Goal: Information Seeking & Learning: Learn about a topic

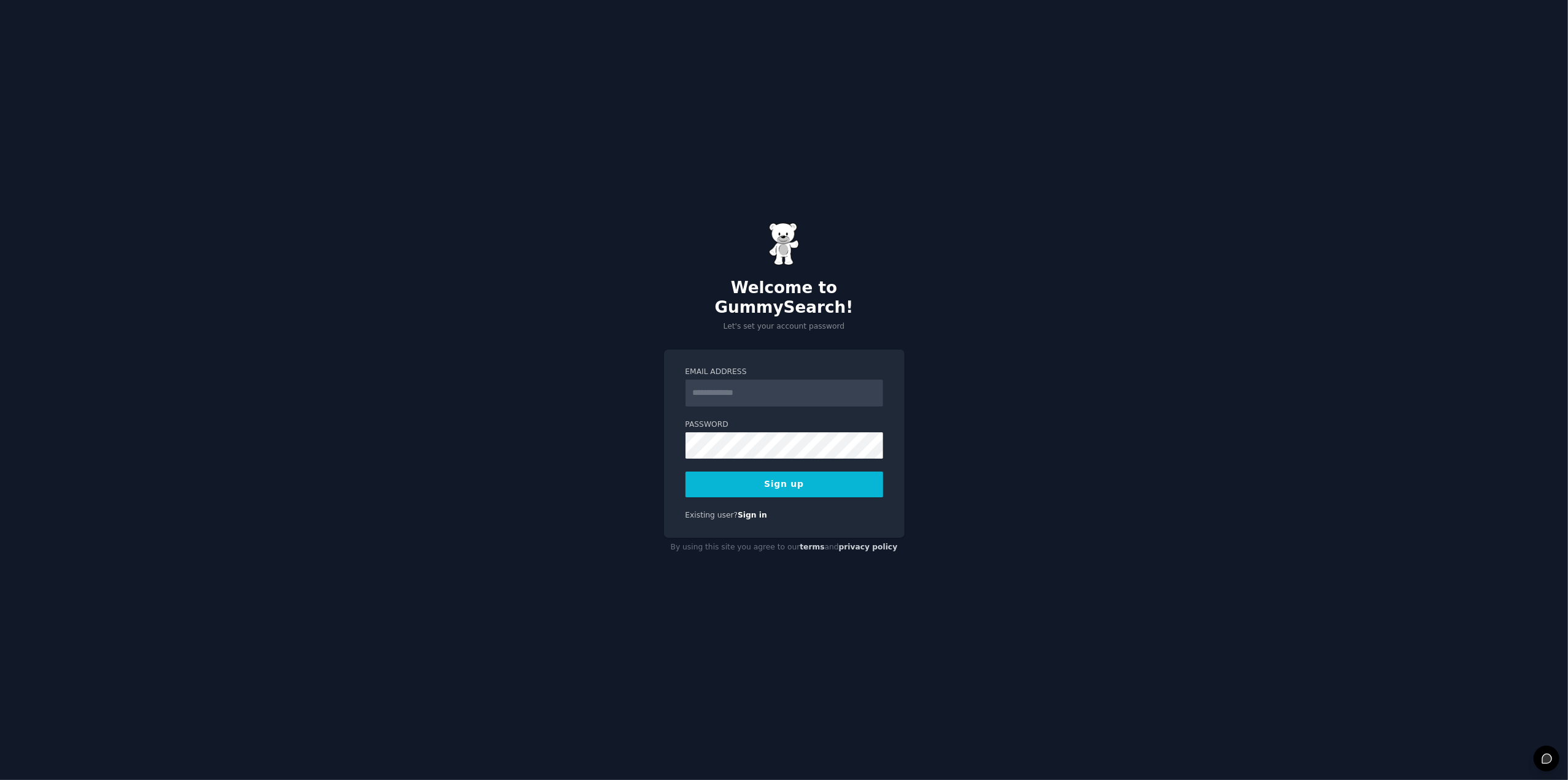
click at [748, 381] on input "Email Address" at bounding box center [784, 393] width 198 height 27
type input "**********"
click at [830, 472] on button "Sign up" at bounding box center [784, 484] width 198 height 26
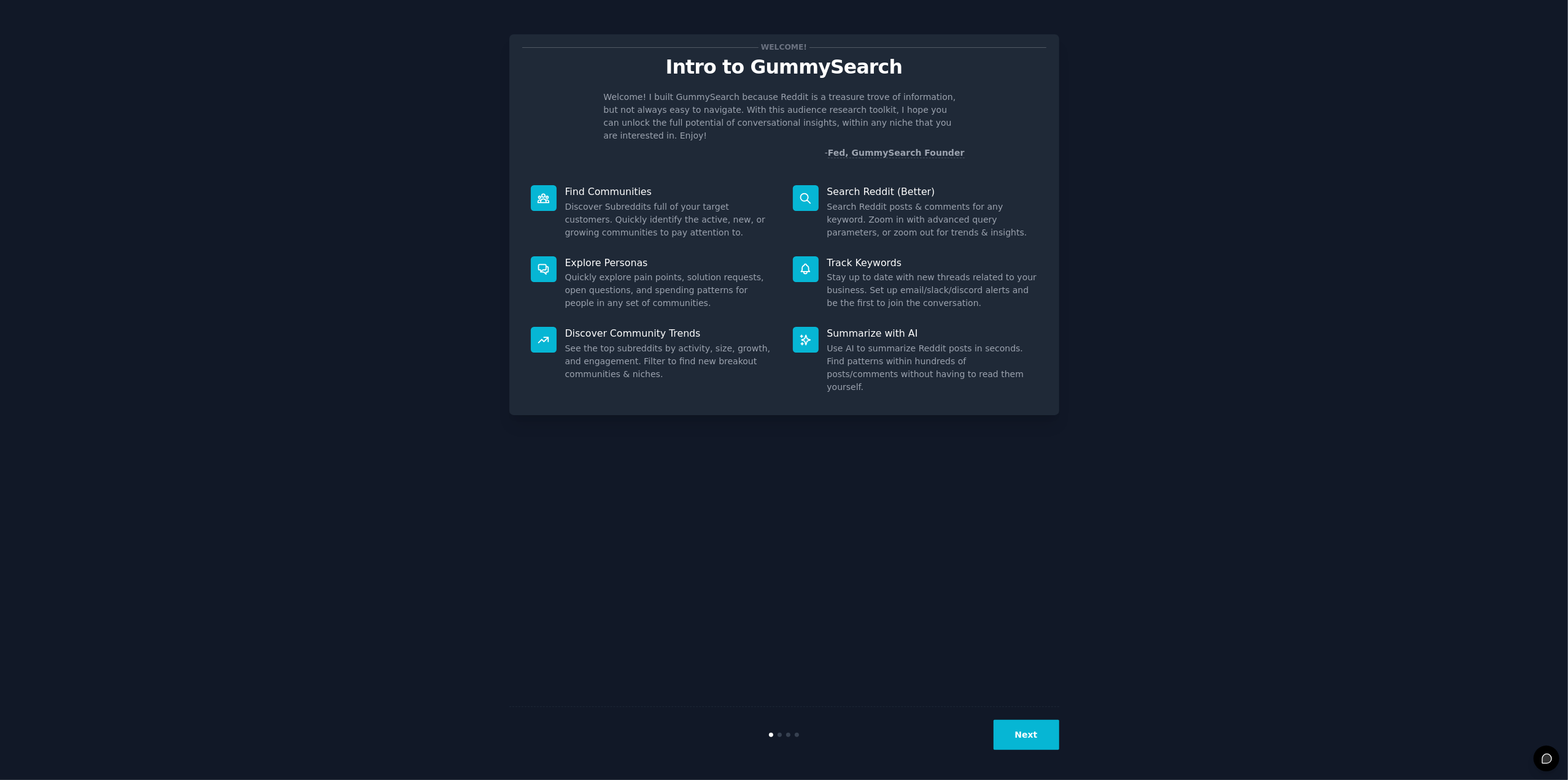
click at [1025, 729] on button "Next" at bounding box center [1026, 735] width 65 height 30
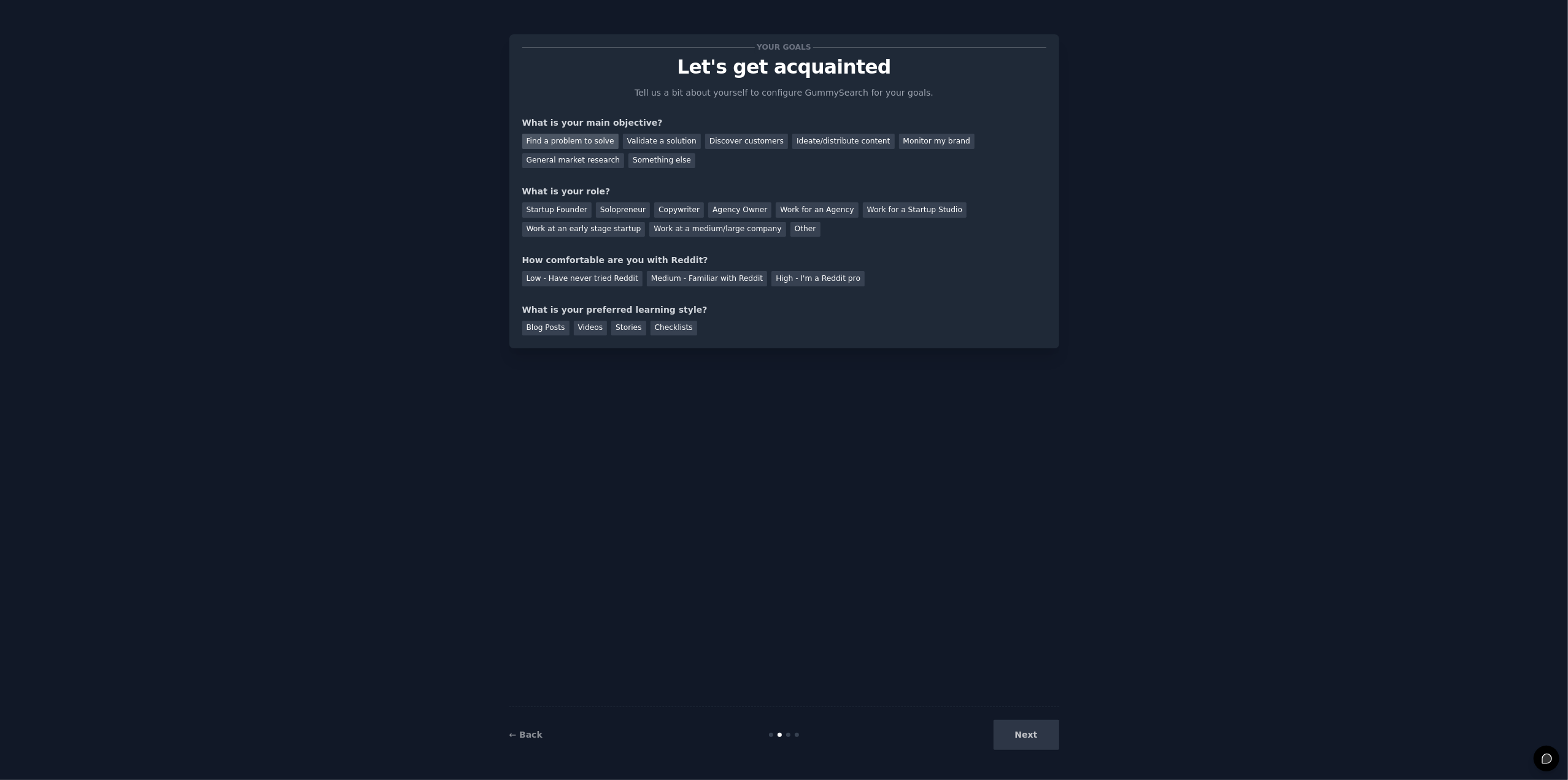
click at [574, 141] on div "Find a problem to solve" at bounding box center [570, 142] width 97 height 16
click at [733, 142] on div "Discover customers" at bounding box center [746, 142] width 83 height 16
click at [543, 206] on div "Startup Founder" at bounding box center [556, 210] width 69 height 16
click at [556, 276] on div "Low - Have never tried Reddit" at bounding box center [582, 279] width 120 height 16
click at [546, 140] on div "Find a problem to solve" at bounding box center [570, 142] width 97 height 16
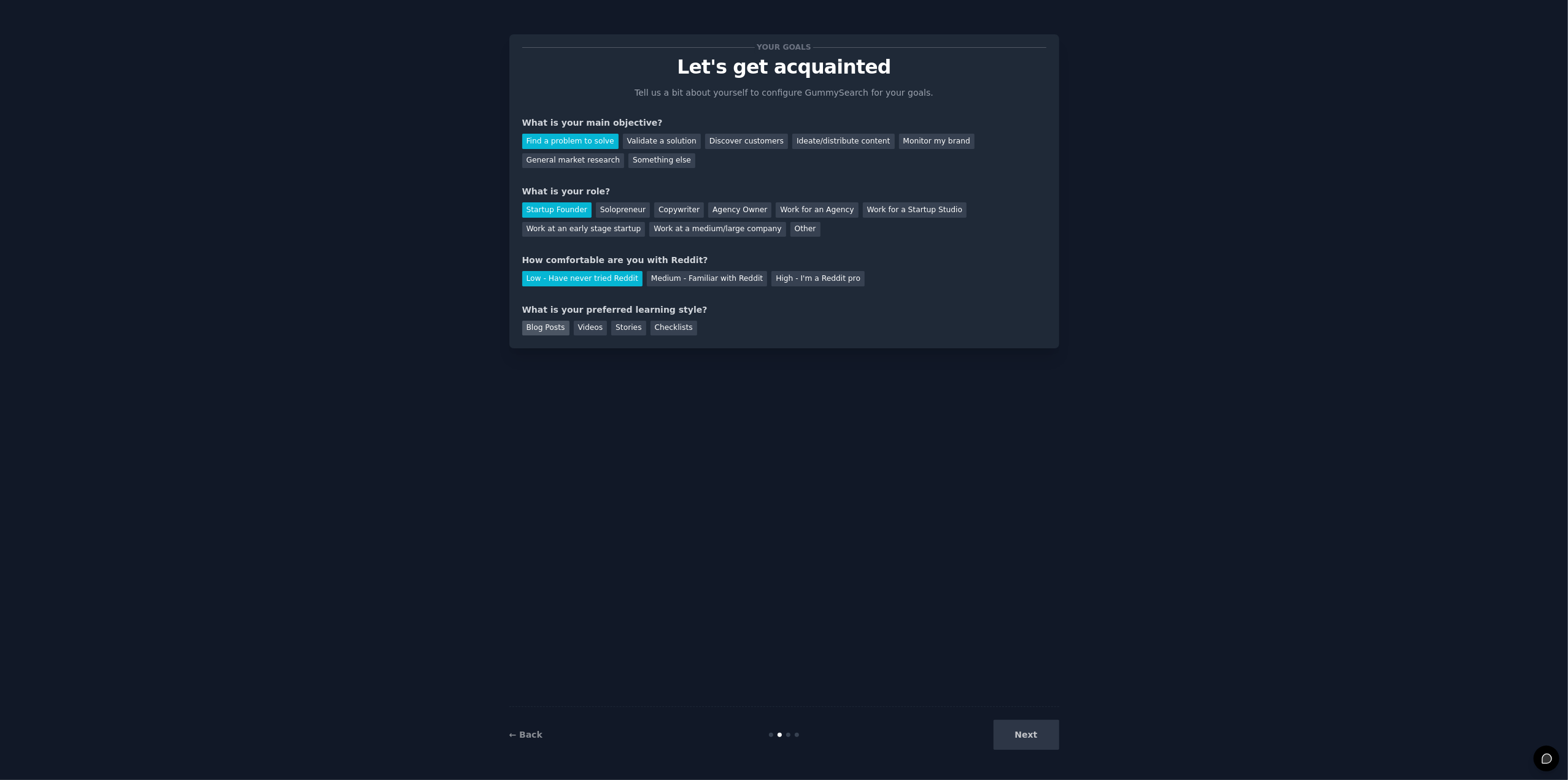
click at [552, 327] on div "Blog Posts" at bounding box center [545, 329] width 48 height 16
click at [1045, 733] on button "Next" at bounding box center [1026, 735] width 65 height 30
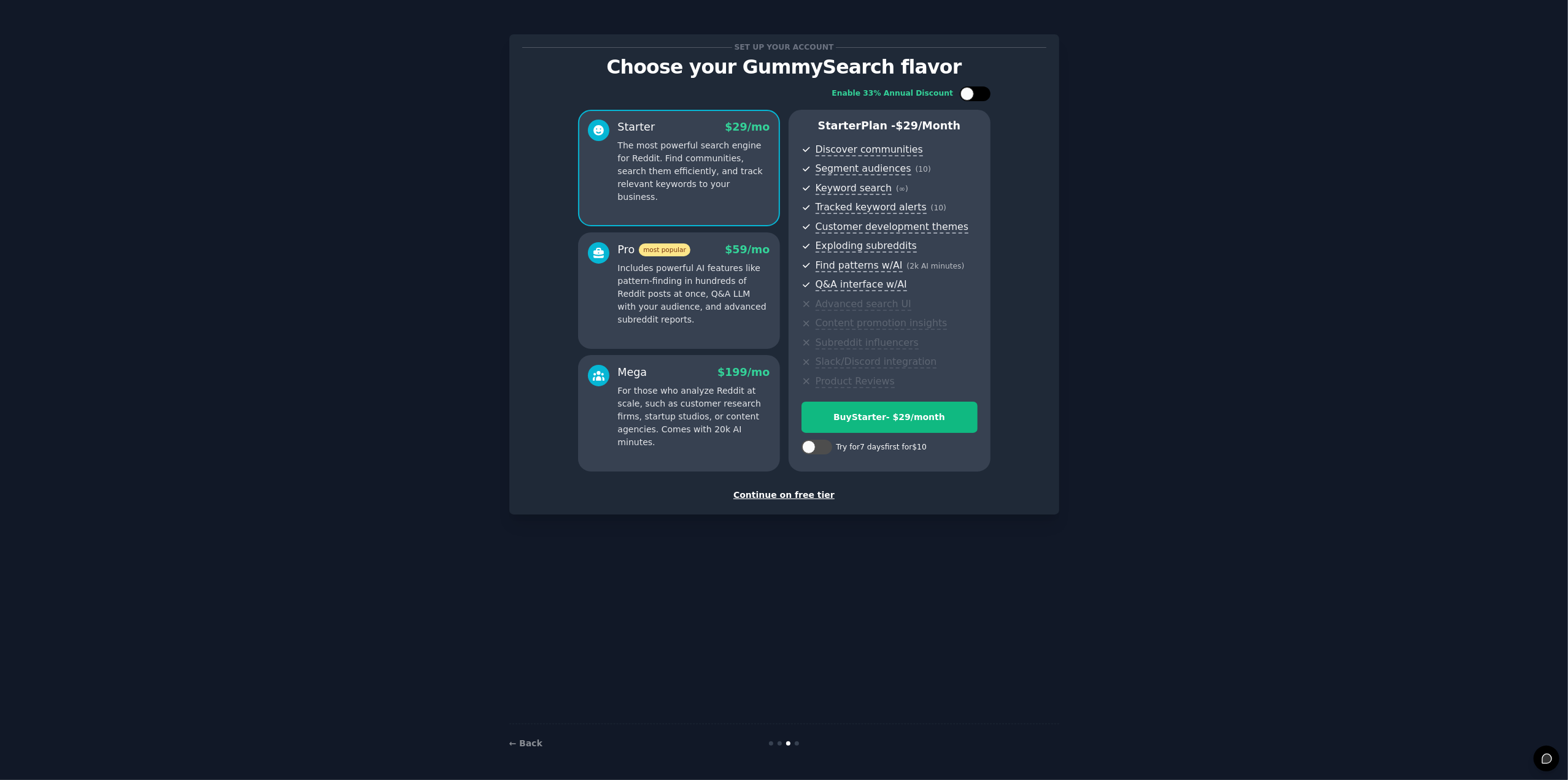
click at [967, 89] on div at bounding box center [967, 93] width 13 height 13
click at [982, 91] on div at bounding box center [982, 93] width 13 height 13
checkbox input "false"
click at [814, 445] on div at bounding box center [809, 447] width 13 height 13
checkbox input "true"
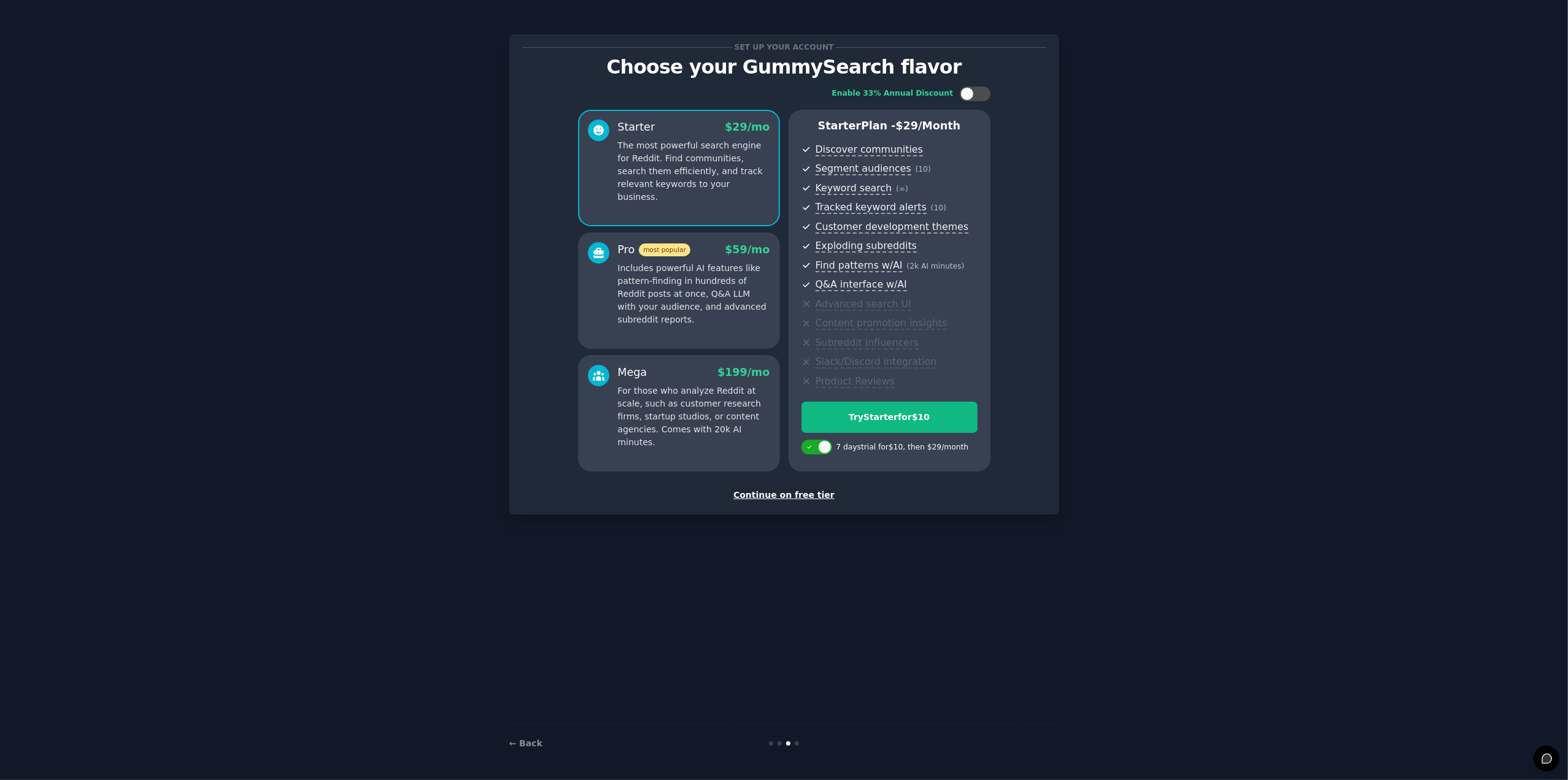
click at [809, 496] on div "Continue on free tier" at bounding box center [784, 495] width 524 height 13
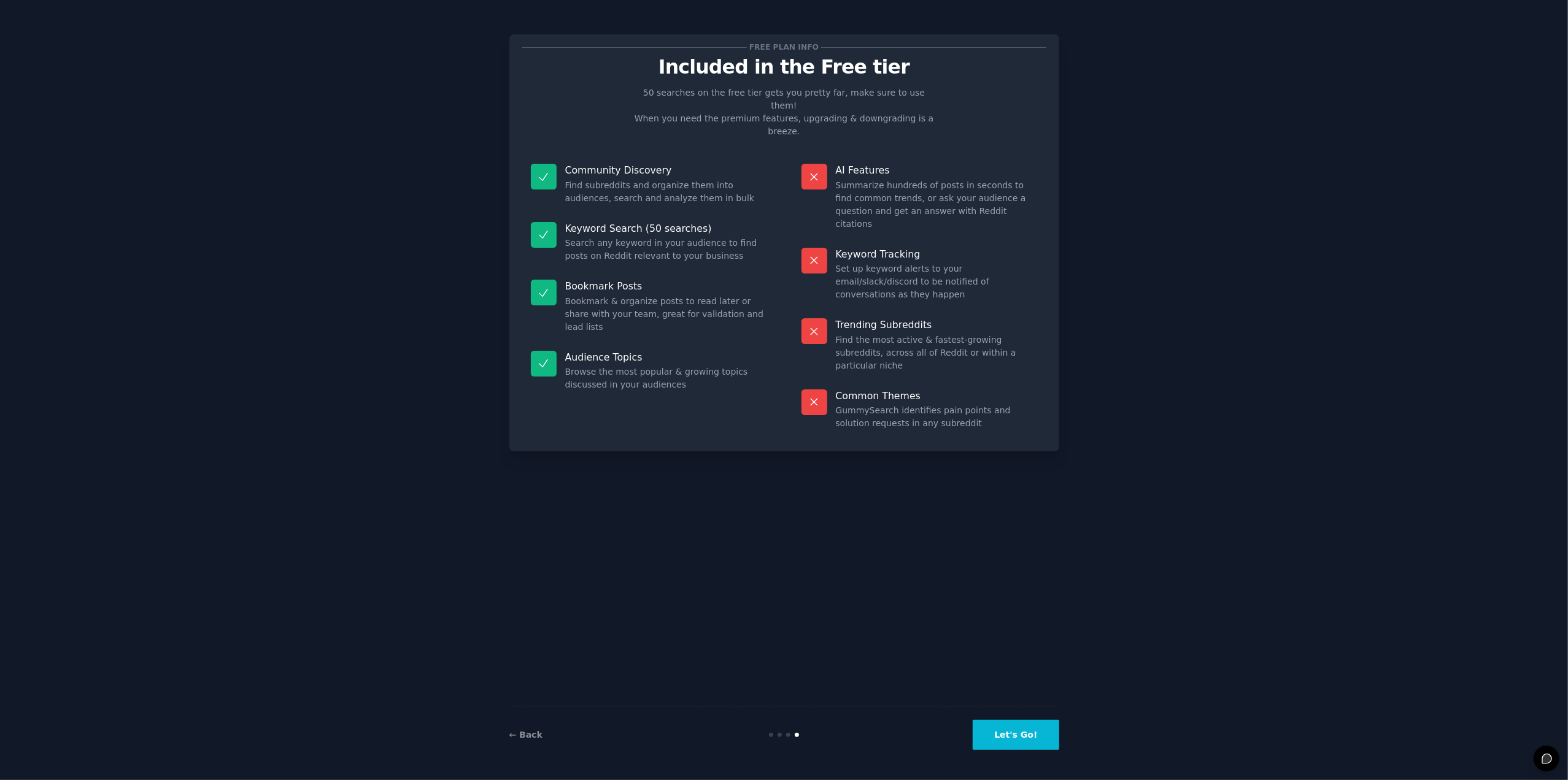
click at [538, 738] on div "← Back" at bounding box center [601, 735] width 184 height 13
click at [529, 737] on link "← Back" at bounding box center [526, 734] width 33 height 10
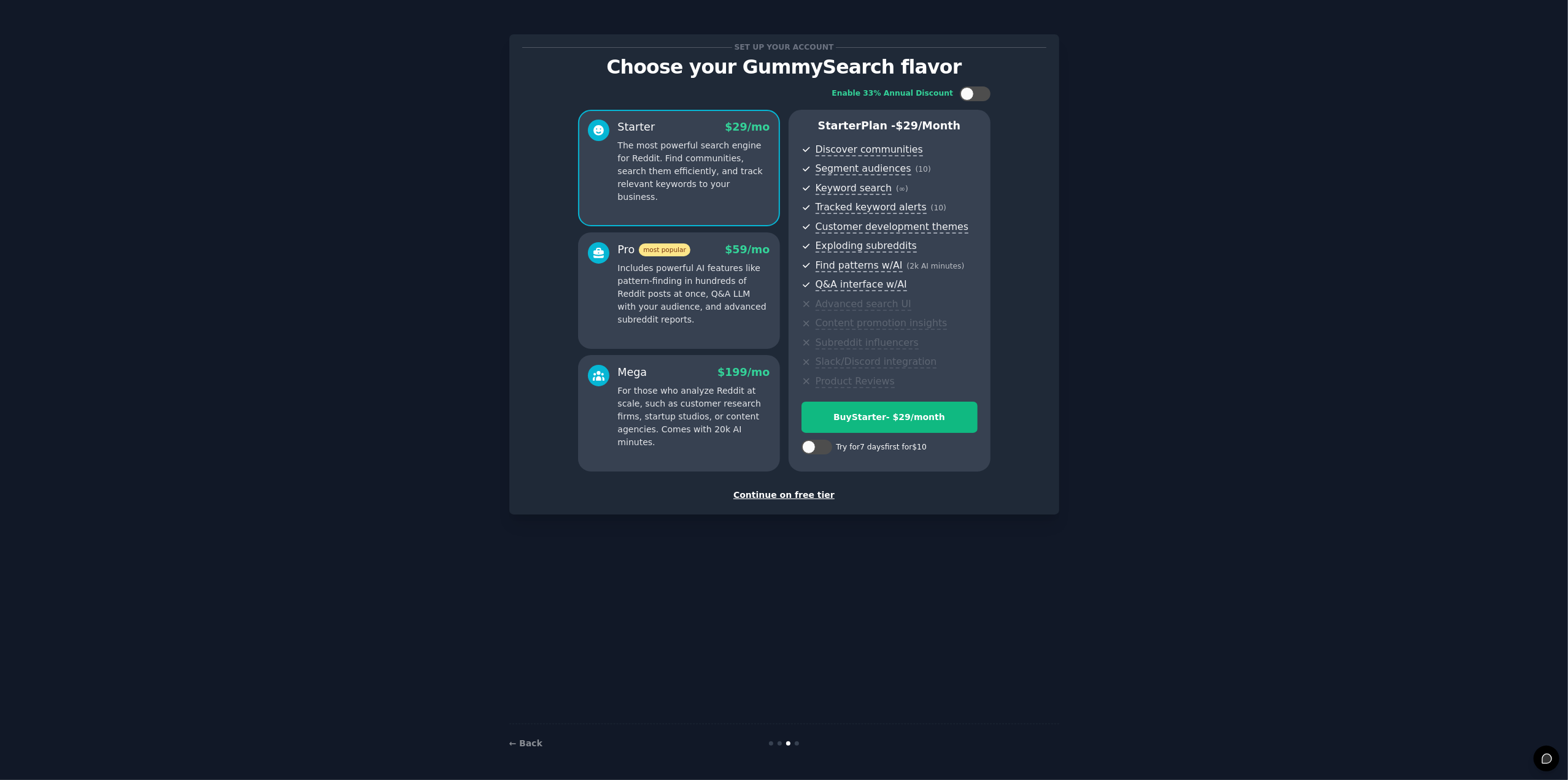
click at [714, 279] on p "Includes powerful AI features like pattern-finding in hundreds of Reddit posts …" at bounding box center [693, 293] width 152 height 65
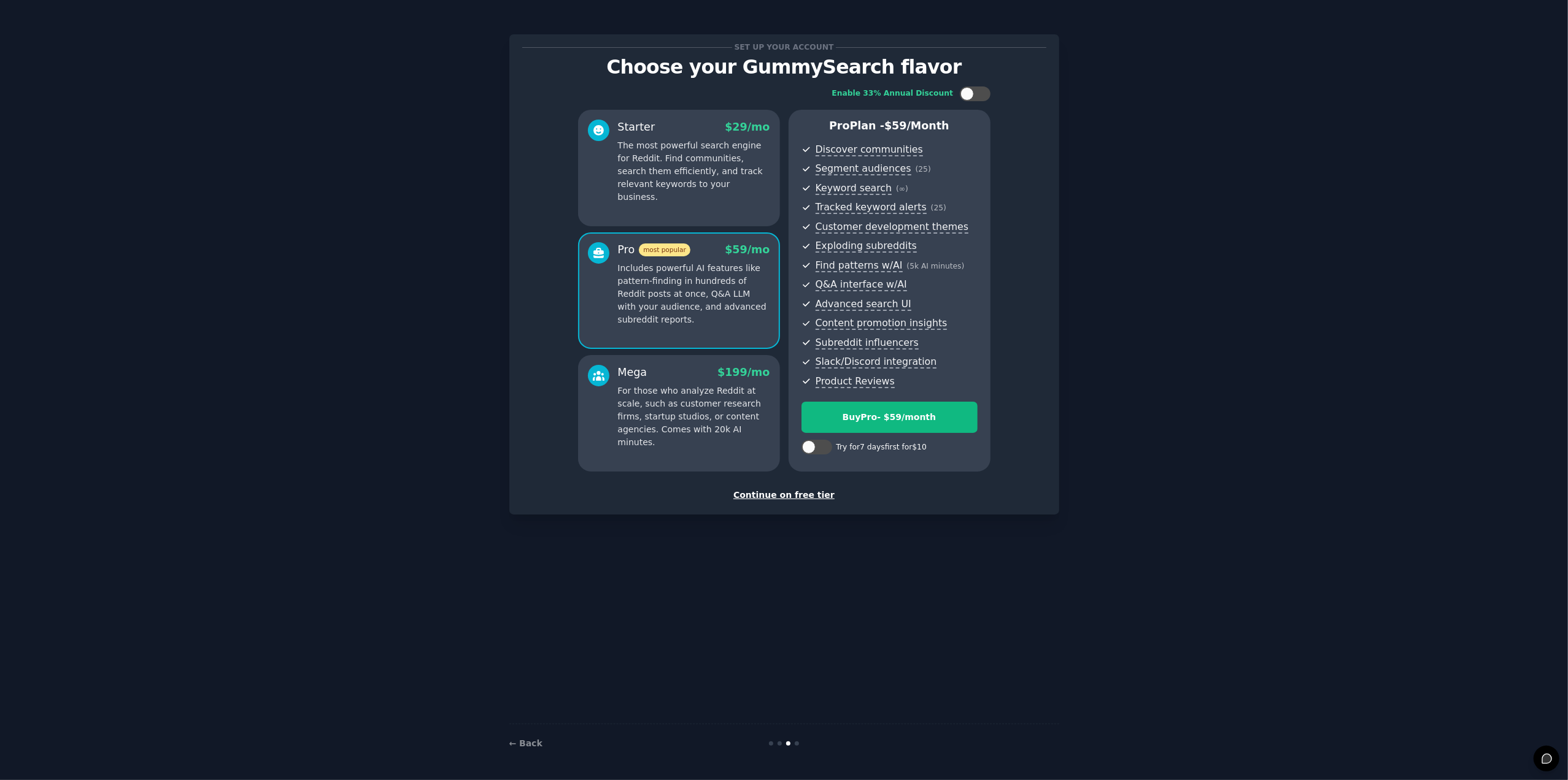
click at [699, 159] on p "The most powerful search engine for Reddit. Find communities, search them effic…" at bounding box center [693, 171] width 152 height 65
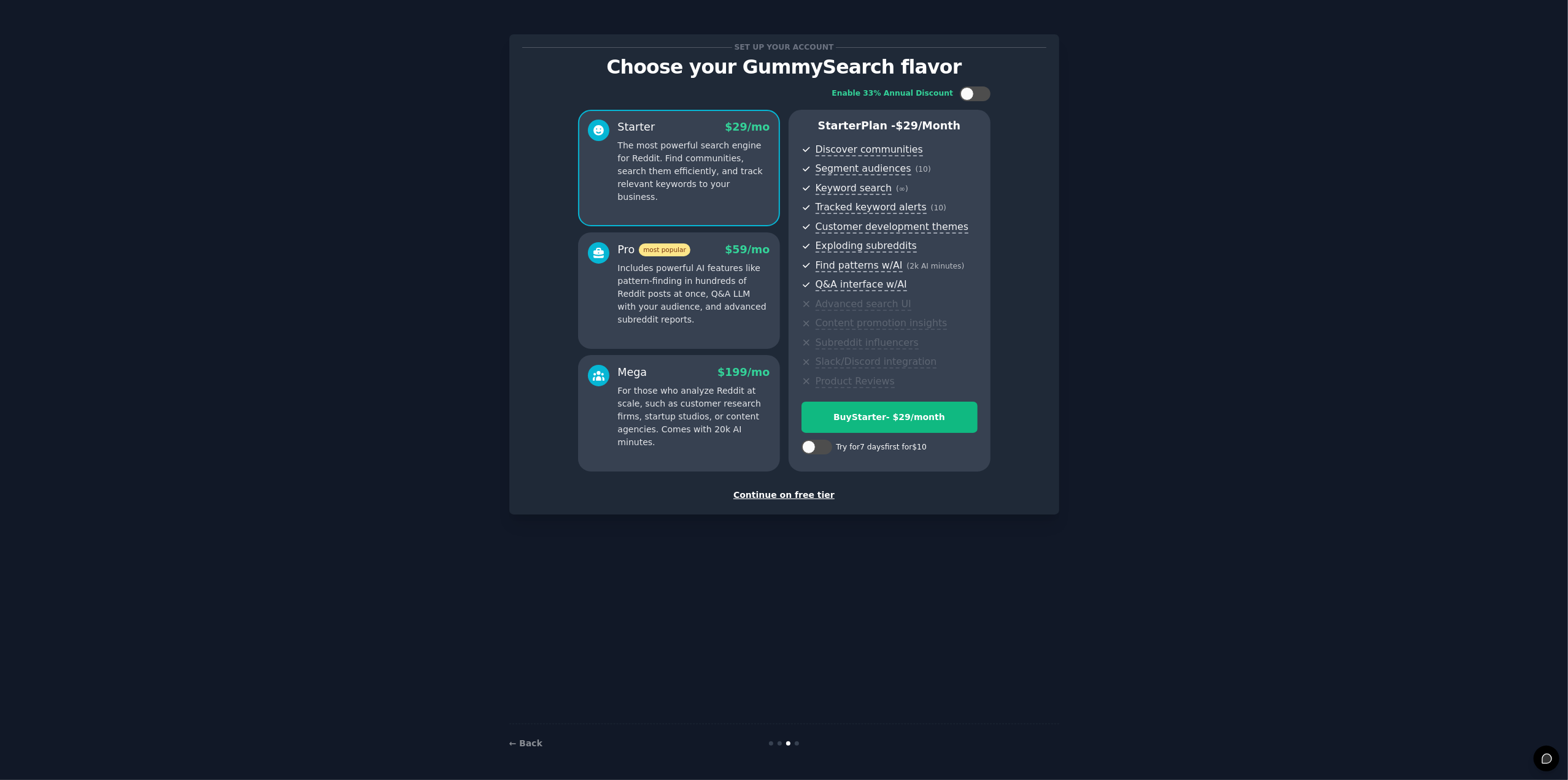
click at [716, 279] on p "Includes powerful AI features like pattern-finding in hundreds of Reddit posts …" at bounding box center [693, 293] width 152 height 65
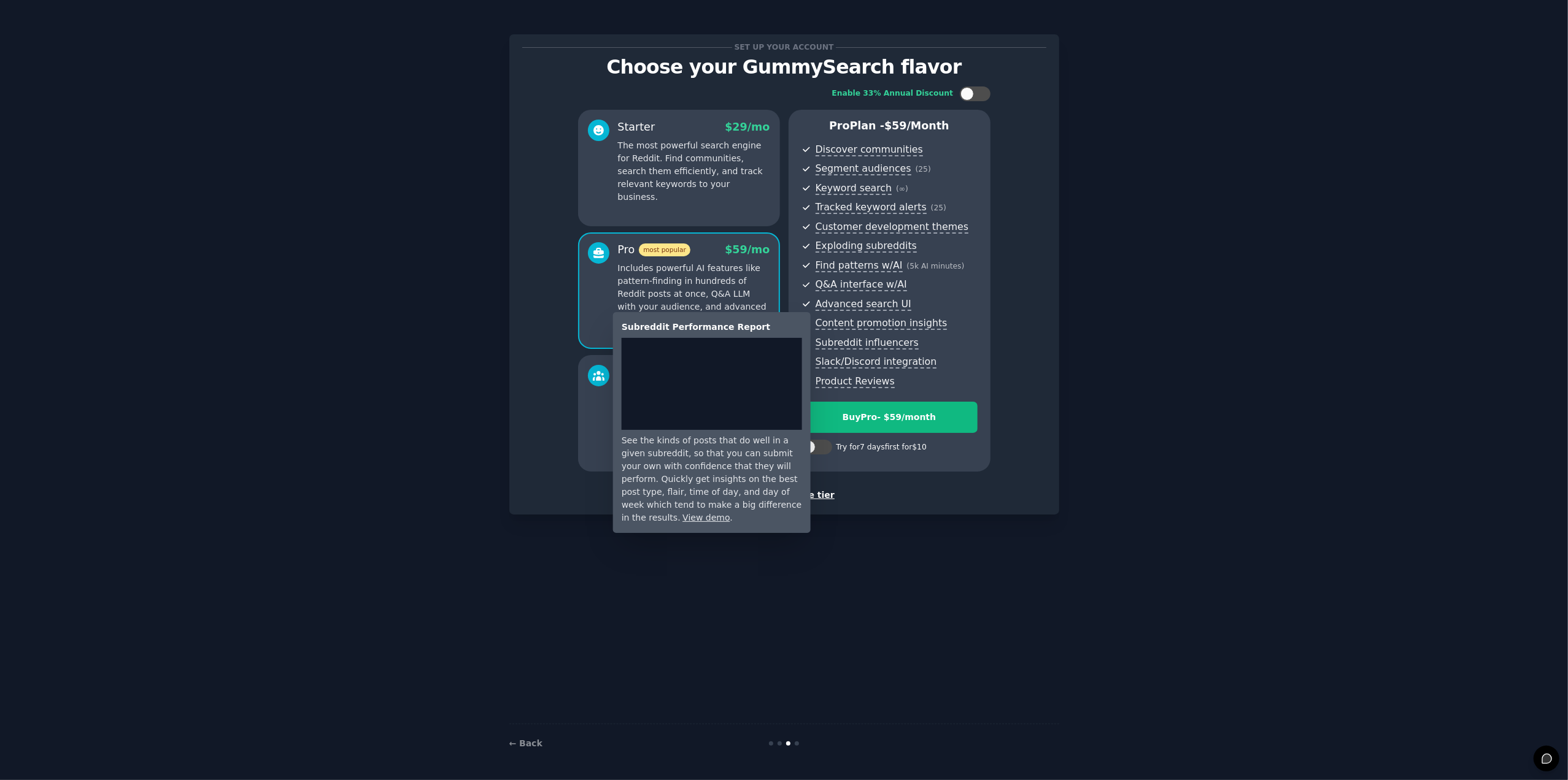
click at [844, 325] on span "Content promotion insights" at bounding box center [881, 323] width 132 height 13
click at [872, 322] on span "Content promotion insights" at bounding box center [881, 323] width 132 height 13
click at [730, 513] on link "View demo" at bounding box center [706, 518] width 48 height 10
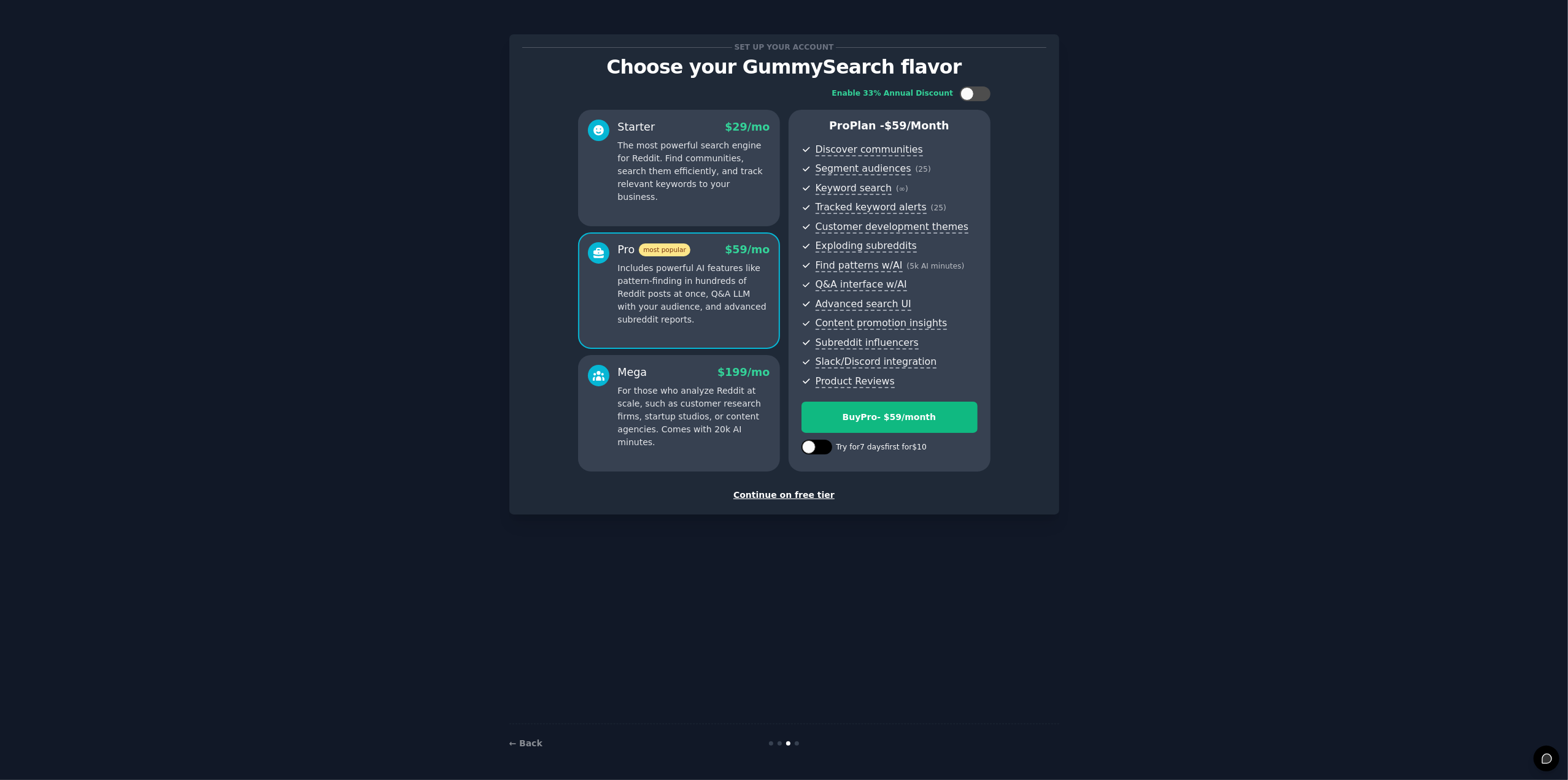
click at [808, 447] on div at bounding box center [809, 447] width 13 height 13
checkbox input "true"
click at [728, 150] on p "The most powerful search engine for Reddit. Find communities, search them effic…" at bounding box center [693, 171] width 152 height 65
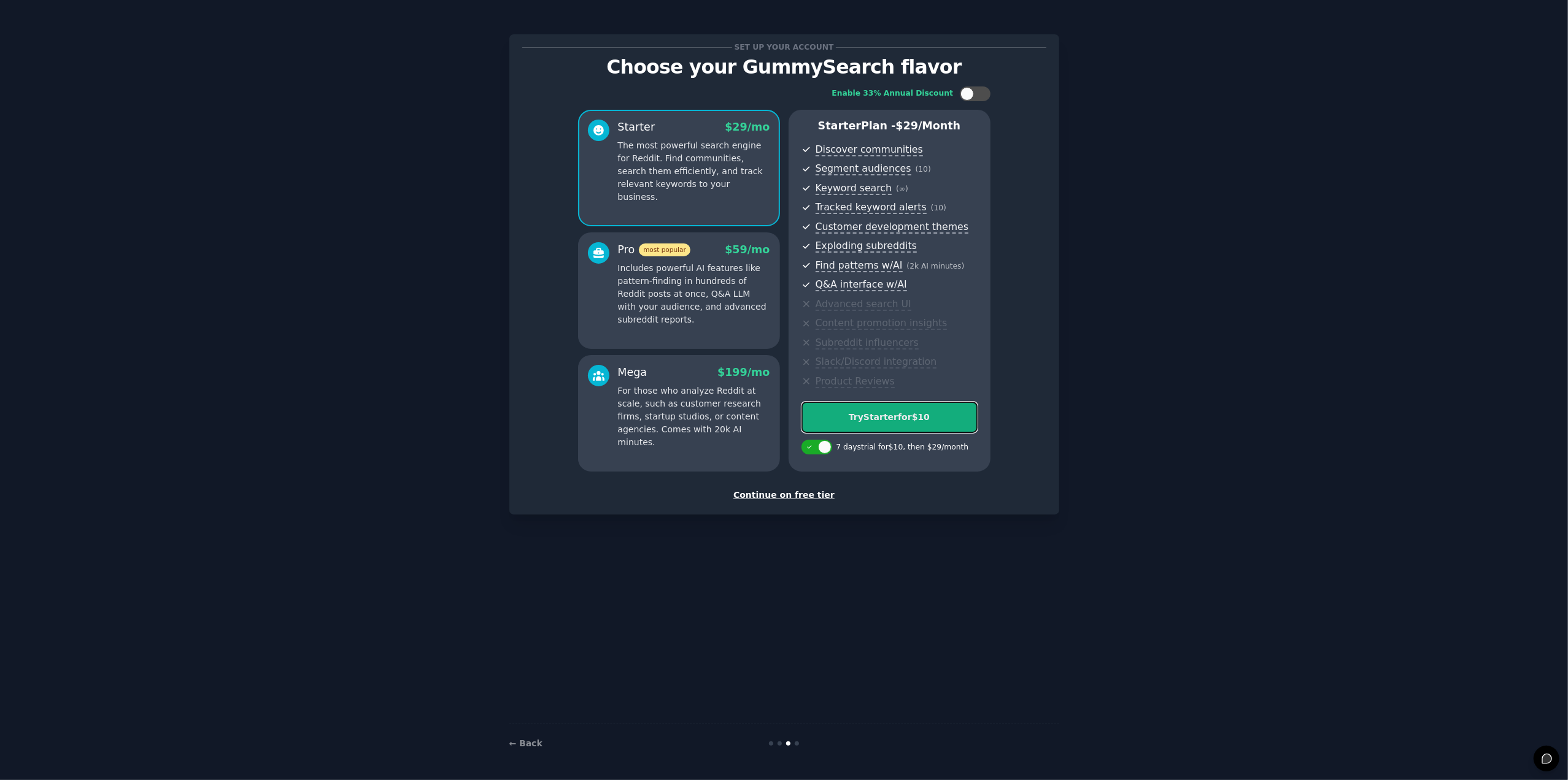
click at [906, 417] on div "Try Starter for $10" at bounding box center [890, 417] width 175 height 13
click at [808, 447] on div at bounding box center [809, 447] width 13 height 13
checkbox input "true"
click at [936, 447] on div "7 days trial for $10 , then $ 29 /month" at bounding box center [903, 448] width 132 height 11
click at [776, 497] on div "Continue on free tier" at bounding box center [784, 495] width 524 height 13
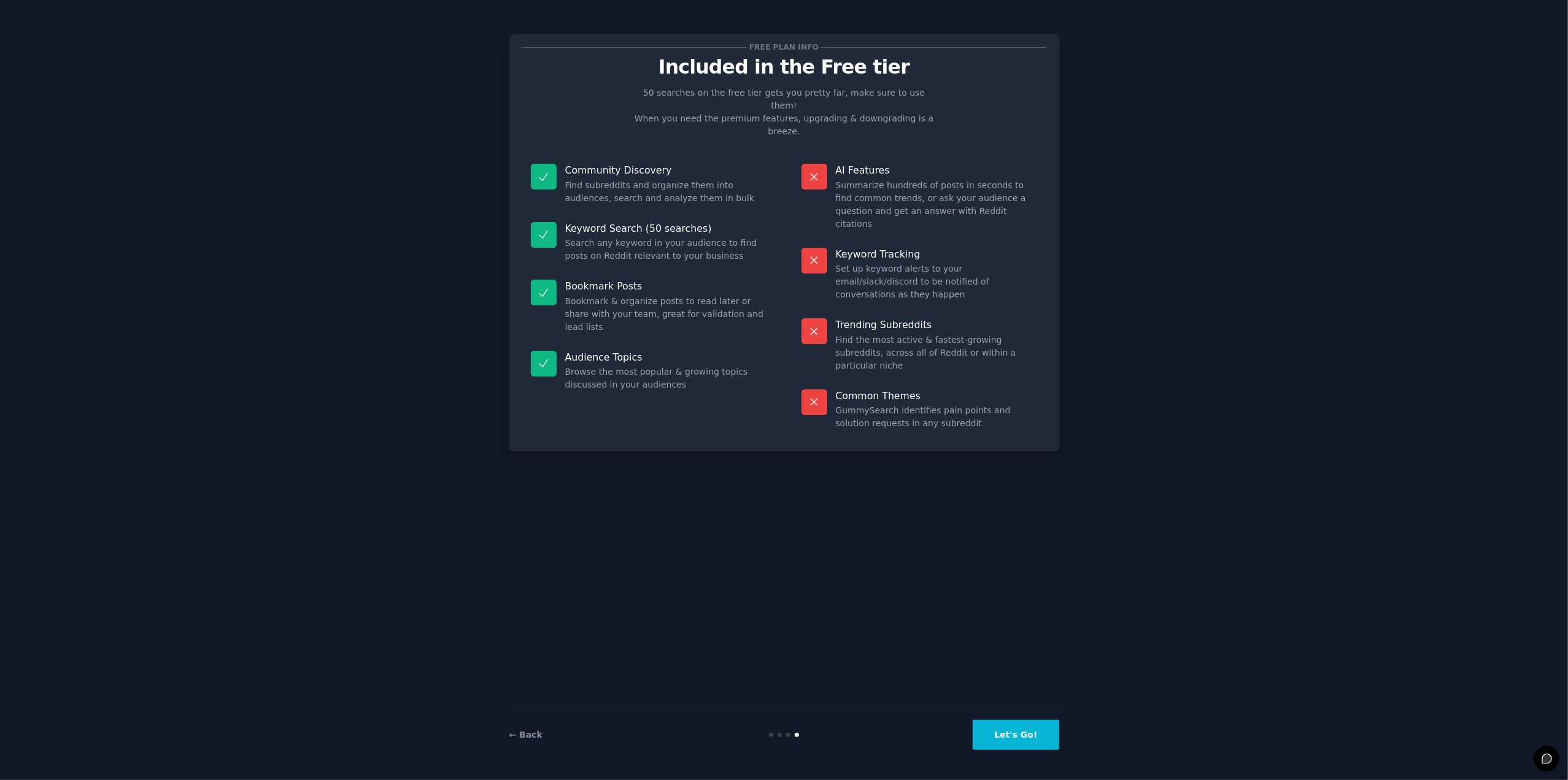
click at [537, 740] on div "← Back" at bounding box center [601, 735] width 184 height 13
click at [525, 733] on link "← Back" at bounding box center [526, 734] width 33 height 10
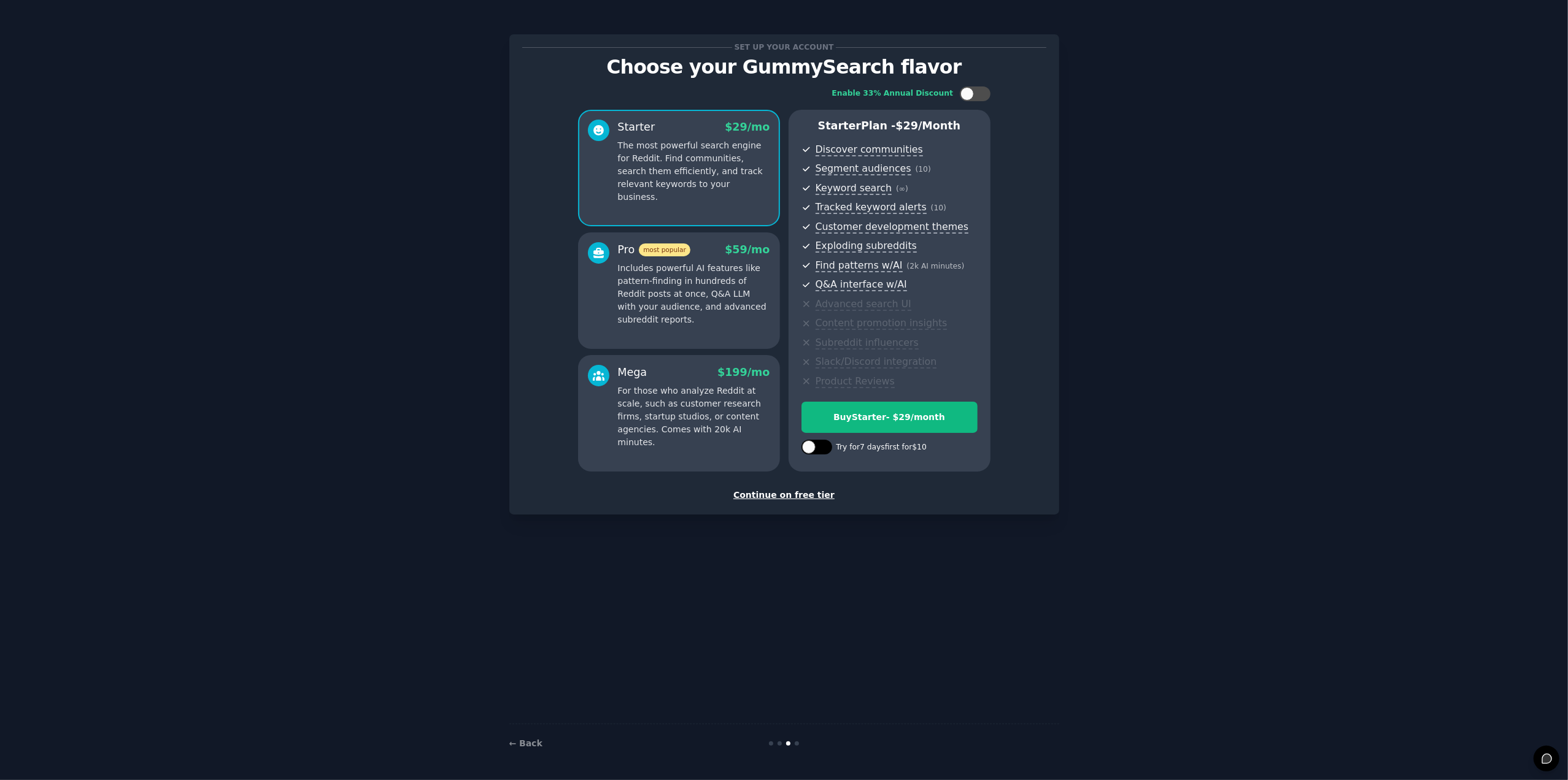
click at [811, 446] on div at bounding box center [809, 447] width 13 height 13
checkbox input "true"
click at [928, 416] on div "Try Starter for $10" at bounding box center [890, 417] width 175 height 13
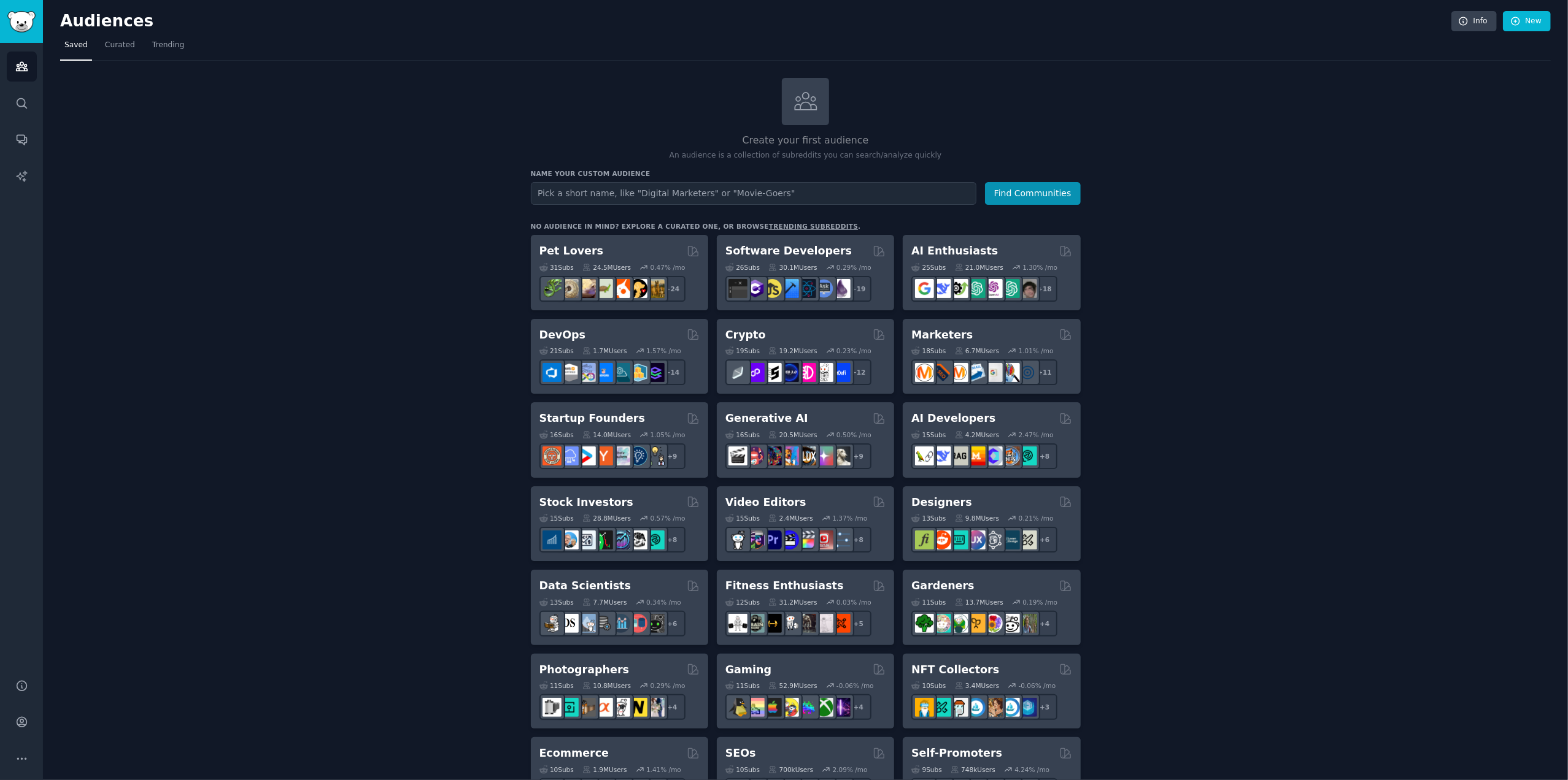
click at [678, 197] on input "text" at bounding box center [753, 193] width 446 height 23
click at [1034, 198] on button "Find Communities" at bounding box center [1032, 193] width 96 height 23
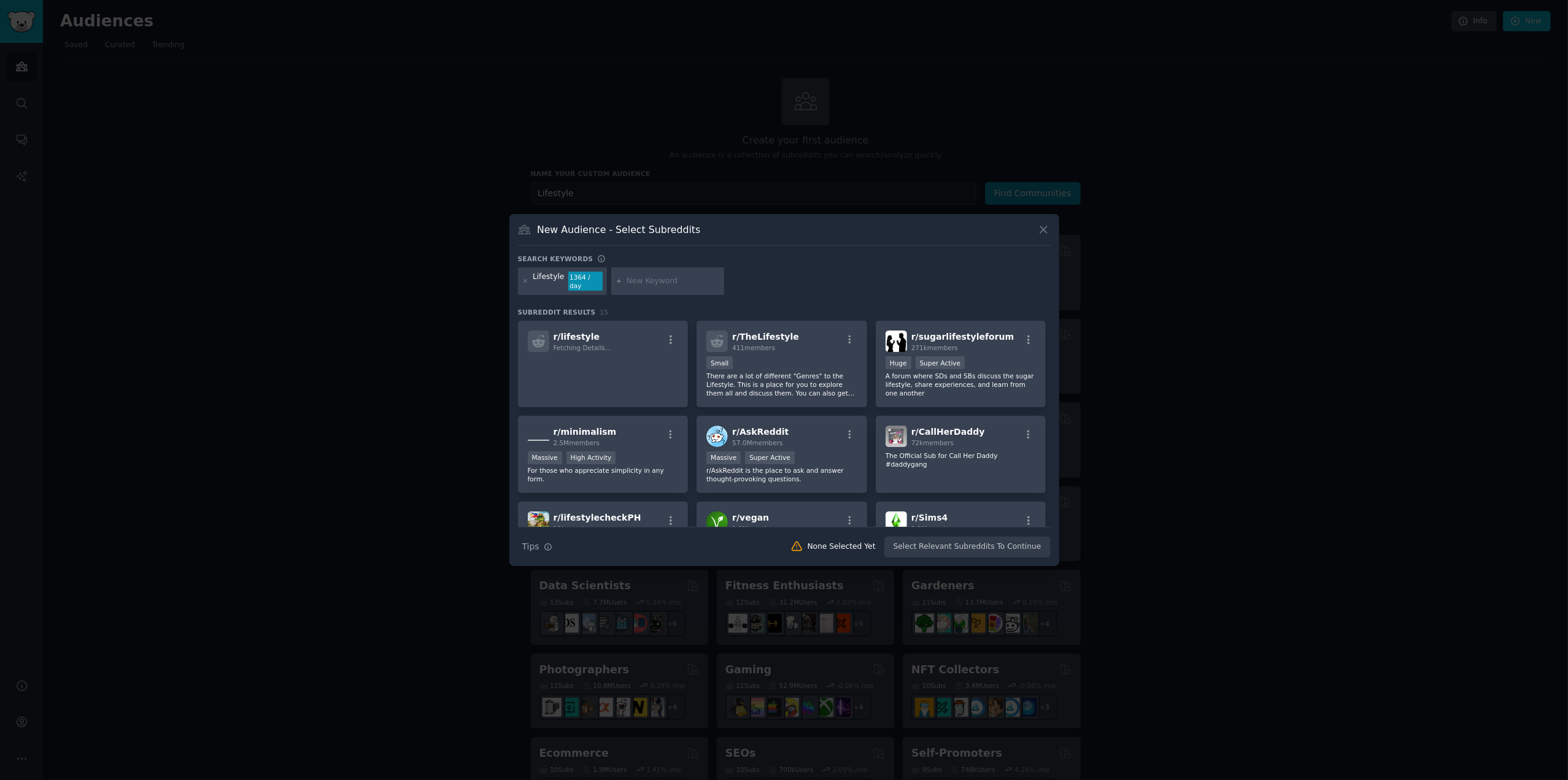
click at [1043, 233] on icon at bounding box center [1043, 230] width 7 height 7
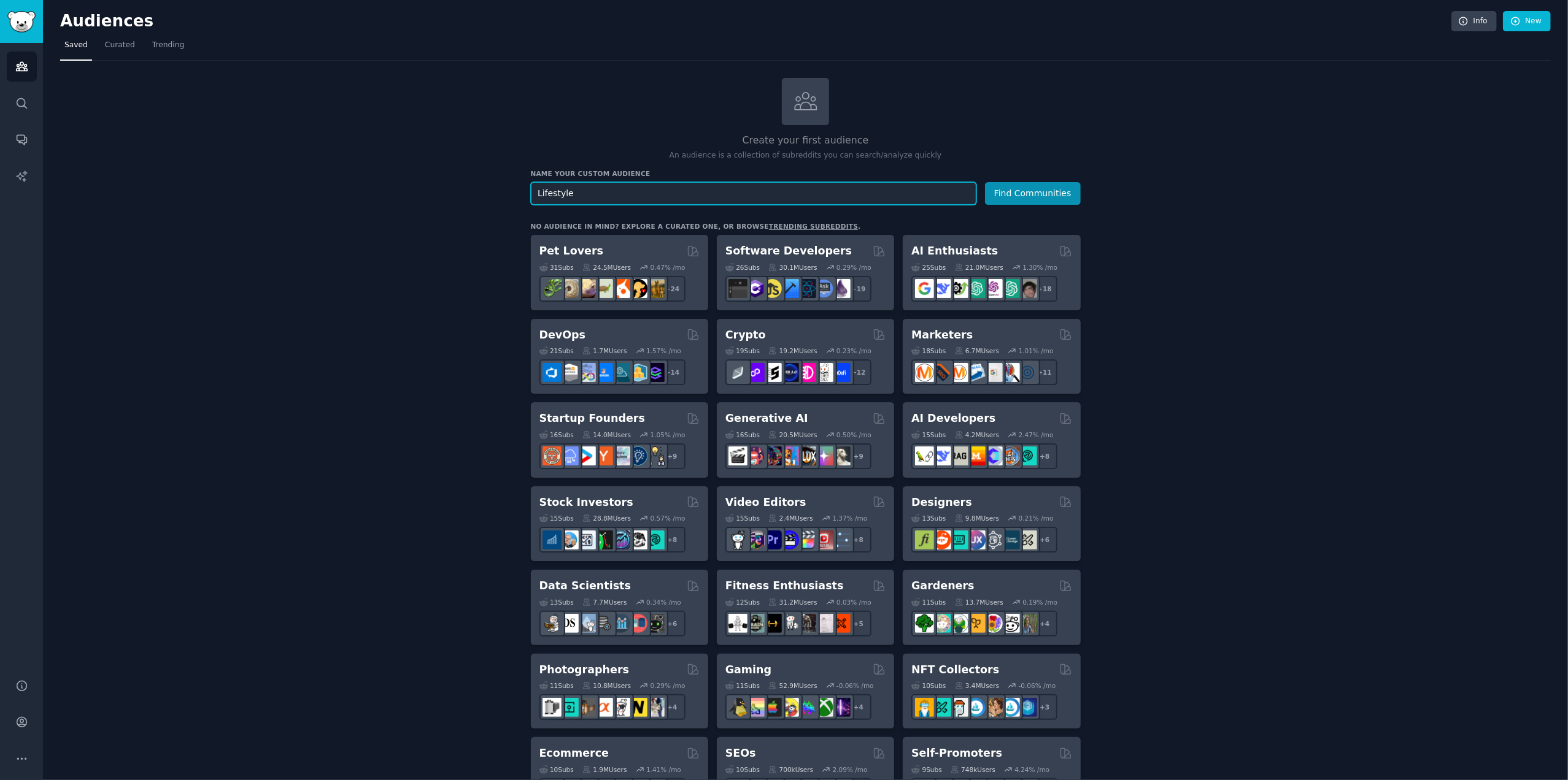
click at [721, 193] on input "Lifestyle" at bounding box center [753, 193] width 446 height 23
type input "L"
type input "health and wellness"
click at [985, 182] on button "Find Communities" at bounding box center [1032, 193] width 96 height 23
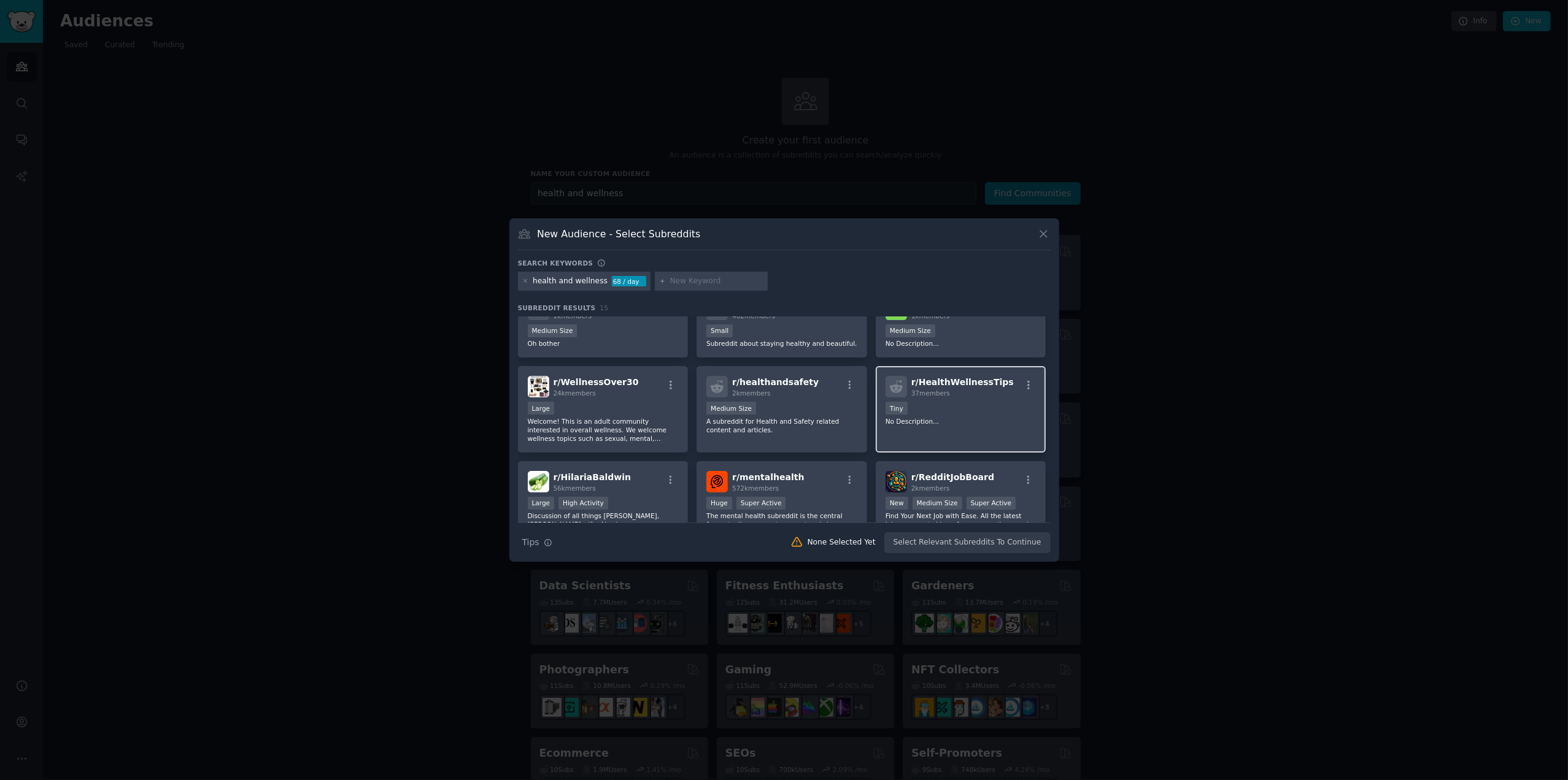
scroll to position [61, 0]
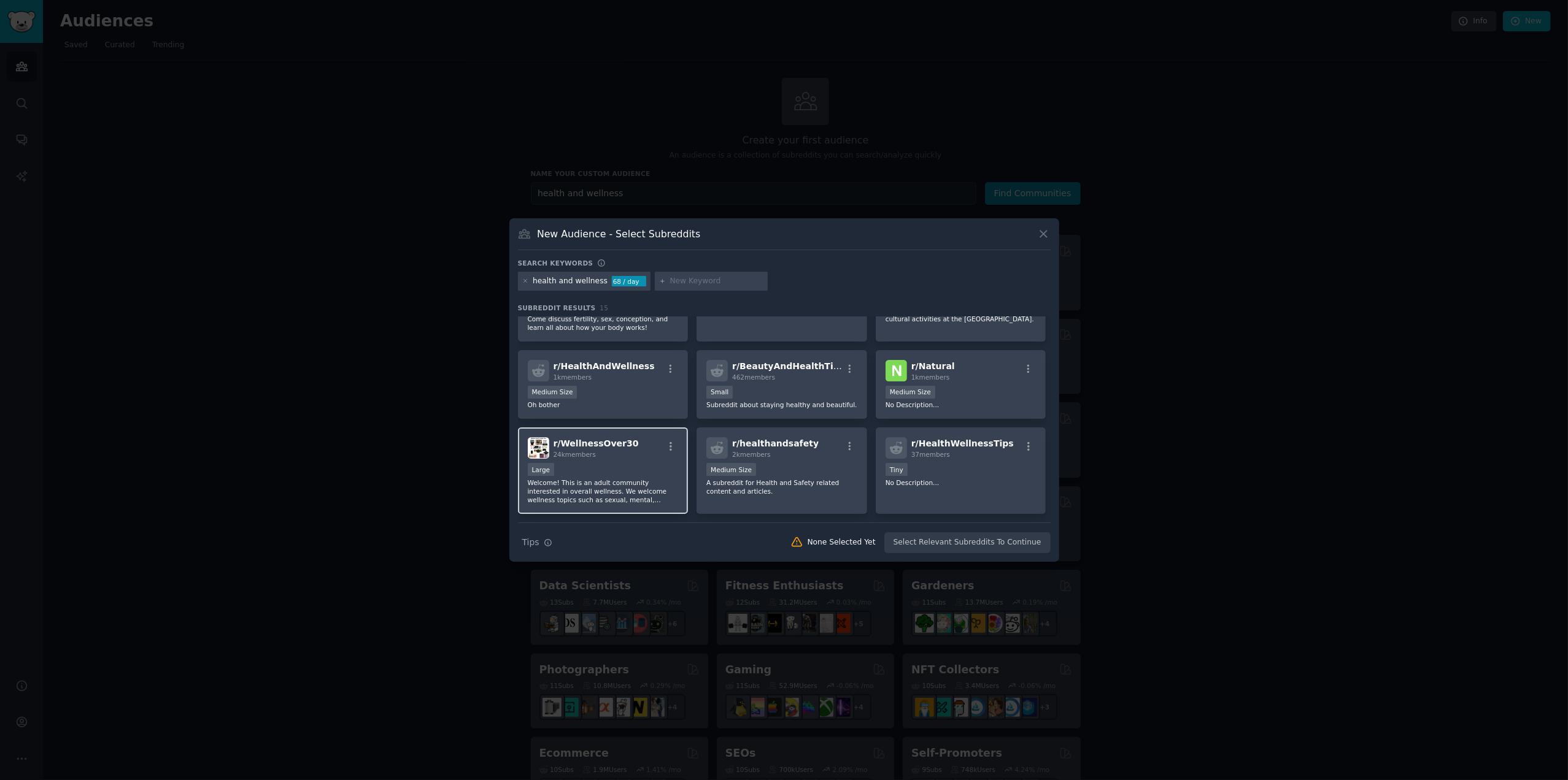
click at [585, 446] on span "r/ WellnessOver30" at bounding box center [597, 443] width 86 height 10
click at [1041, 235] on icon at bounding box center [1043, 234] width 13 height 13
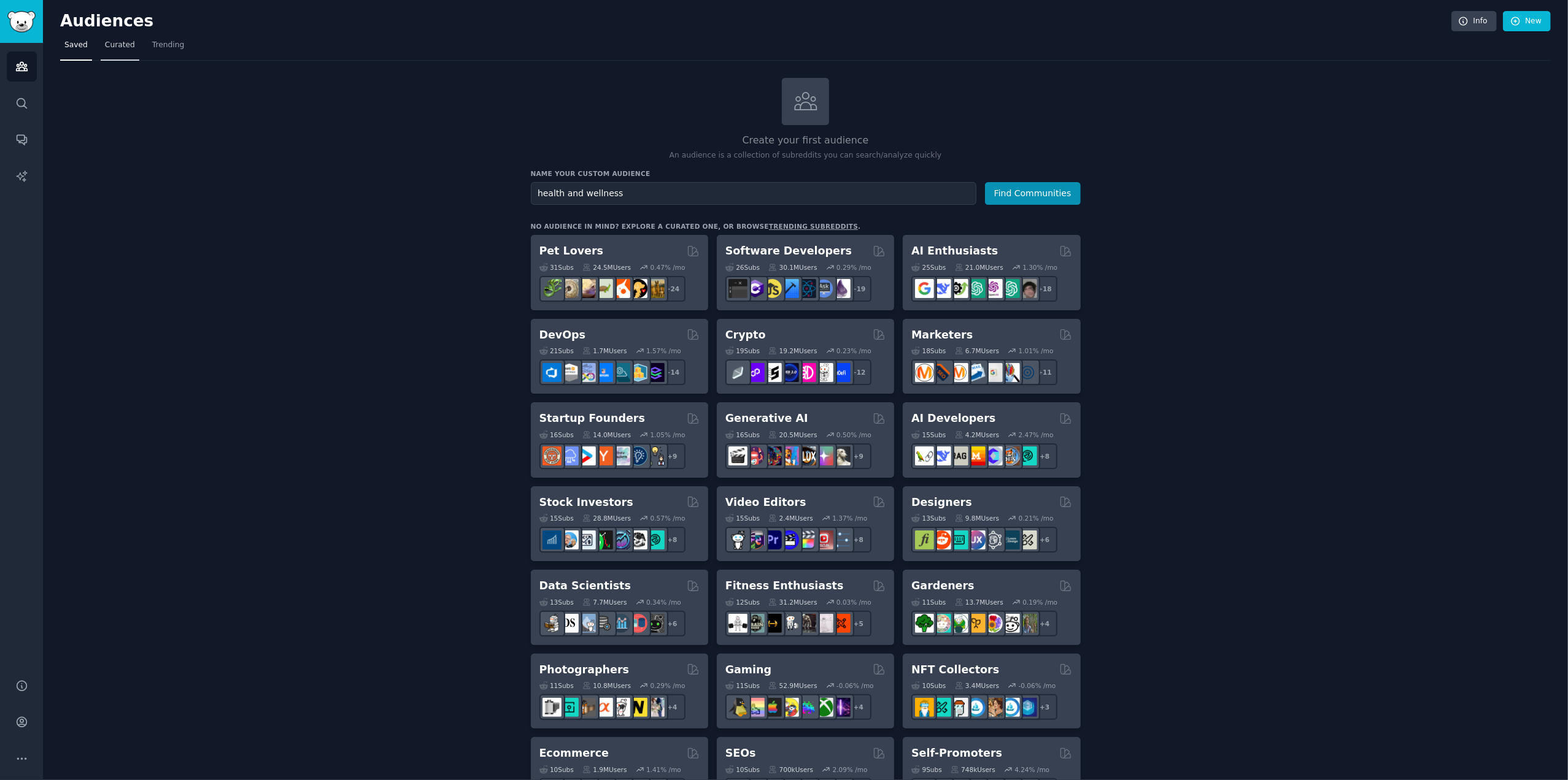
click at [118, 46] on span "Curated" at bounding box center [120, 45] width 30 height 11
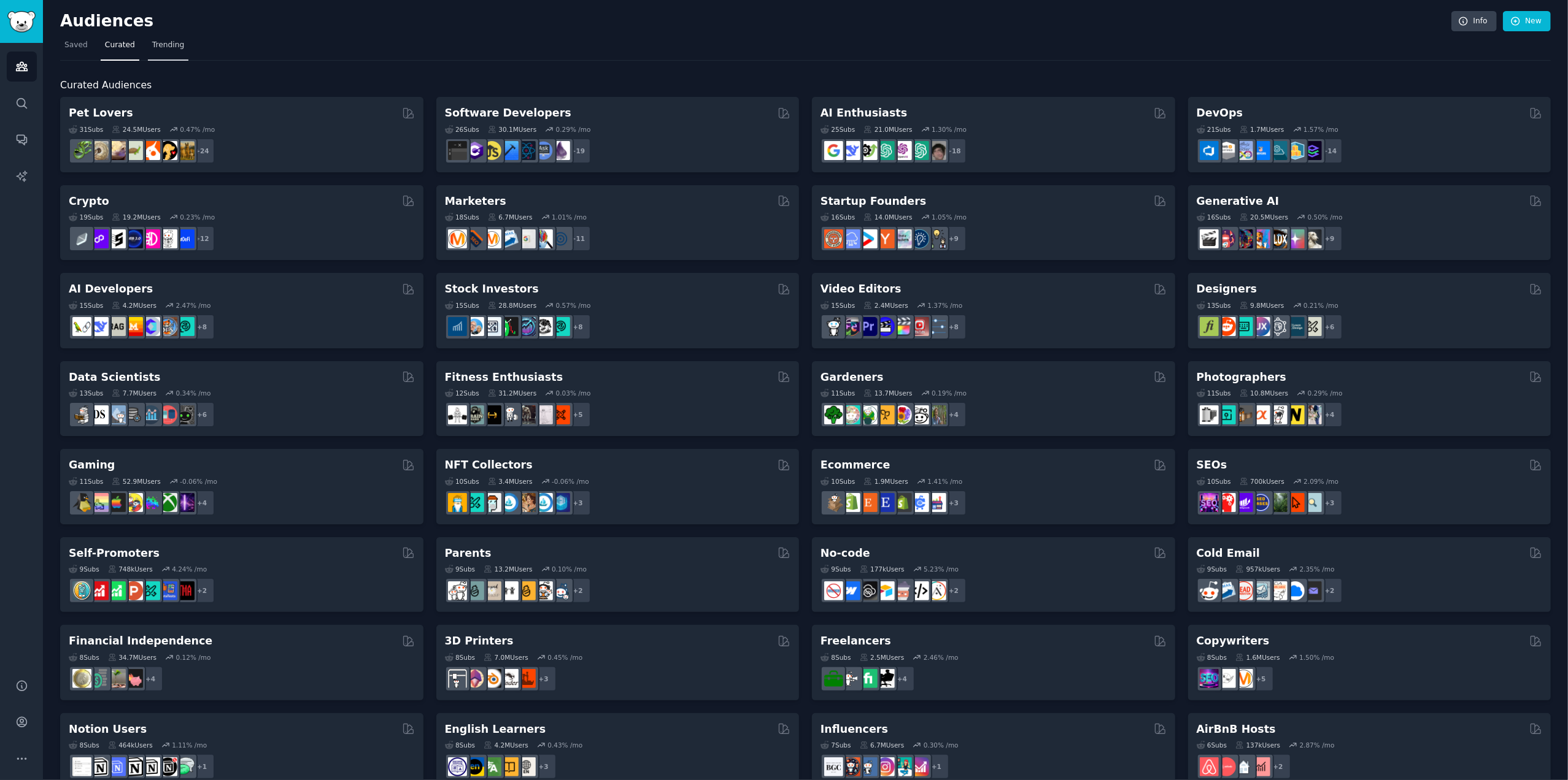
click at [170, 45] on span "Trending" at bounding box center [167, 45] width 32 height 11
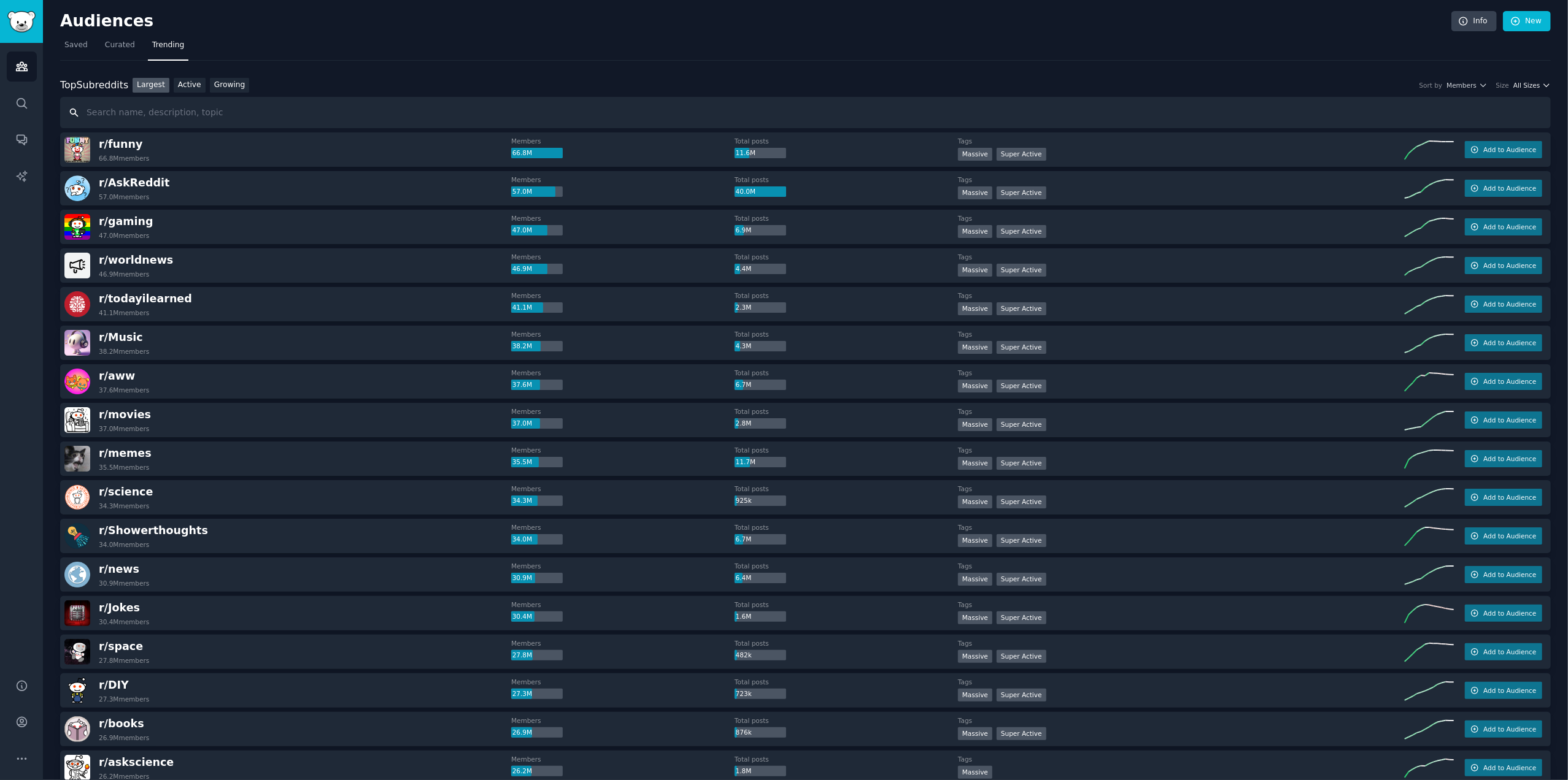
click at [1544, 86] on icon "button" at bounding box center [1546, 85] width 5 height 2
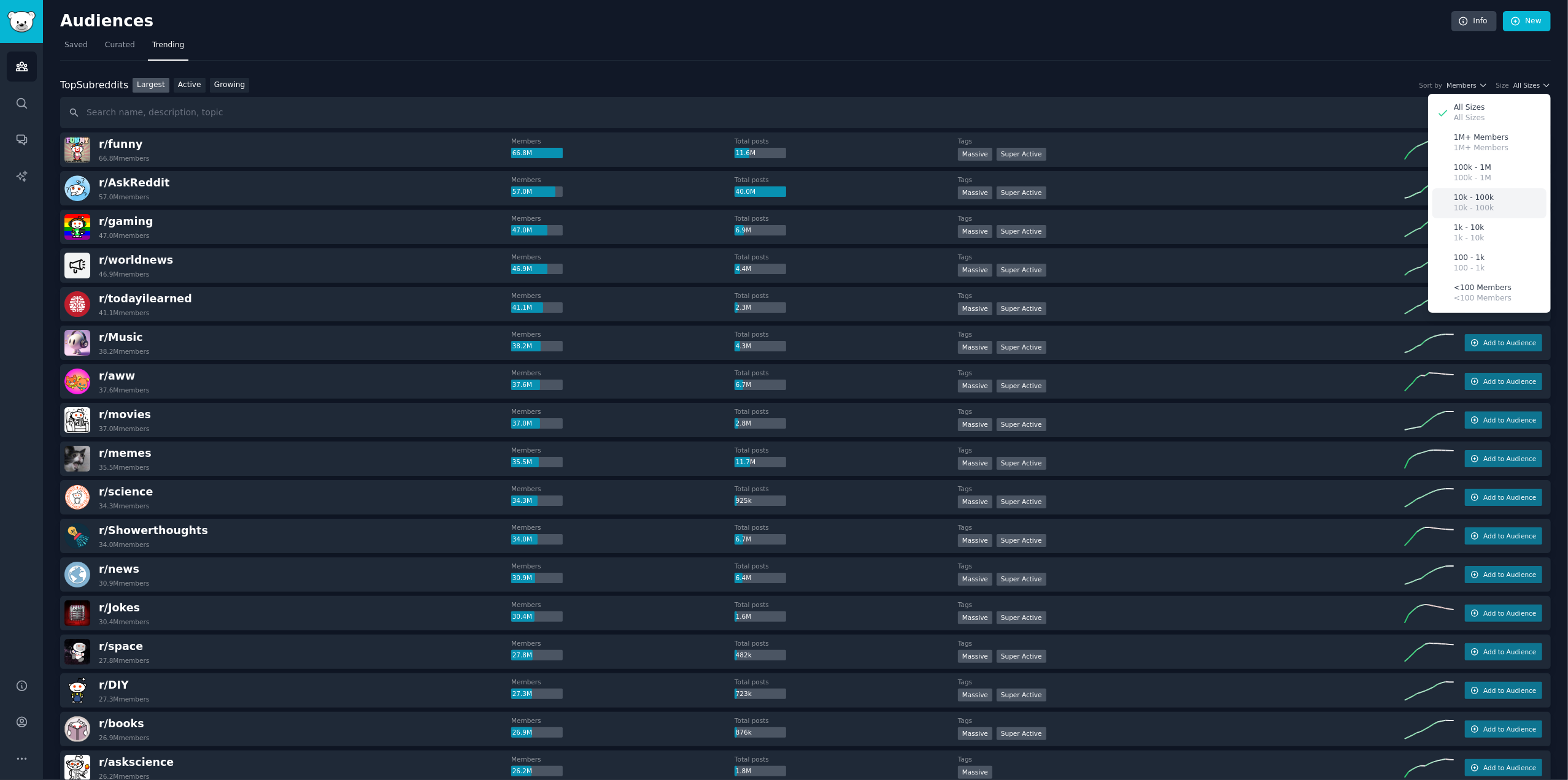
click at [1474, 196] on p "10k - 100k" at bounding box center [1473, 198] width 40 height 11
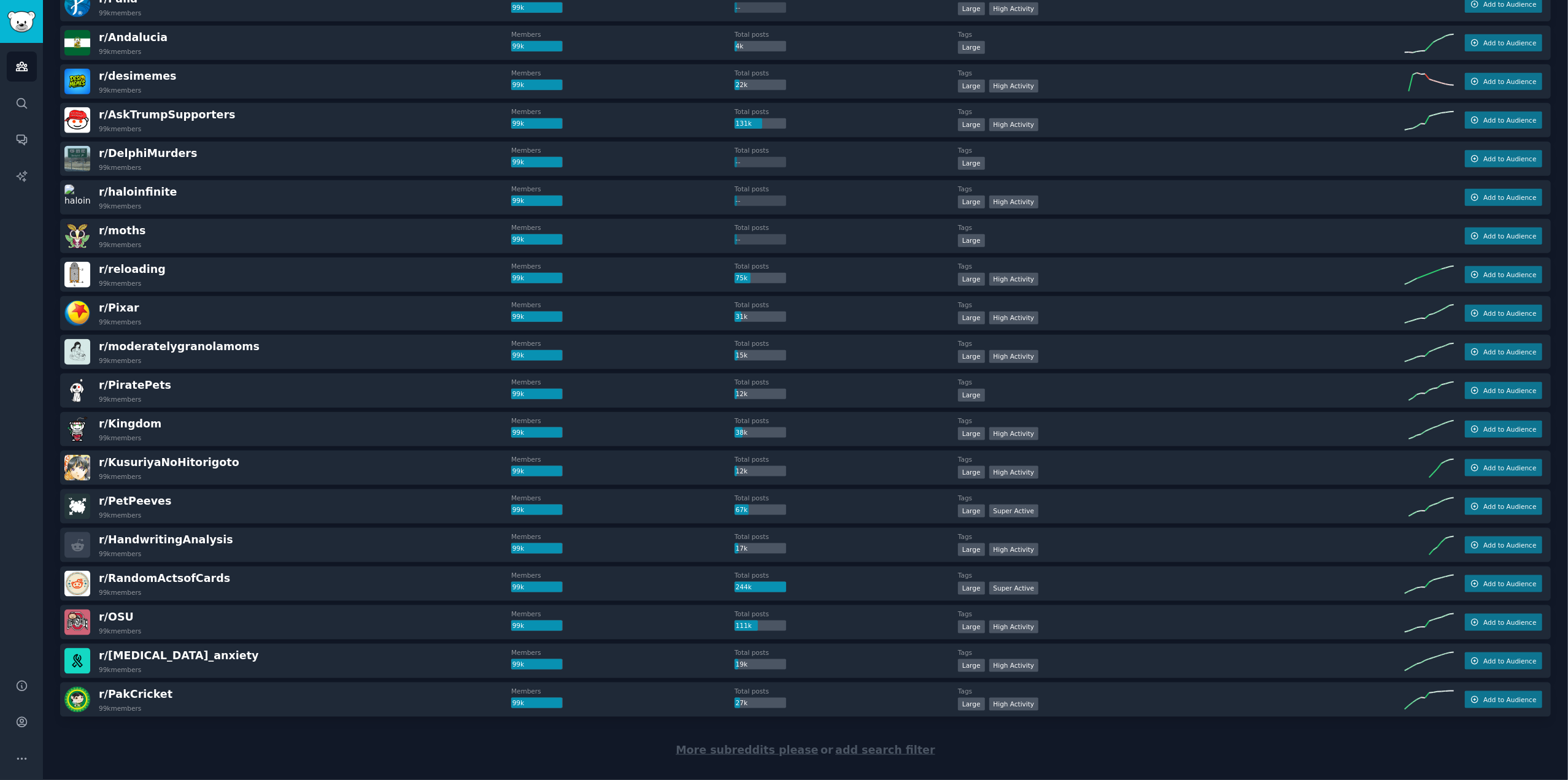
scroll to position [1363, 0]
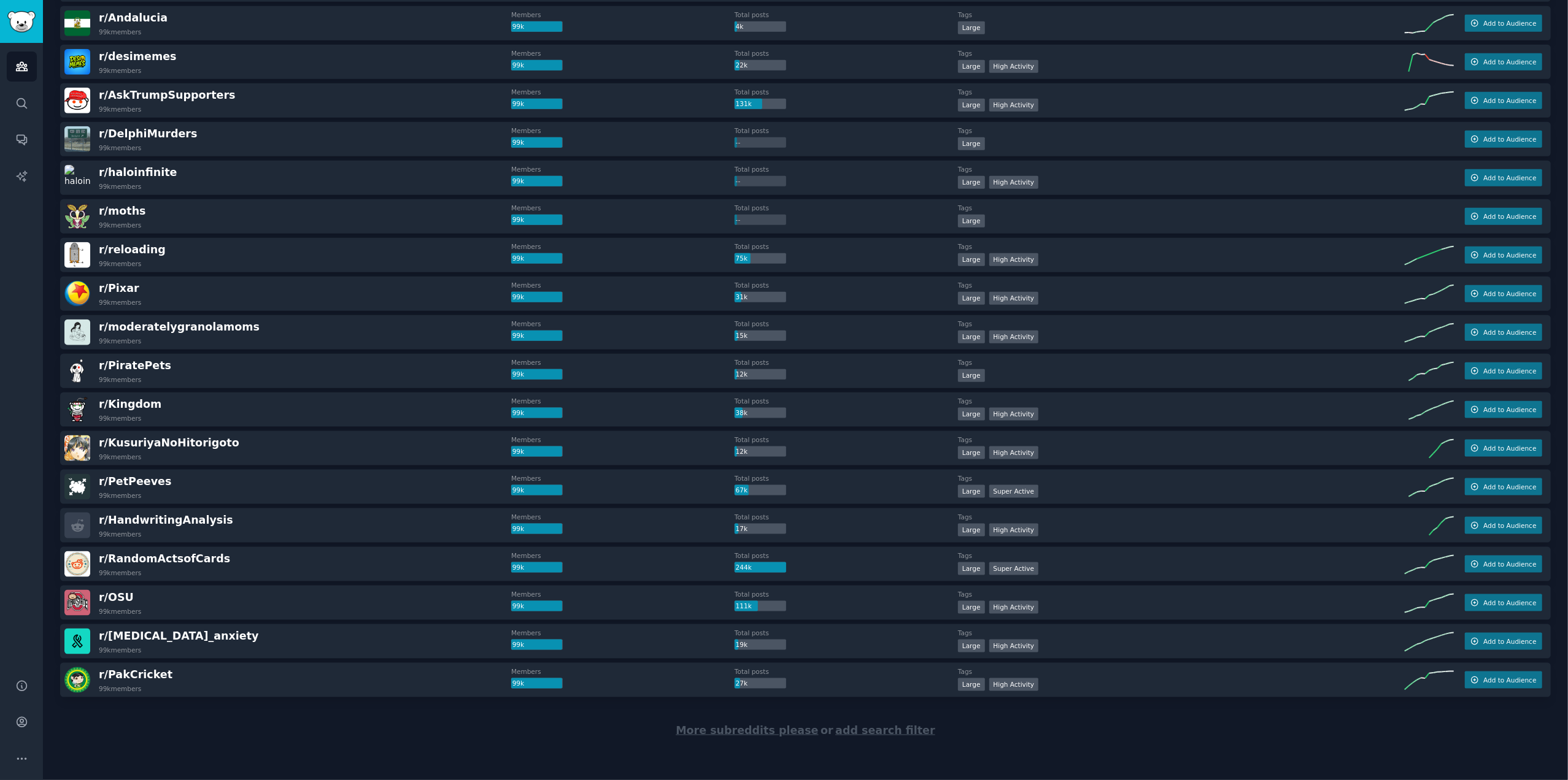
click at [800, 729] on span "More subreddits please" at bounding box center [746, 730] width 143 height 12
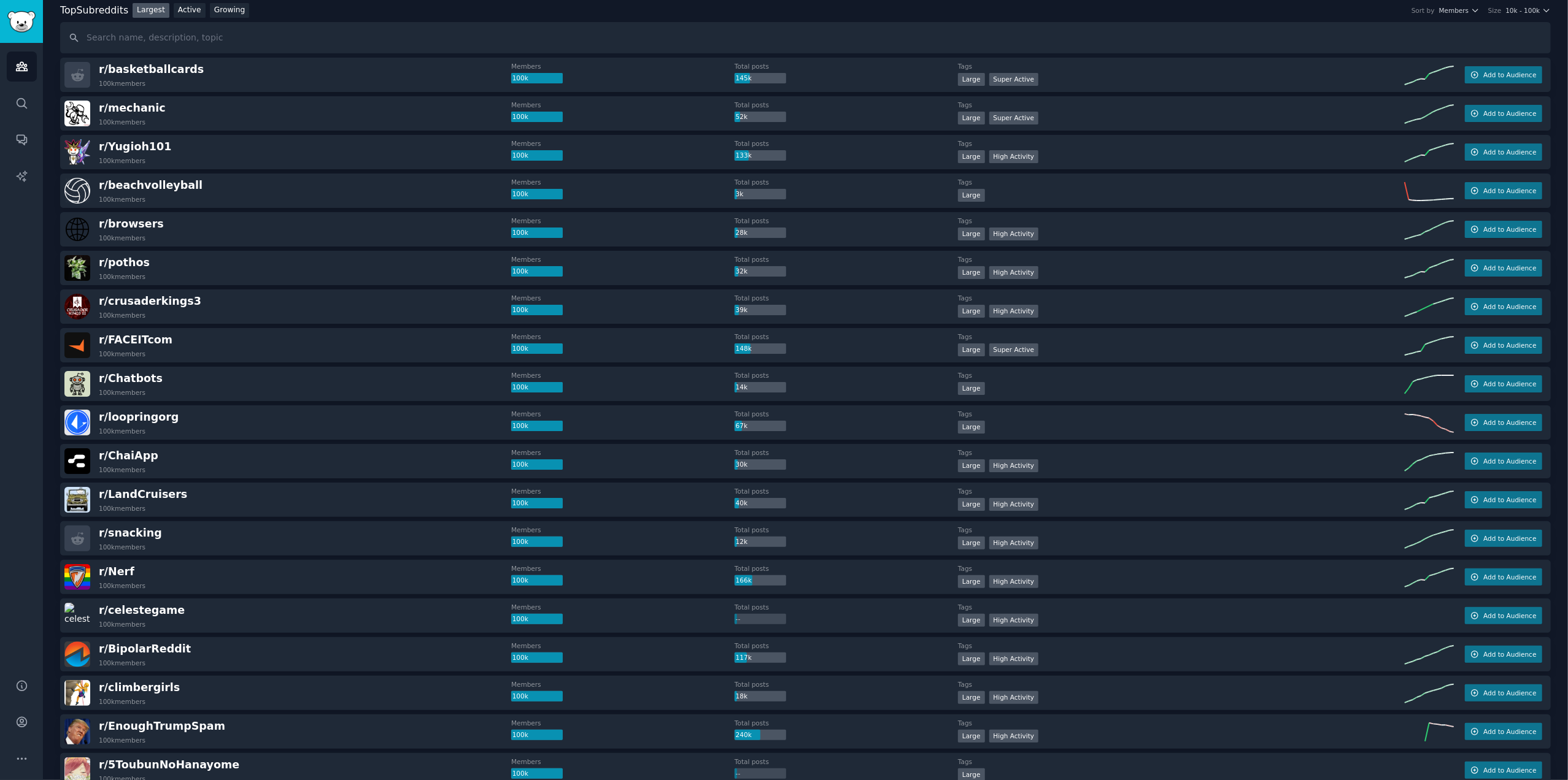
scroll to position [0, 0]
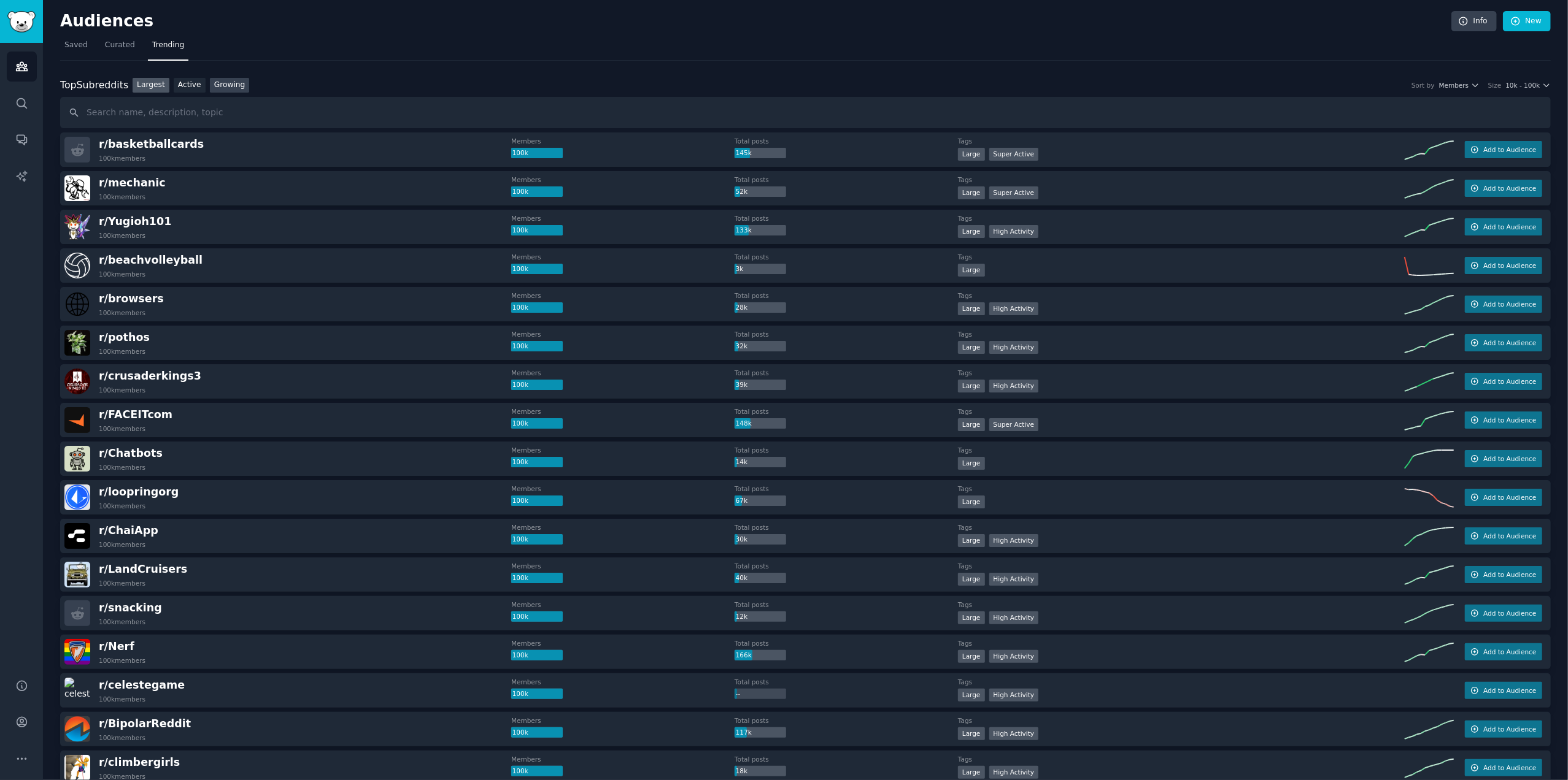
click at [222, 83] on link "Growing" at bounding box center [229, 86] width 40 height 16
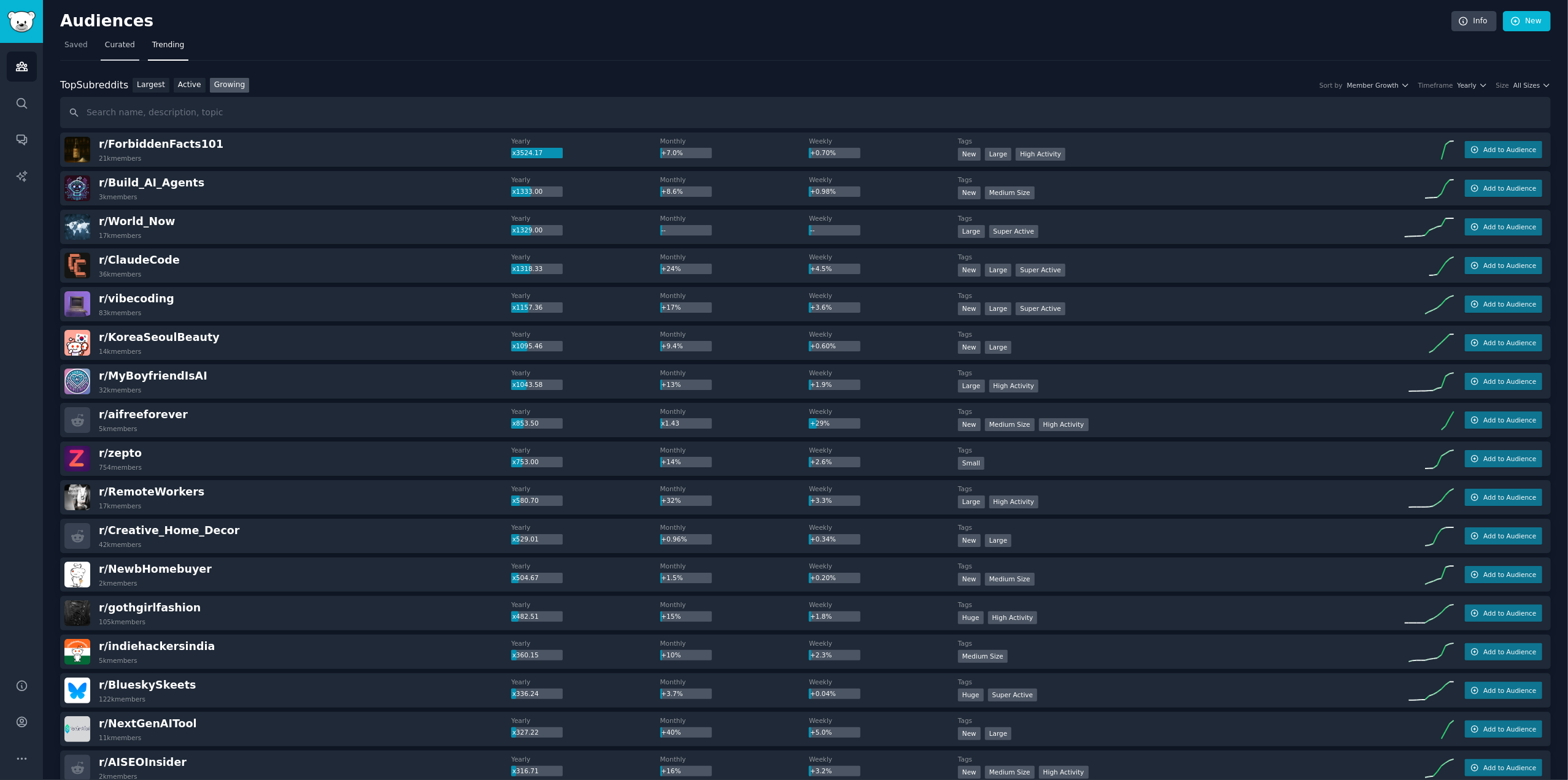
click at [118, 47] on span "Curated" at bounding box center [120, 45] width 30 height 11
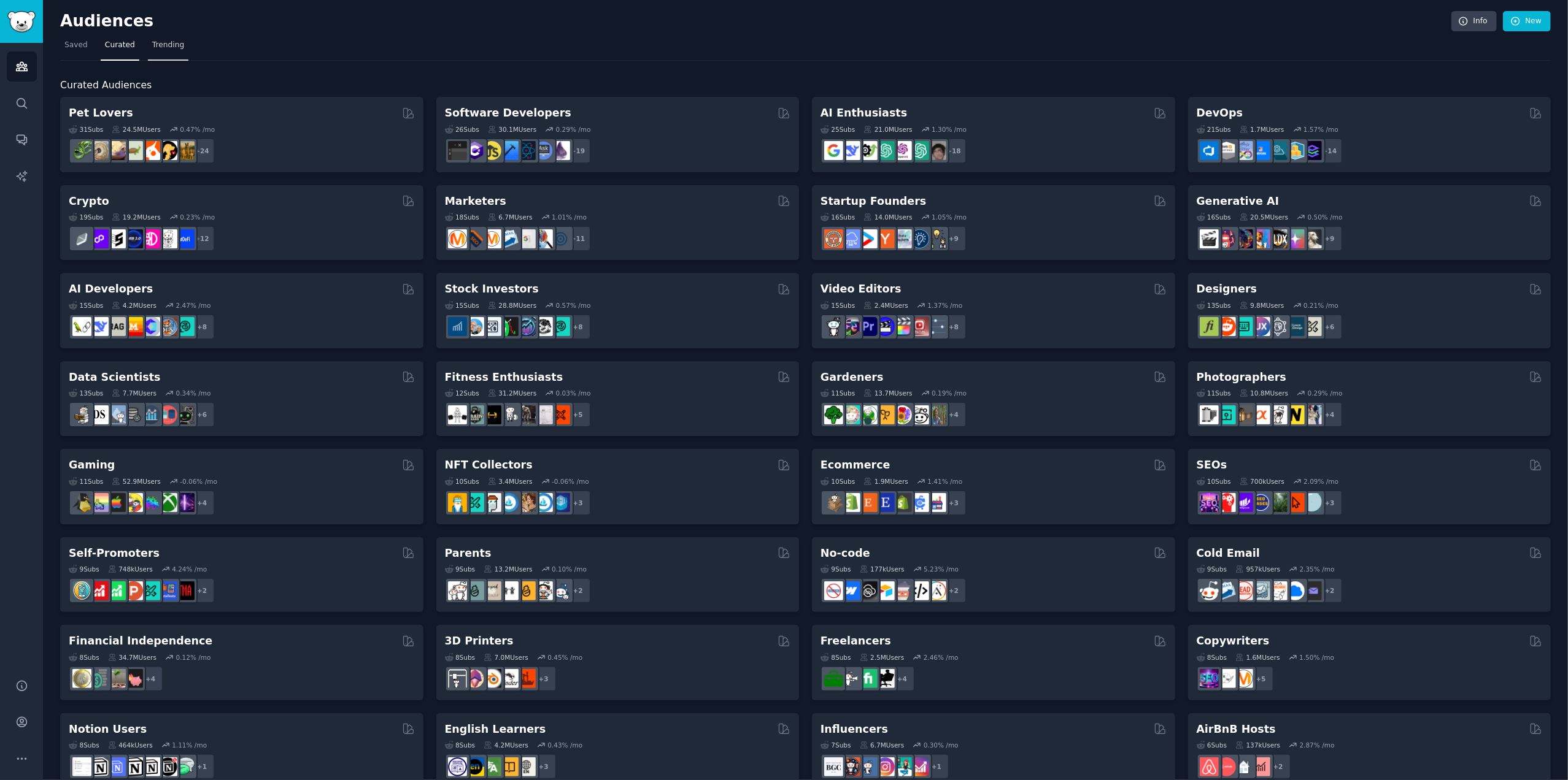
click at [168, 46] on span "Trending" at bounding box center [167, 45] width 32 height 11
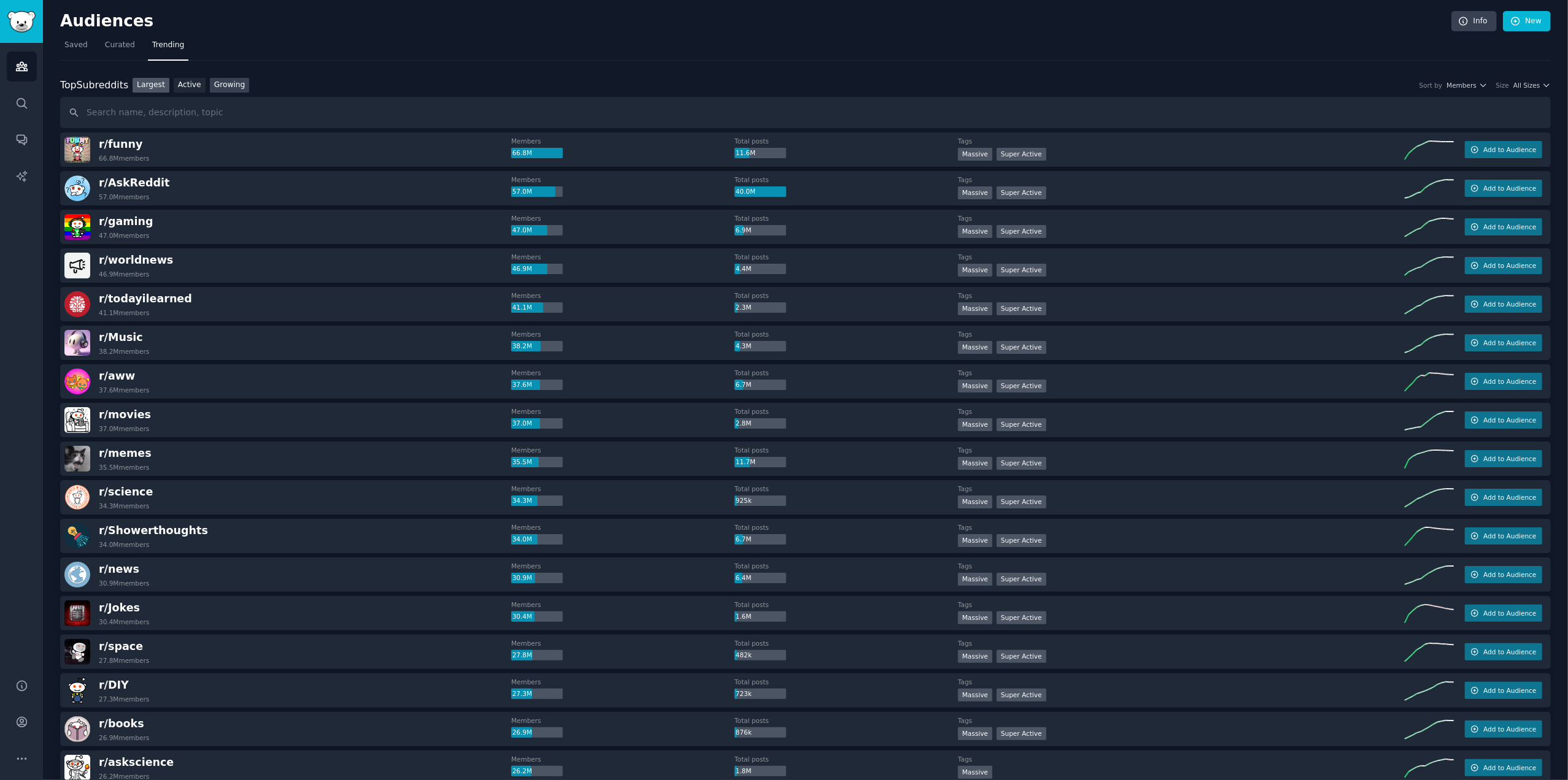
click at [221, 86] on link "Growing" at bounding box center [229, 86] width 40 height 16
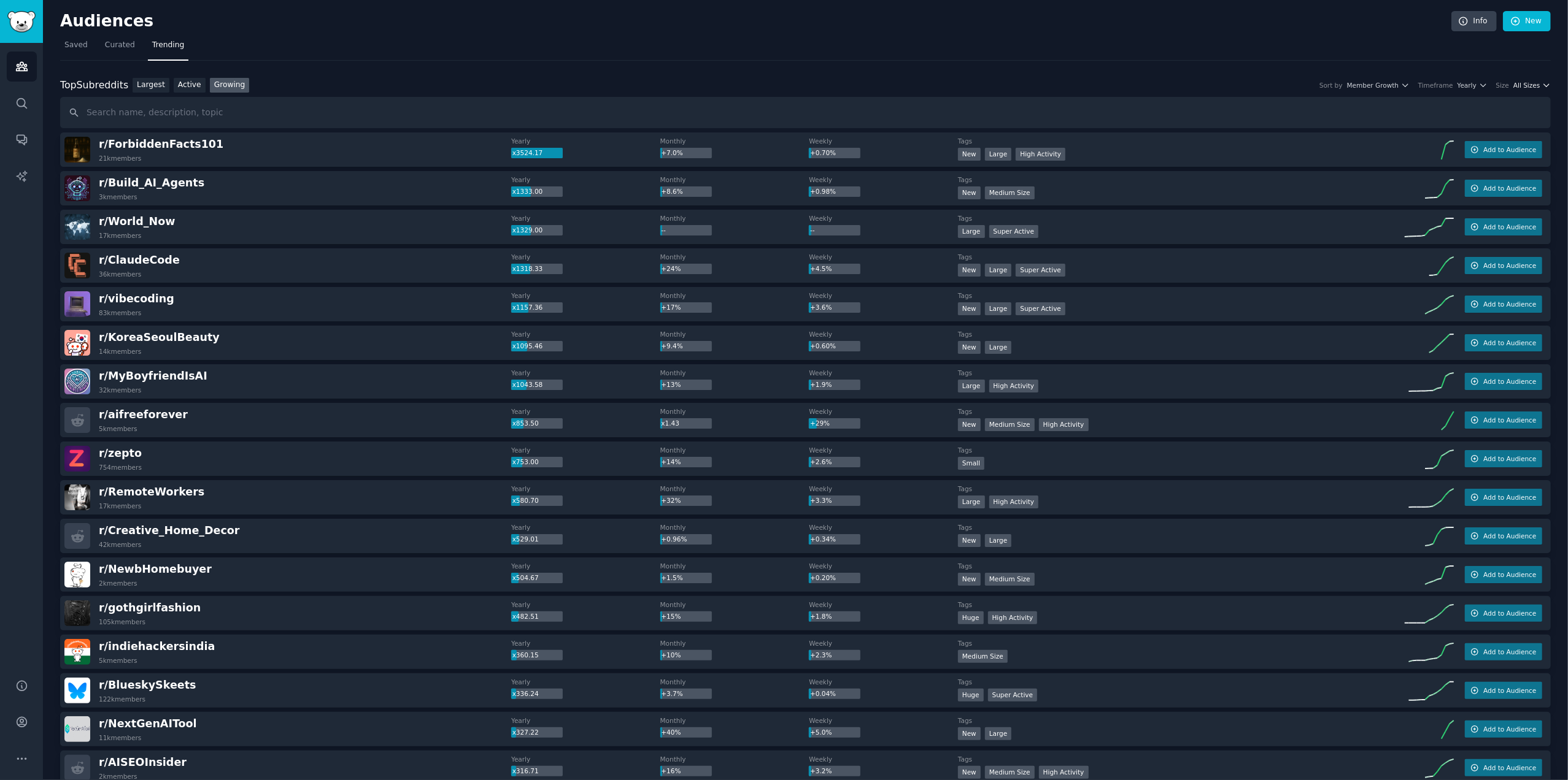
click at [1543, 84] on icon "button" at bounding box center [1546, 85] width 9 height 9
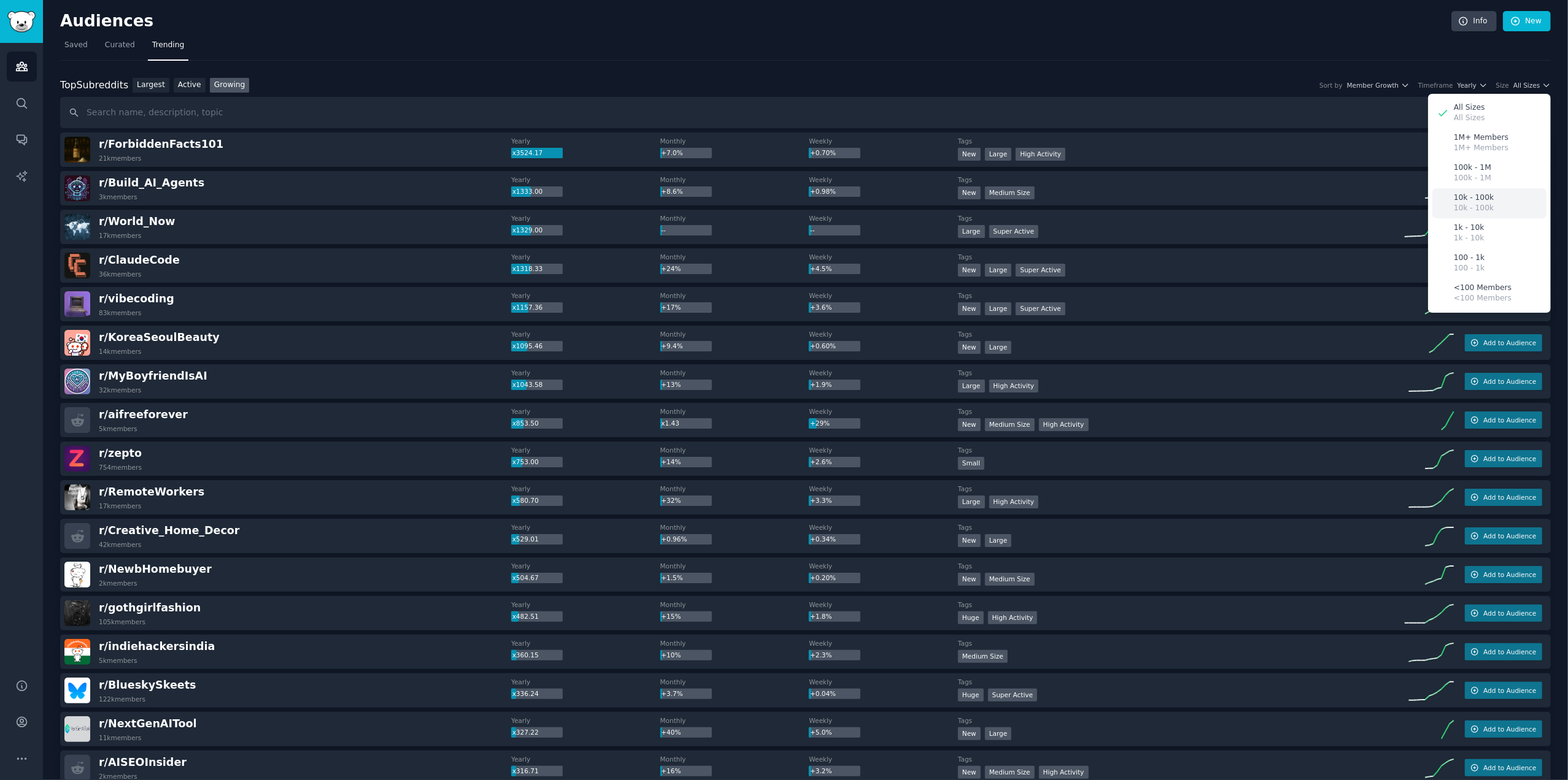
click at [1486, 197] on div "10k - 100k 10k - 100k" at bounding box center [1489, 203] width 115 height 30
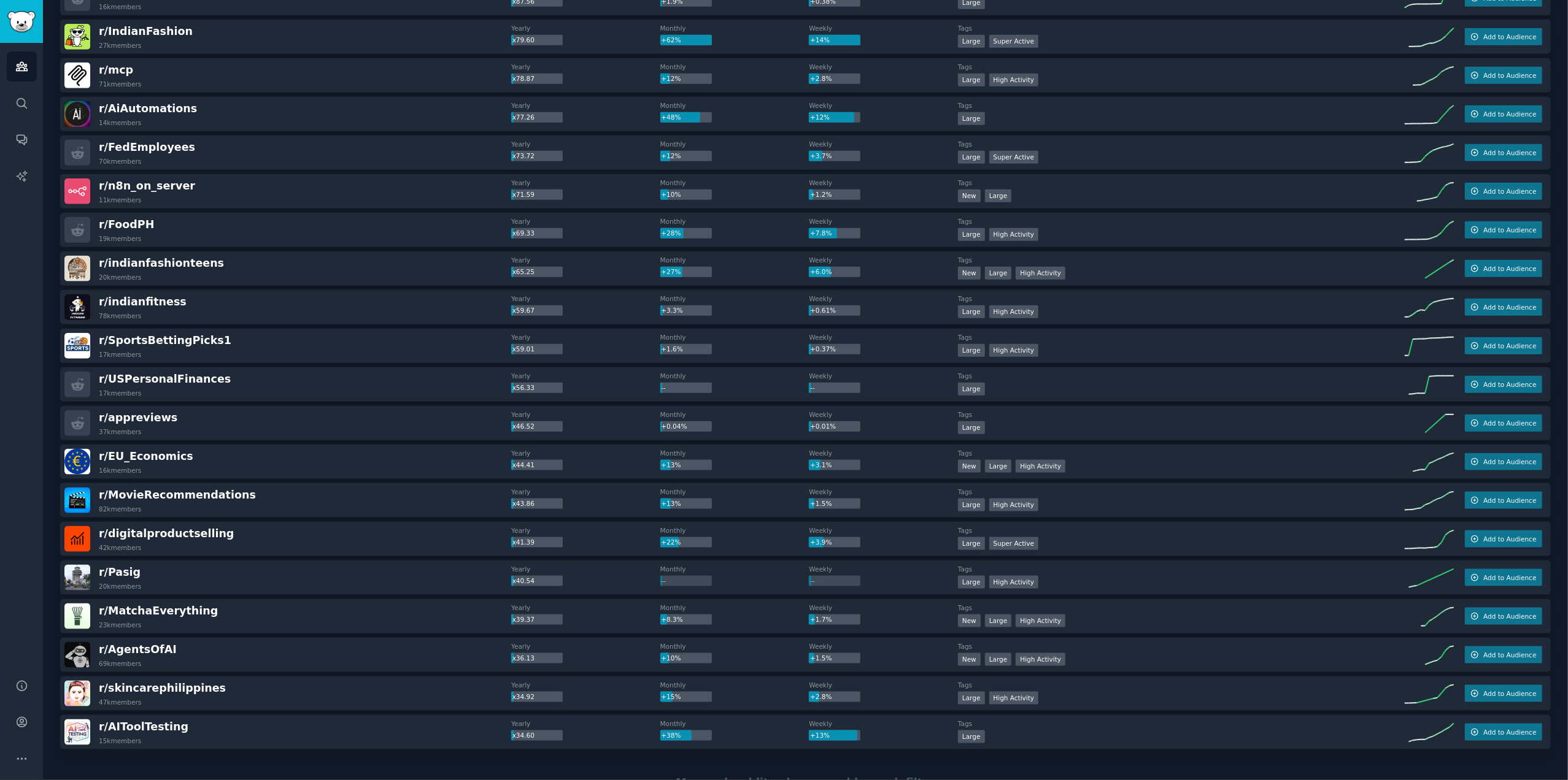
scroll to position [1363, 0]
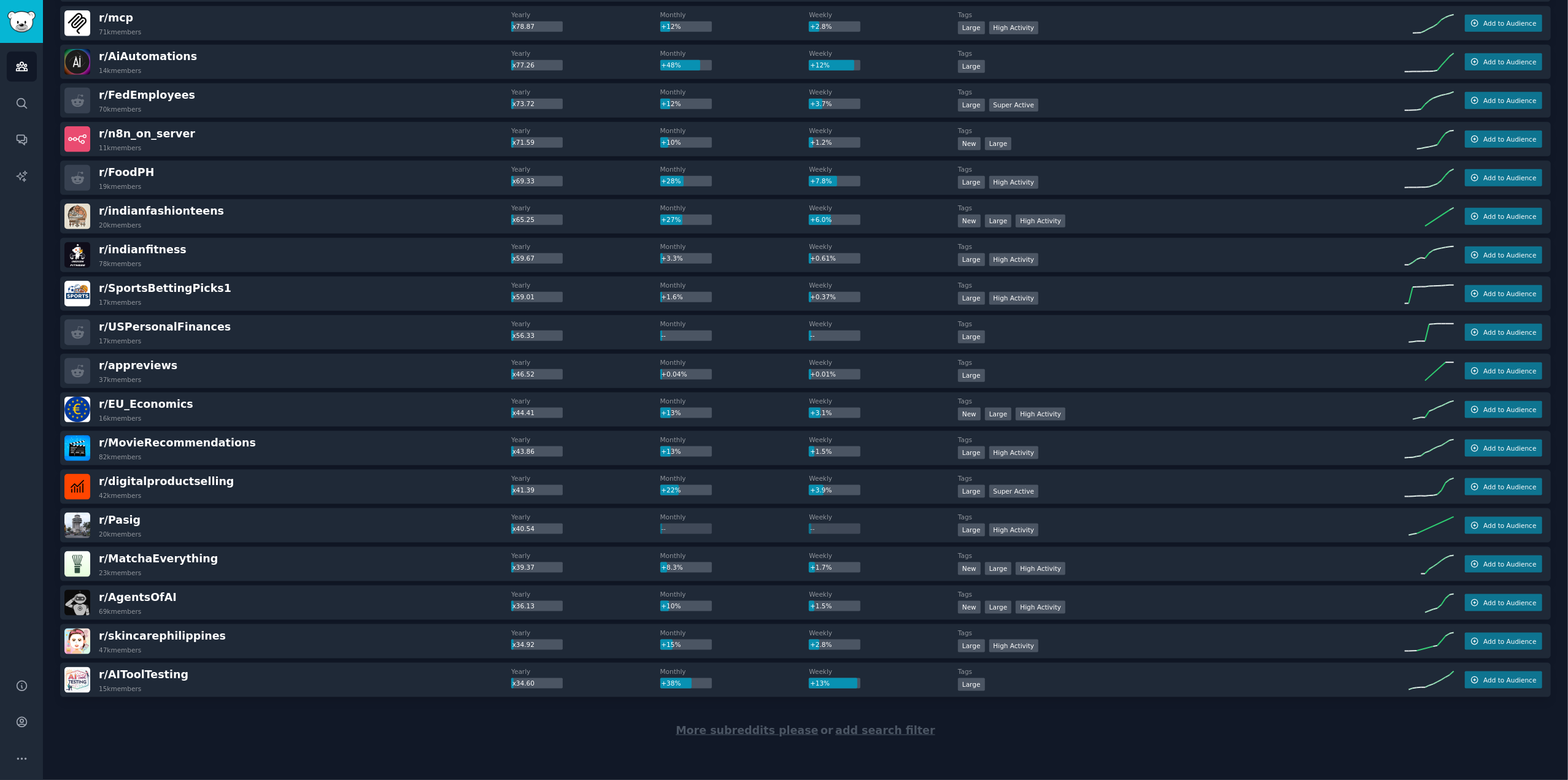
click at [745, 732] on span "More subreddits please" at bounding box center [746, 730] width 143 height 12
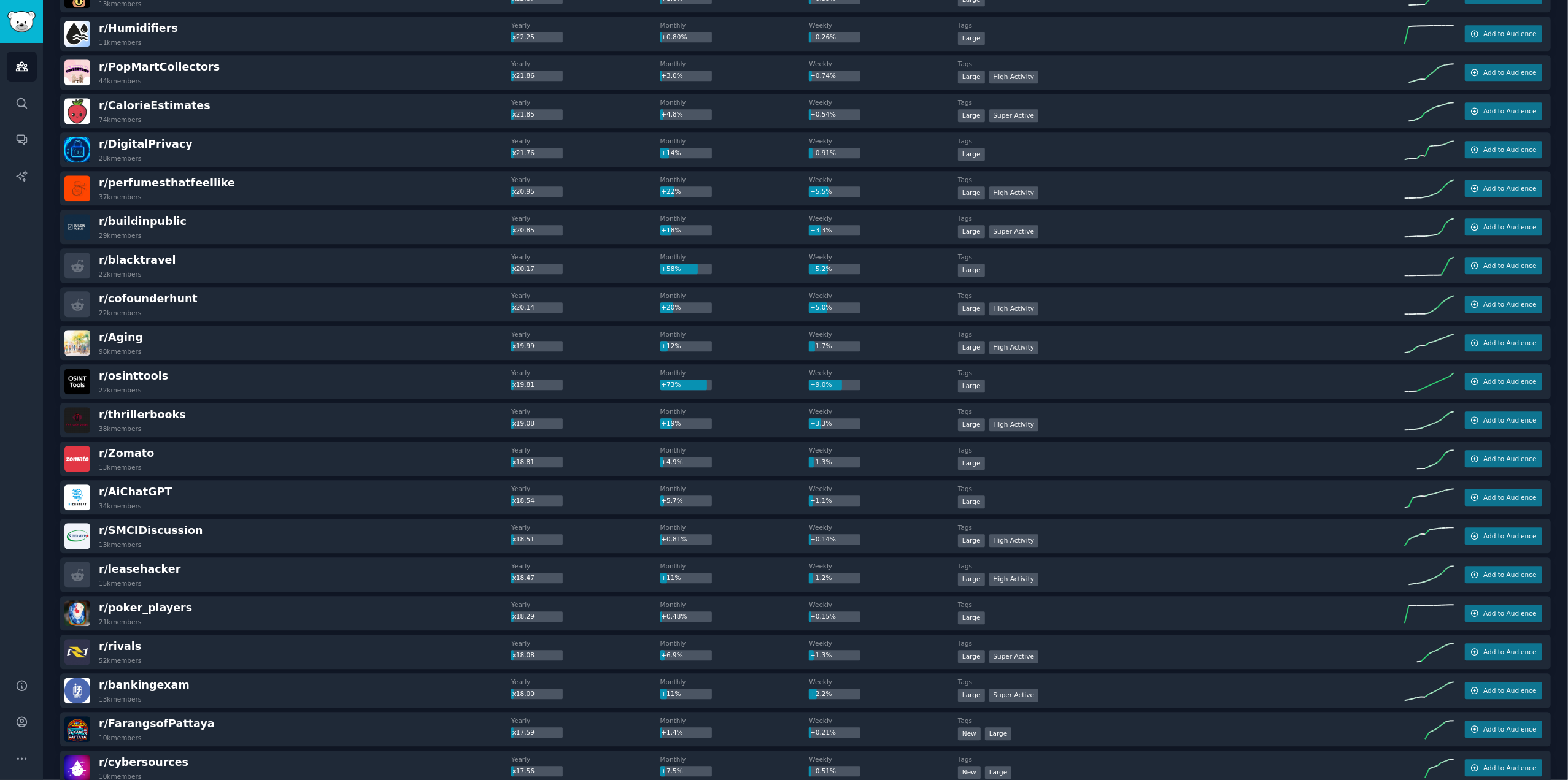
scroll to position [3141, 0]
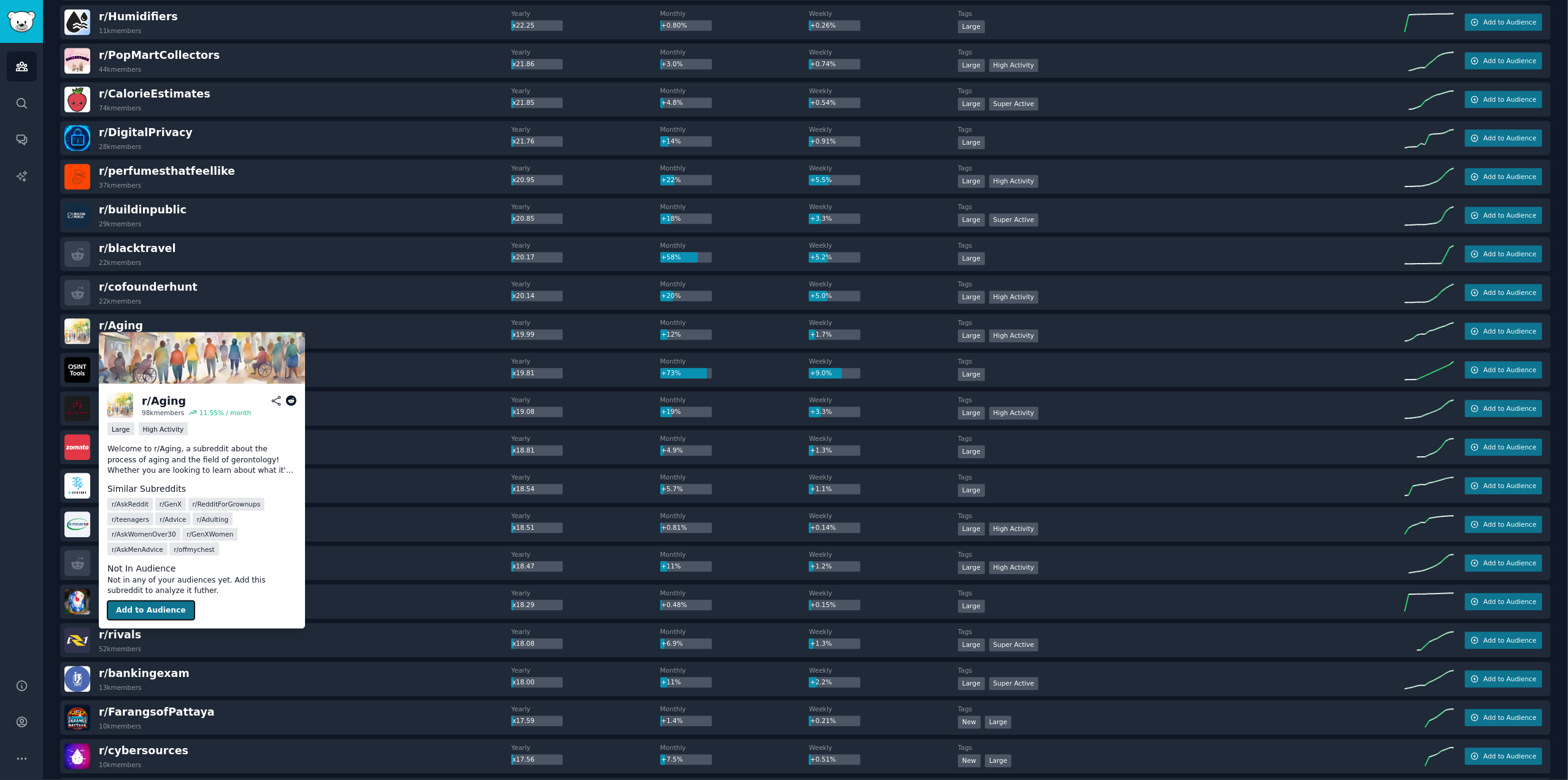
click at [173, 600] on button "Add to Audience" at bounding box center [151, 610] width 87 height 19
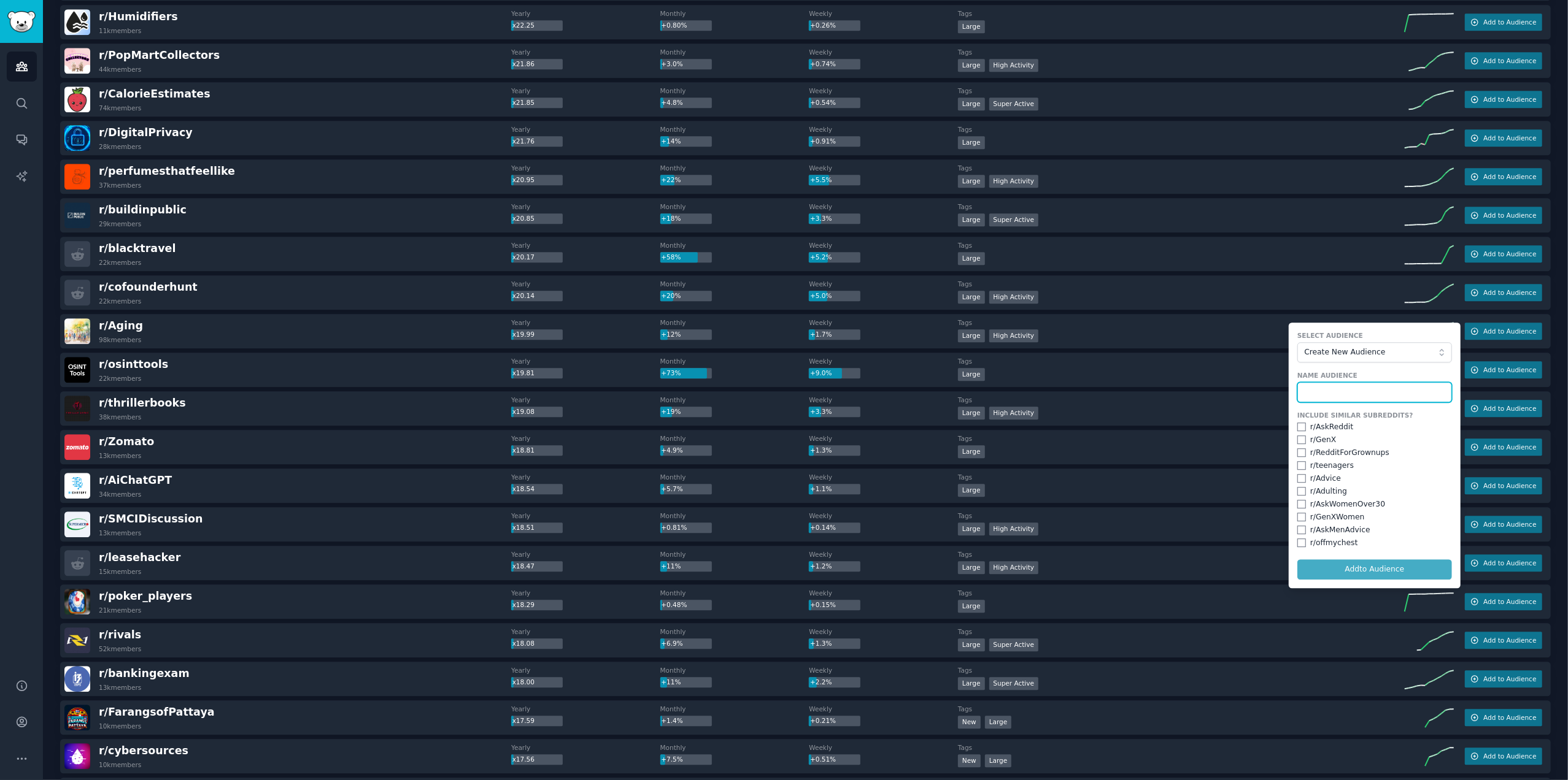
click at [1314, 388] on input "text" at bounding box center [1374, 392] width 155 height 21
type input "Aging"
click at [1297, 490] on input "checkbox" at bounding box center [1301, 491] width 9 height 9
checkbox input "true"
click at [1297, 437] on input "checkbox" at bounding box center [1301, 439] width 9 height 9
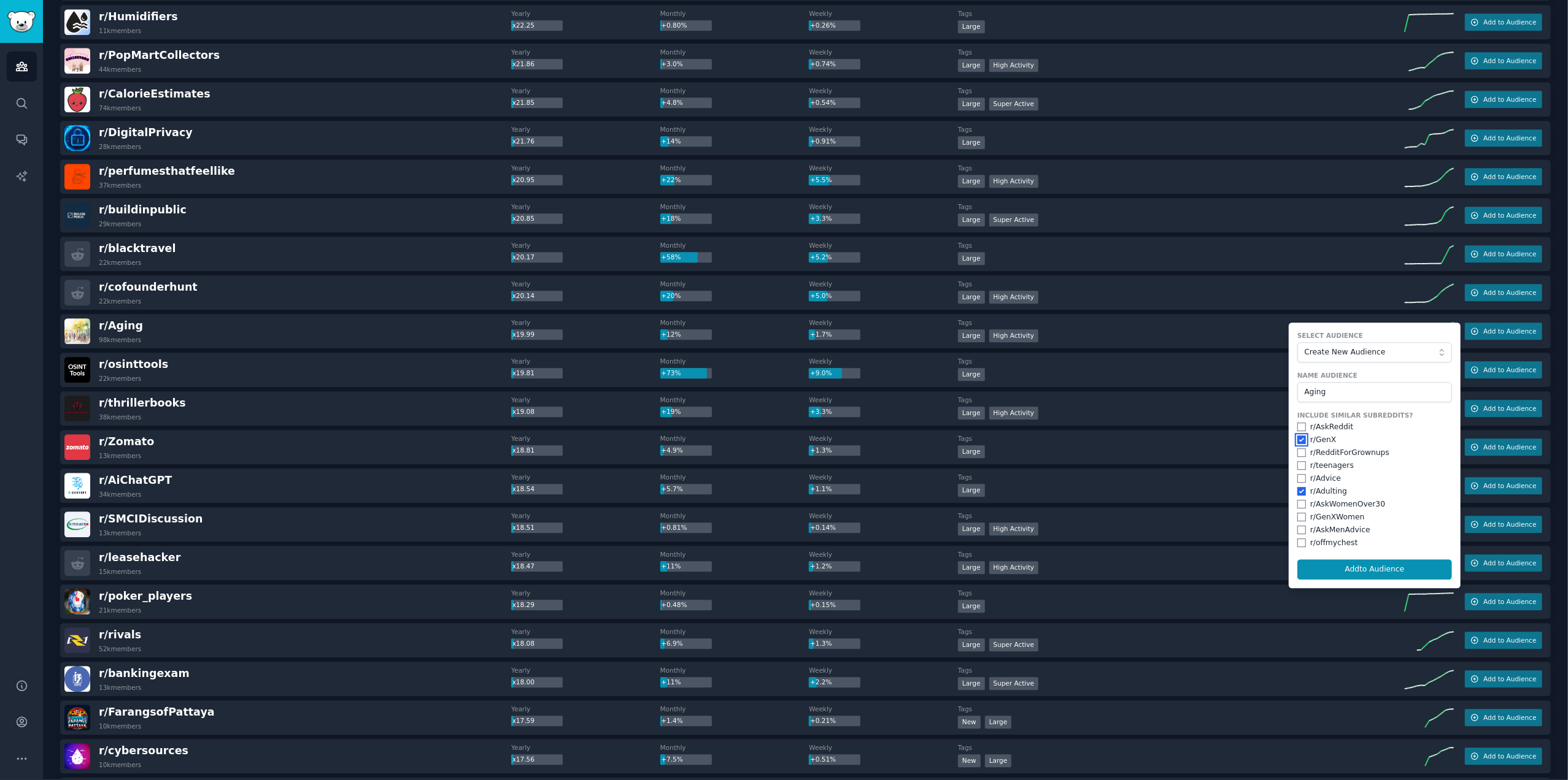
checkbox input "true"
click at [1298, 500] on input "checkbox" at bounding box center [1301, 504] width 9 height 9
checkbox input "true"
click at [1298, 516] on input "checkbox" at bounding box center [1301, 517] width 9 height 9
checkbox input "true"
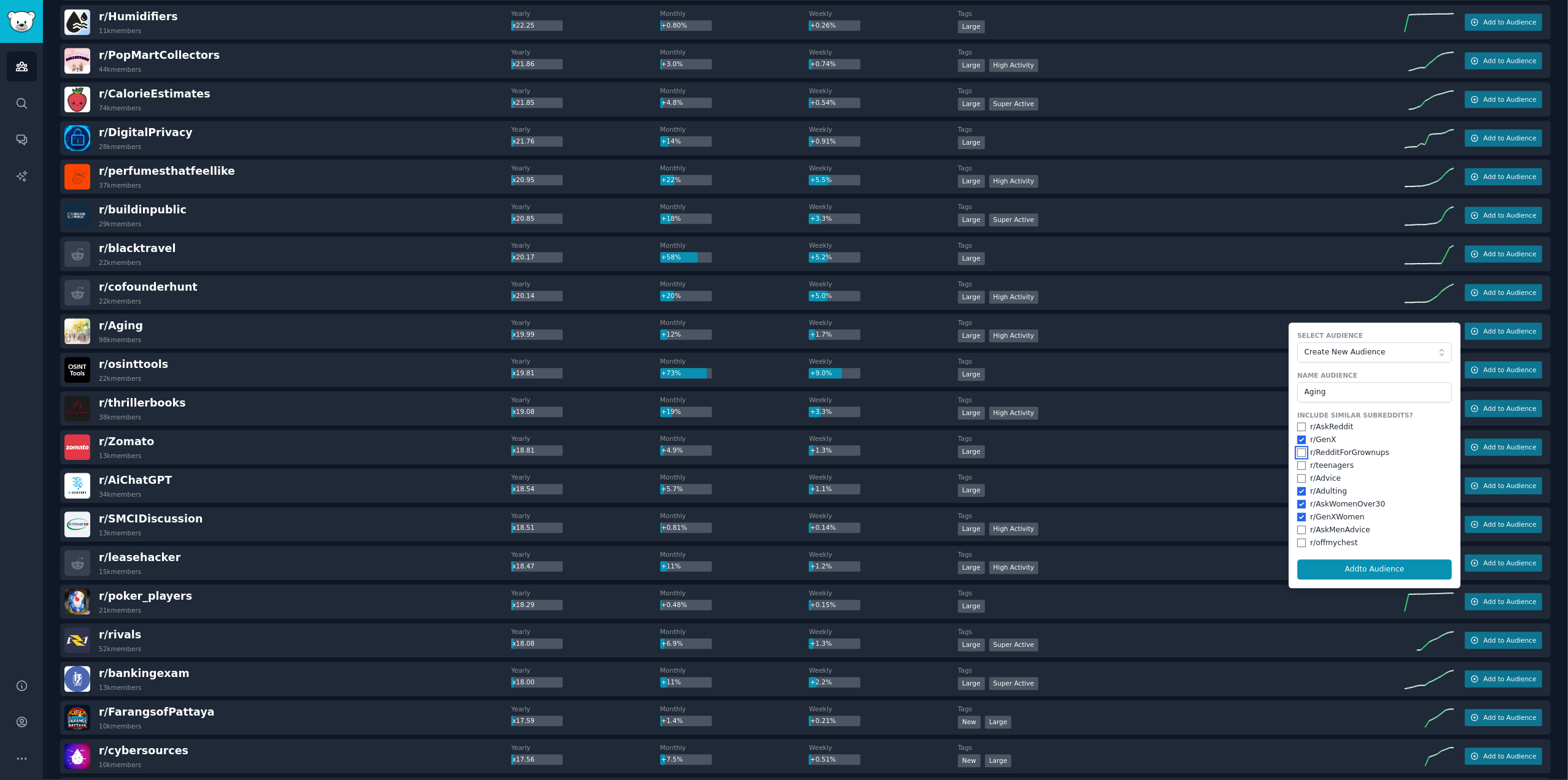
click at [1297, 451] on input "checkbox" at bounding box center [1301, 452] width 9 height 9
checkbox input "true"
click at [1377, 565] on button "Add to Audience" at bounding box center [1374, 569] width 155 height 21
checkbox input "false"
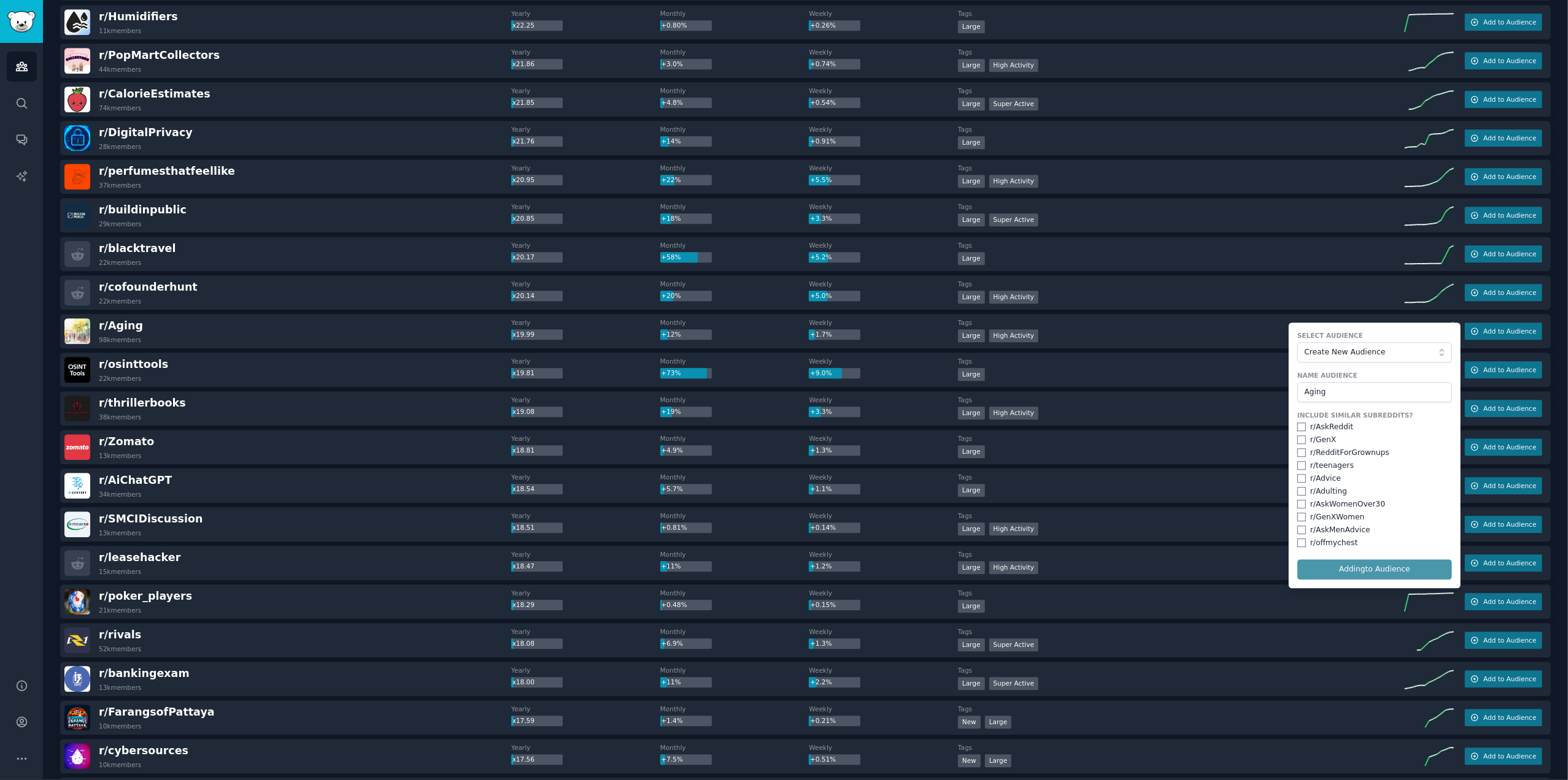
checkbox input "false"
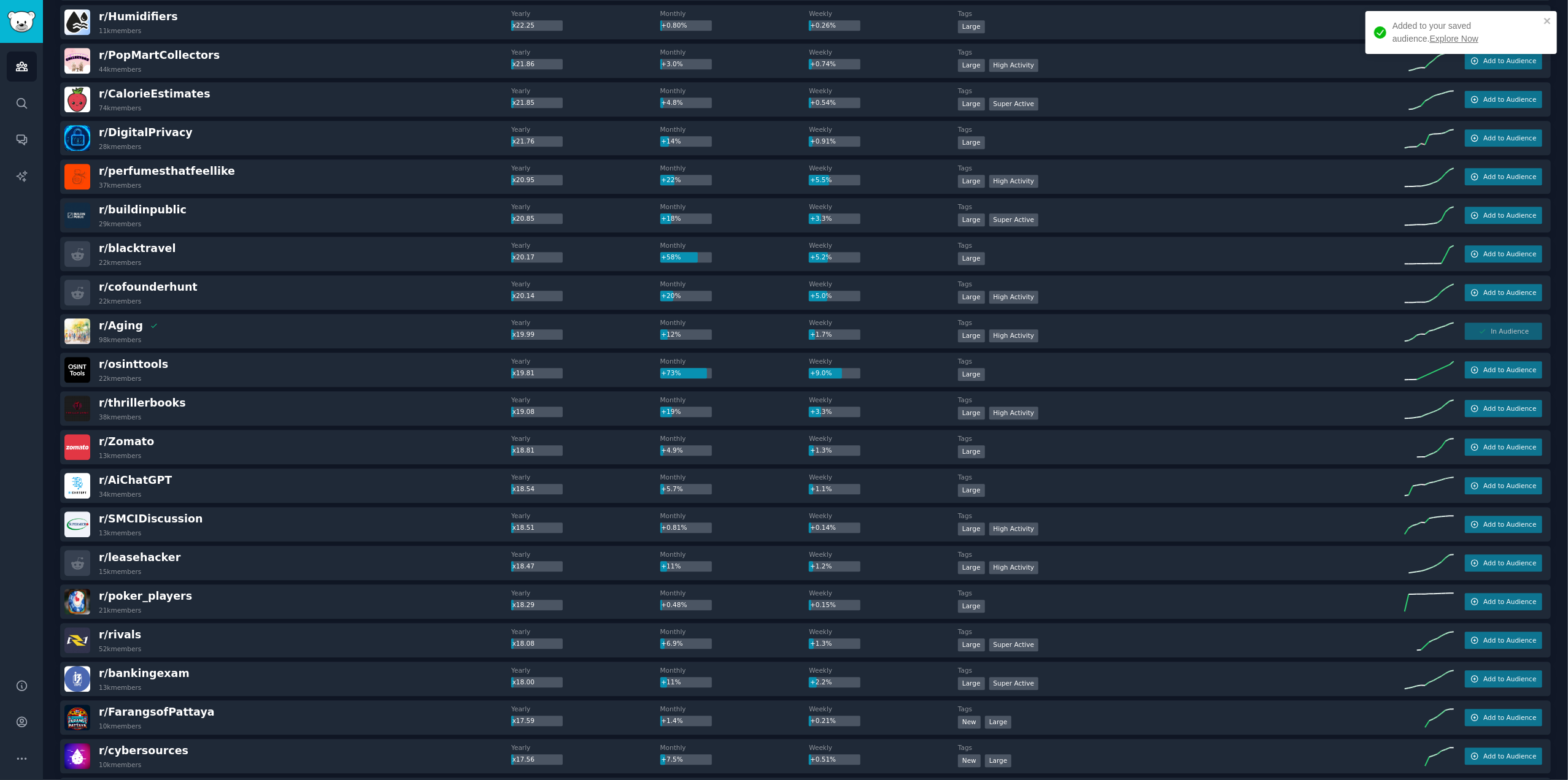
click at [1430, 40] on link "Explore Now" at bounding box center [1454, 38] width 48 height 10
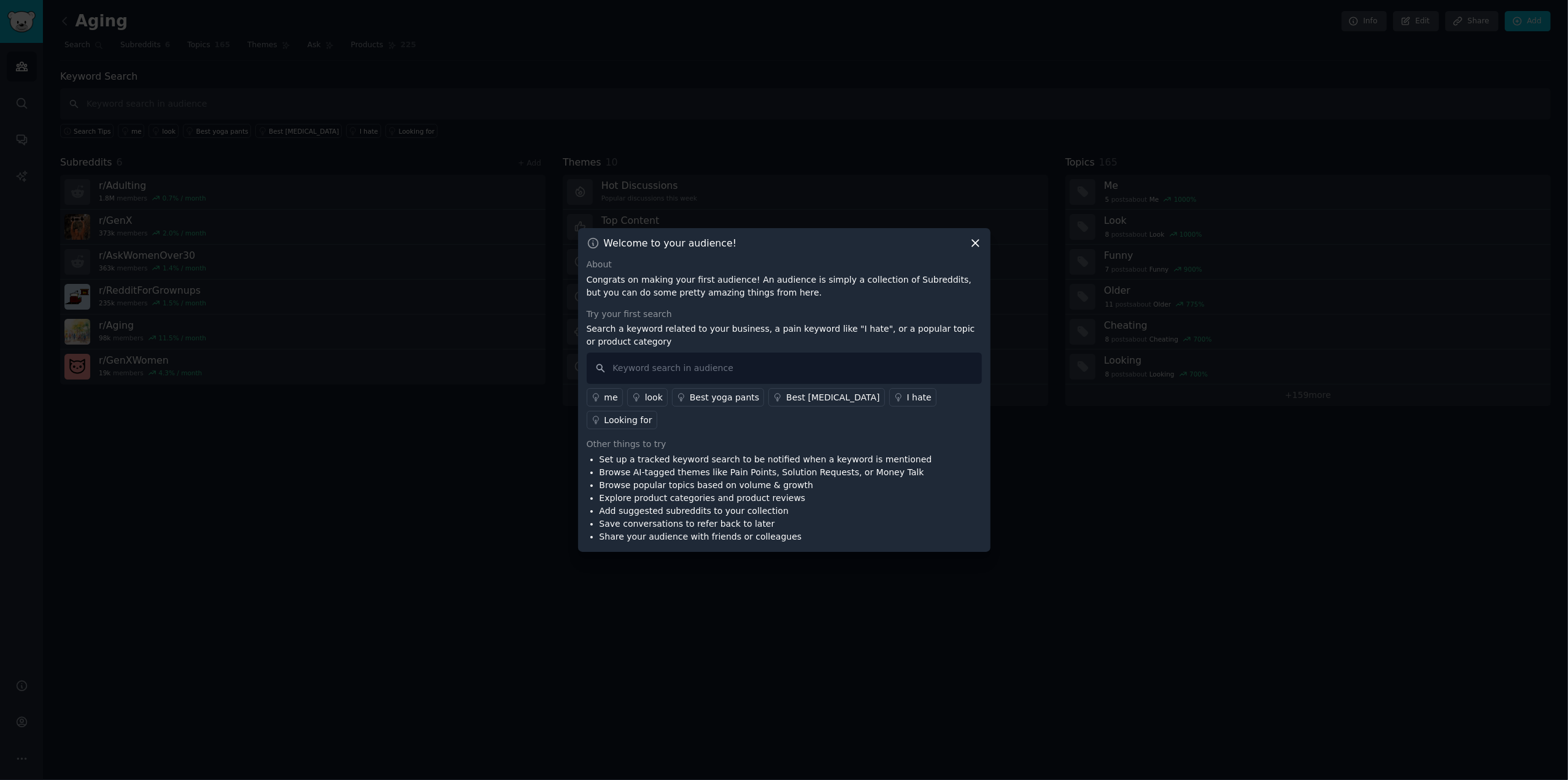
click at [978, 247] on icon at bounding box center [975, 244] width 7 height 7
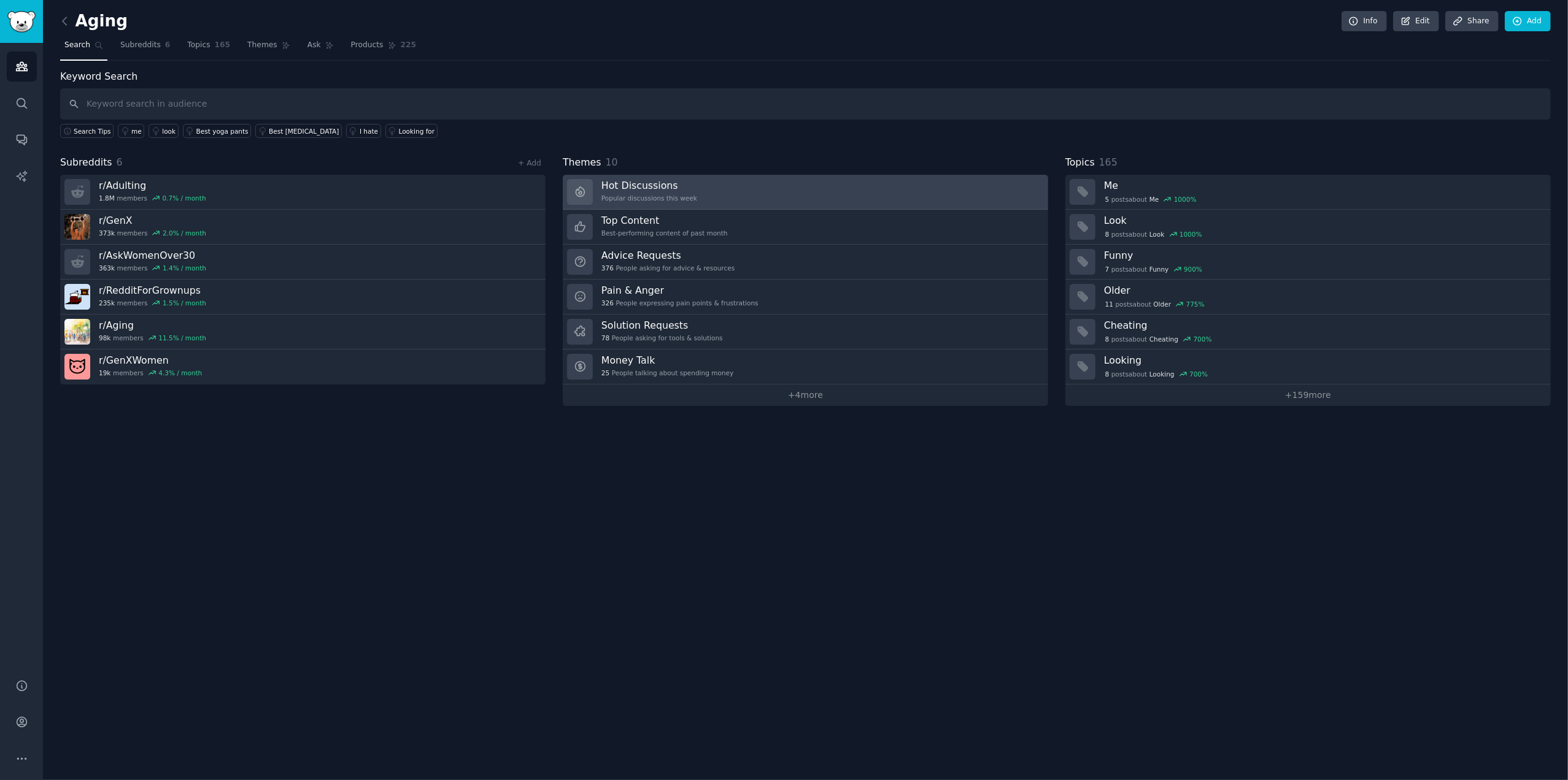
click at [659, 184] on h3 "Hot Discussions" at bounding box center [649, 185] width 96 height 13
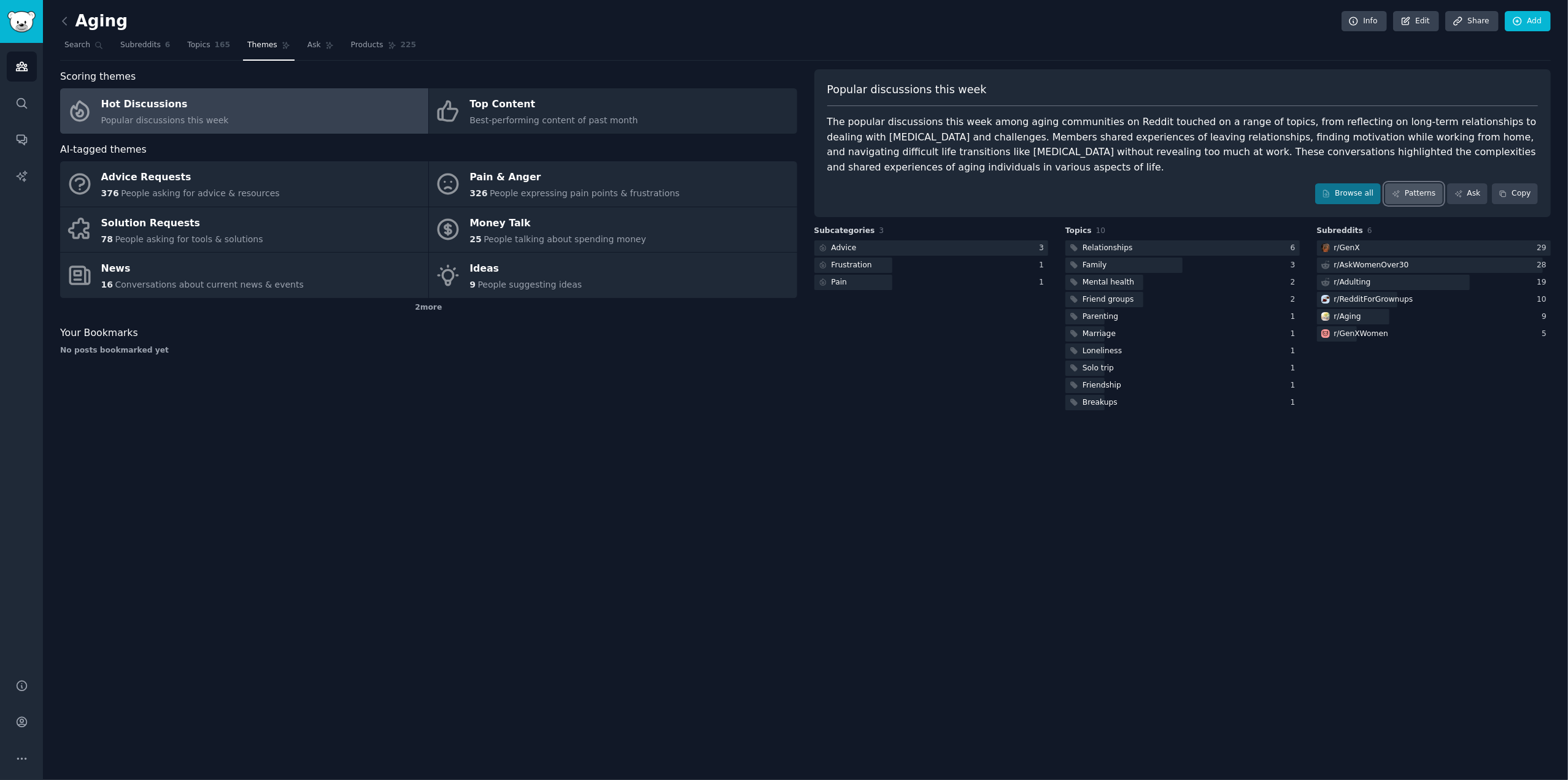
click at [1422, 188] on link "Patterns" at bounding box center [1414, 194] width 58 height 21
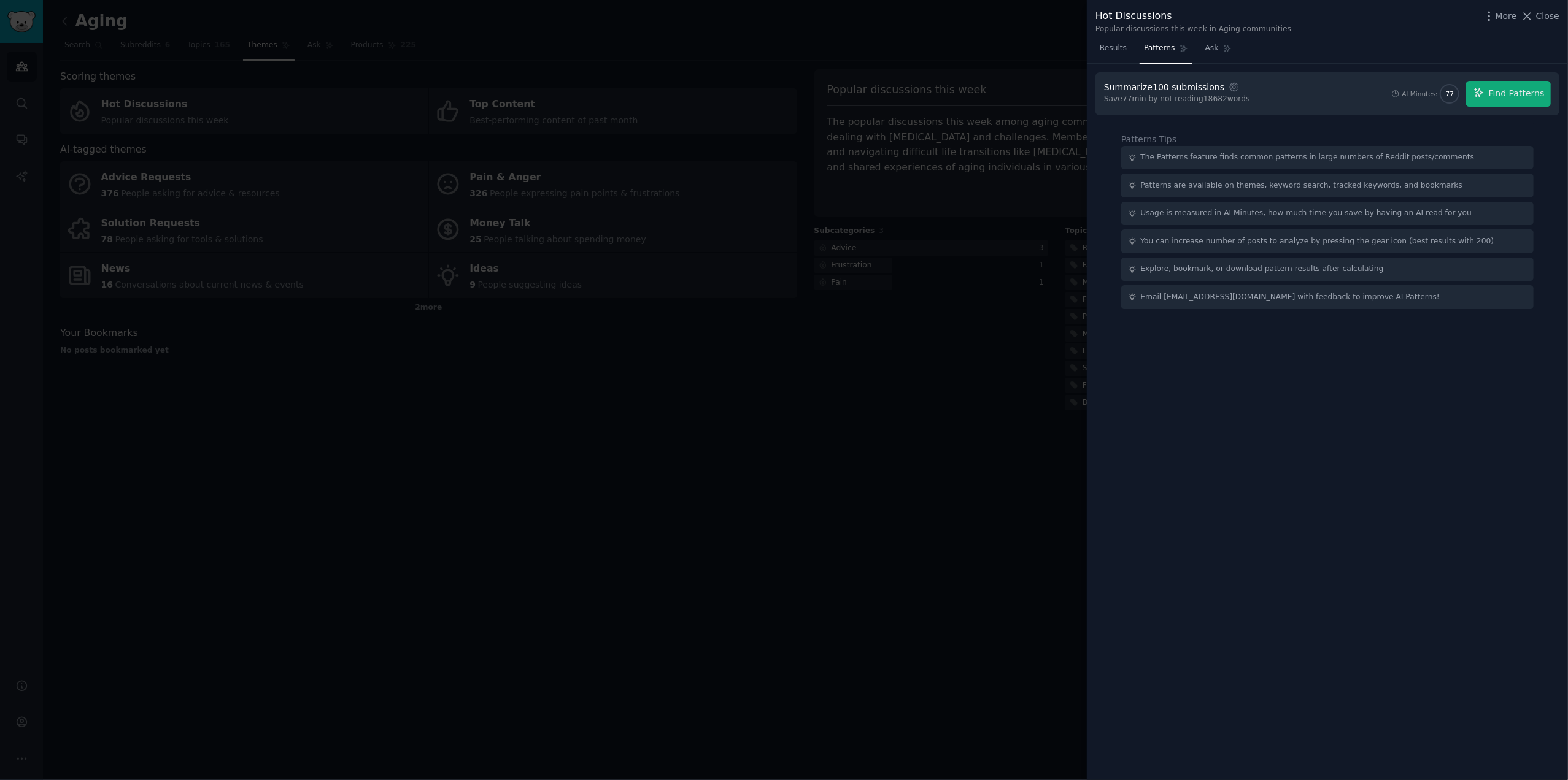
click at [1284, 157] on div "The Patterns feature finds common patterns in large numbers of Reddit posts/com…" at bounding box center [1308, 157] width 334 height 11
click at [1505, 86] on button "Find Patterns" at bounding box center [1508, 93] width 85 height 26
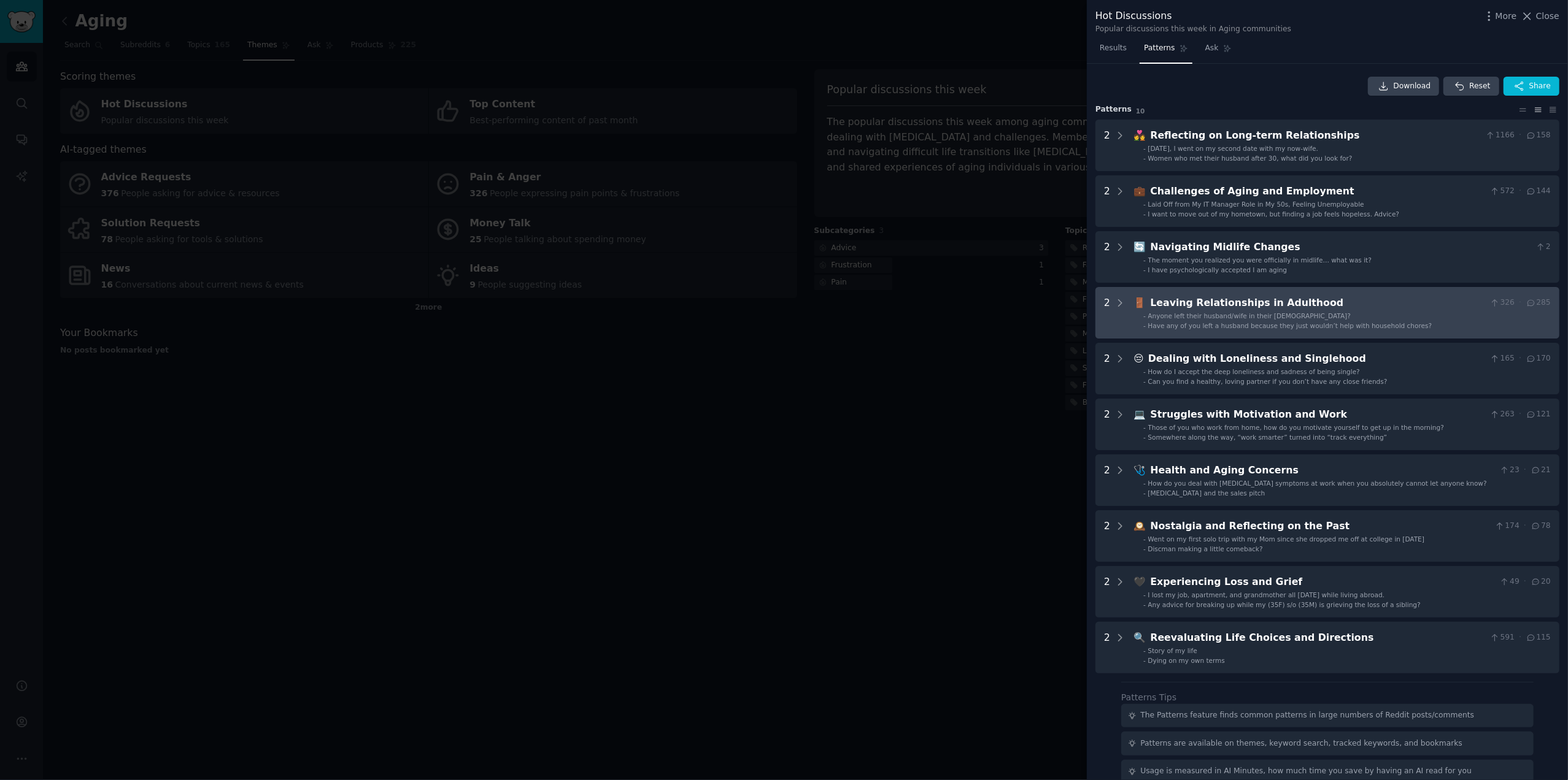
click at [1274, 299] on div "Leaving Relationships in Adulthood" at bounding box center [1318, 304] width 335 height 16
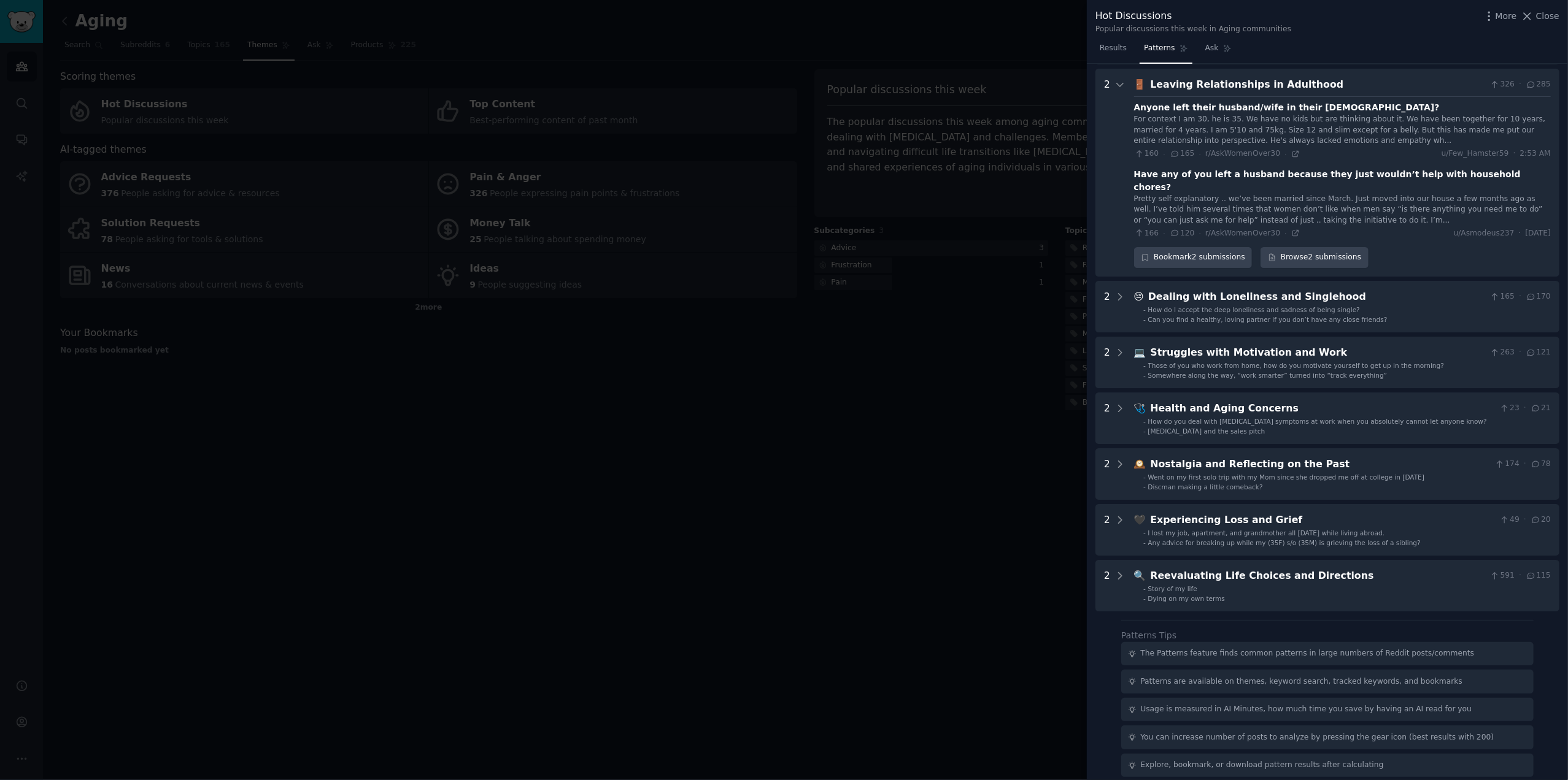
scroll to position [223, 0]
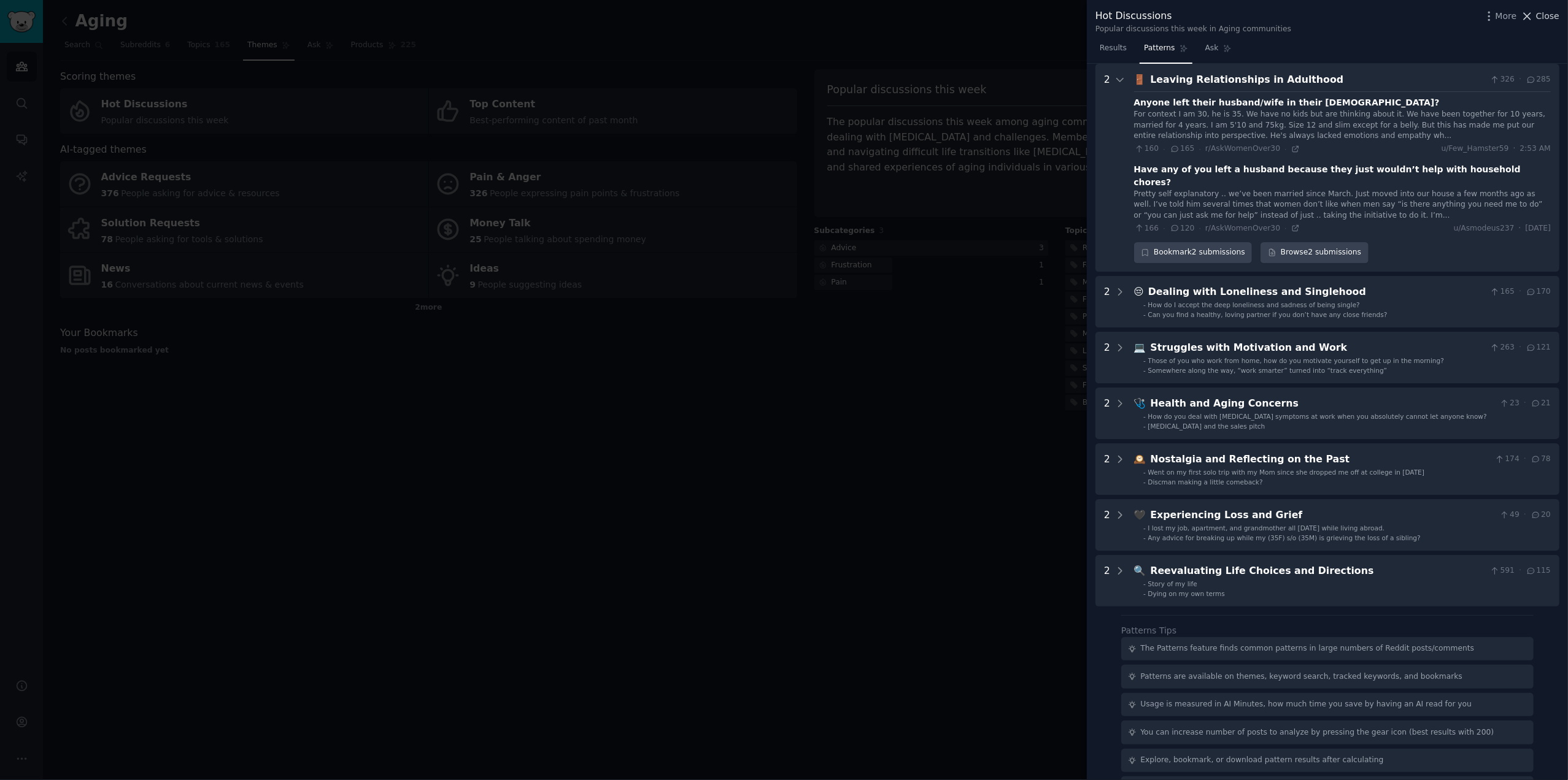
click at [1546, 19] on span "Close" at bounding box center [1548, 16] width 23 height 13
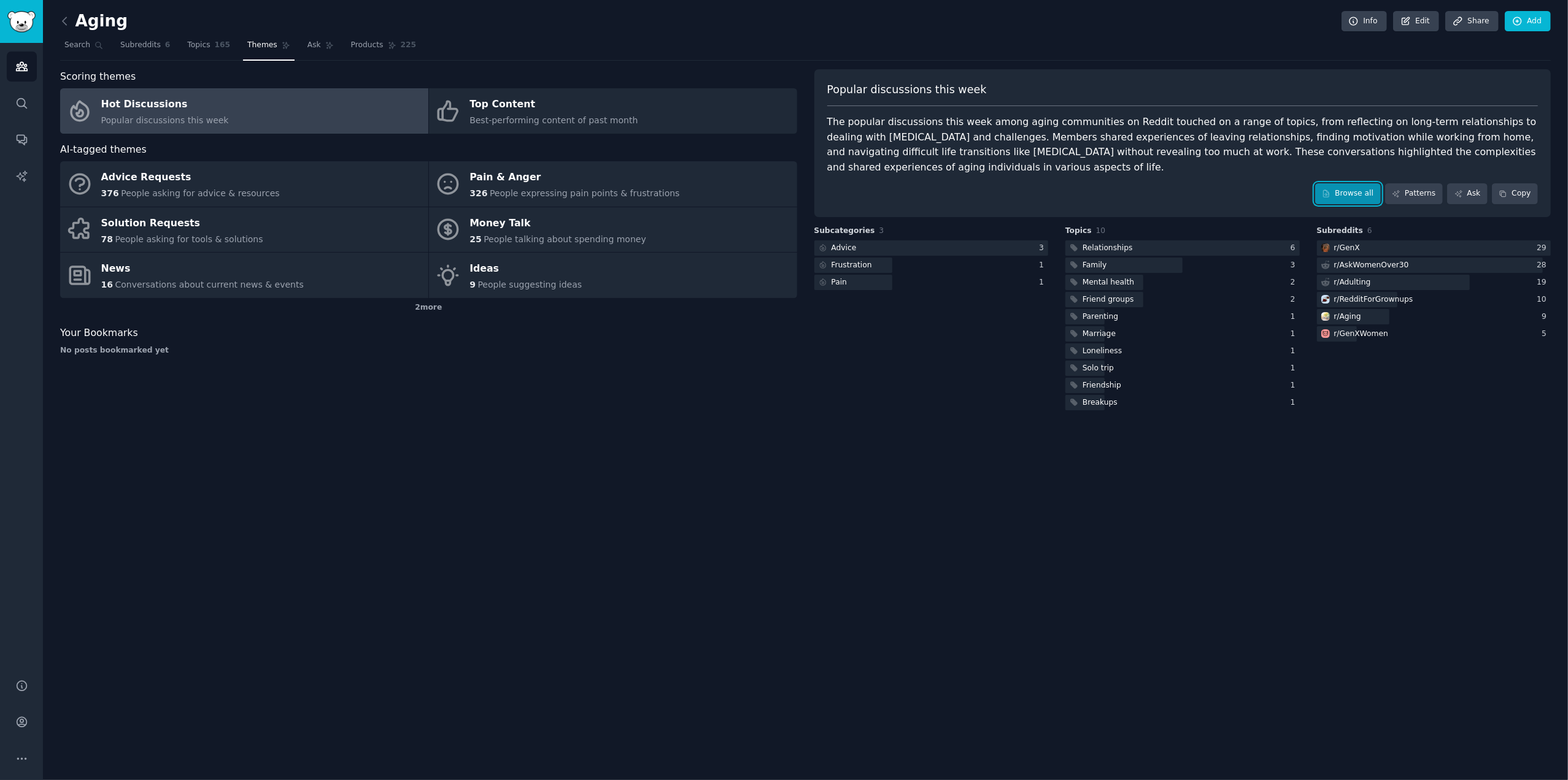
click at [1376, 189] on link "Browse all" at bounding box center [1348, 194] width 65 height 21
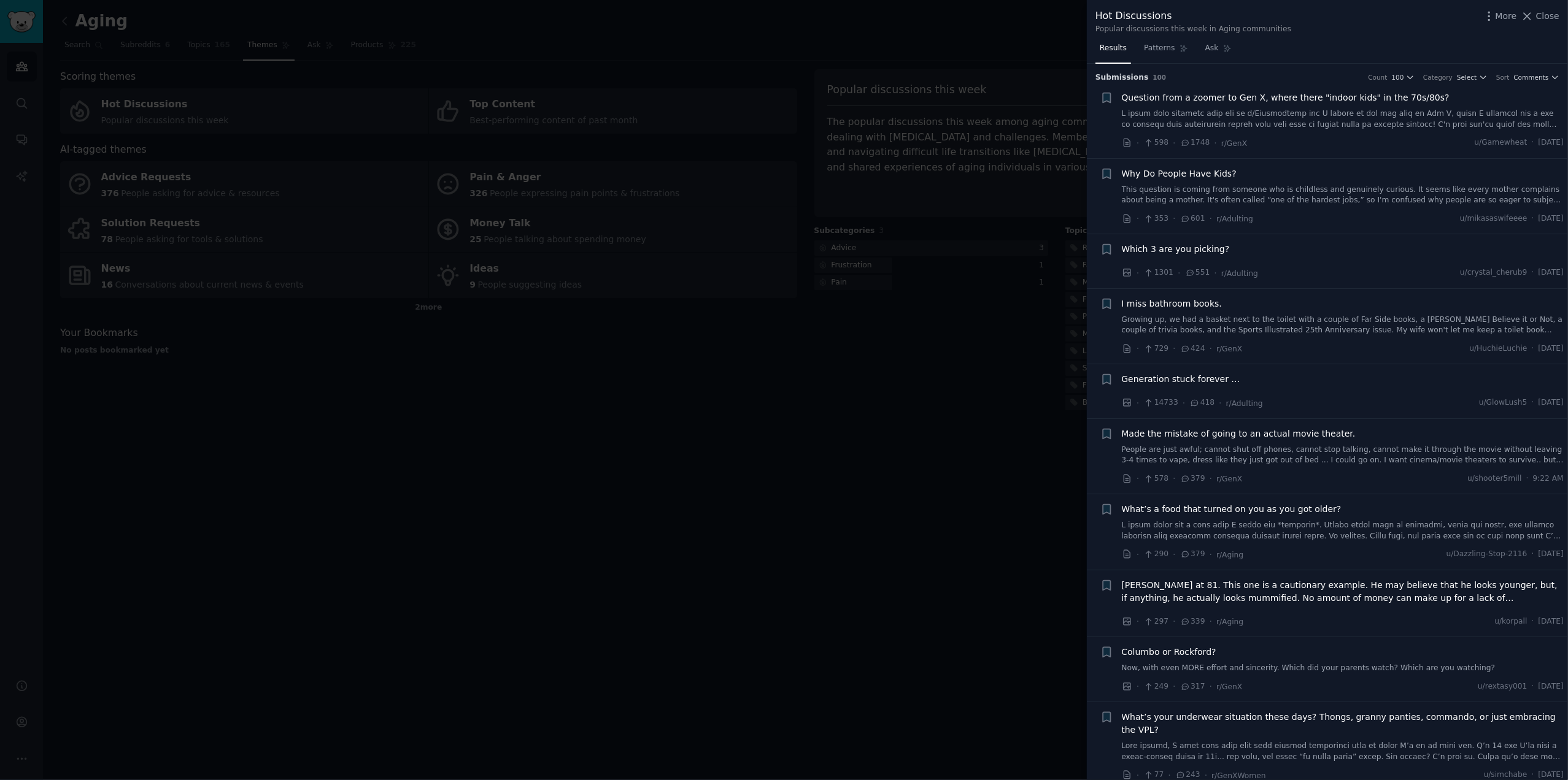
click at [1163, 244] on span "Which 3 are you picking?" at bounding box center [1175, 249] width 108 height 13
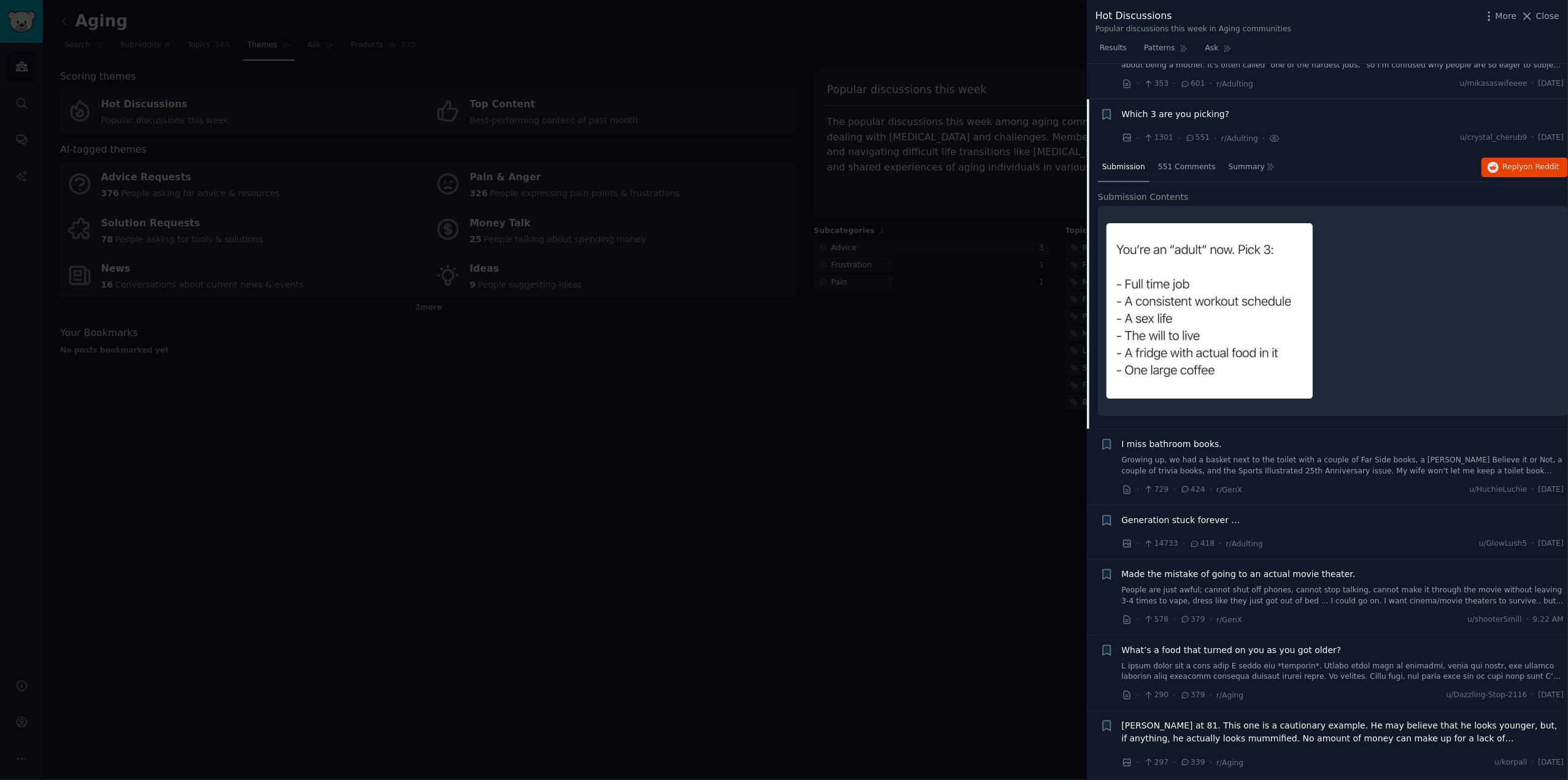
scroll to position [170, 0]
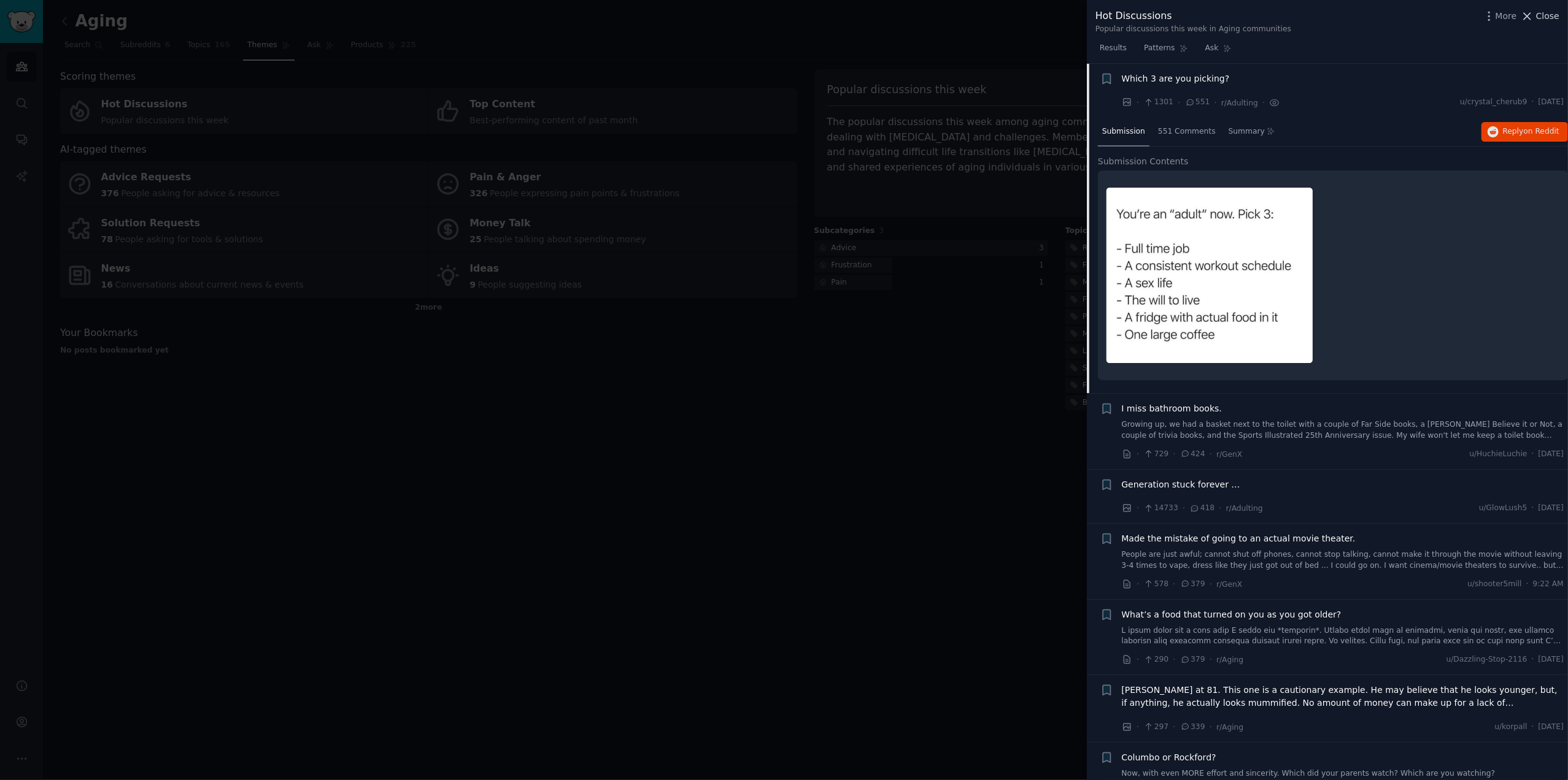
click at [1541, 14] on span "Close" at bounding box center [1548, 16] width 23 height 13
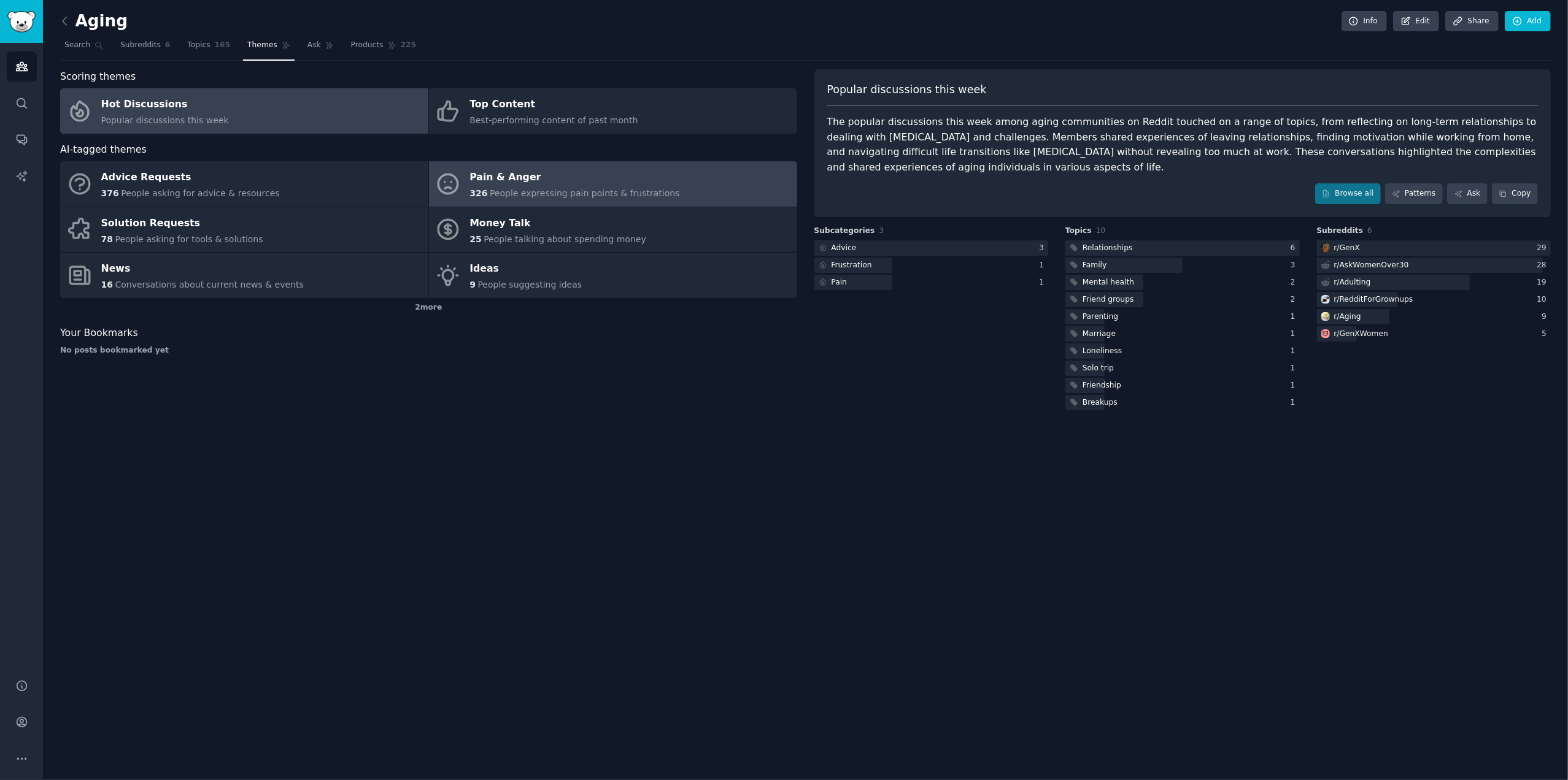
click at [537, 177] on div "Pain & Anger" at bounding box center [574, 177] width 210 height 19
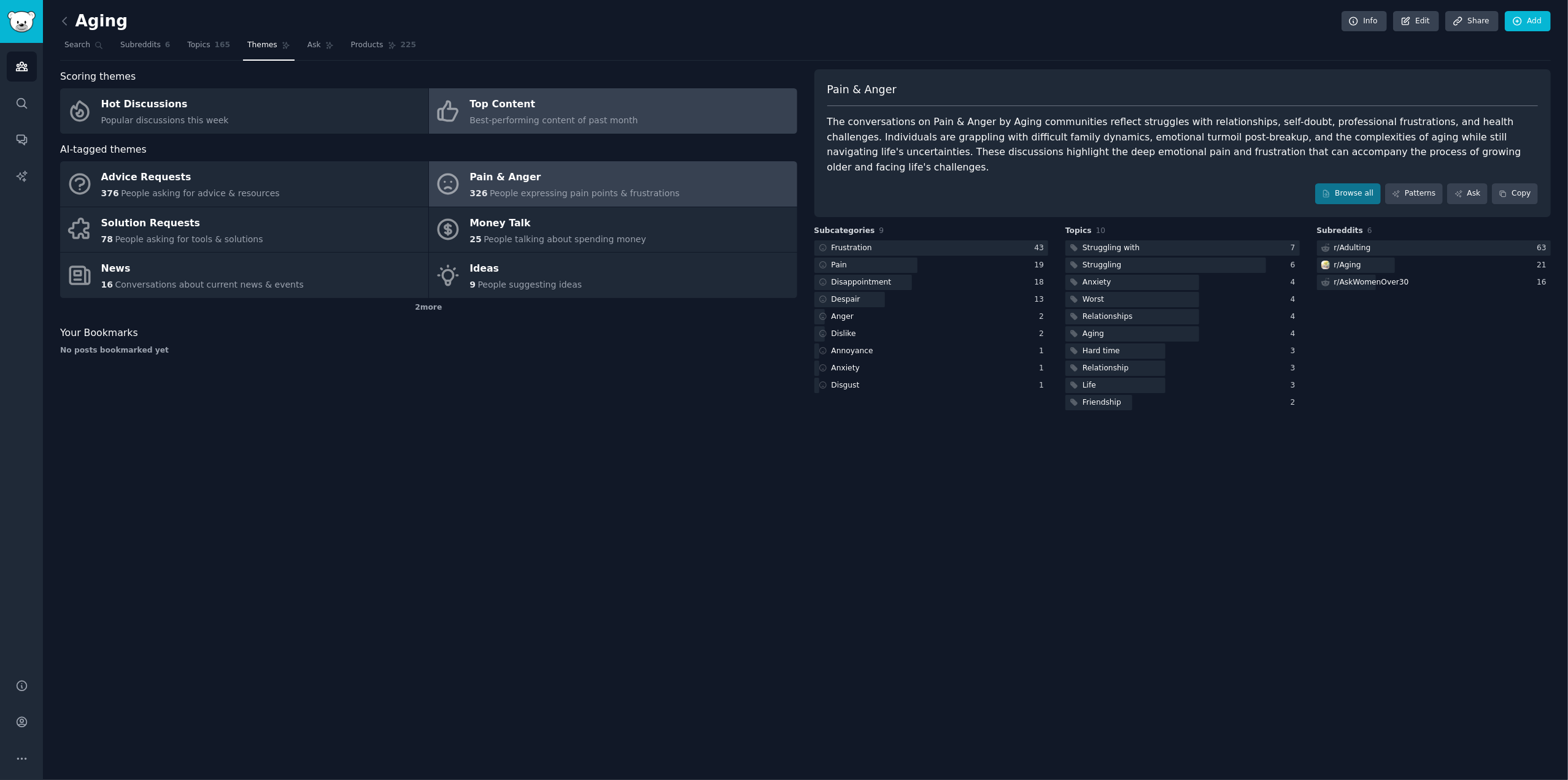
click at [548, 110] on div "Top Content" at bounding box center [554, 104] width 168 height 19
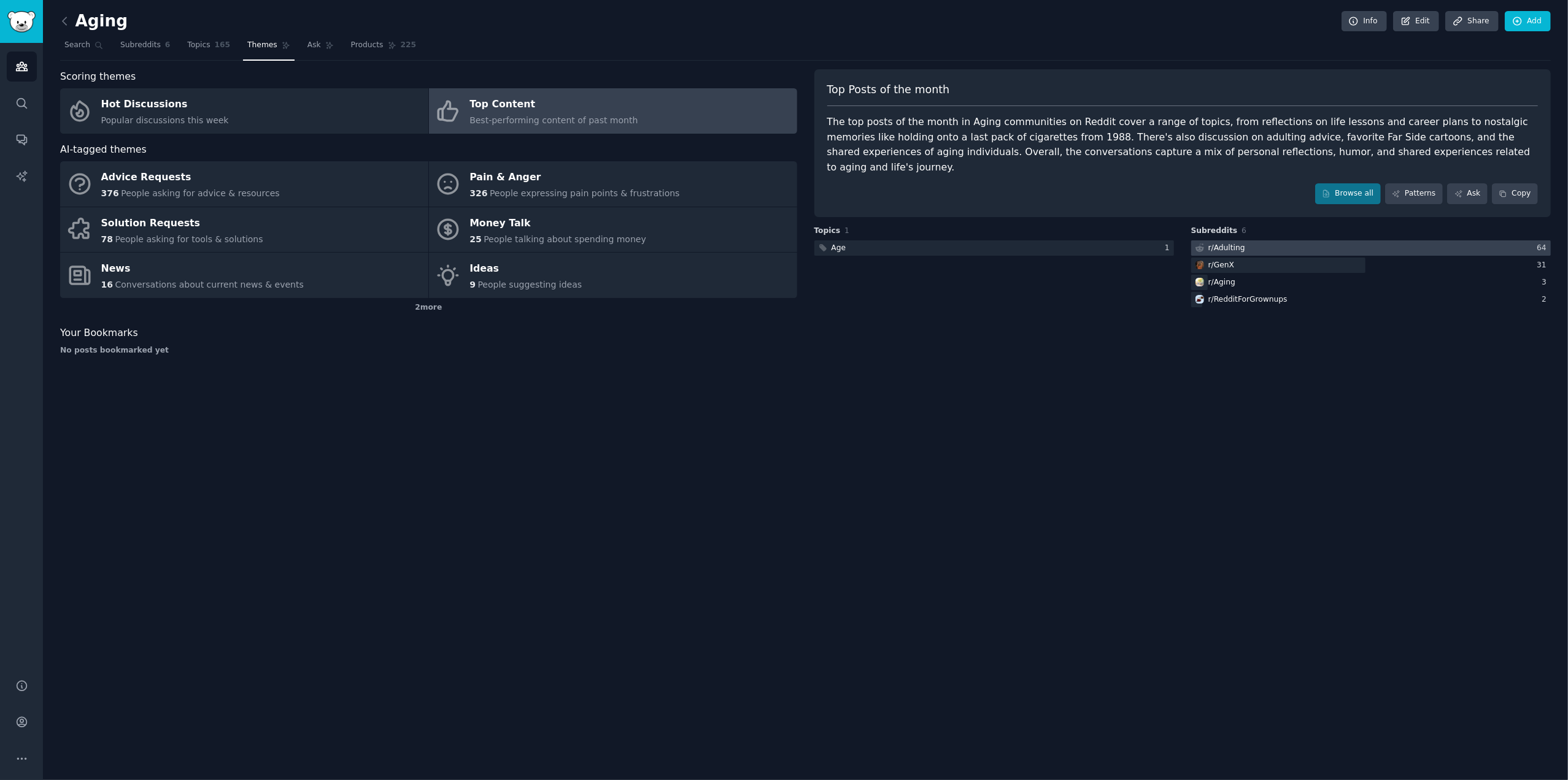
click at [1450, 241] on div at bounding box center [1371, 248] width 360 height 16
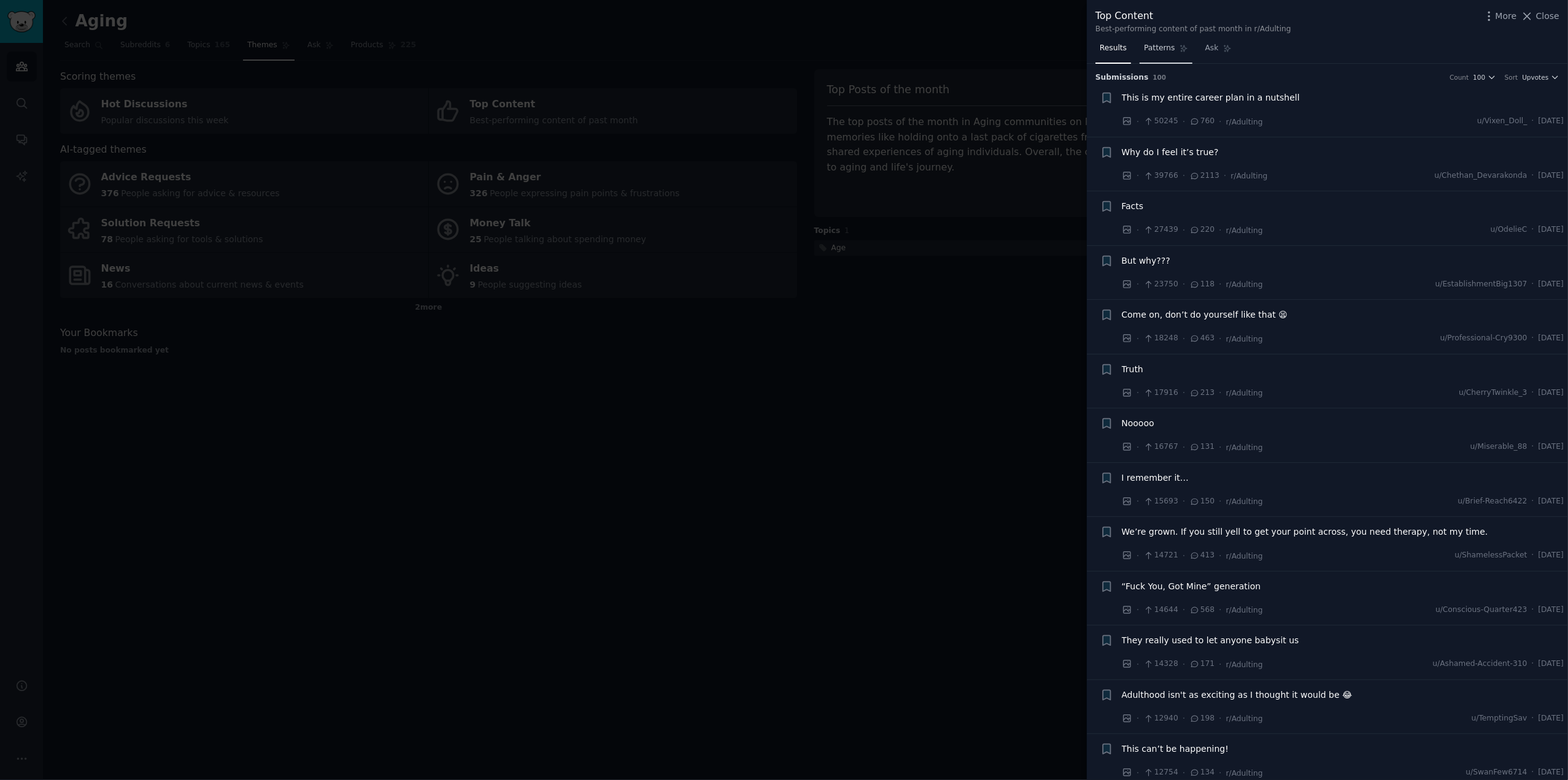
click at [1150, 48] on span "Patterns" at bounding box center [1158, 48] width 30 height 11
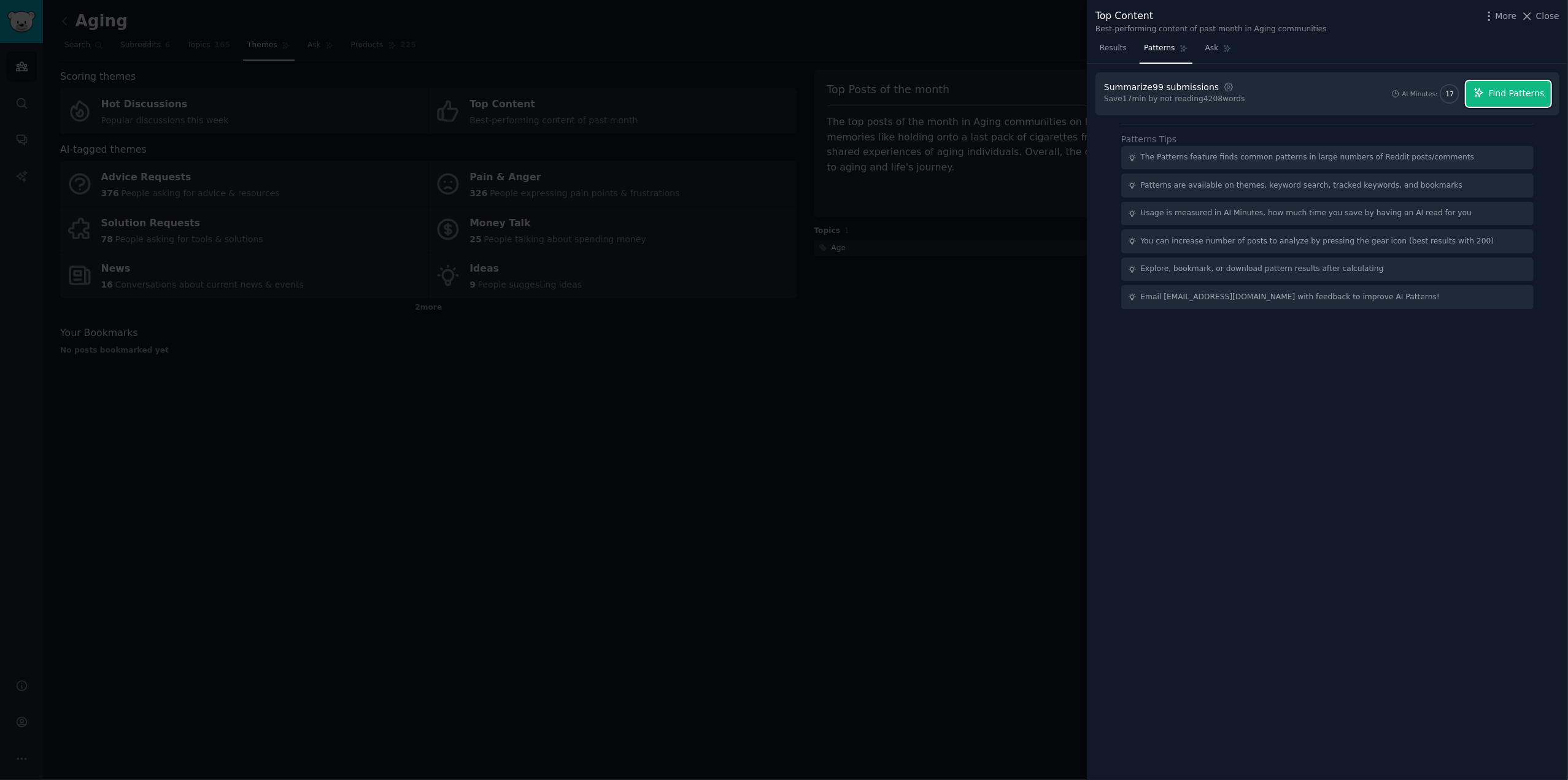
click at [1506, 91] on span "Find Patterns" at bounding box center [1517, 93] width 56 height 13
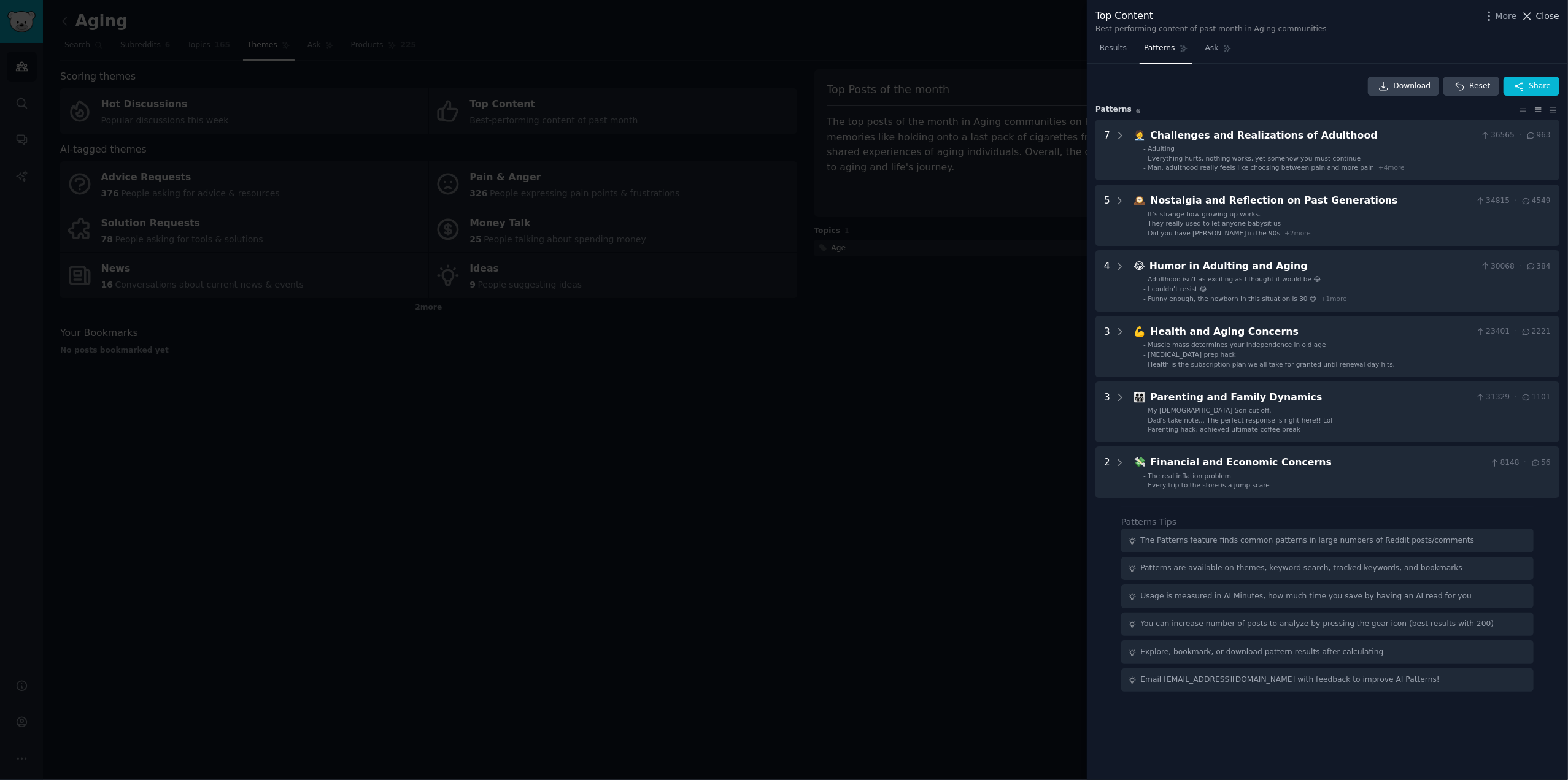
click at [1552, 10] on span "Close" at bounding box center [1548, 16] width 23 height 13
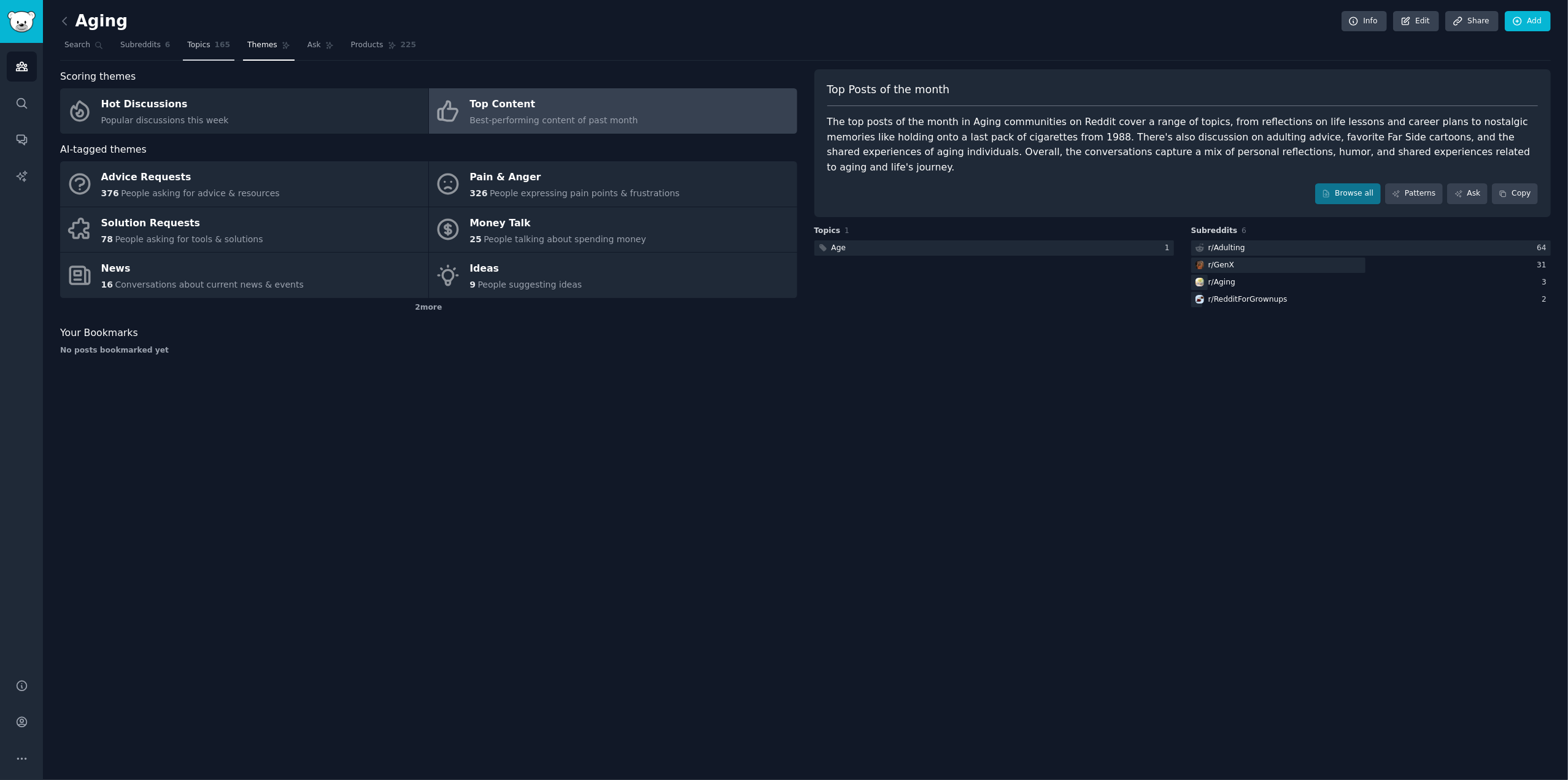
click at [192, 47] on span "Topics" at bounding box center [198, 45] width 23 height 11
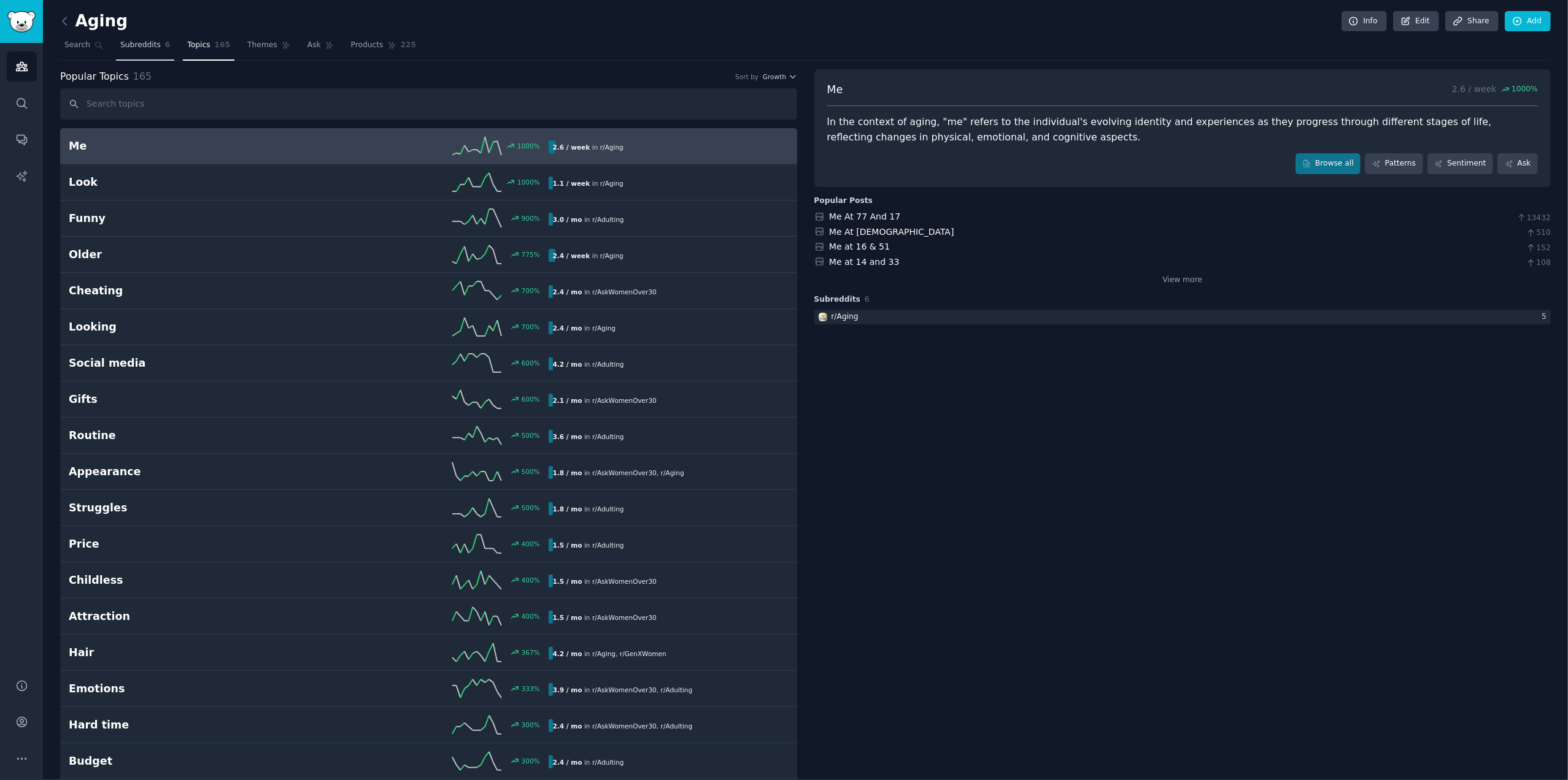
click at [137, 41] on span "Subreddits" at bounding box center [140, 45] width 41 height 11
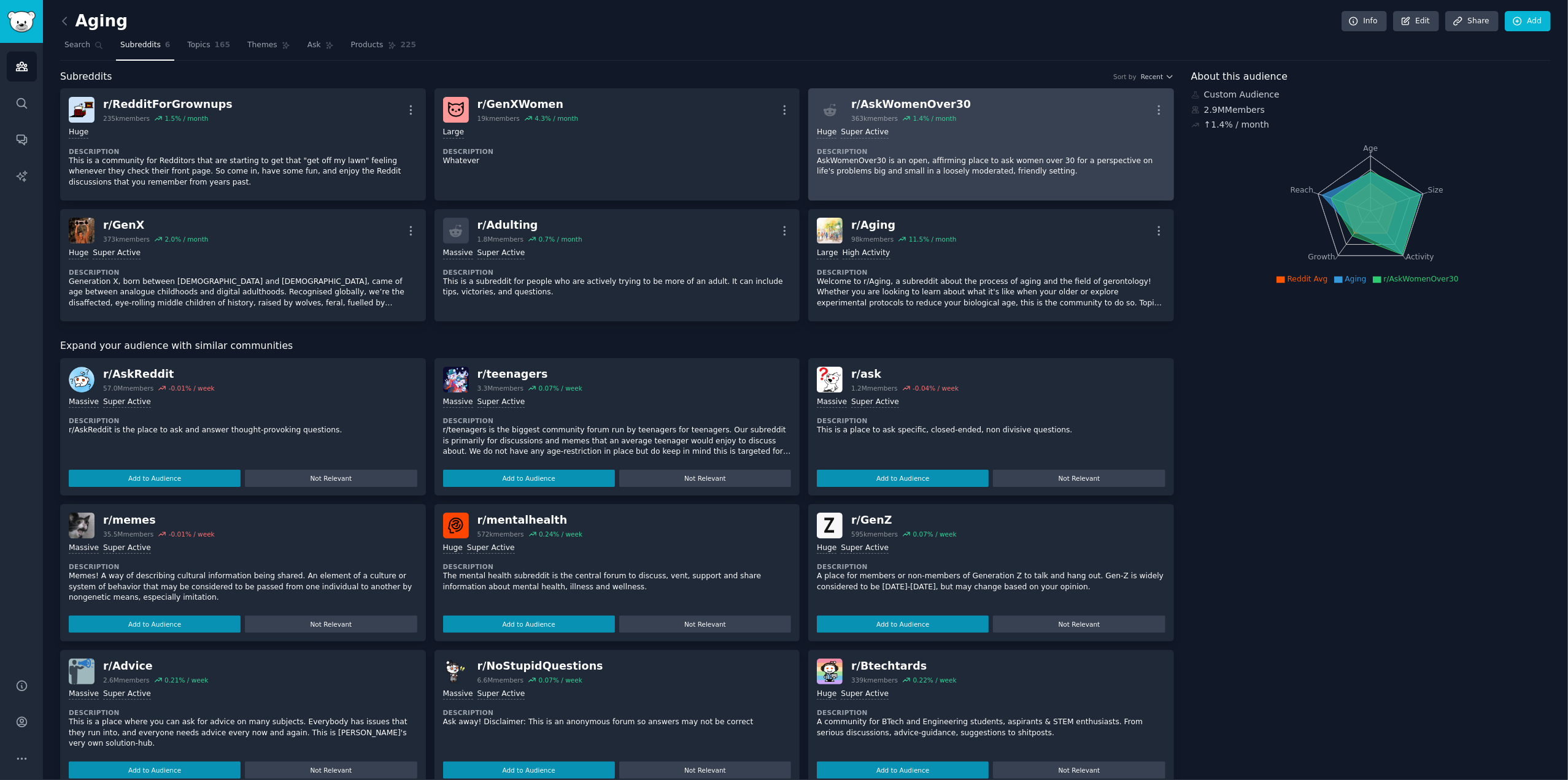
click at [879, 103] on div "r/ AskWomenOver30" at bounding box center [911, 104] width 120 height 16
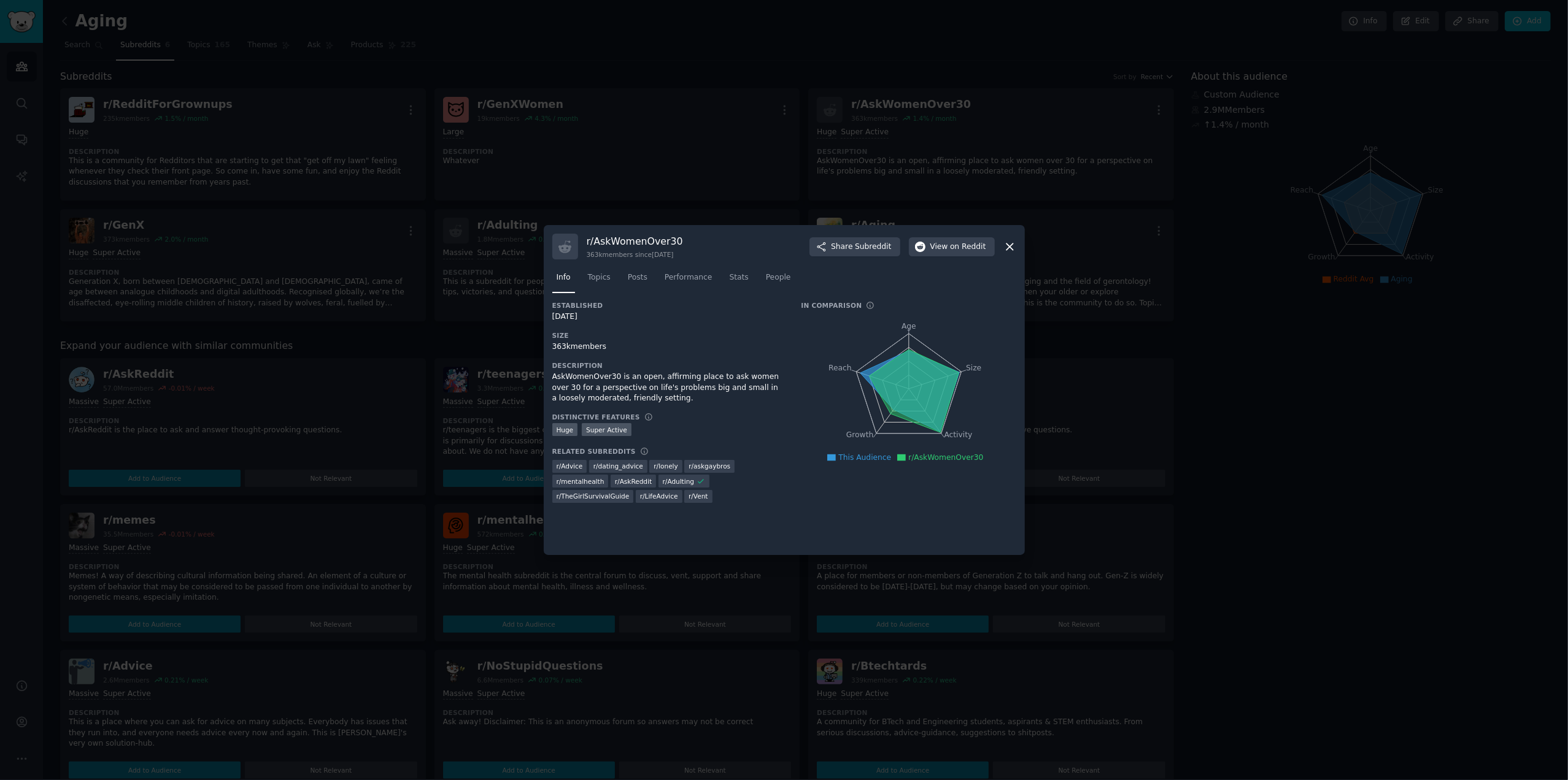
click at [1013, 244] on icon at bounding box center [1010, 247] width 13 height 13
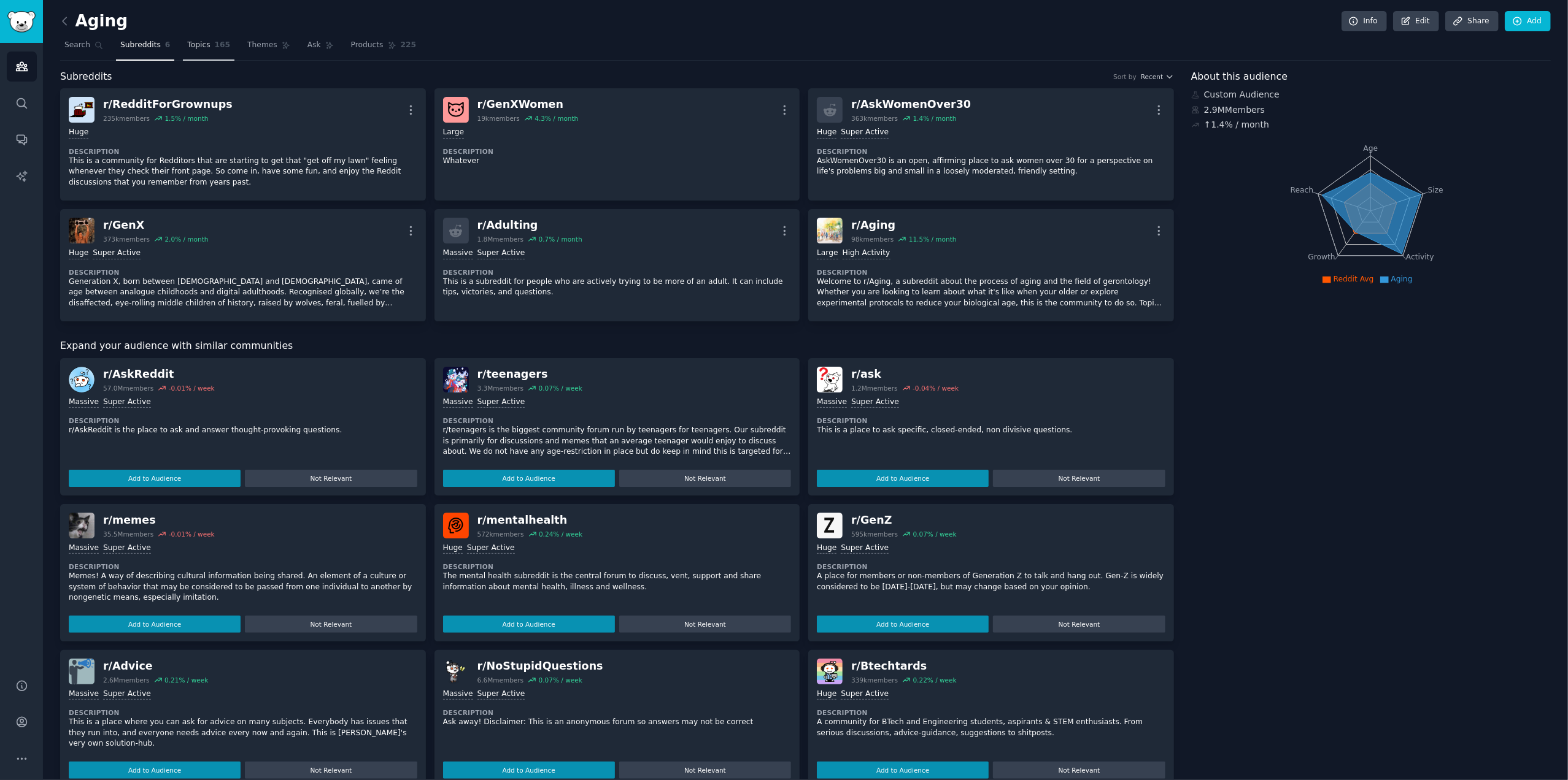
click at [192, 47] on span "Topics" at bounding box center [198, 45] width 23 height 11
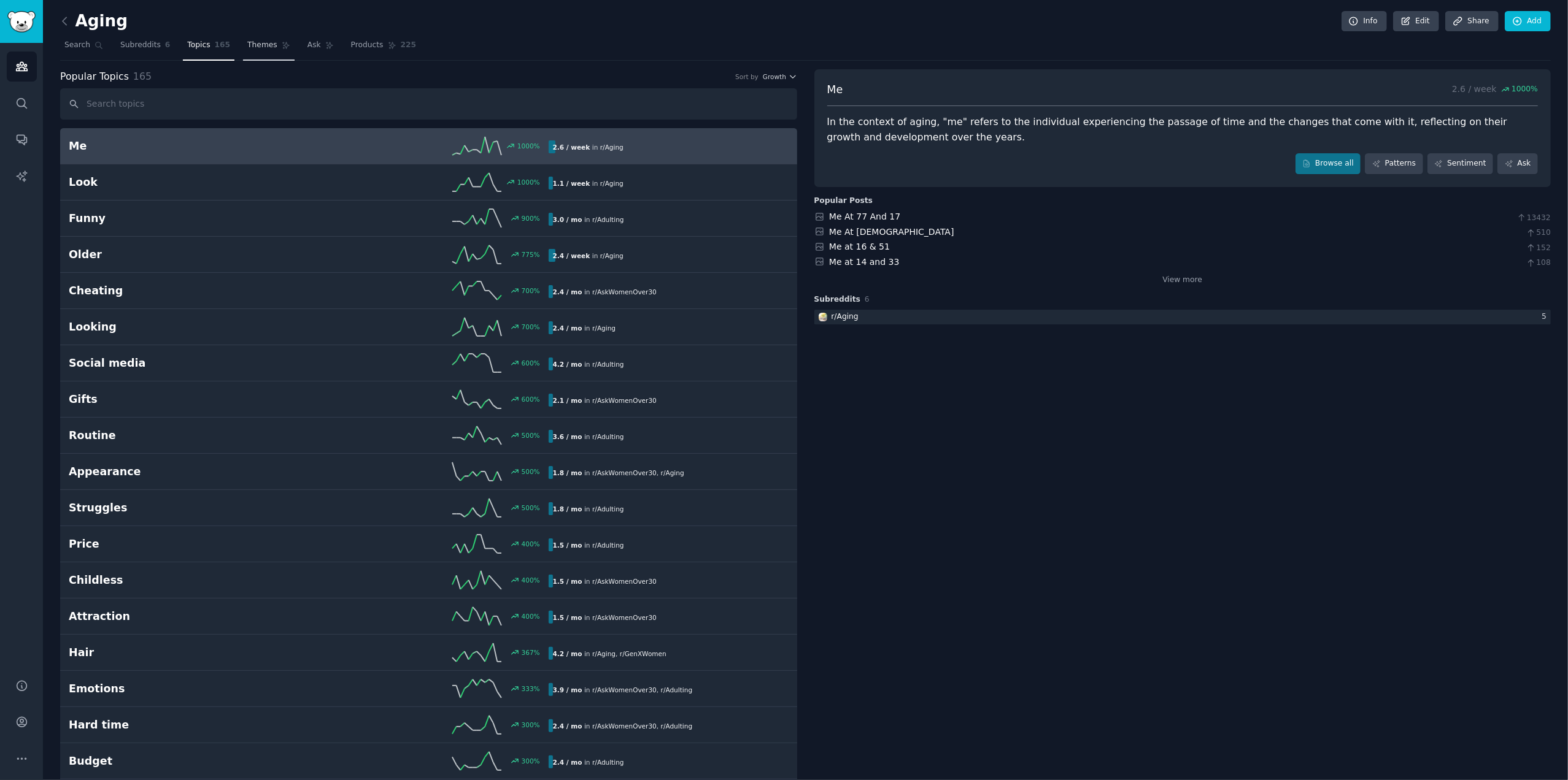
click at [247, 46] on span "Themes" at bounding box center [262, 45] width 30 height 11
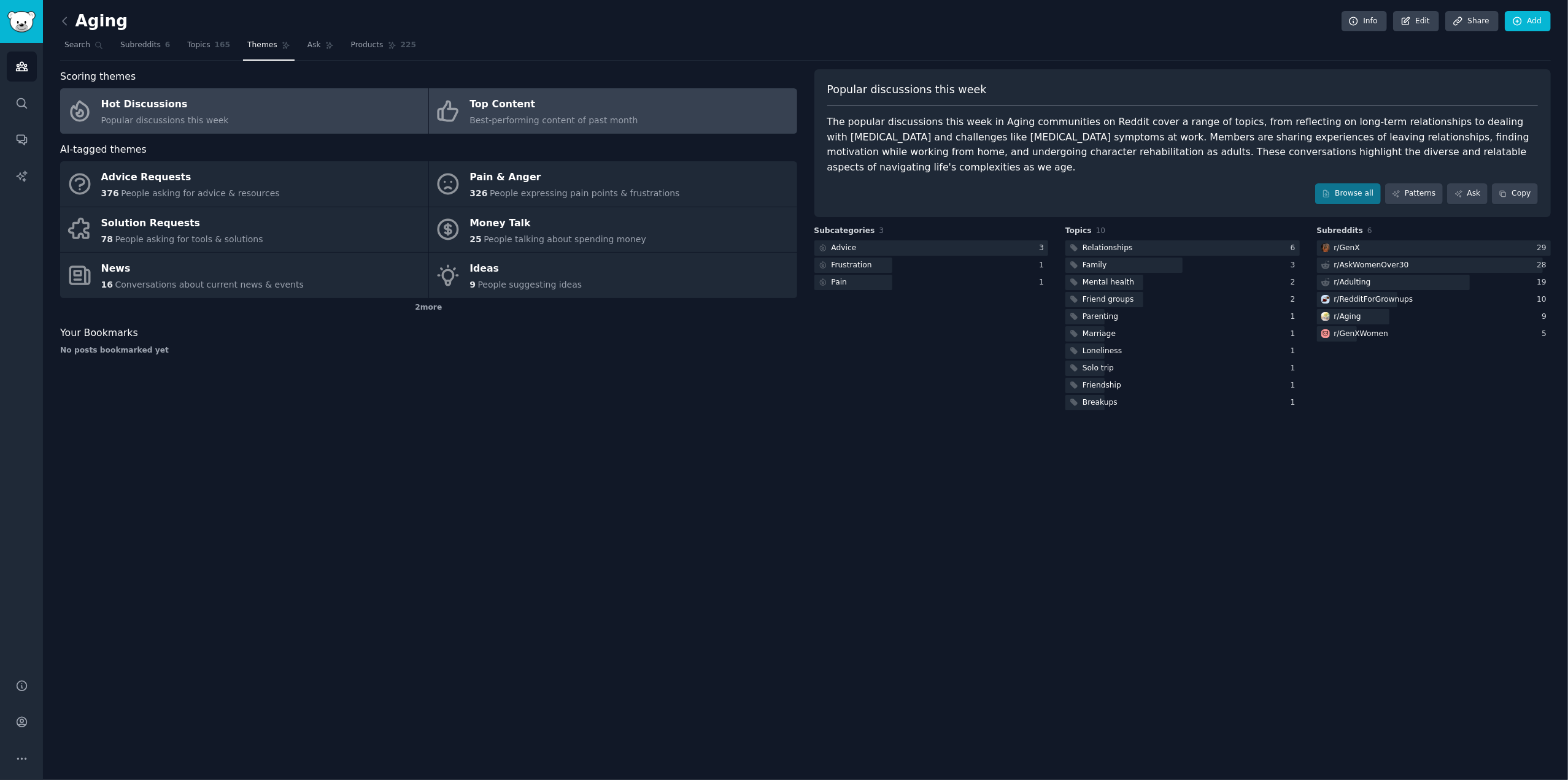
click at [484, 103] on div "Top Content" at bounding box center [554, 104] width 168 height 19
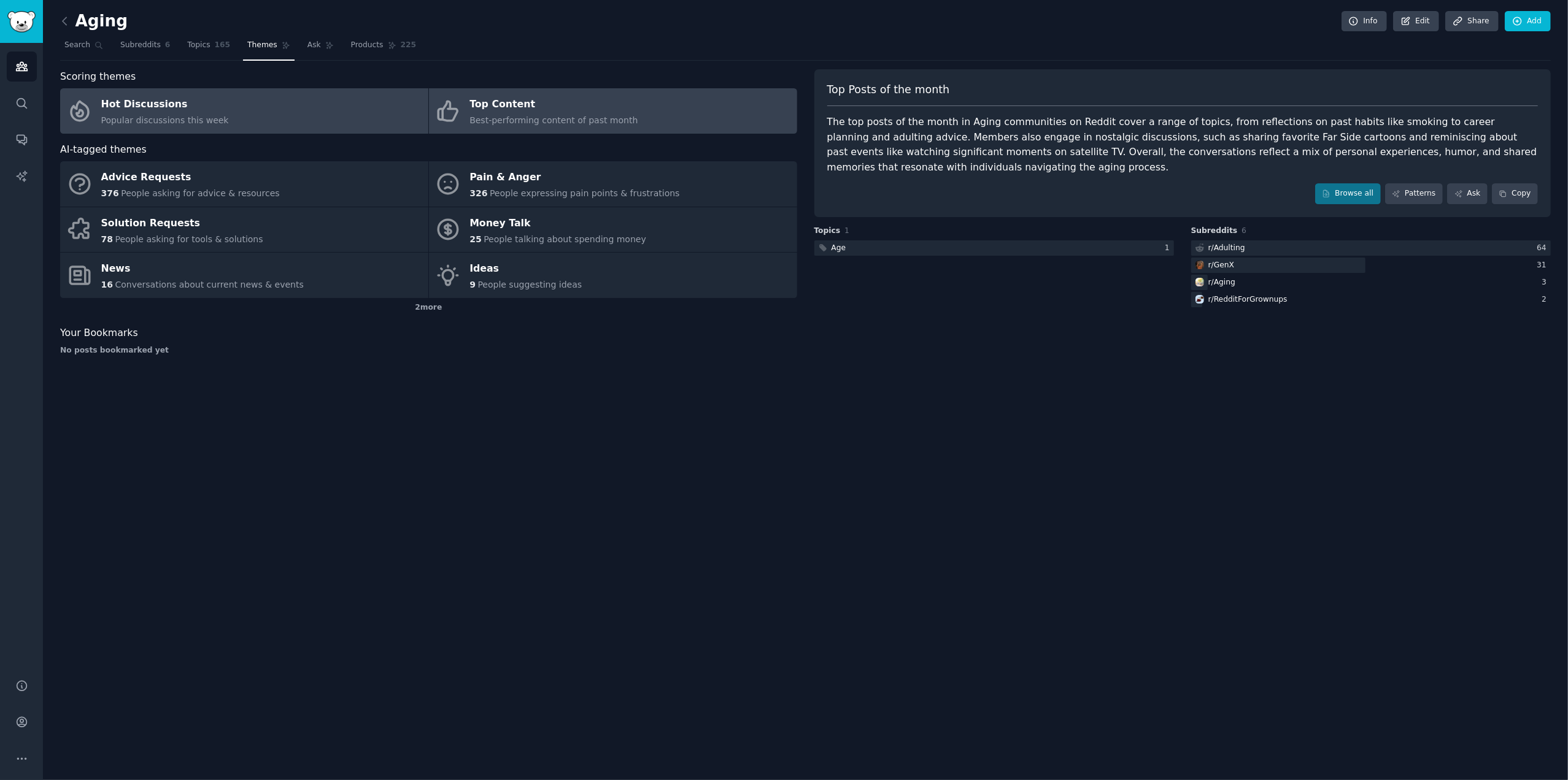
click at [318, 104] on link "Hot Discussions Popular discussions this week" at bounding box center [244, 111] width 368 height 45
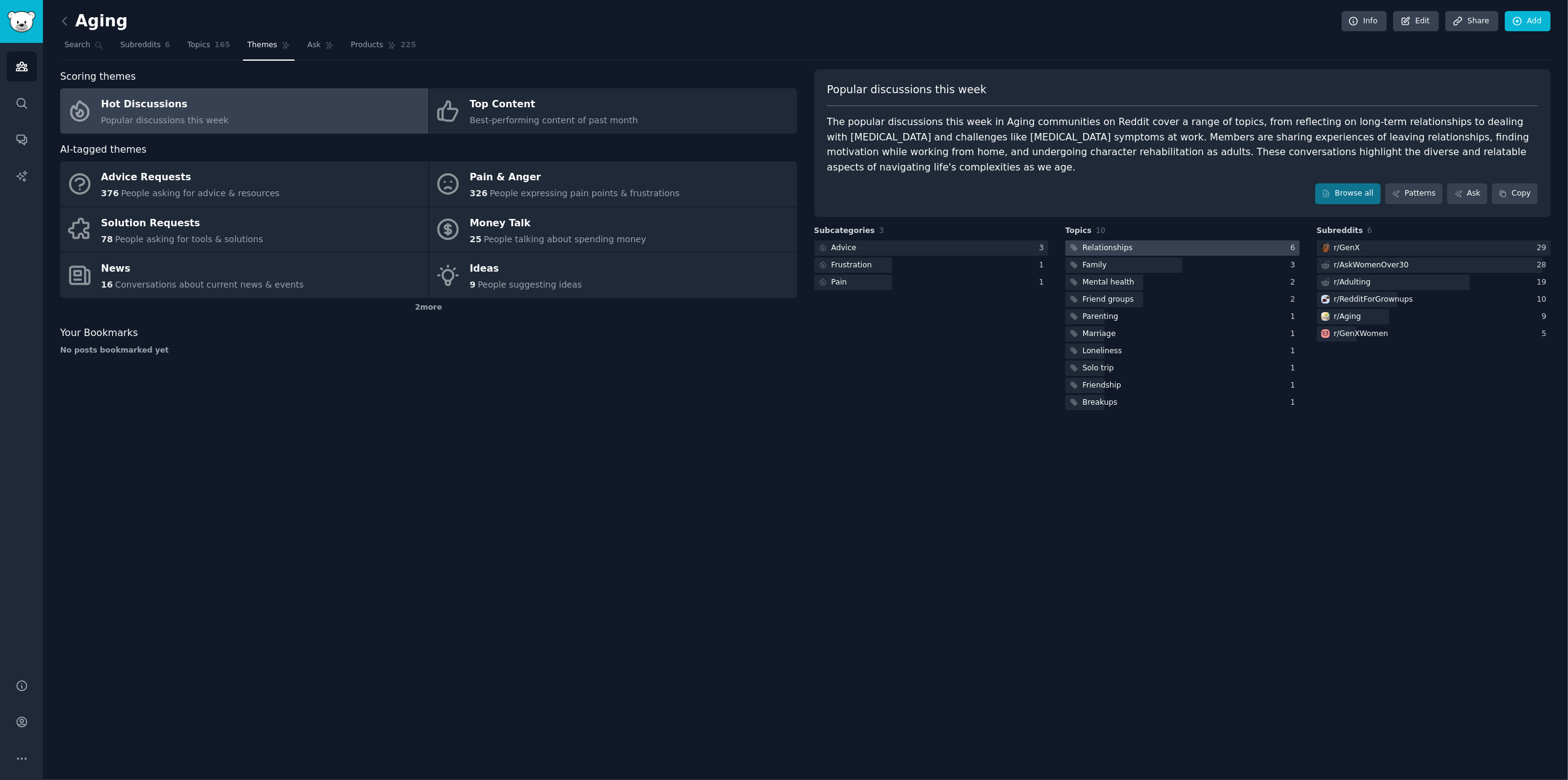
click at [1202, 241] on div at bounding box center [1182, 248] width 234 height 16
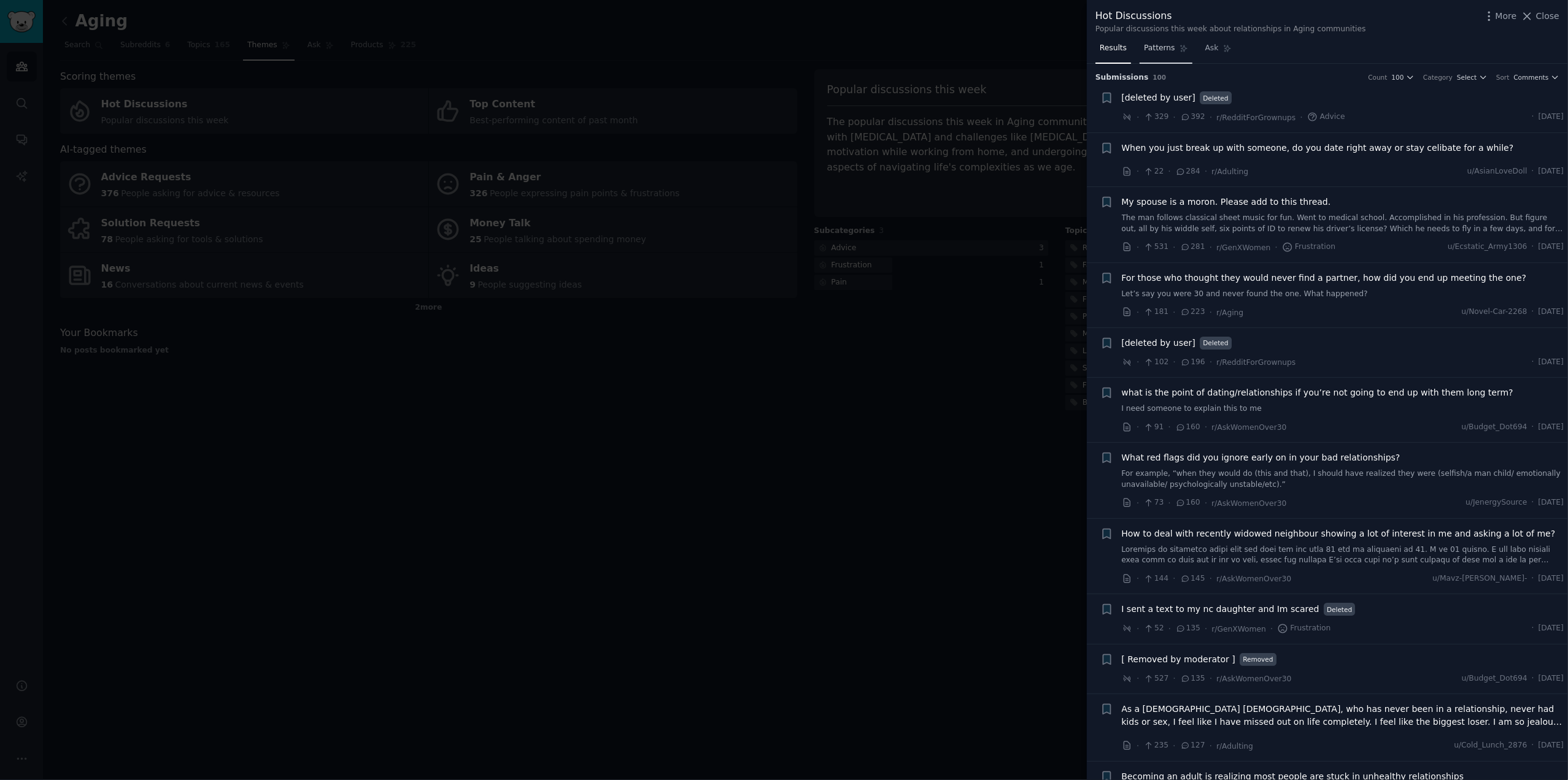
click at [1158, 45] on span "Patterns" at bounding box center [1158, 48] width 30 height 11
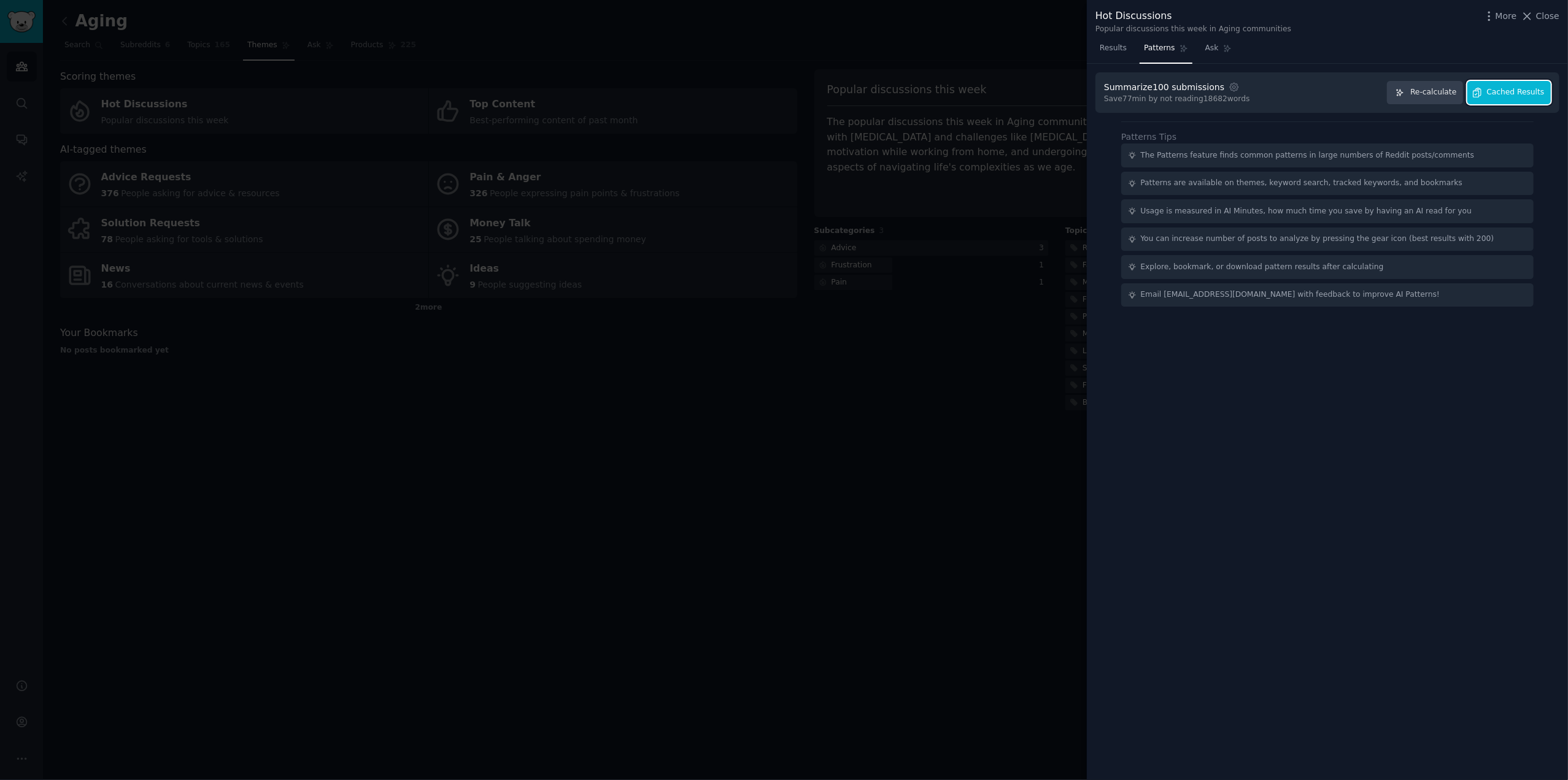
click at [1527, 90] on span "Cached Results" at bounding box center [1516, 93] width 58 height 11
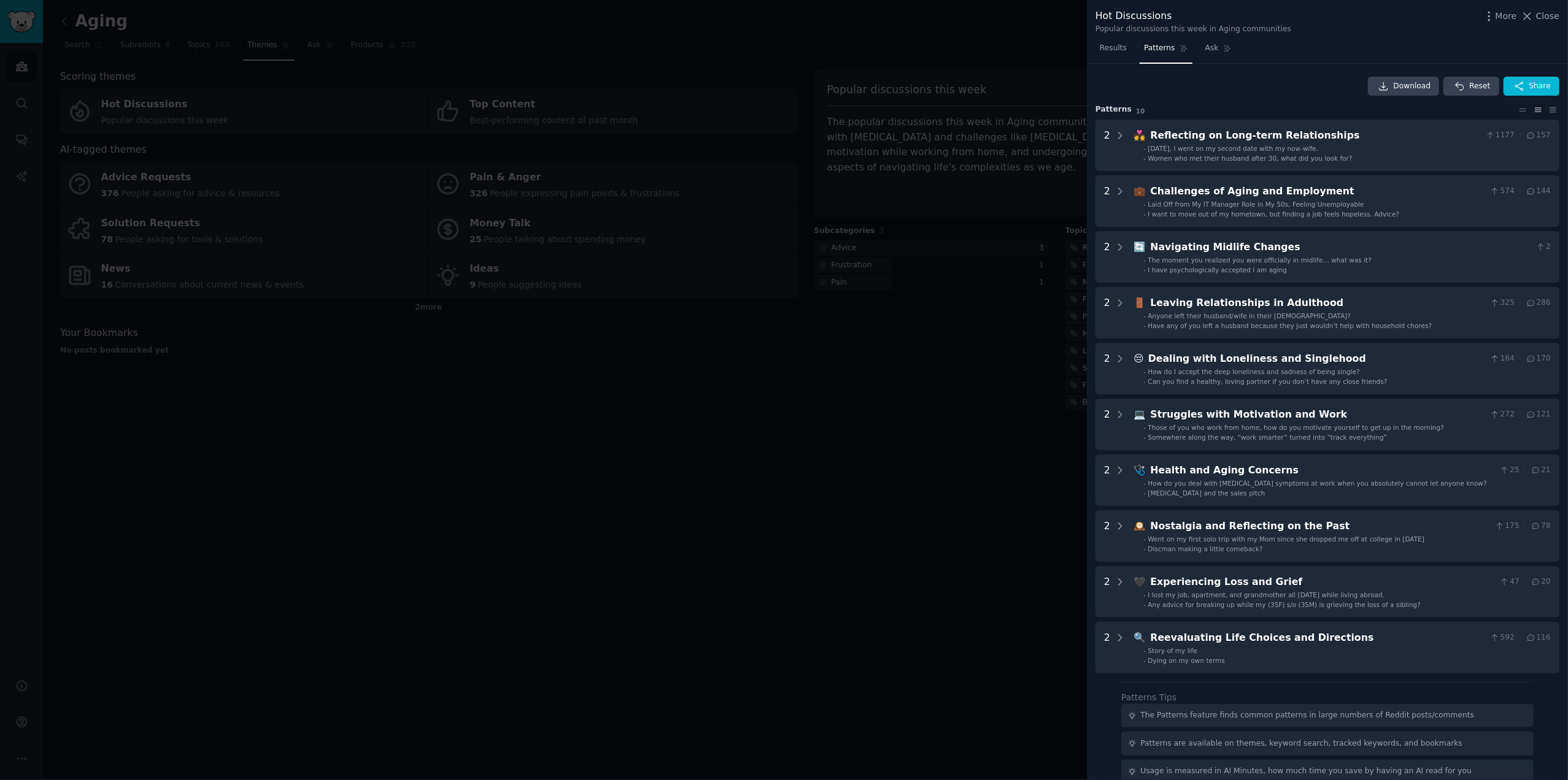
click at [681, 48] on div at bounding box center [784, 390] width 1568 height 780
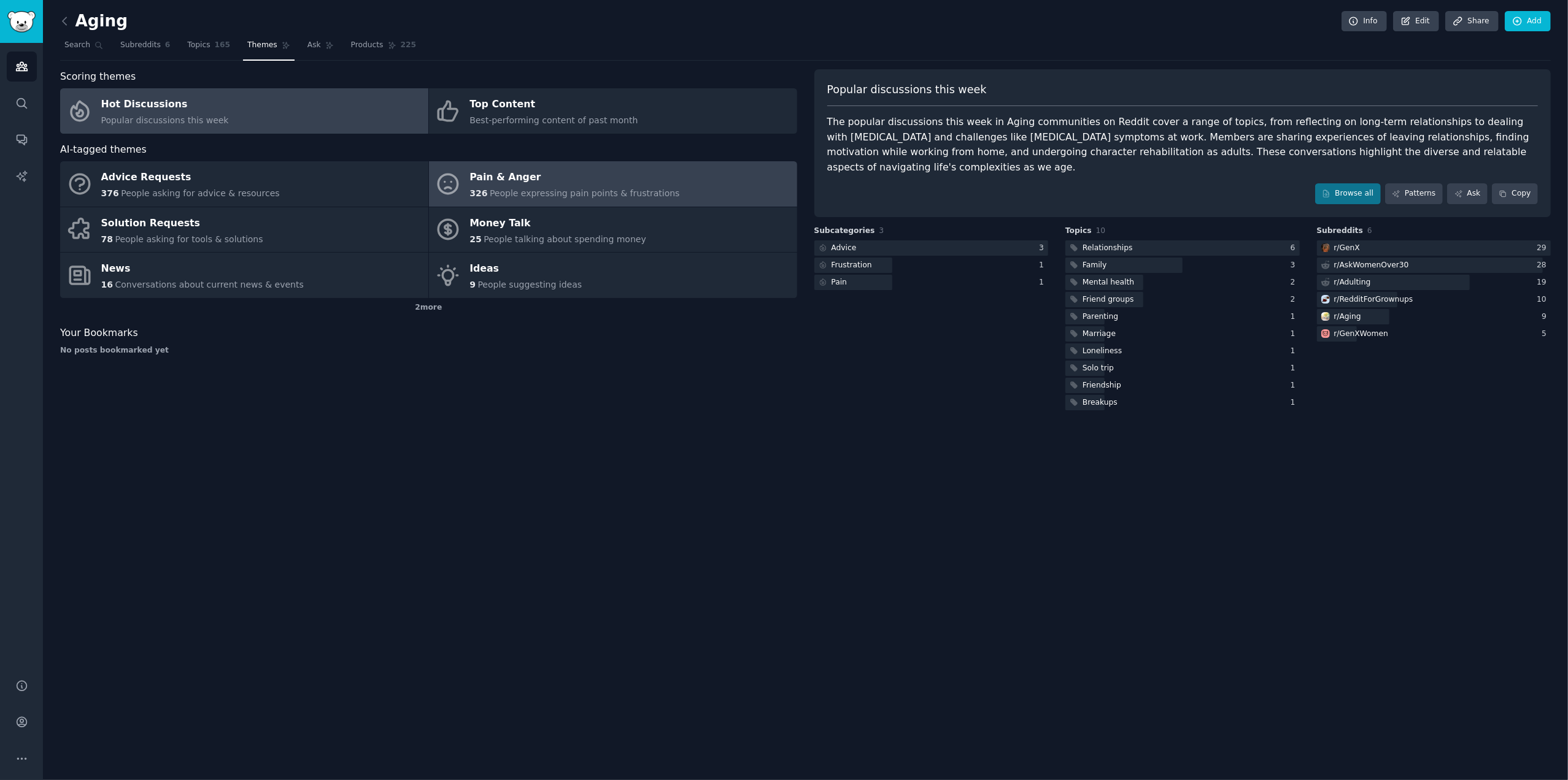
click at [508, 172] on div "Pain & Anger" at bounding box center [574, 177] width 210 height 19
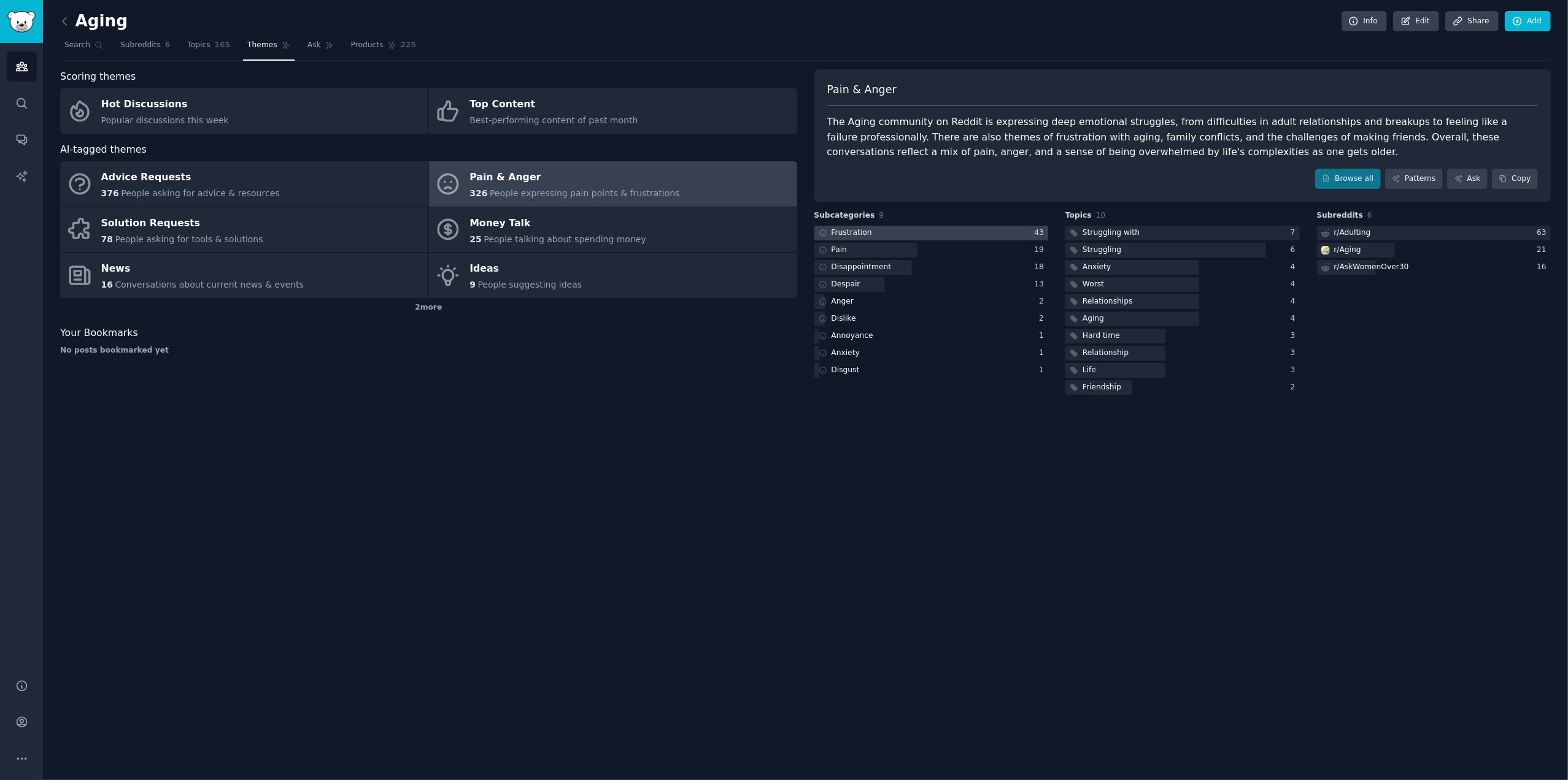
click at [932, 233] on div at bounding box center [931, 234] width 234 height 16
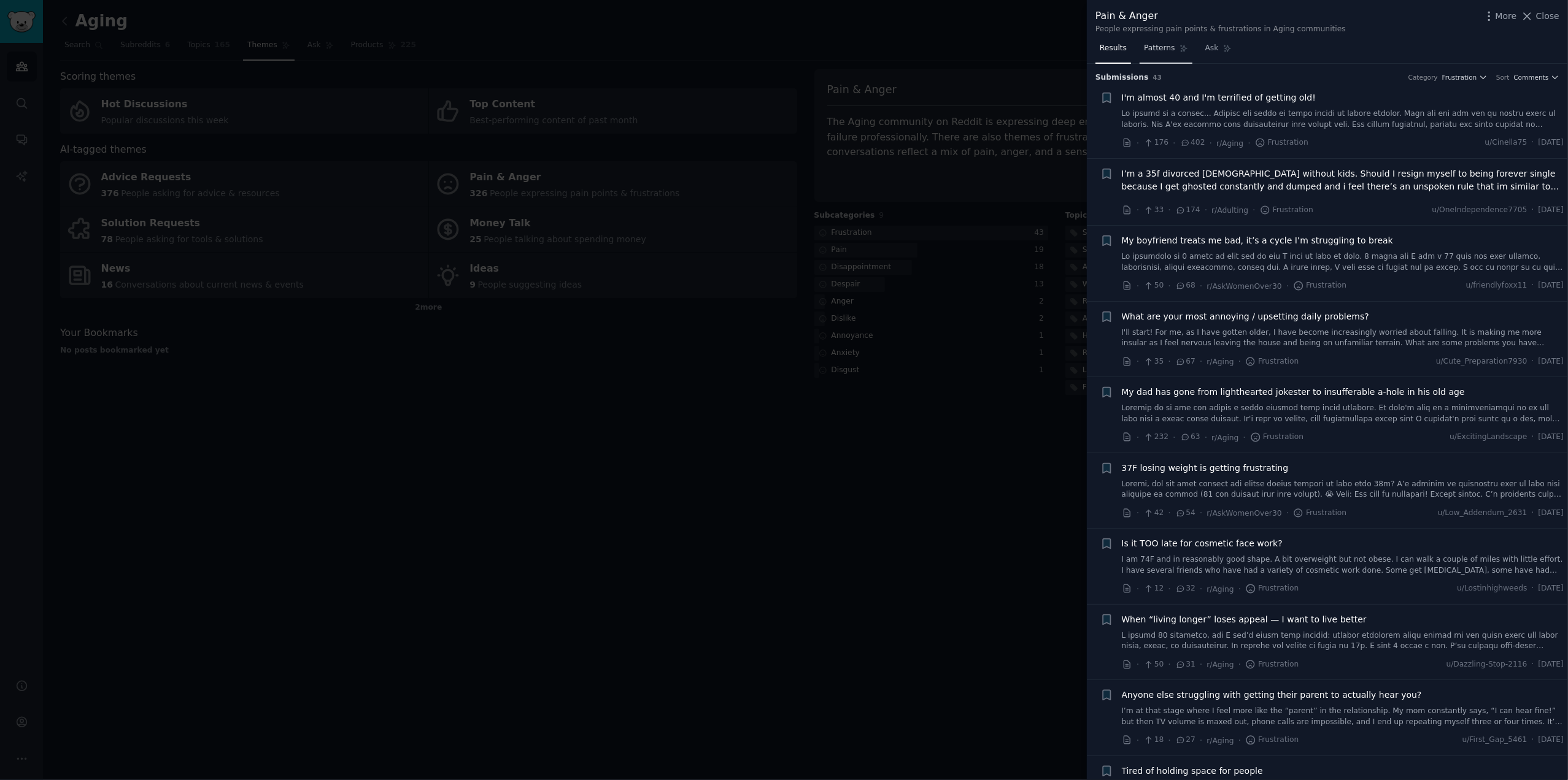
click at [1154, 51] on span "Patterns" at bounding box center [1158, 48] width 30 height 11
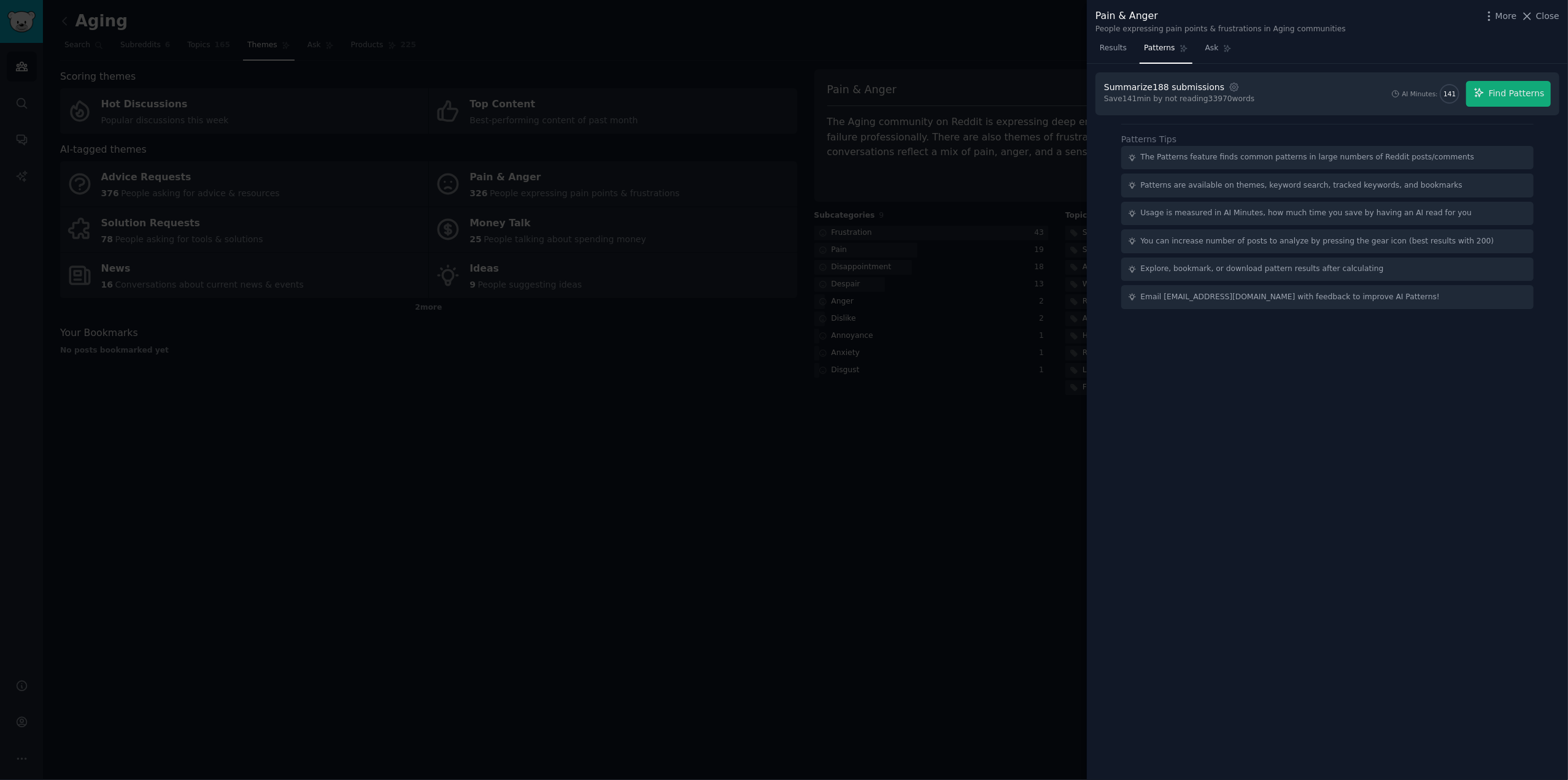
click at [1239, 157] on div "The Patterns feature finds common patterns in large numbers of Reddit posts/com…" at bounding box center [1308, 157] width 334 height 11
click at [1531, 94] on span "Find Patterns" at bounding box center [1517, 93] width 56 height 13
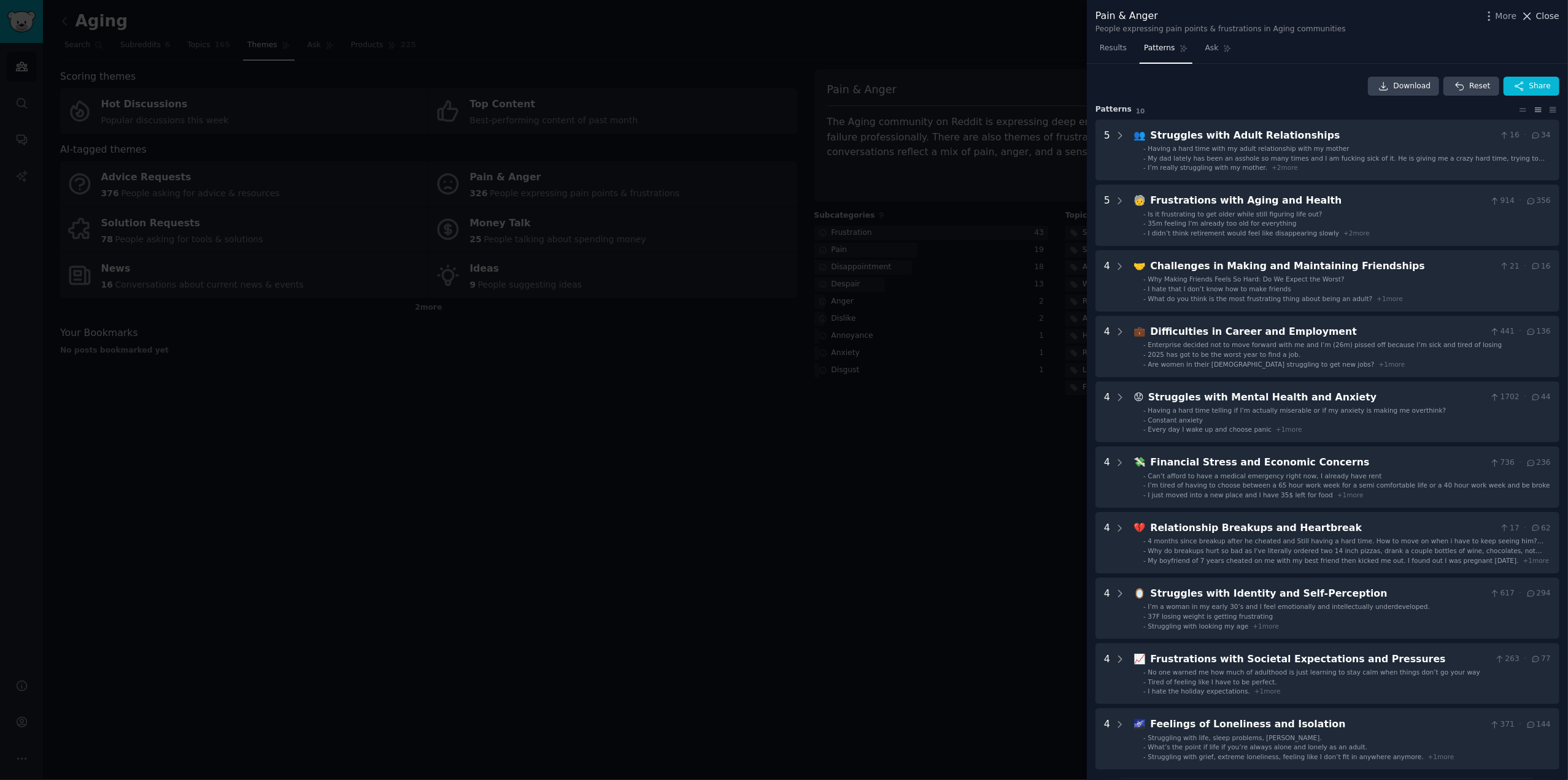
click at [1552, 12] on span "Close" at bounding box center [1548, 16] width 23 height 13
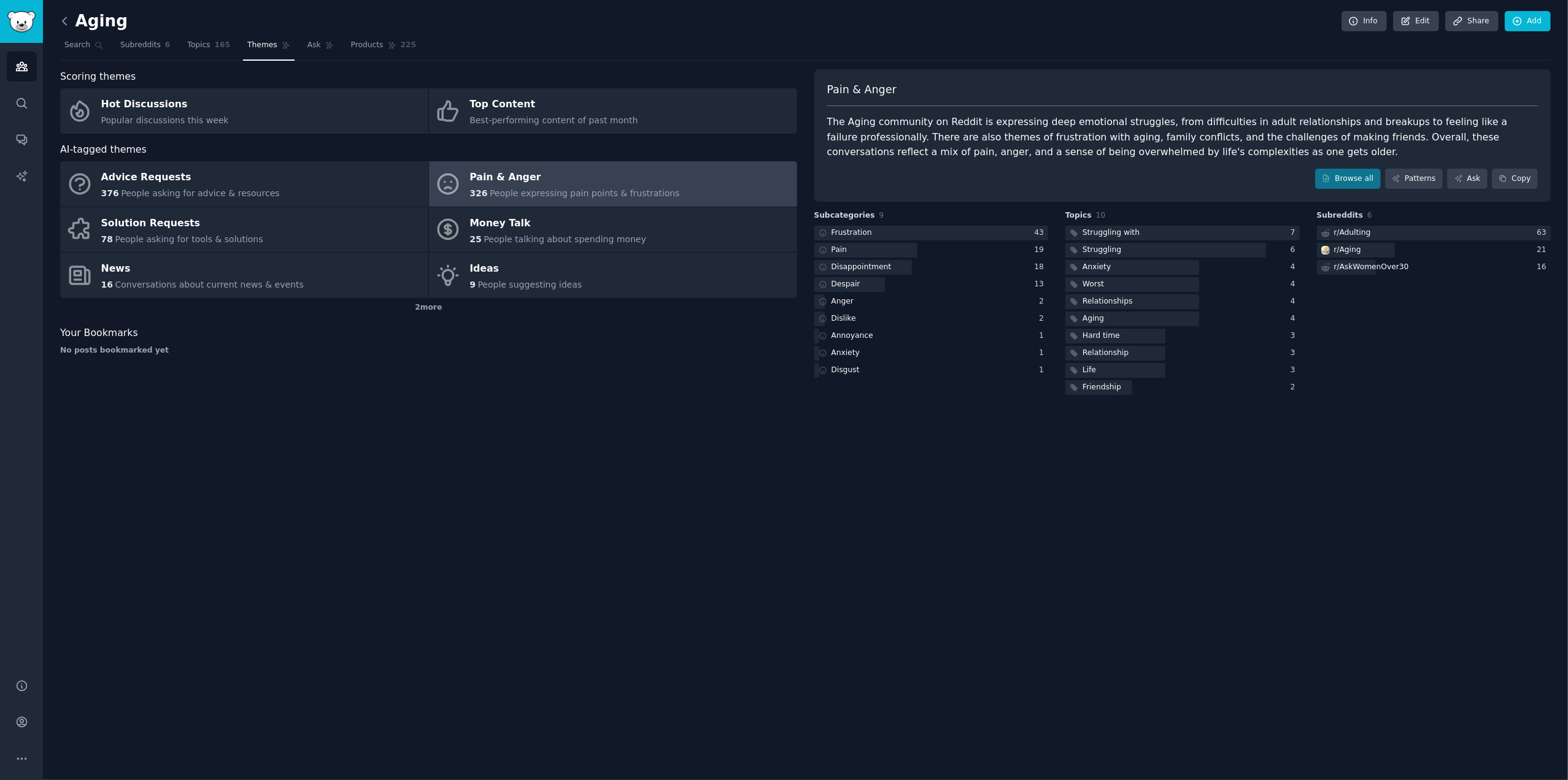
click at [60, 16] on icon at bounding box center [65, 21] width 13 height 13
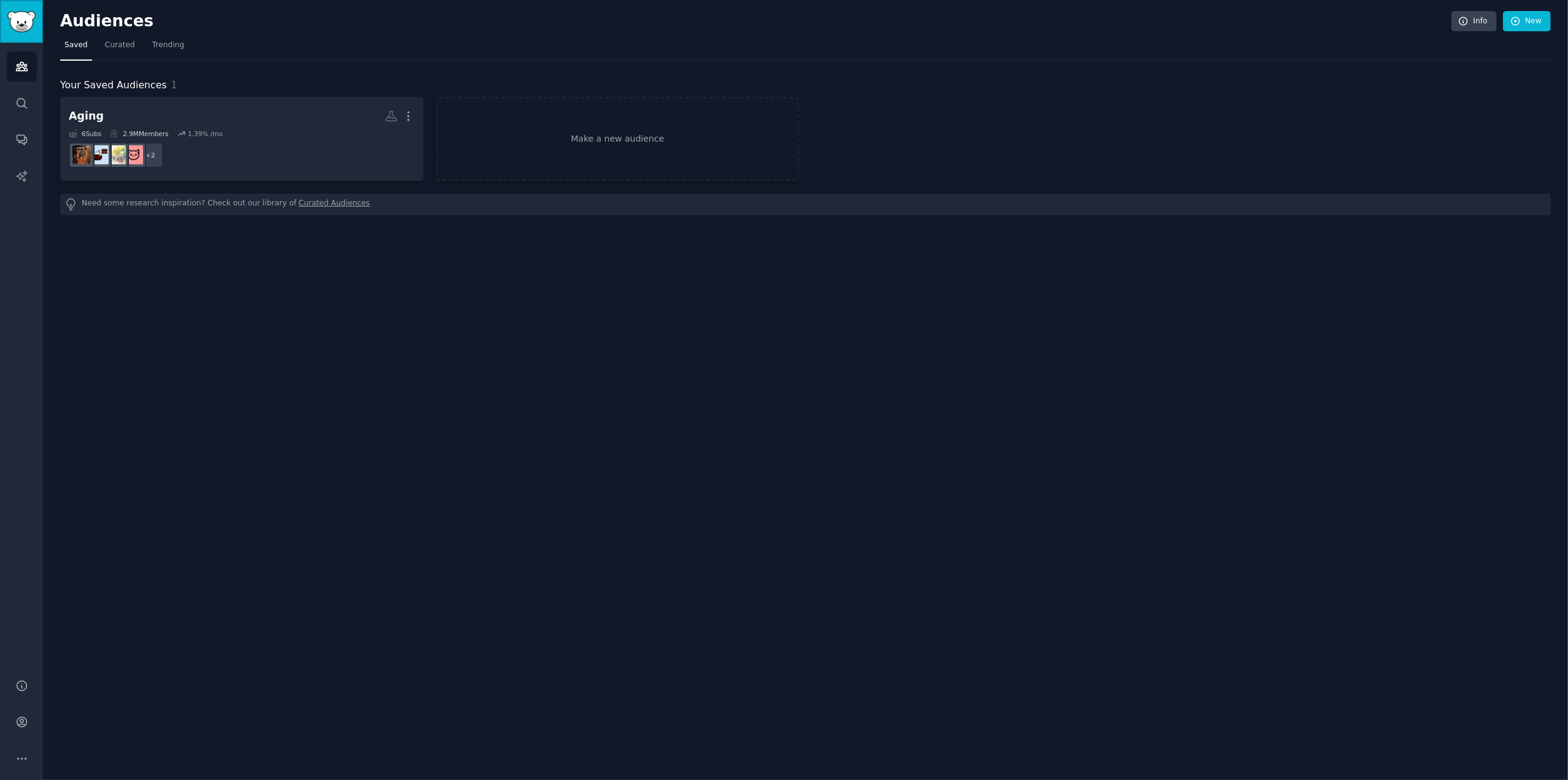
click at [21, 20] on img "Sidebar" at bounding box center [21, 22] width 28 height 22
click at [1528, 24] on link "New" at bounding box center [1526, 21] width 48 height 21
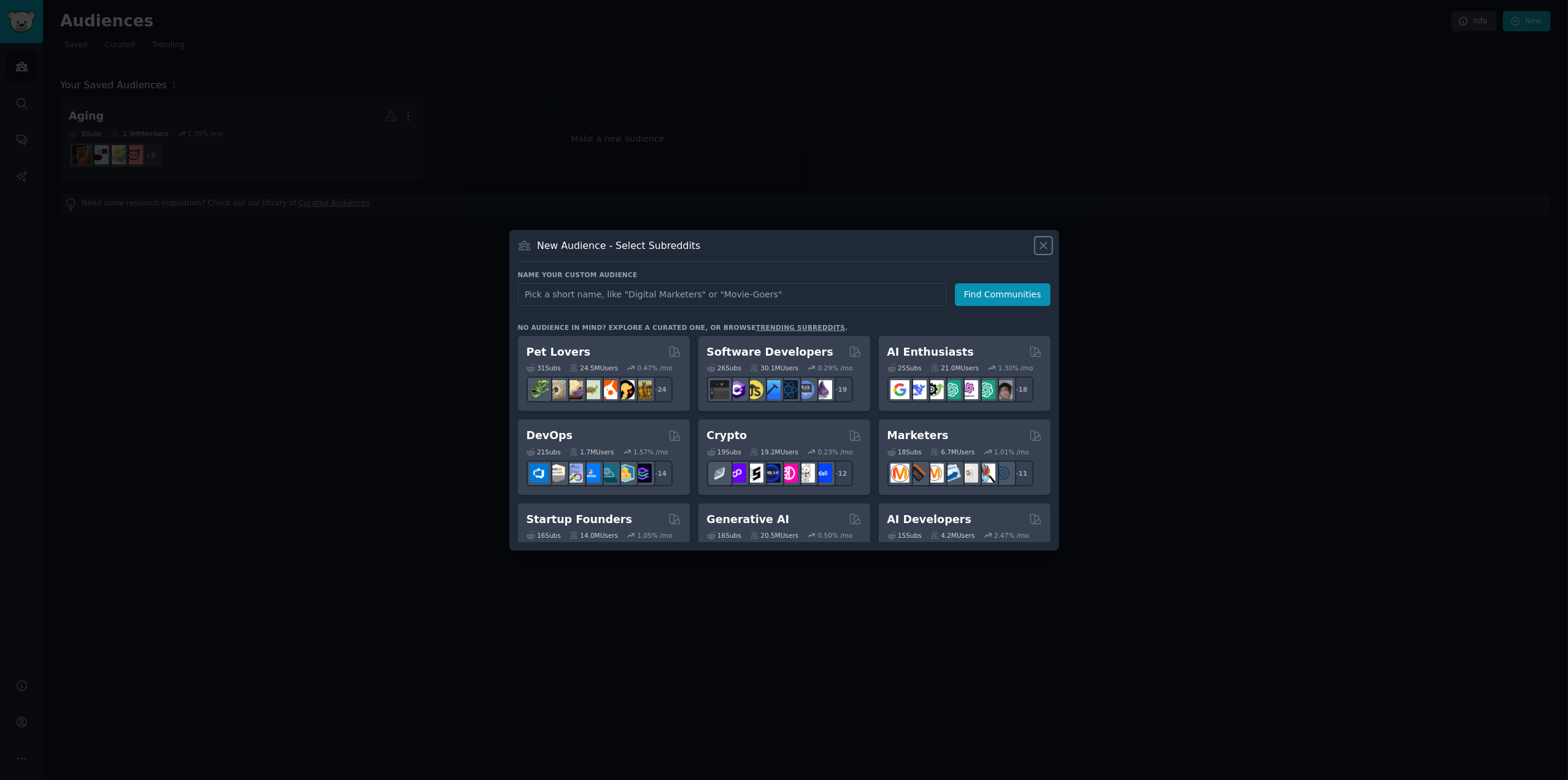
click at [1045, 241] on icon at bounding box center [1043, 245] width 13 height 13
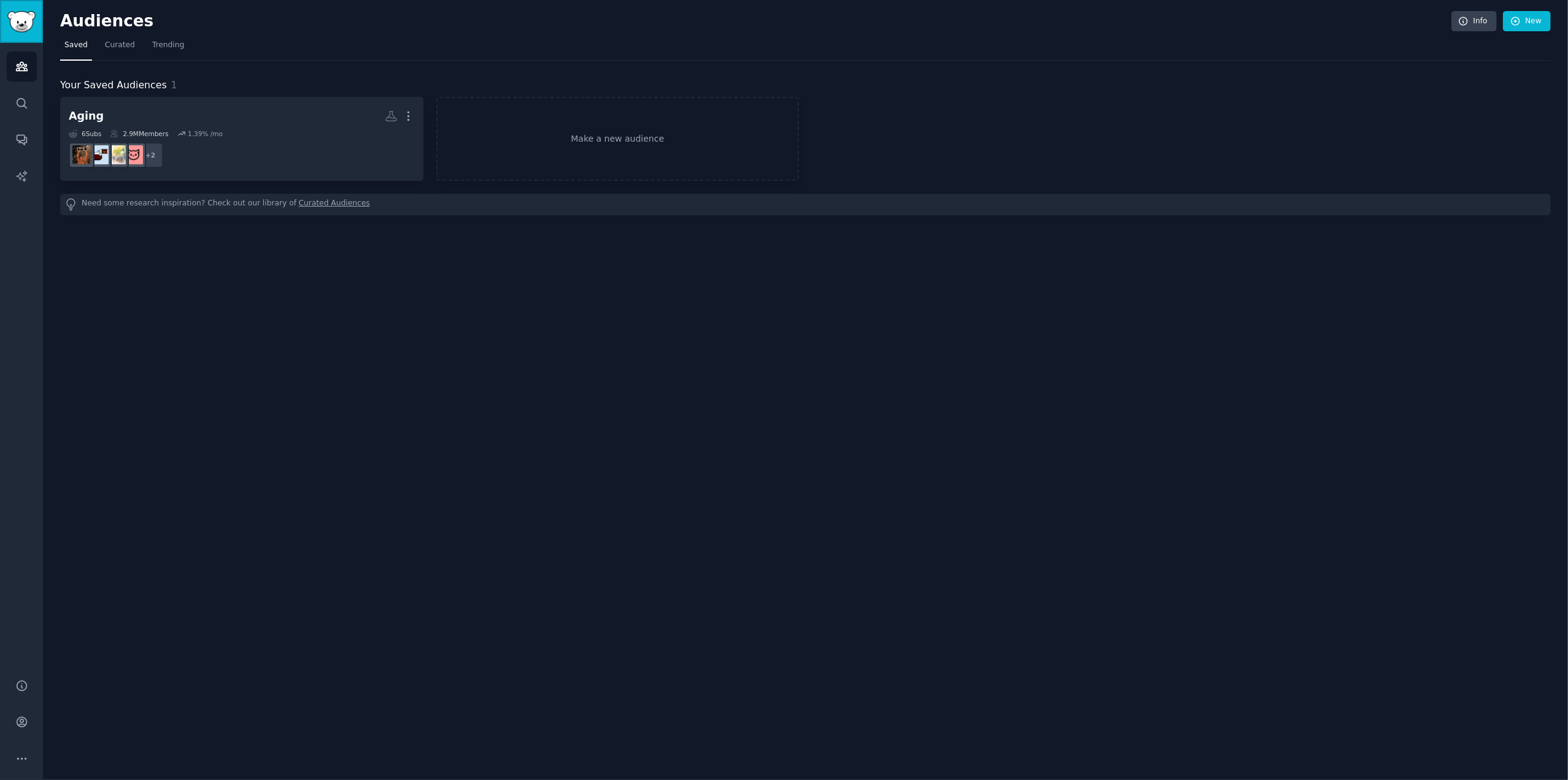
click at [20, 12] on img "Sidebar" at bounding box center [21, 22] width 28 height 22
click at [1531, 22] on link "New" at bounding box center [1526, 21] width 48 height 21
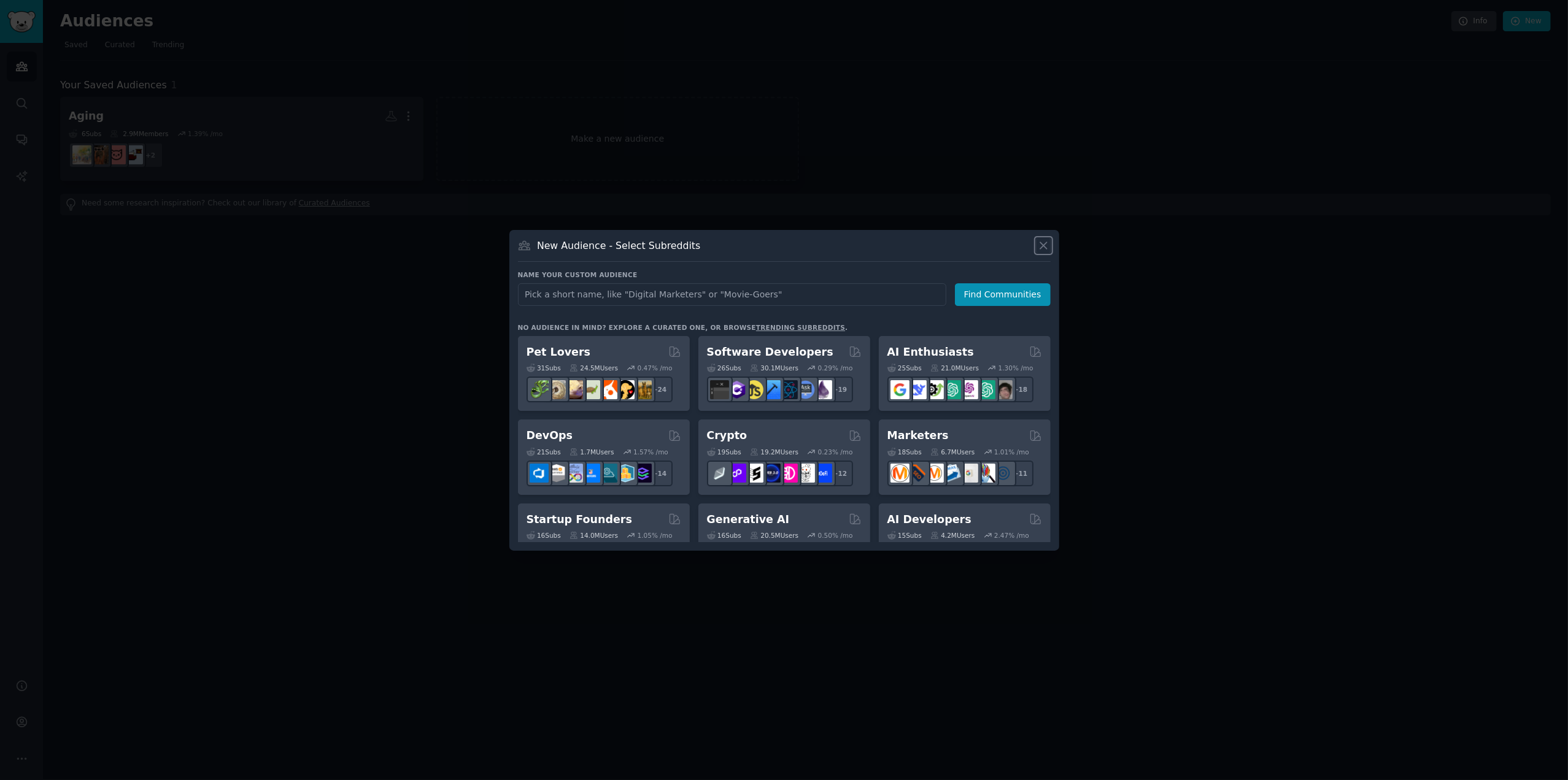
click at [1045, 247] on icon at bounding box center [1043, 245] width 7 height 7
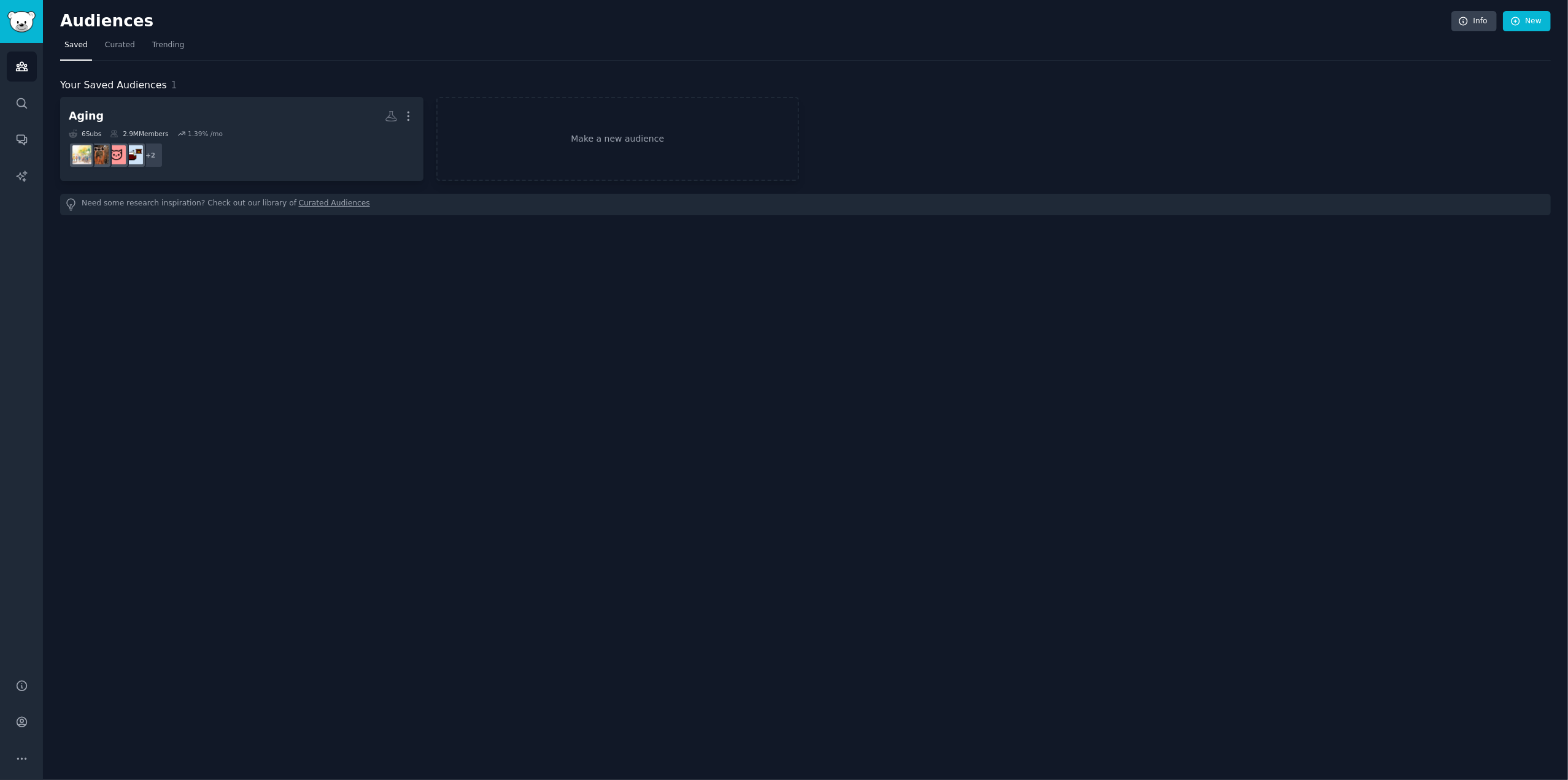
click at [299, 204] on link "Curated Audiences" at bounding box center [334, 204] width 71 height 13
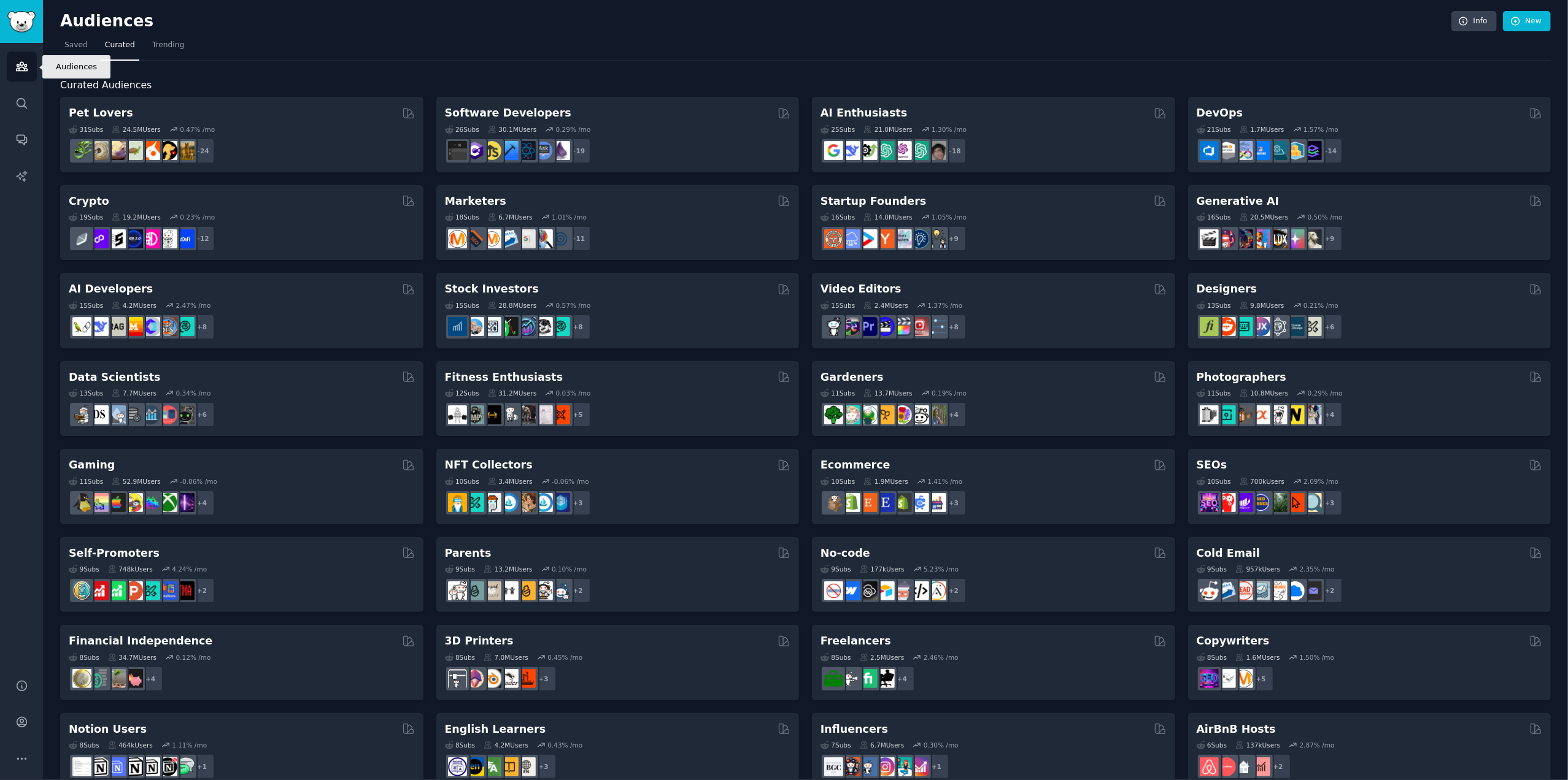
click at [22, 62] on icon "Sidebar" at bounding box center [21, 66] width 11 height 9
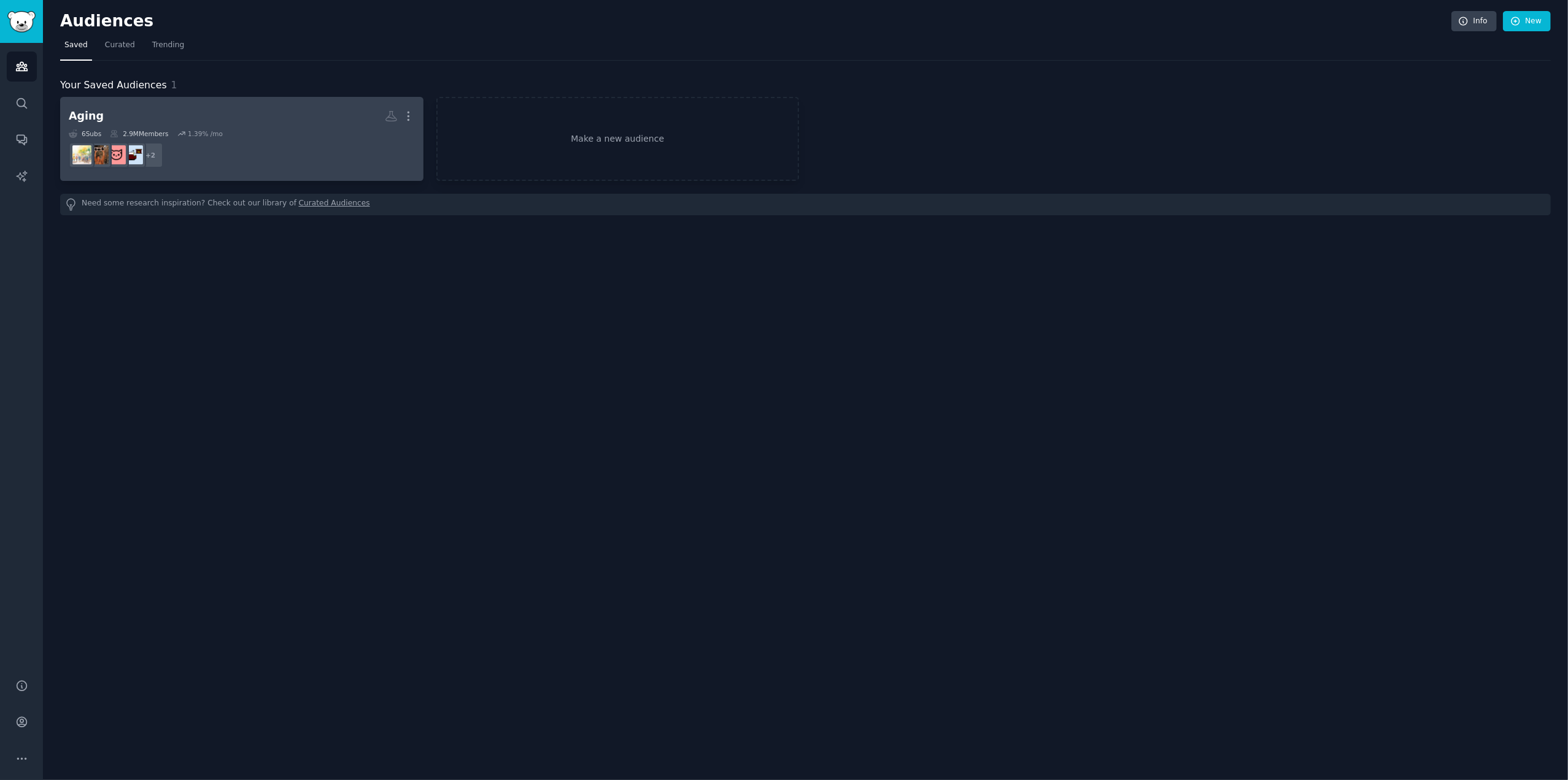
click at [300, 139] on dd "+ 2" at bounding box center [241, 155] width 346 height 34
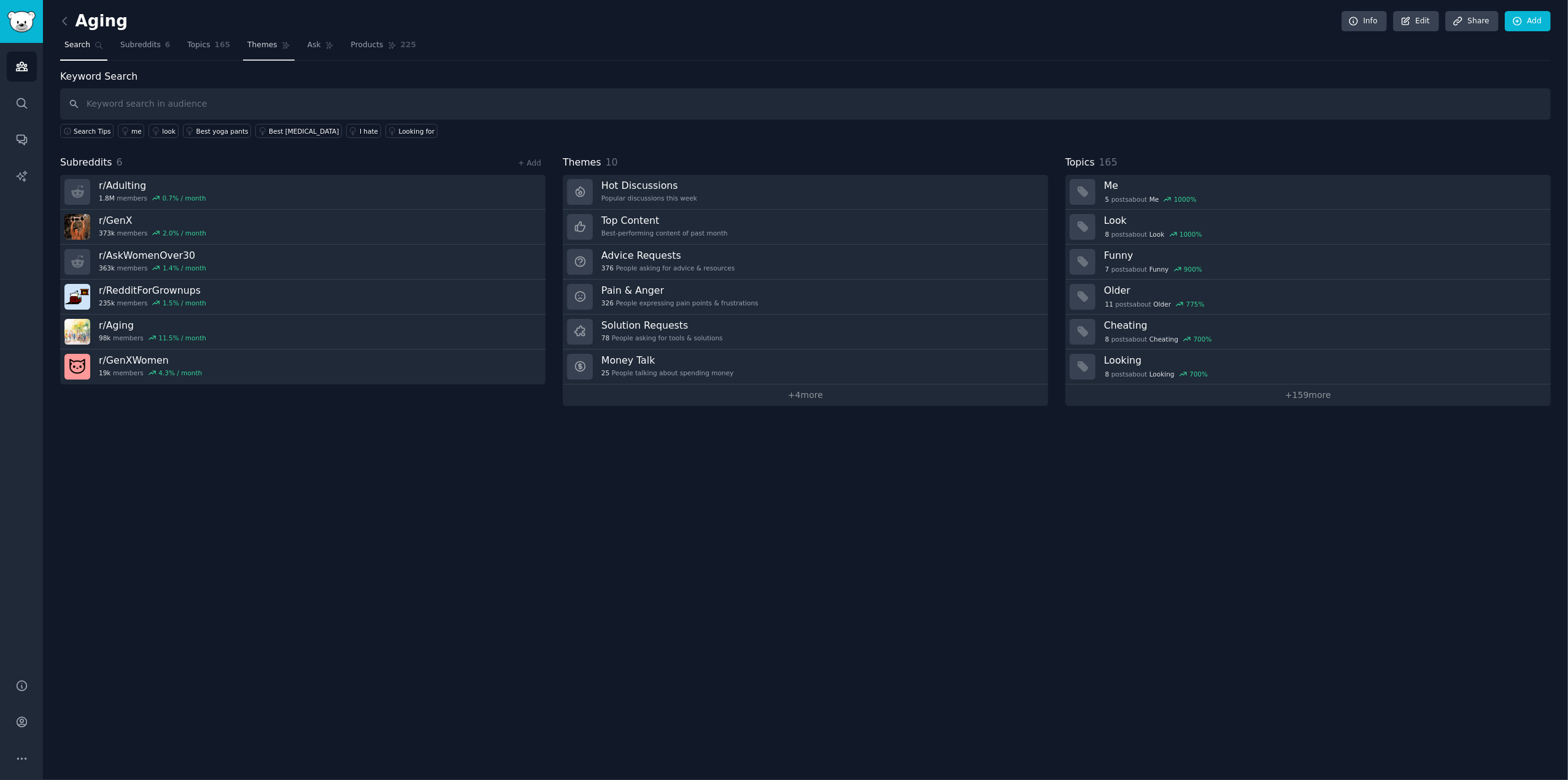
click at [248, 47] on span "Themes" at bounding box center [262, 45] width 30 height 11
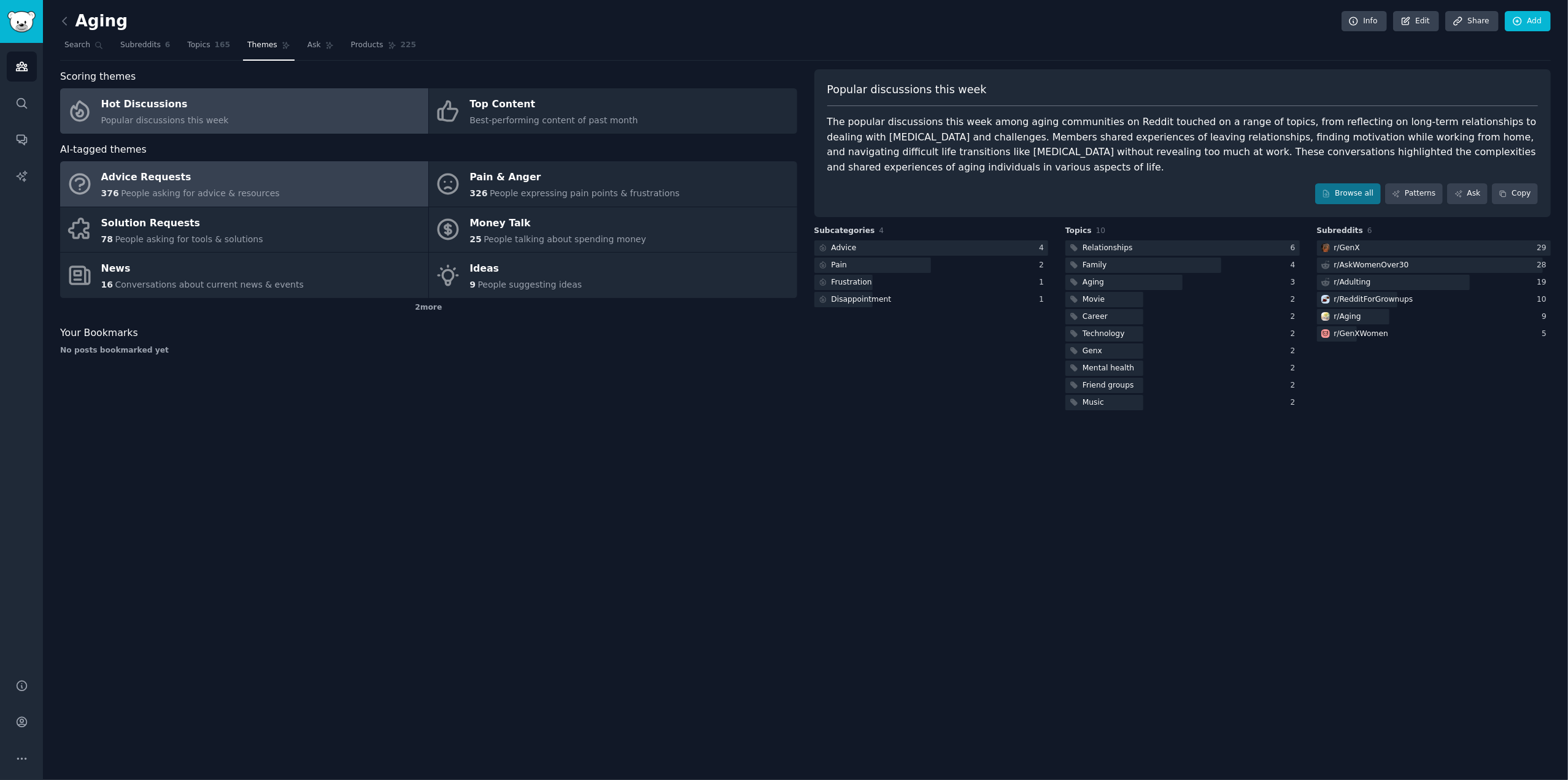
click at [152, 181] on div "Advice Requests" at bounding box center [190, 177] width 178 height 19
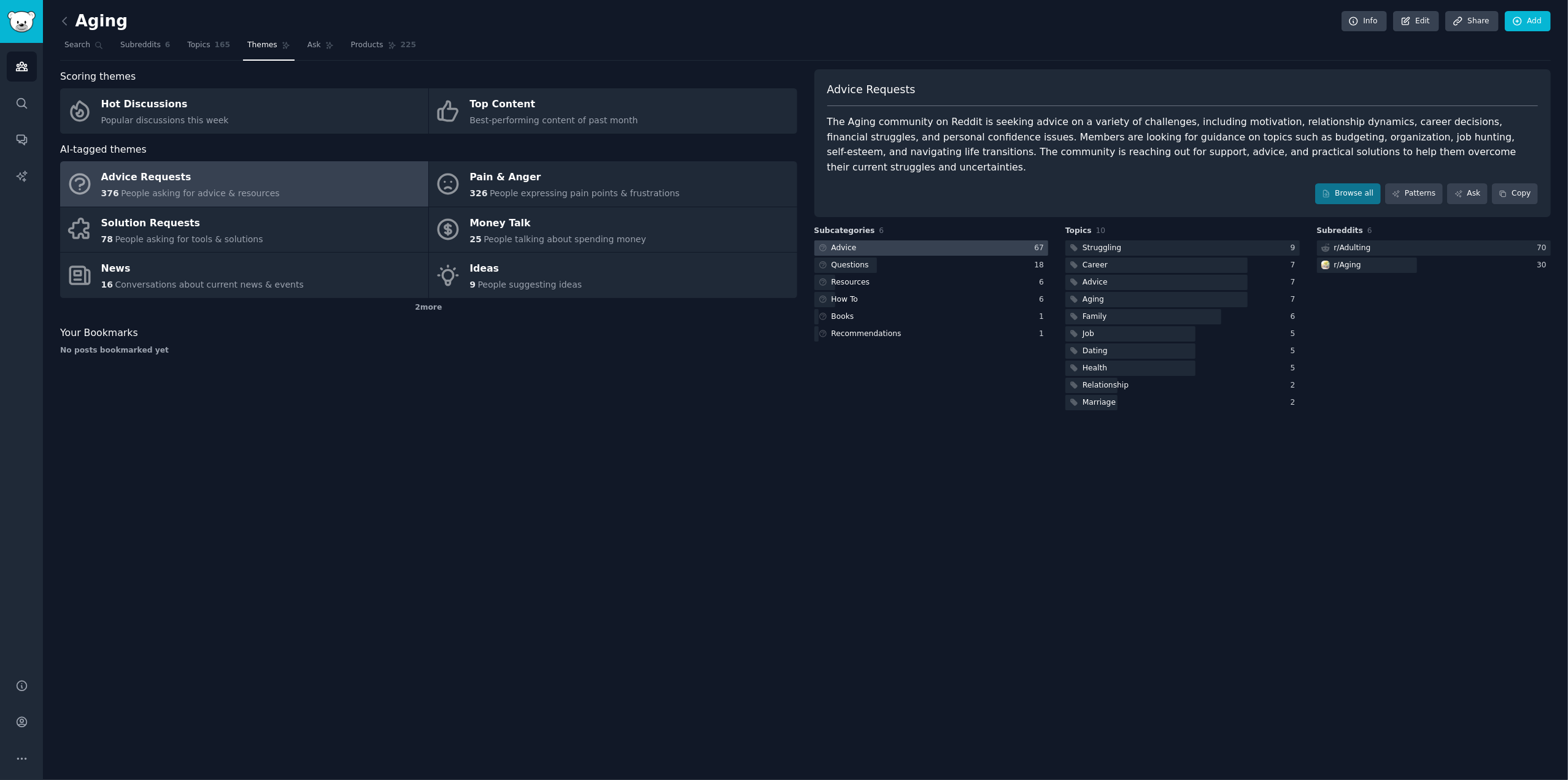
click at [998, 241] on div at bounding box center [931, 248] width 234 height 16
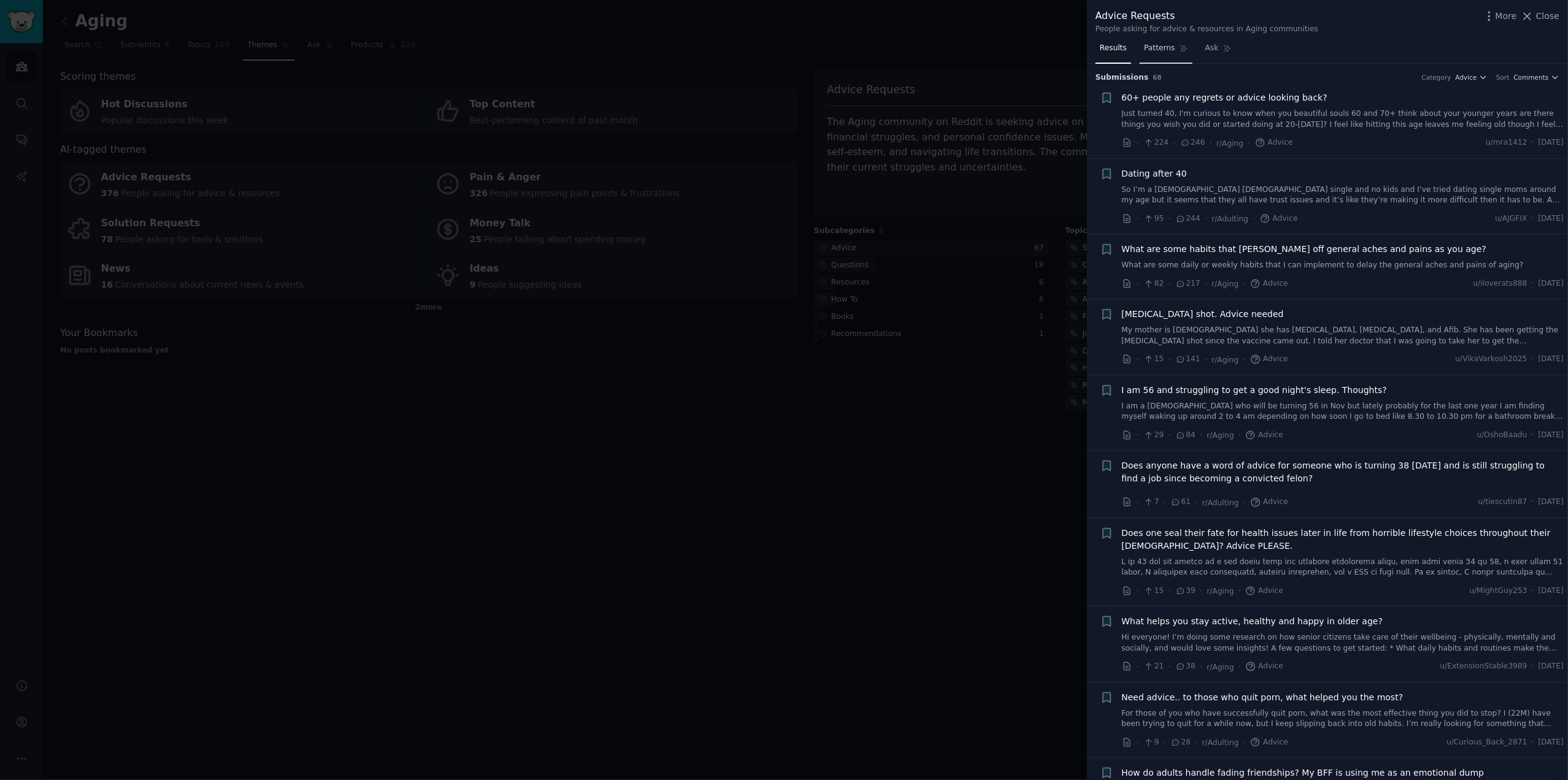
click at [1153, 46] on span "Patterns" at bounding box center [1158, 48] width 30 height 11
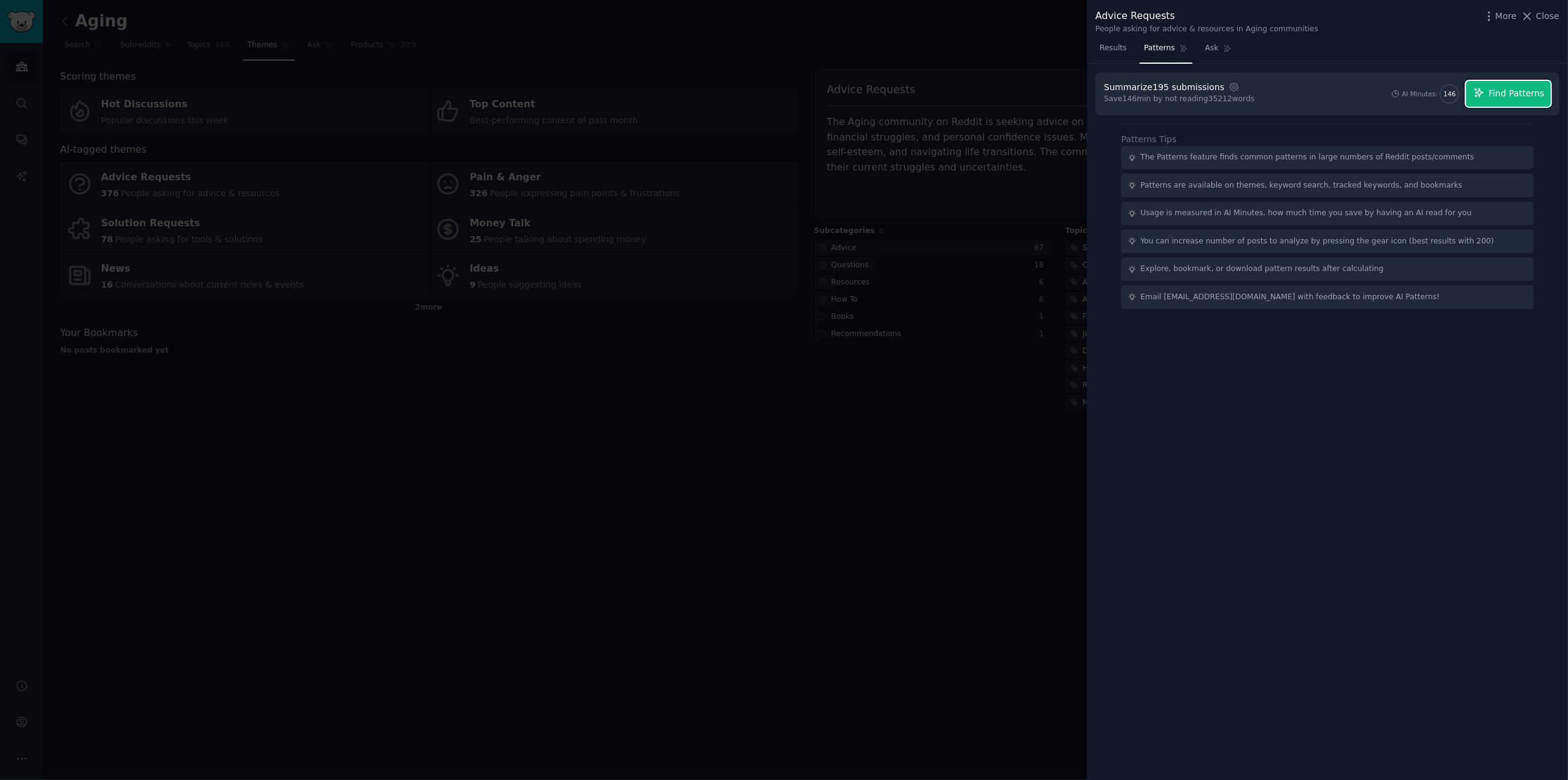
click at [1523, 93] on span "Find Patterns" at bounding box center [1517, 93] width 56 height 13
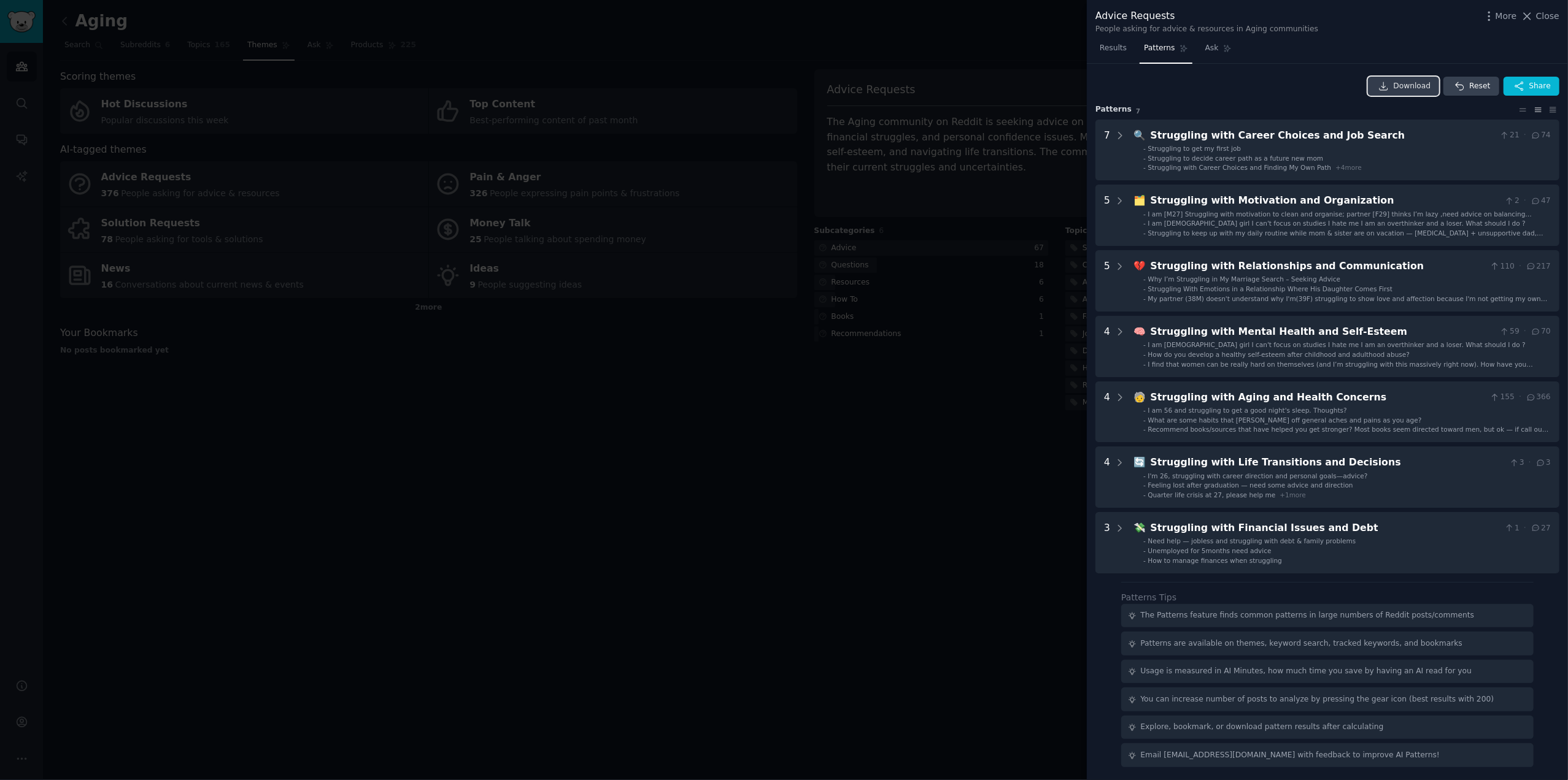
click at [1404, 83] on span "Download" at bounding box center [1412, 86] width 37 height 11
click at [391, 391] on div at bounding box center [784, 390] width 1568 height 780
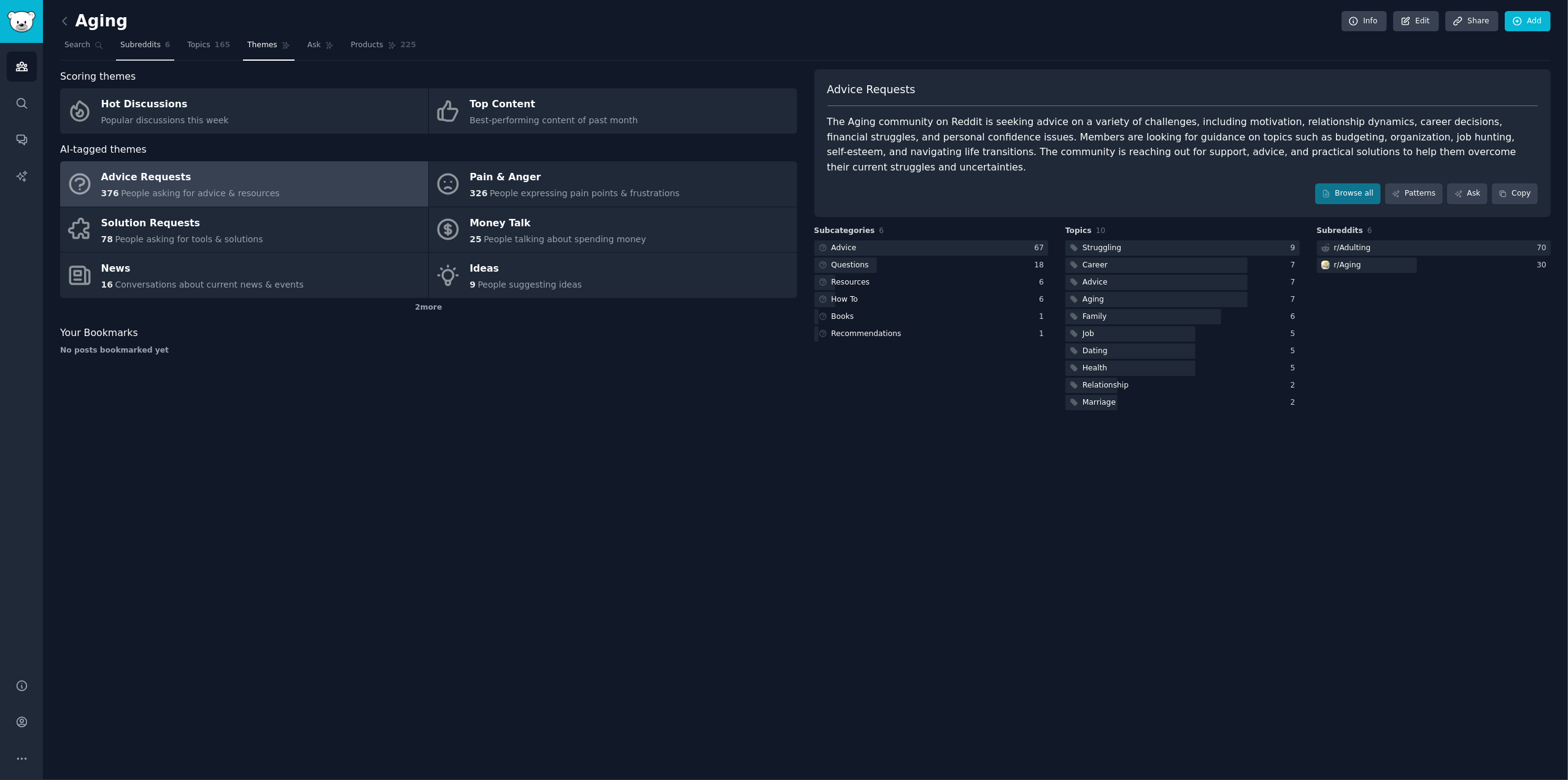
click at [130, 47] on span "Subreddits" at bounding box center [140, 45] width 41 height 11
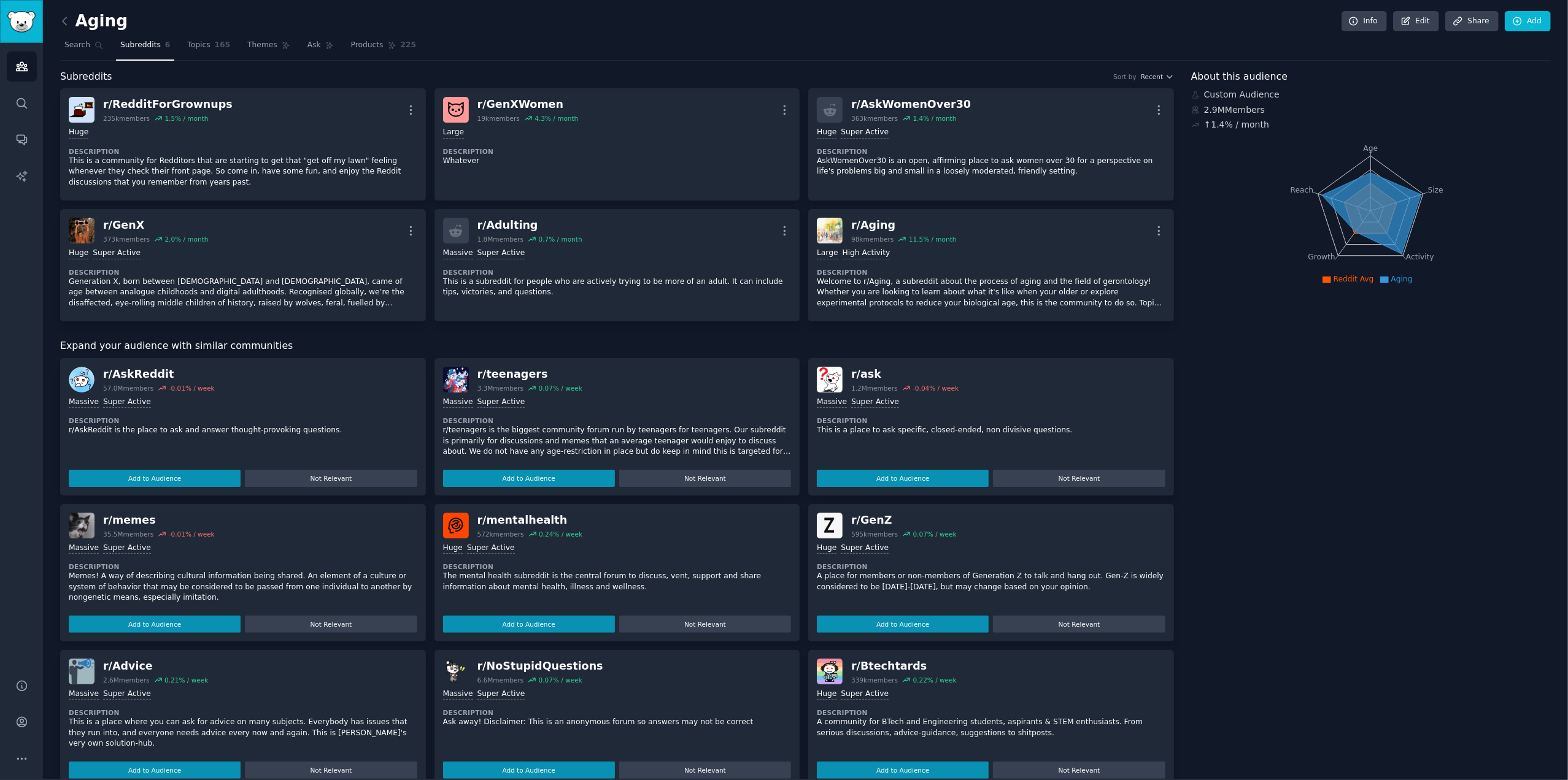
click at [19, 14] on img "Sidebar" at bounding box center [21, 22] width 28 height 22
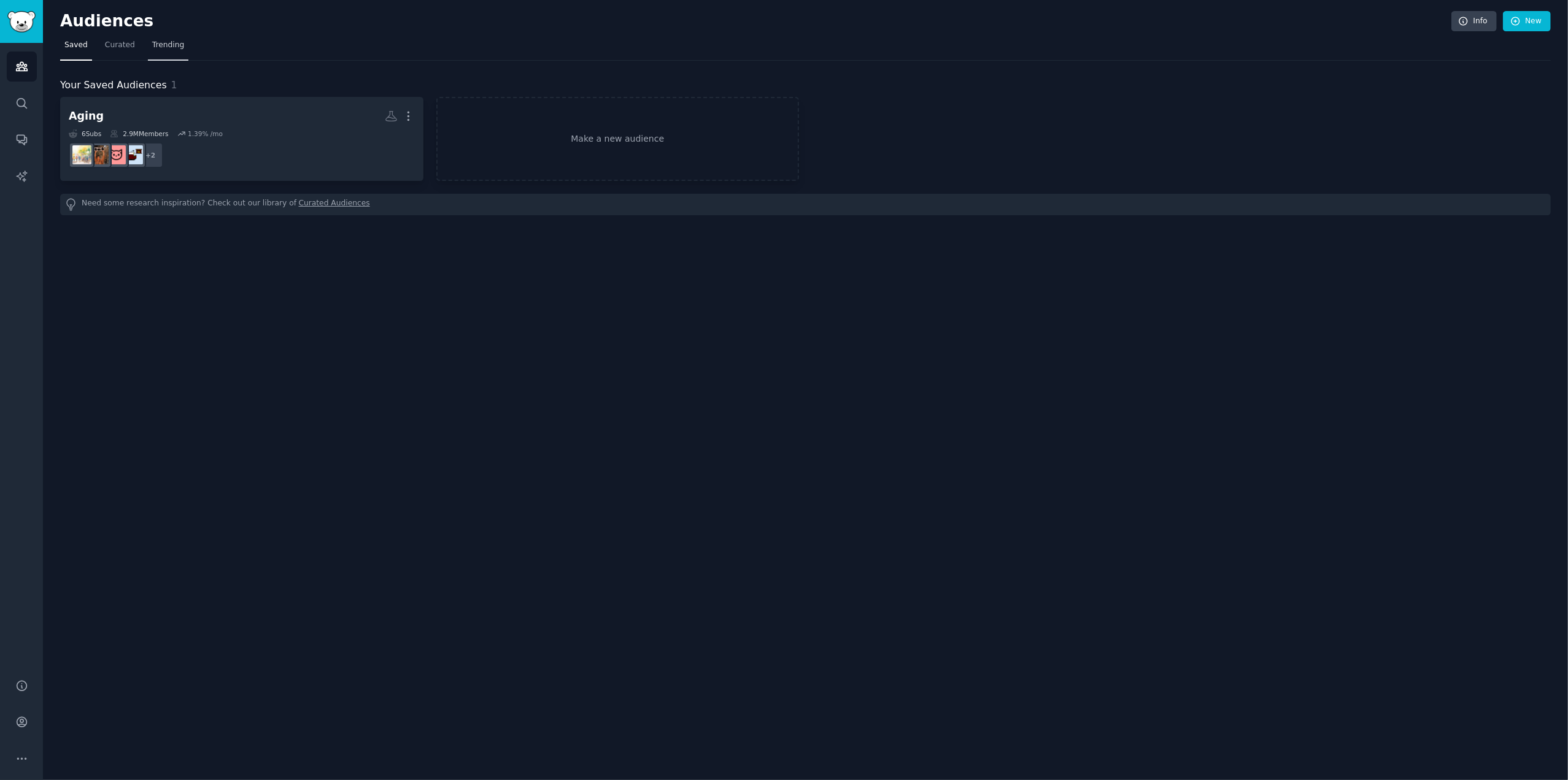
click at [169, 45] on span "Trending" at bounding box center [167, 45] width 32 height 11
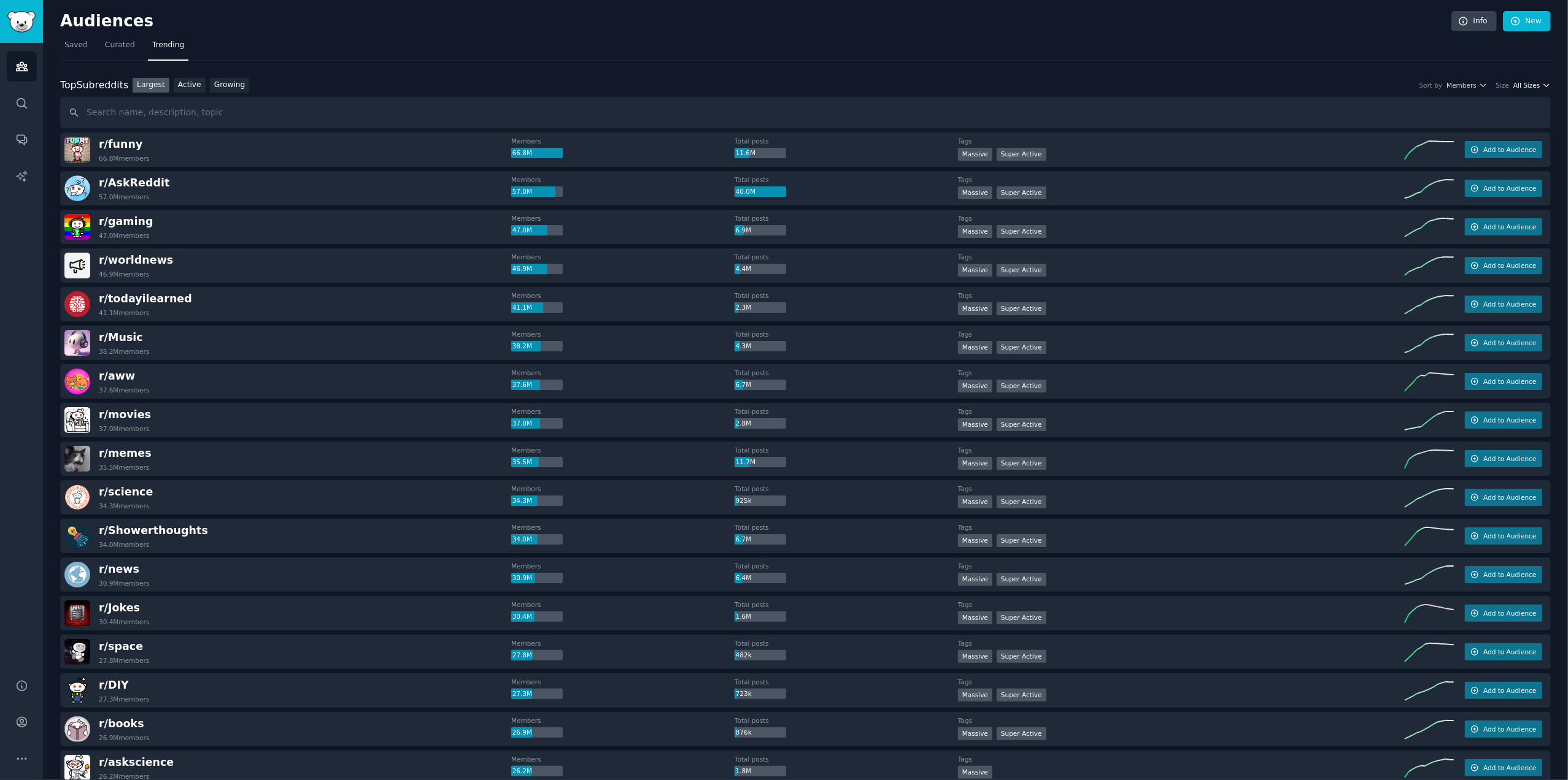
click at [1543, 86] on icon "button" at bounding box center [1546, 85] width 9 height 9
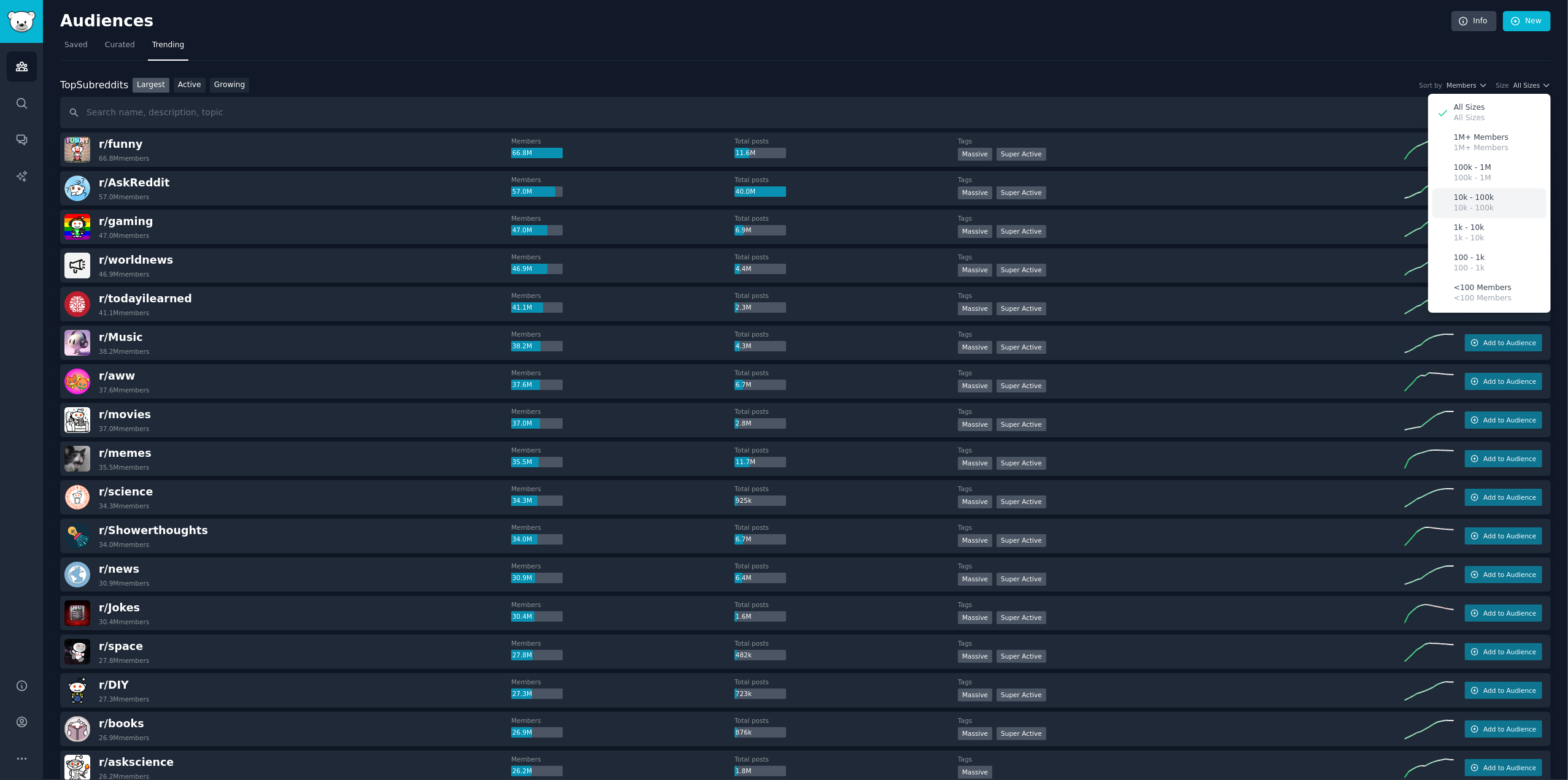
click at [1475, 199] on p "10k - 100k" at bounding box center [1473, 198] width 40 height 11
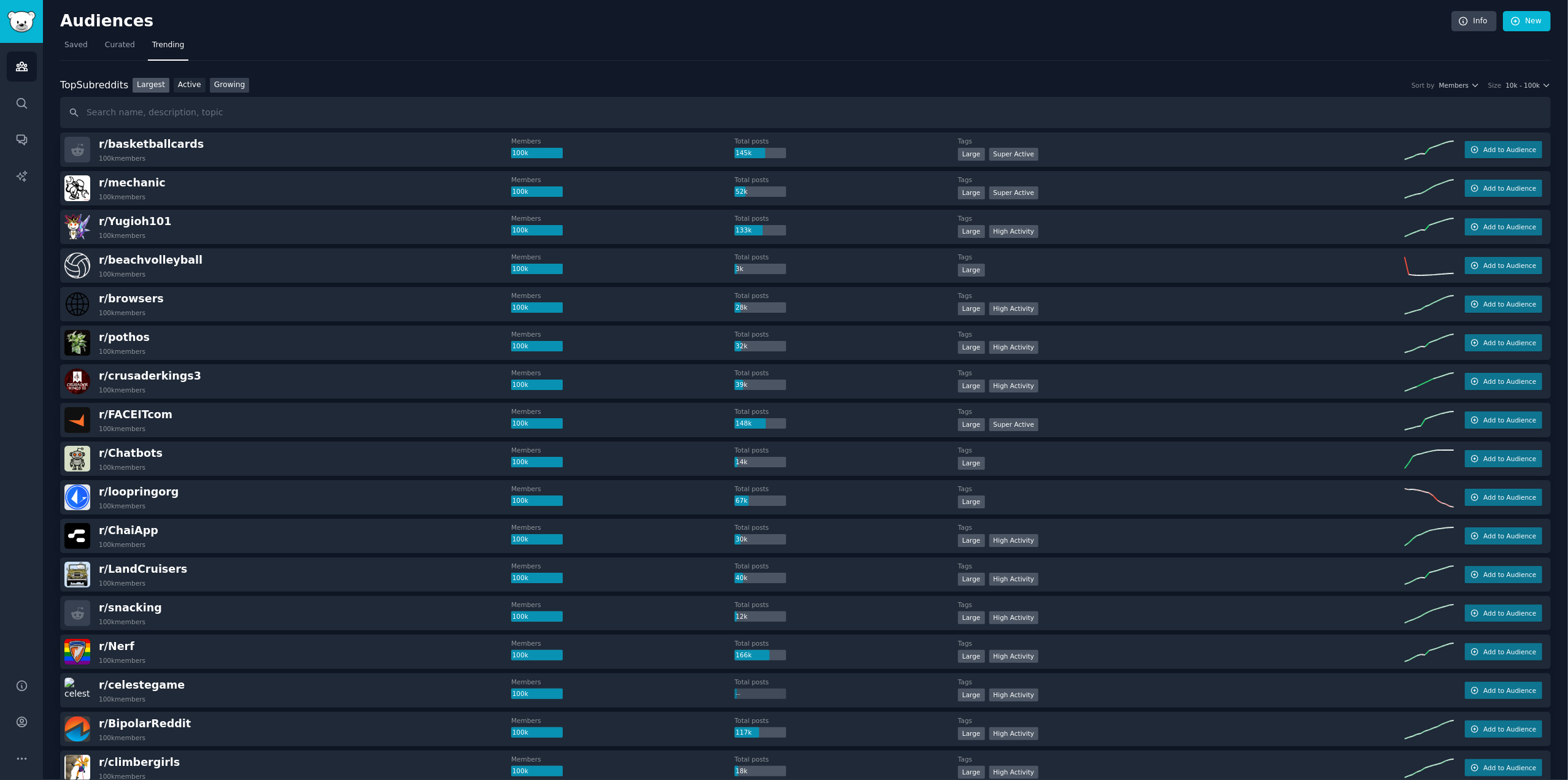
click at [215, 84] on link "Growing" at bounding box center [229, 86] width 40 height 16
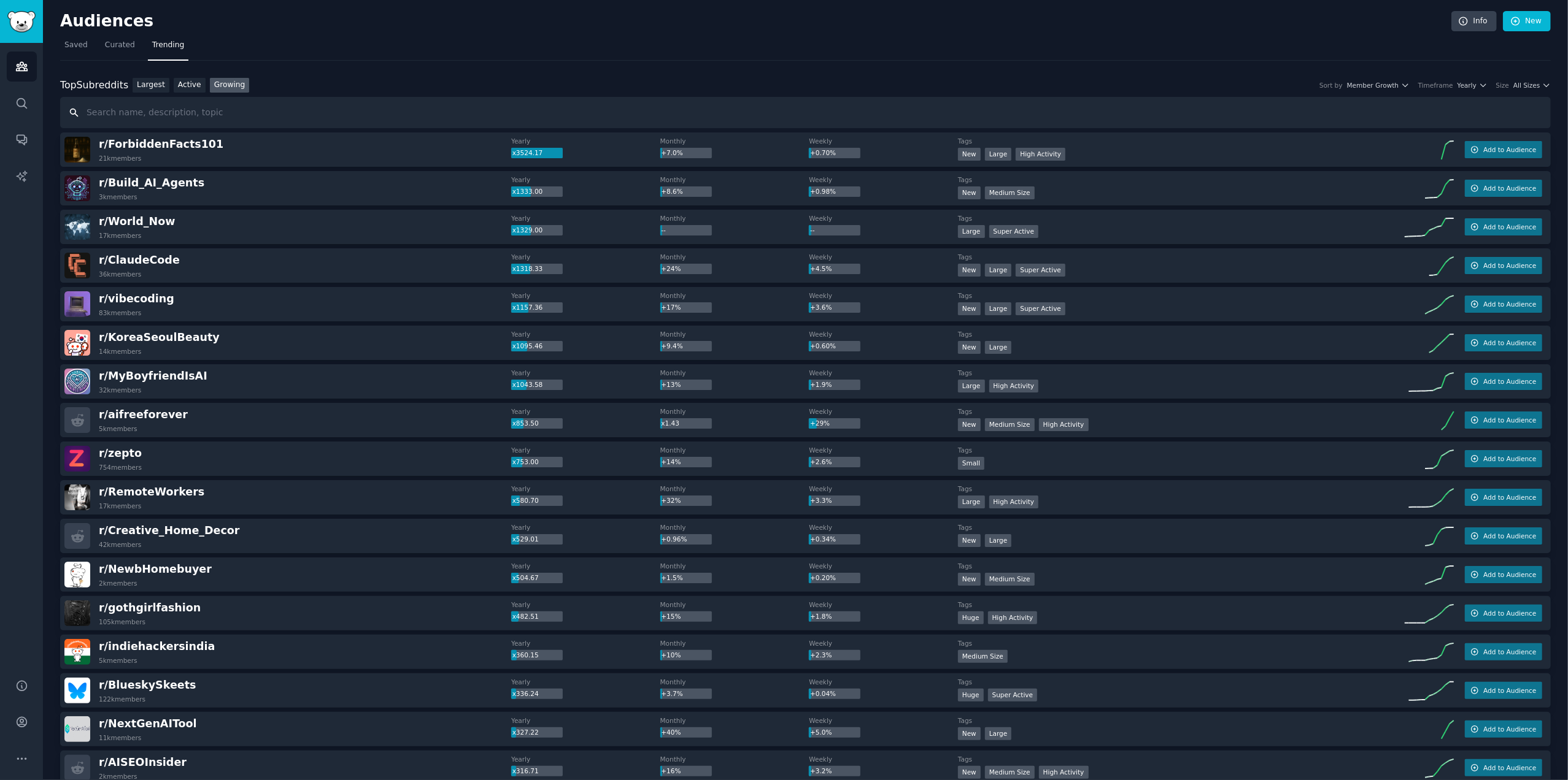
click at [213, 113] on input "text" at bounding box center [805, 112] width 1491 height 31
type input "wellness"
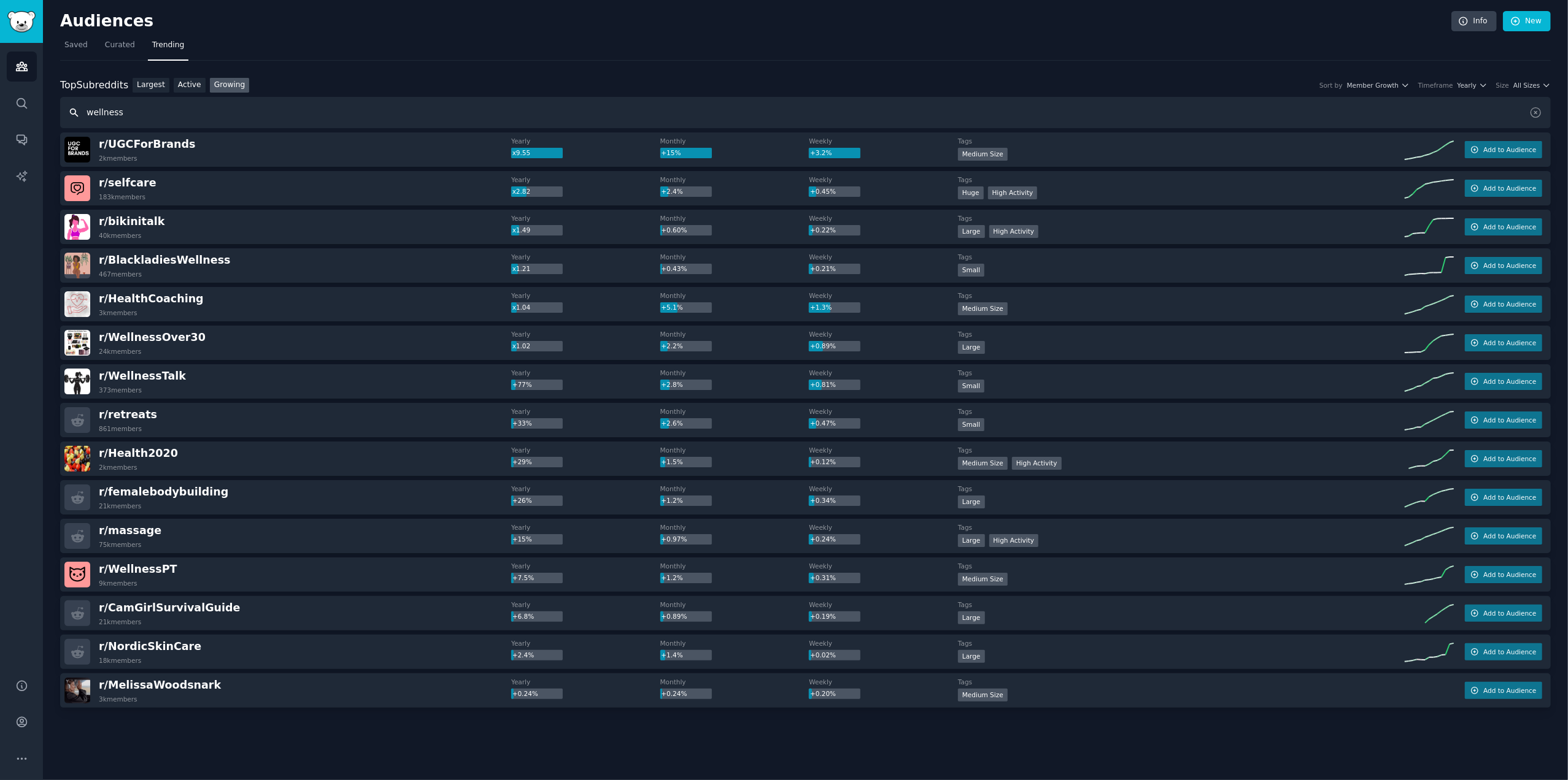
scroll to position [12, 0]
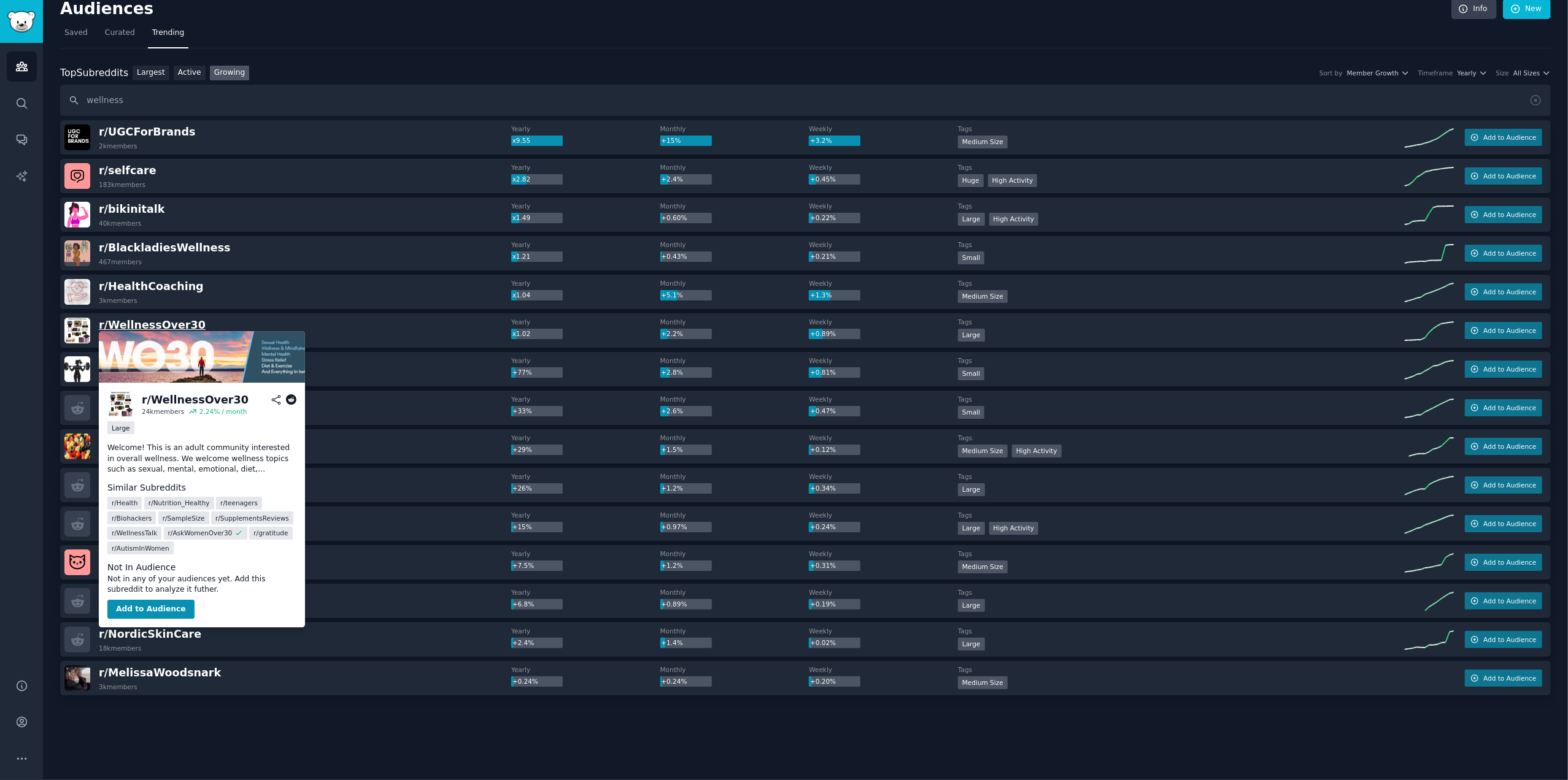
click at [169, 325] on span "r/ WellnessOver30" at bounding box center [152, 325] width 107 height 12
click at [125, 323] on span "r/ WellnessOver30" at bounding box center [152, 325] width 107 height 12
click at [120, 603] on button "Add to Audience" at bounding box center [151, 609] width 87 height 19
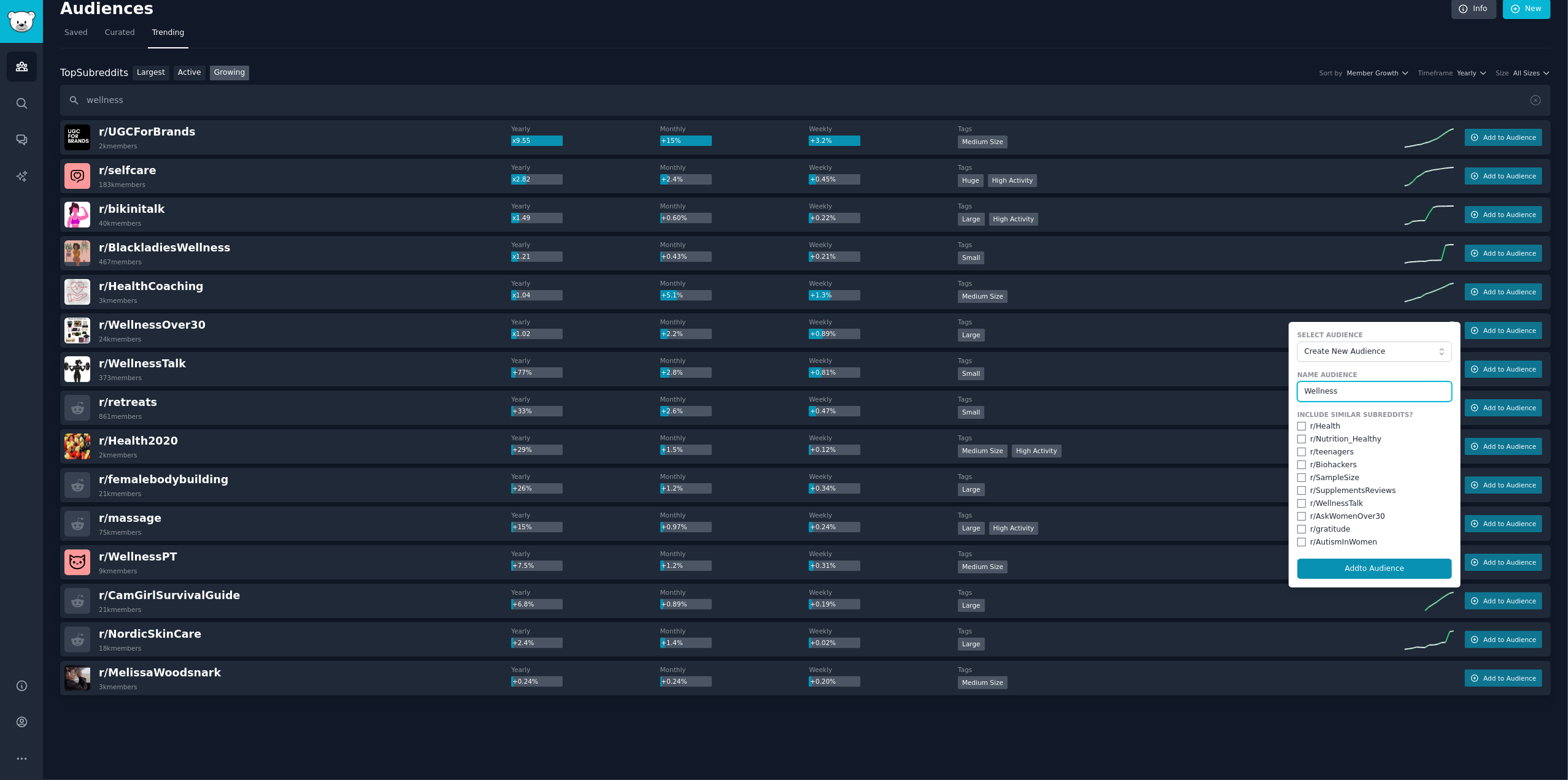
type input "Wellness"
click at [1301, 426] on input "checkbox" at bounding box center [1301, 426] width 9 height 9
checkbox input "true"
click at [1297, 437] on input "checkbox" at bounding box center [1301, 439] width 9 height 9
checkbox input "true"
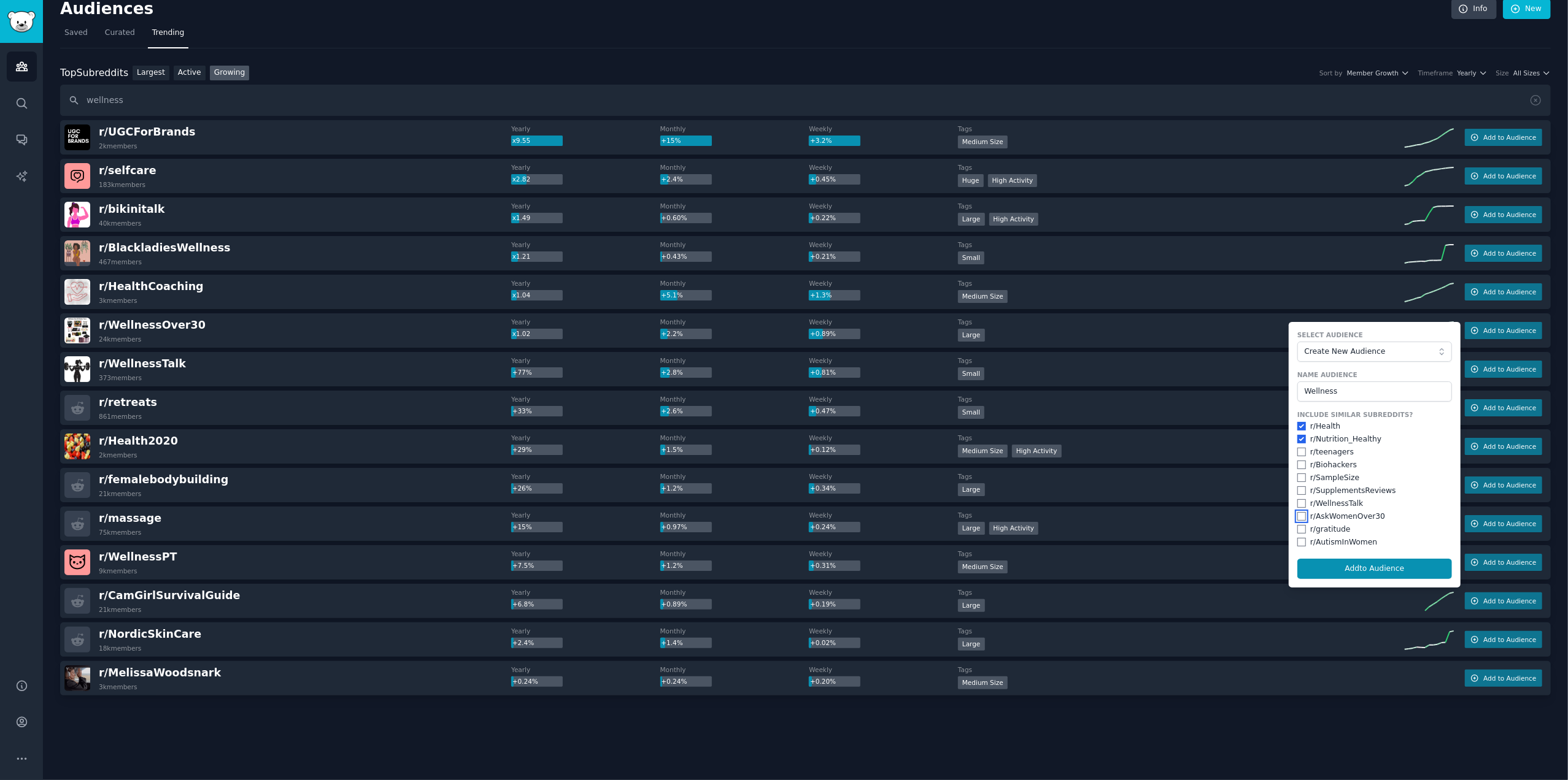
click at [1301, 516] on input "checkbox" at bounding box center [1301, 516] width 9 height 9
checkbox input "true"
click at [1300, 504] on input "checkbox" at bounding box center [1301, 503] width 9 height 9
checkbox input "true"
click at [1401, 561] on button "Add to Audience" at bounding box center [1374, 569] width 155 height 21
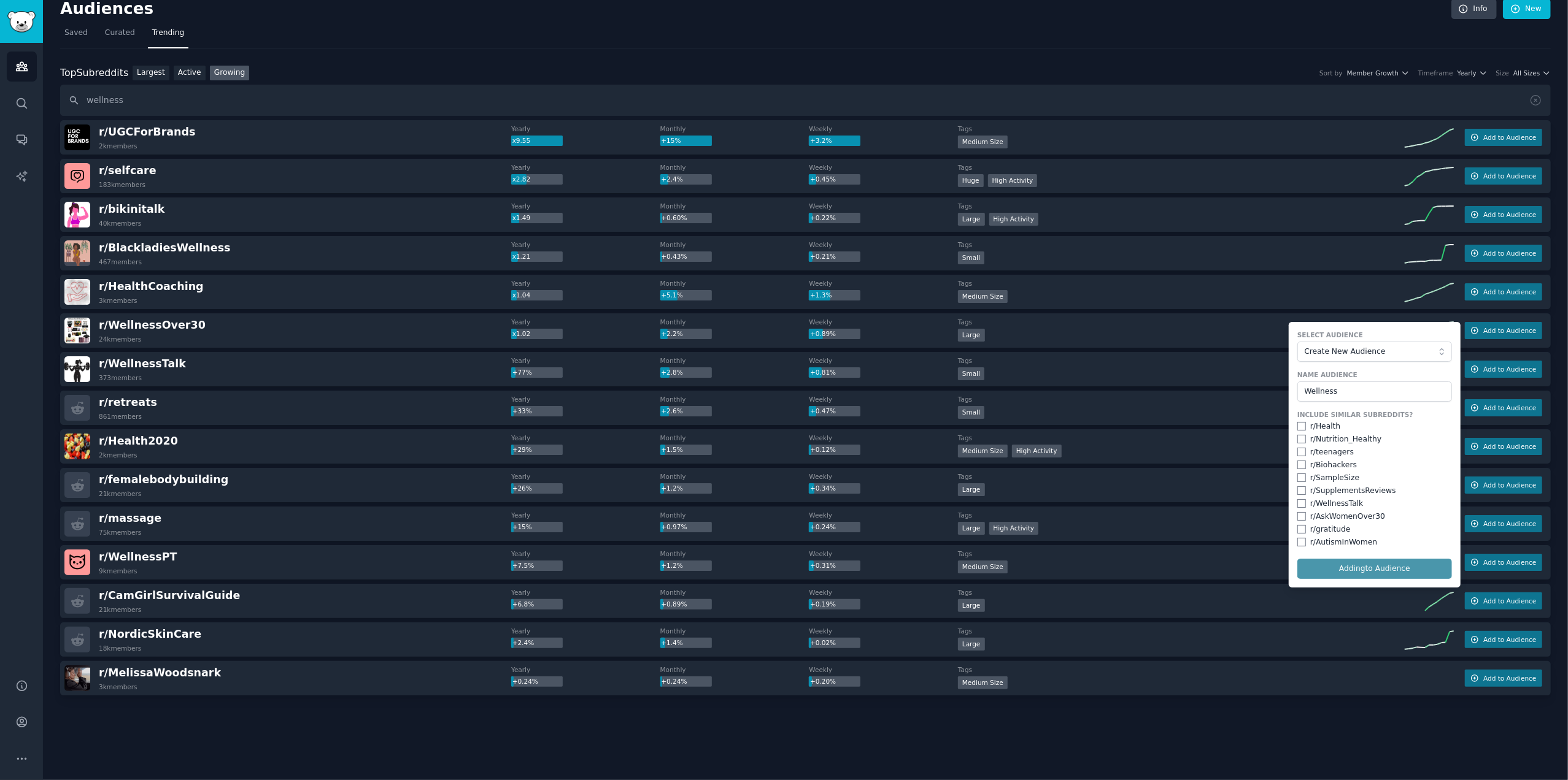
checkbox input "false"
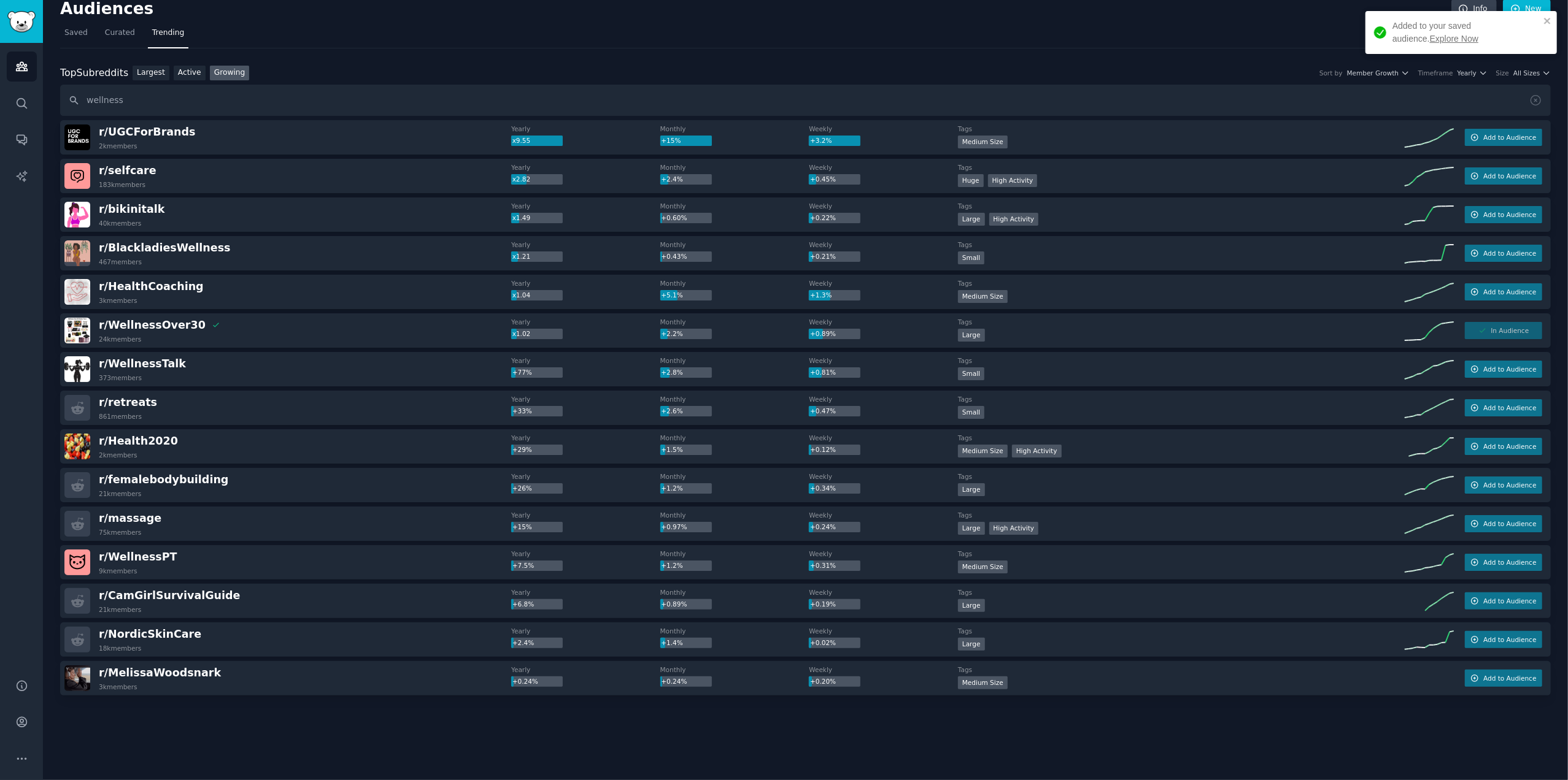
click at [1430, 36] on link "Explore Now" at bounding box center [1454, 38] width 48 height 10
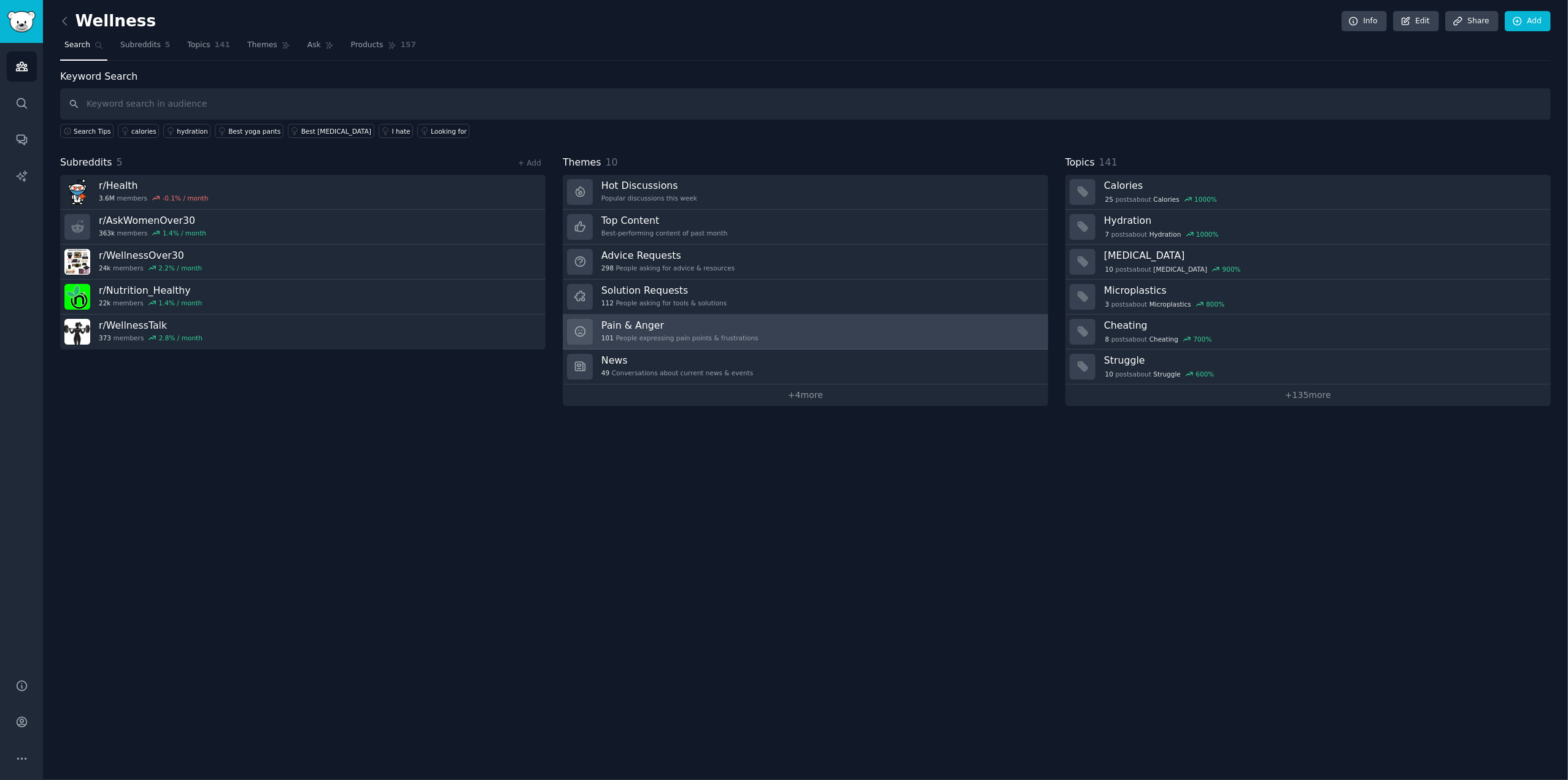
click at [640, 319] on h3 "Pain & Anger" at bounding box center [680, 325] width 157 height 13
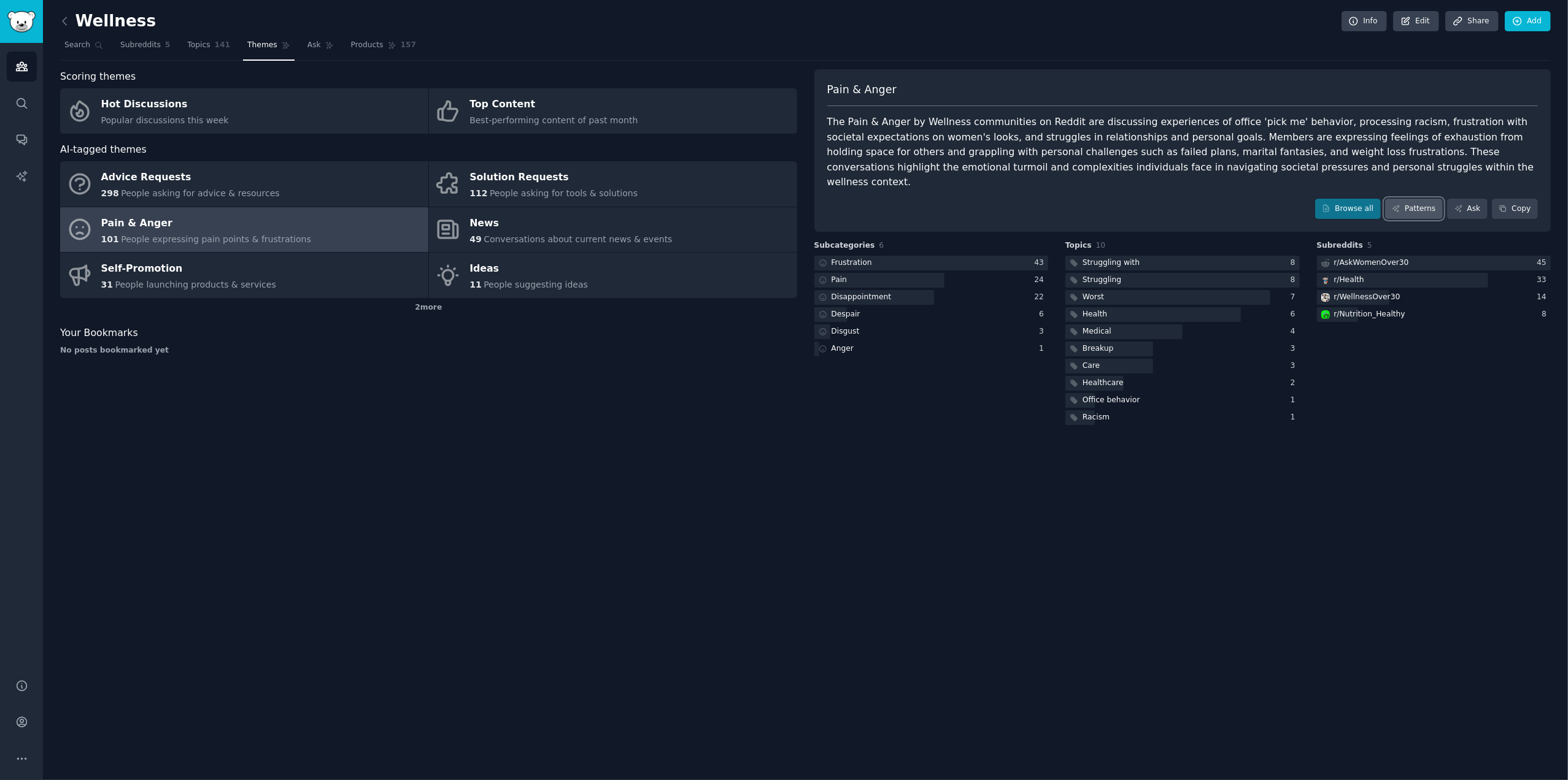
click at [1430, 199] on link "Patterns" at bounding box center [1414, 209] width 58 height 21
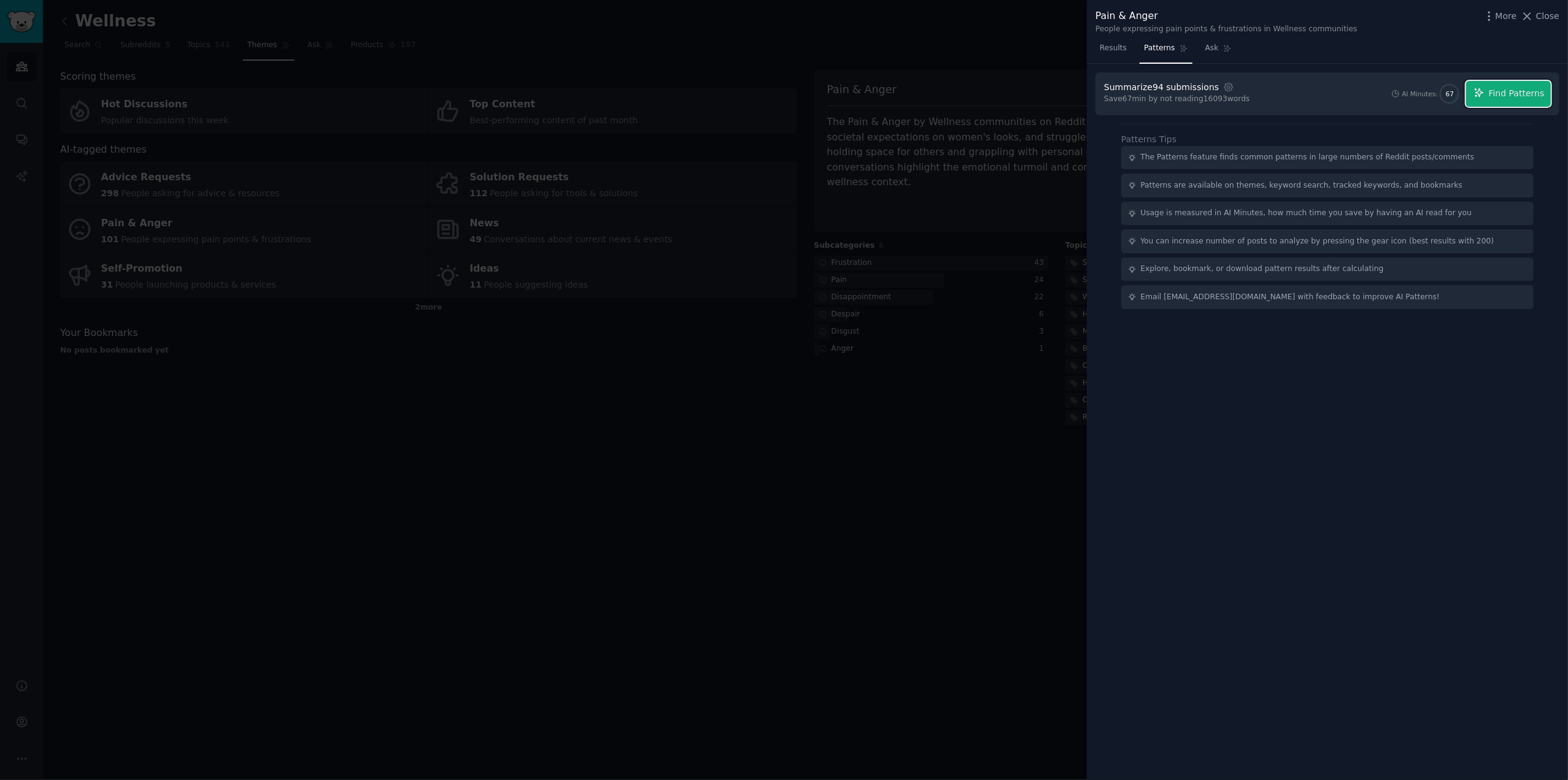
click at [1511, 89] on span "Find Patterns" at bounding box center [1517, 93] width 56 height 13
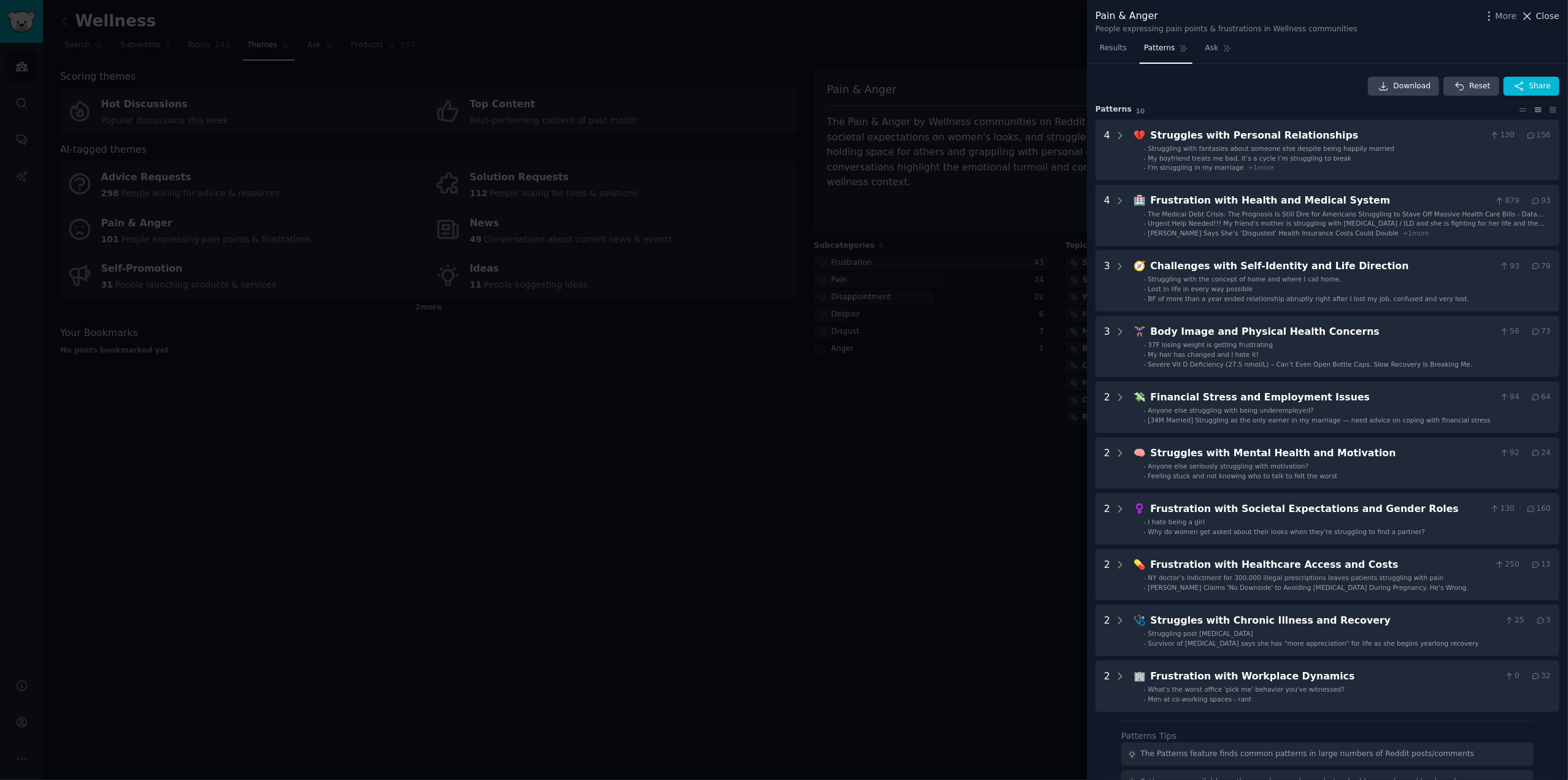
click at [1545, 12] on span "Close" at bounding box center [1548, 16] width 23 height 13
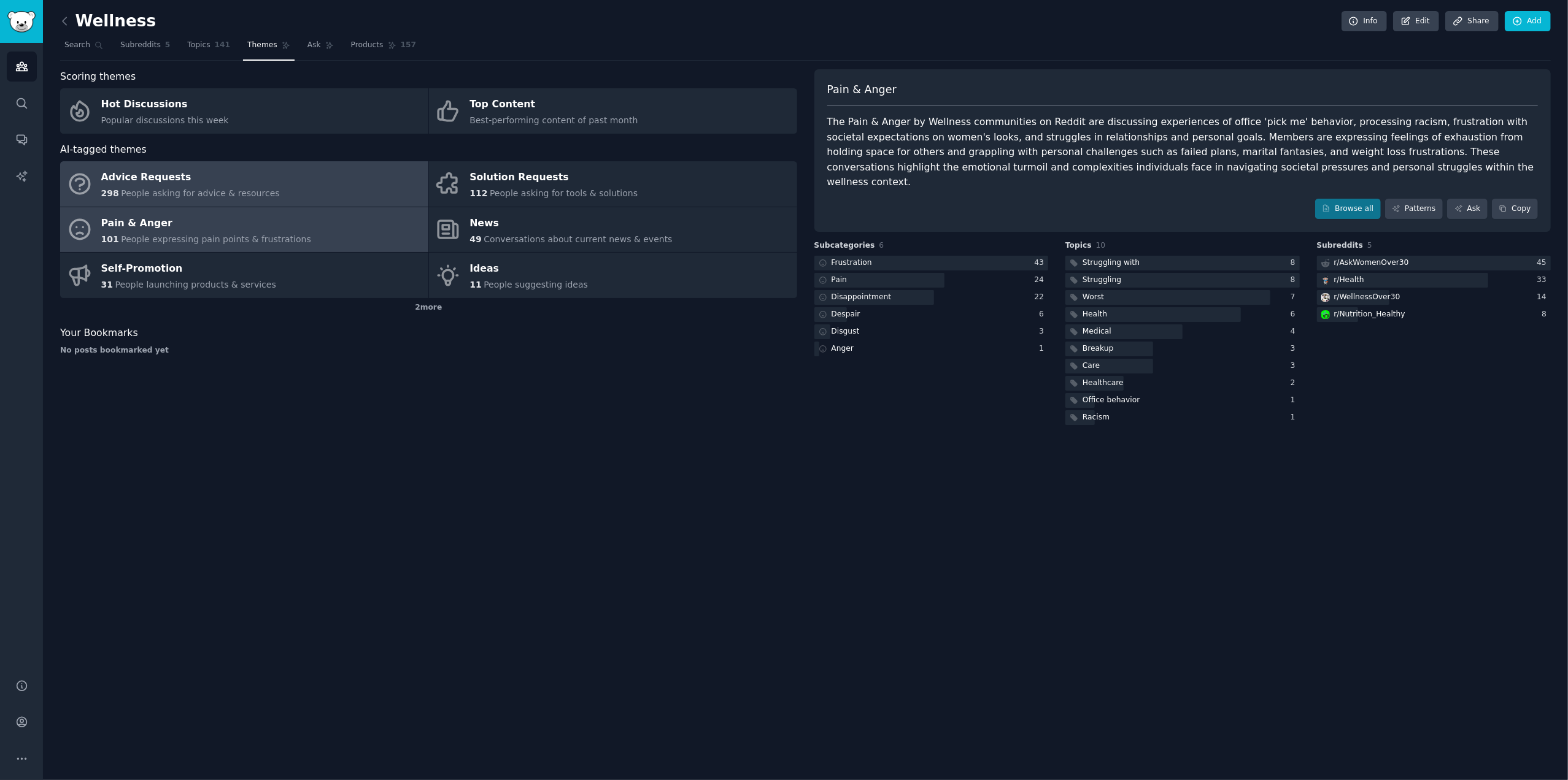
click at [161, 176] on div "Advice Requests" at bounding box center [190, 177] width 178 height 19
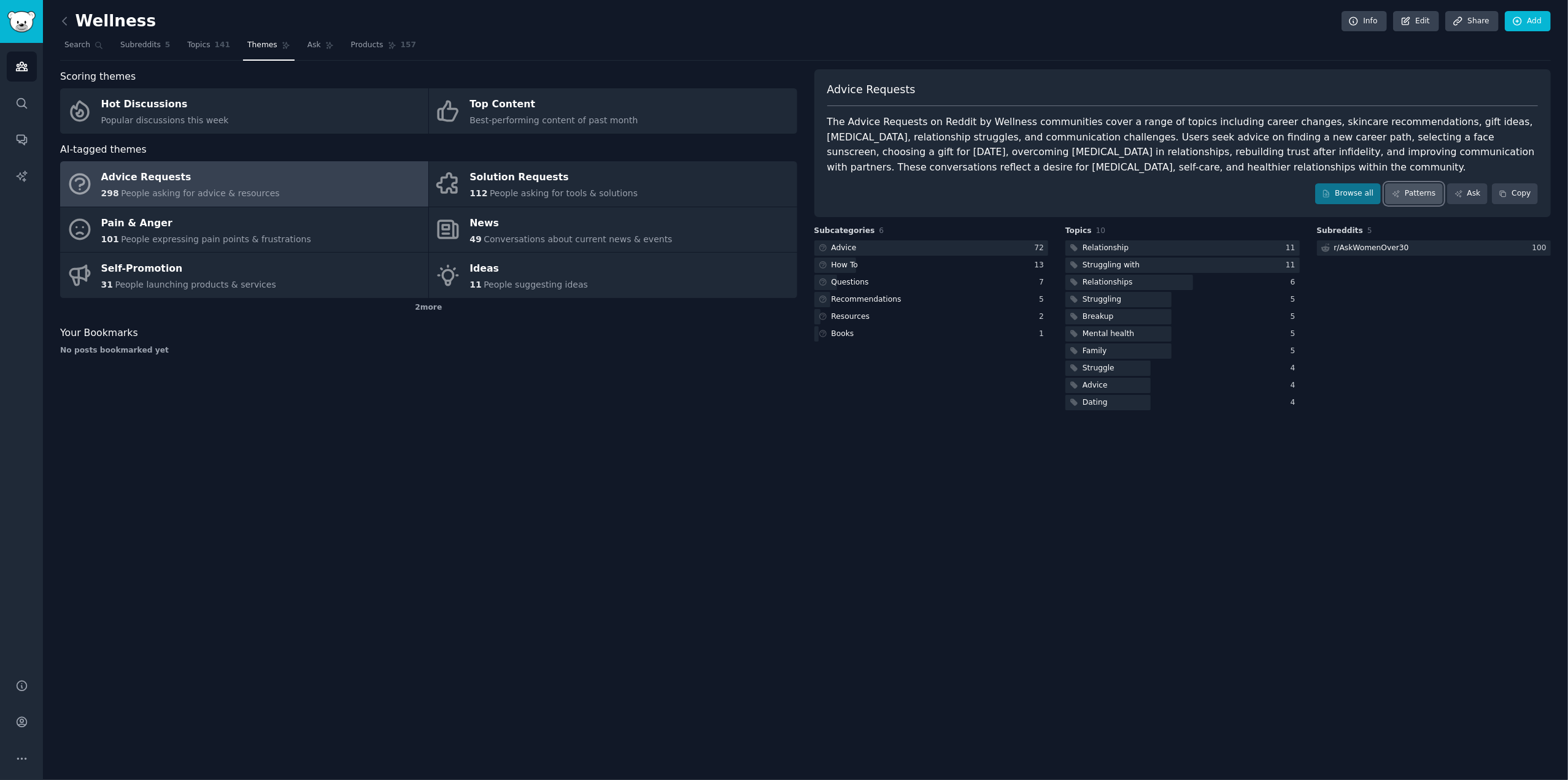
click at [1418, 189] on link "Patterns" at bounding box center [1414, 194] width 58 height 21
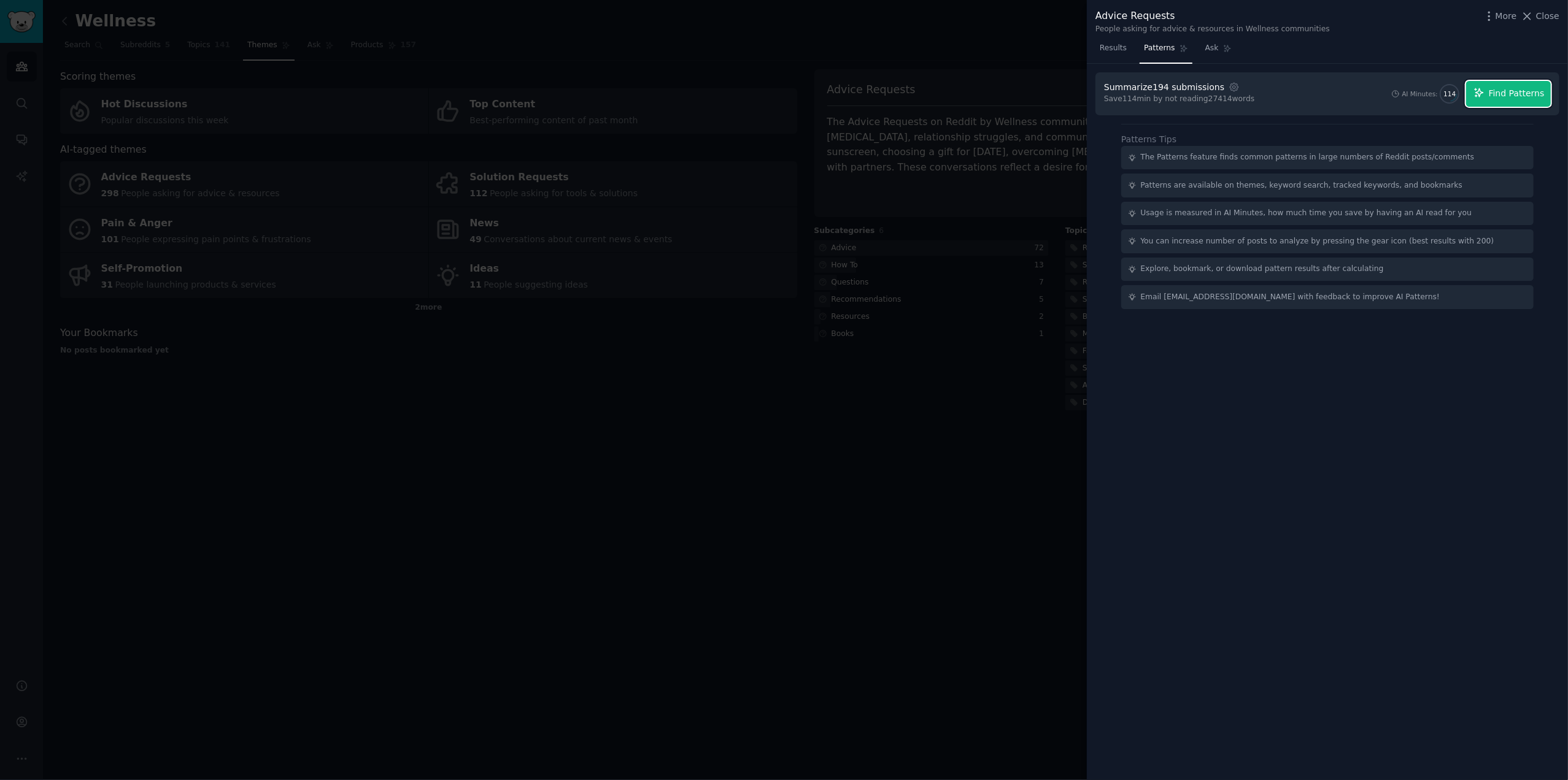
click at [1503, 95] on span "Find Patterns" at bounding box center [1517, 93] width 56 height 13
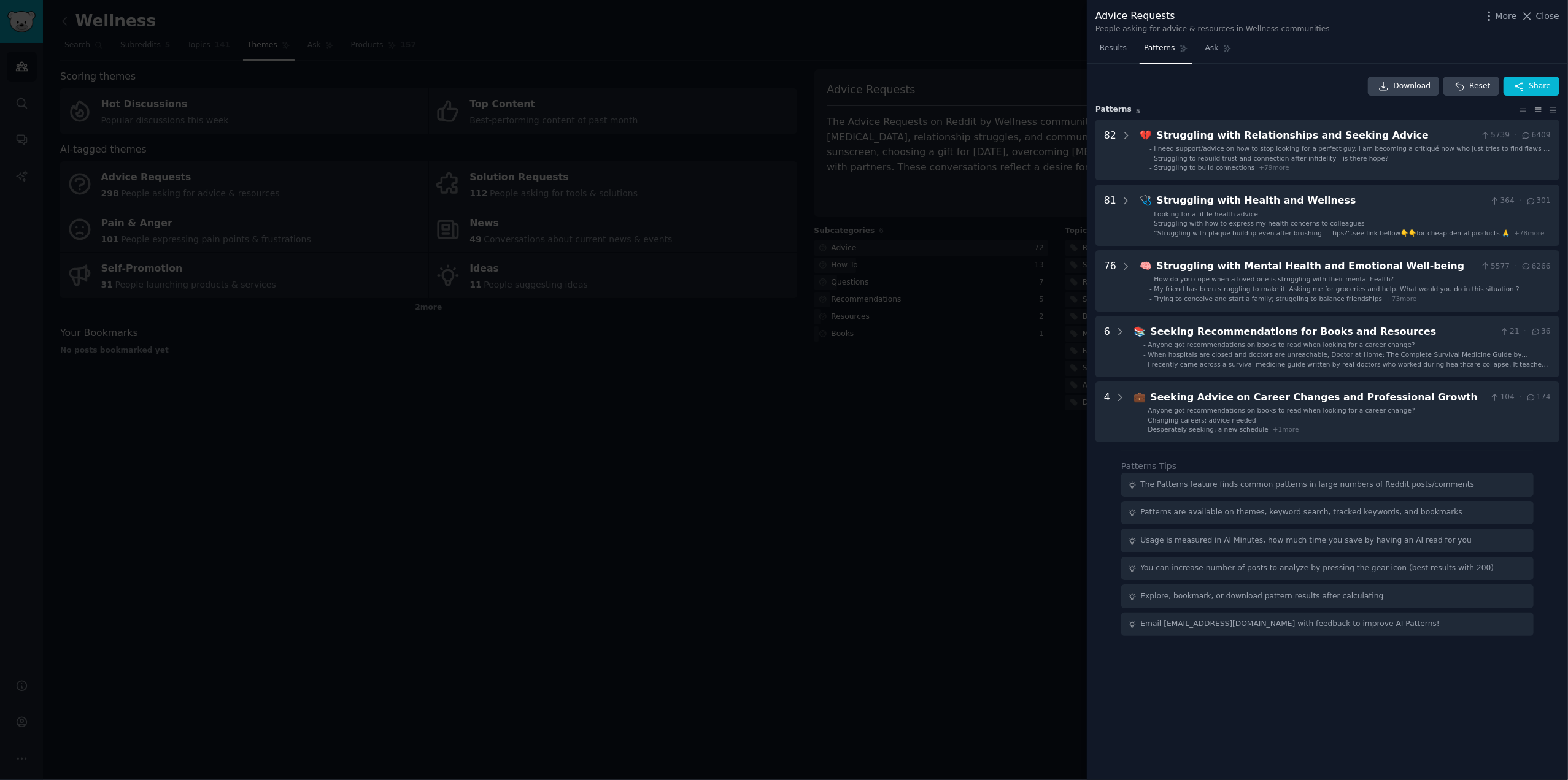
click at [974, 413] on div at bounding box center [784, 390] width 1568 height 780
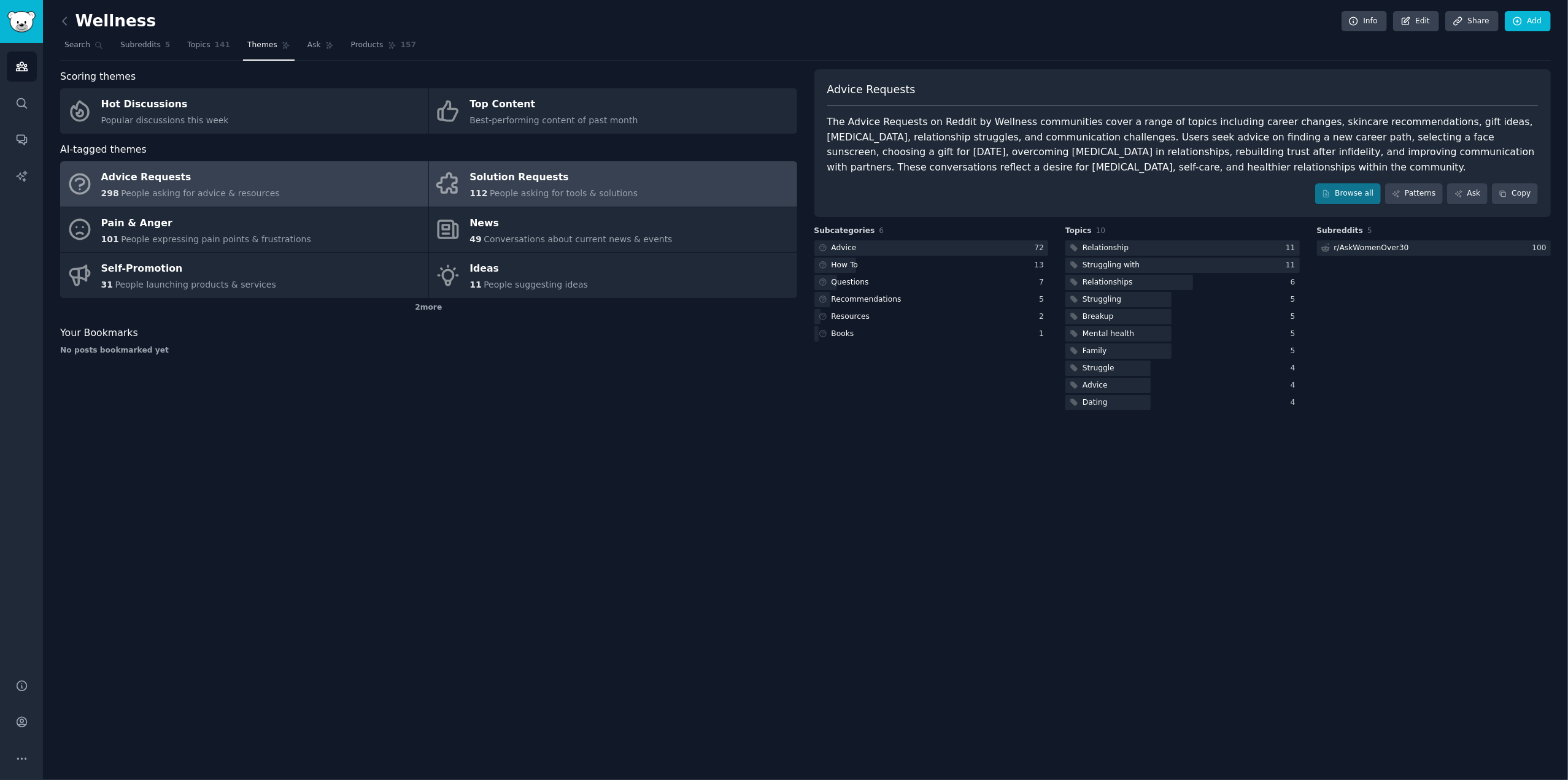
click at [512, 179] on div "Solution Requests" at bounding box center [554, 177] width 168 height 19
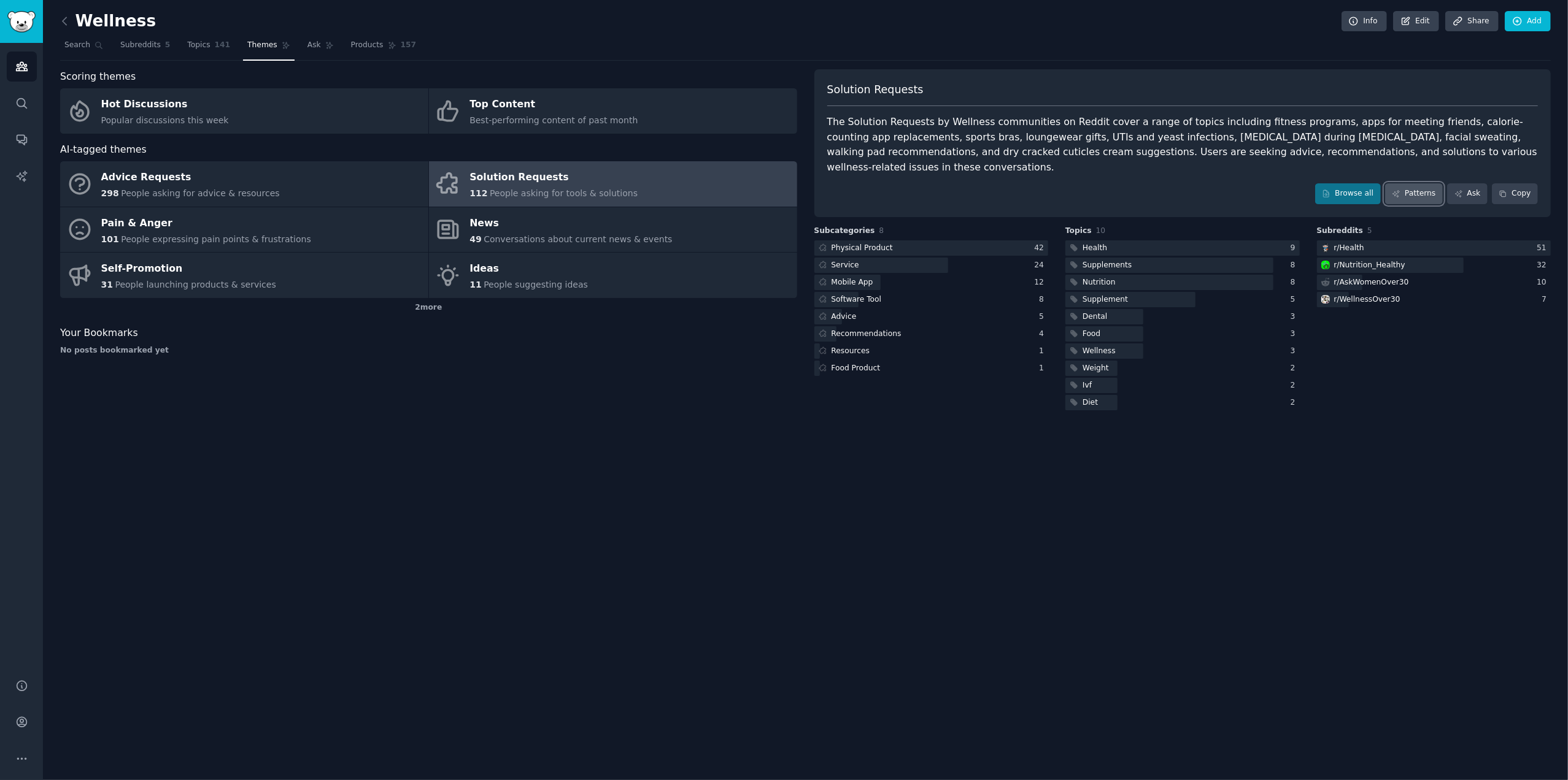
click at [1418, 184] on link "Patterns" at bounding box center [1414, 194] width 58 height 21
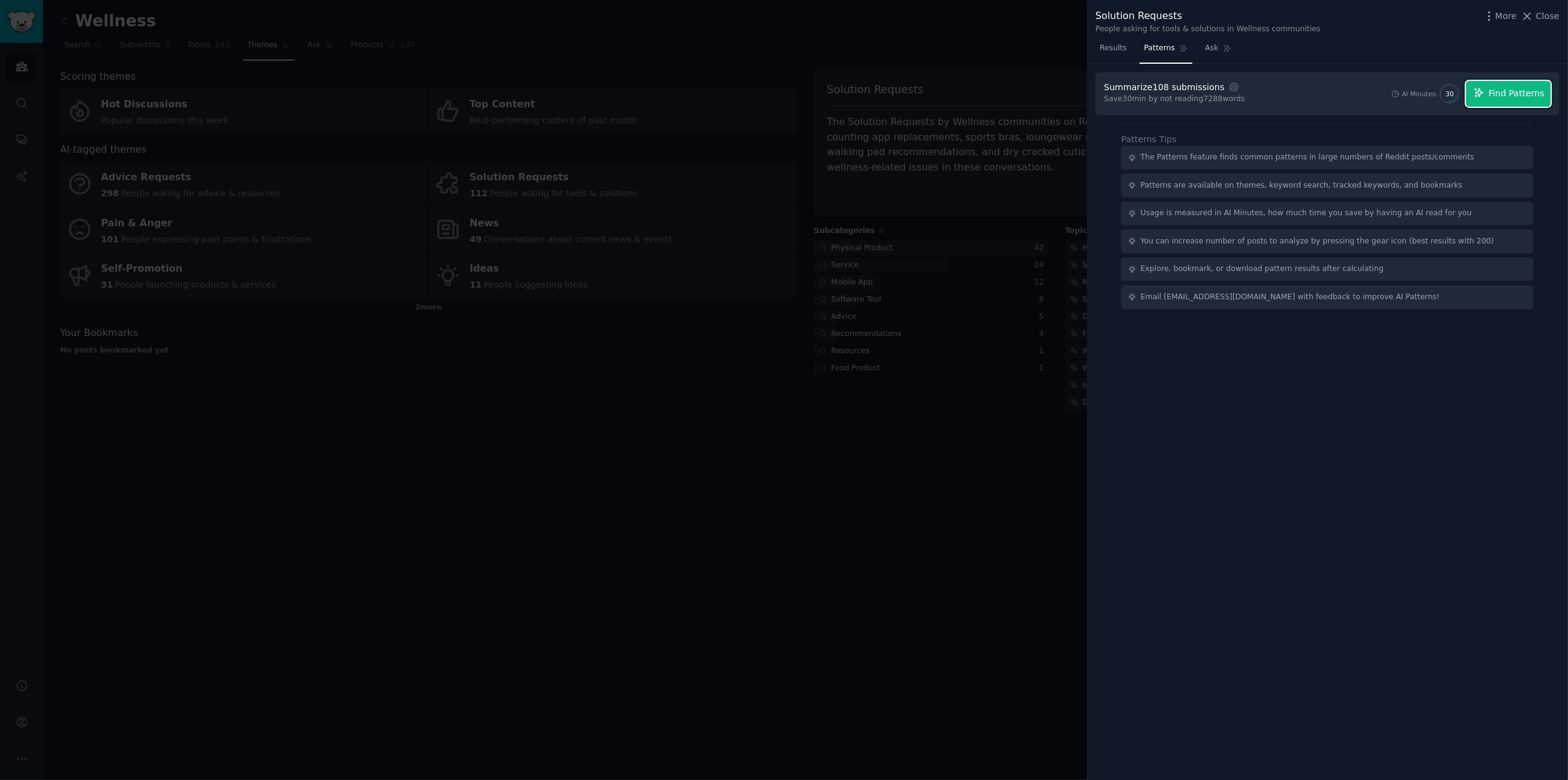
click at [1517, 86] on button "Find Patterns" at bounding box center [1508, 93] width 85 height 26
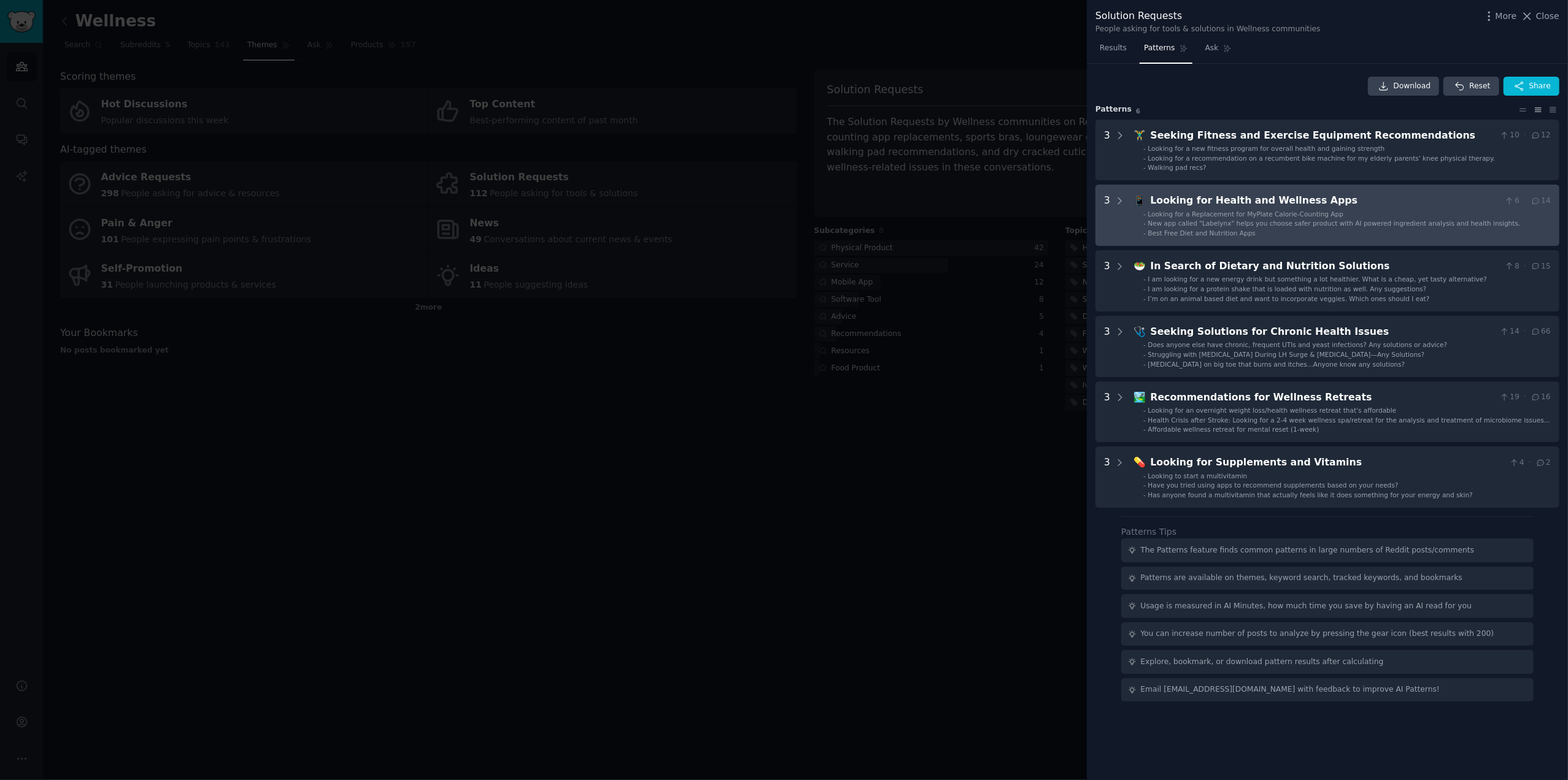
click at [1335, 207] on div "Looking for Health and Wellness Apps" at bounding box center [1325, 201] width 349 height 16
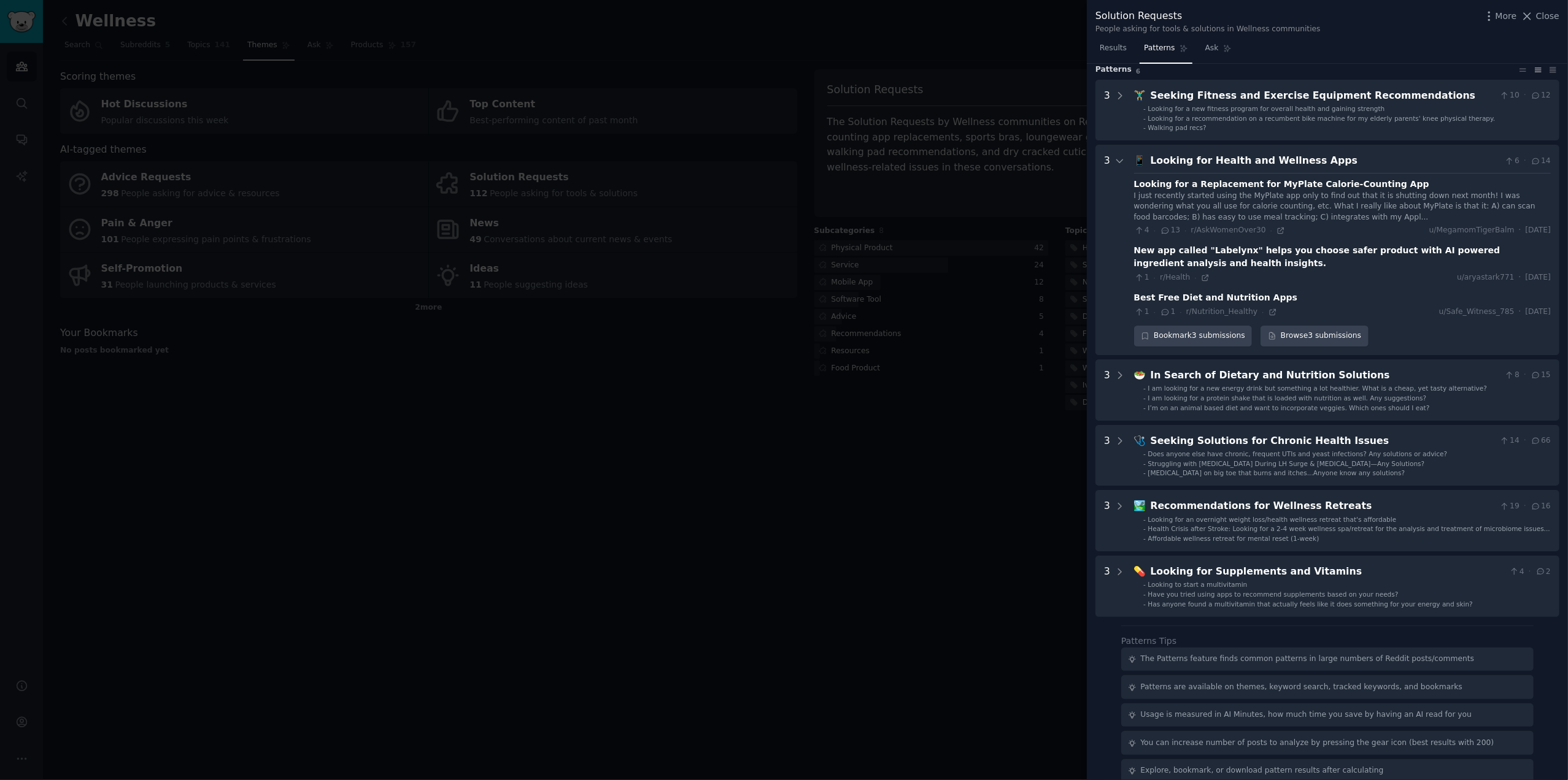
scroll to position [83, 0]
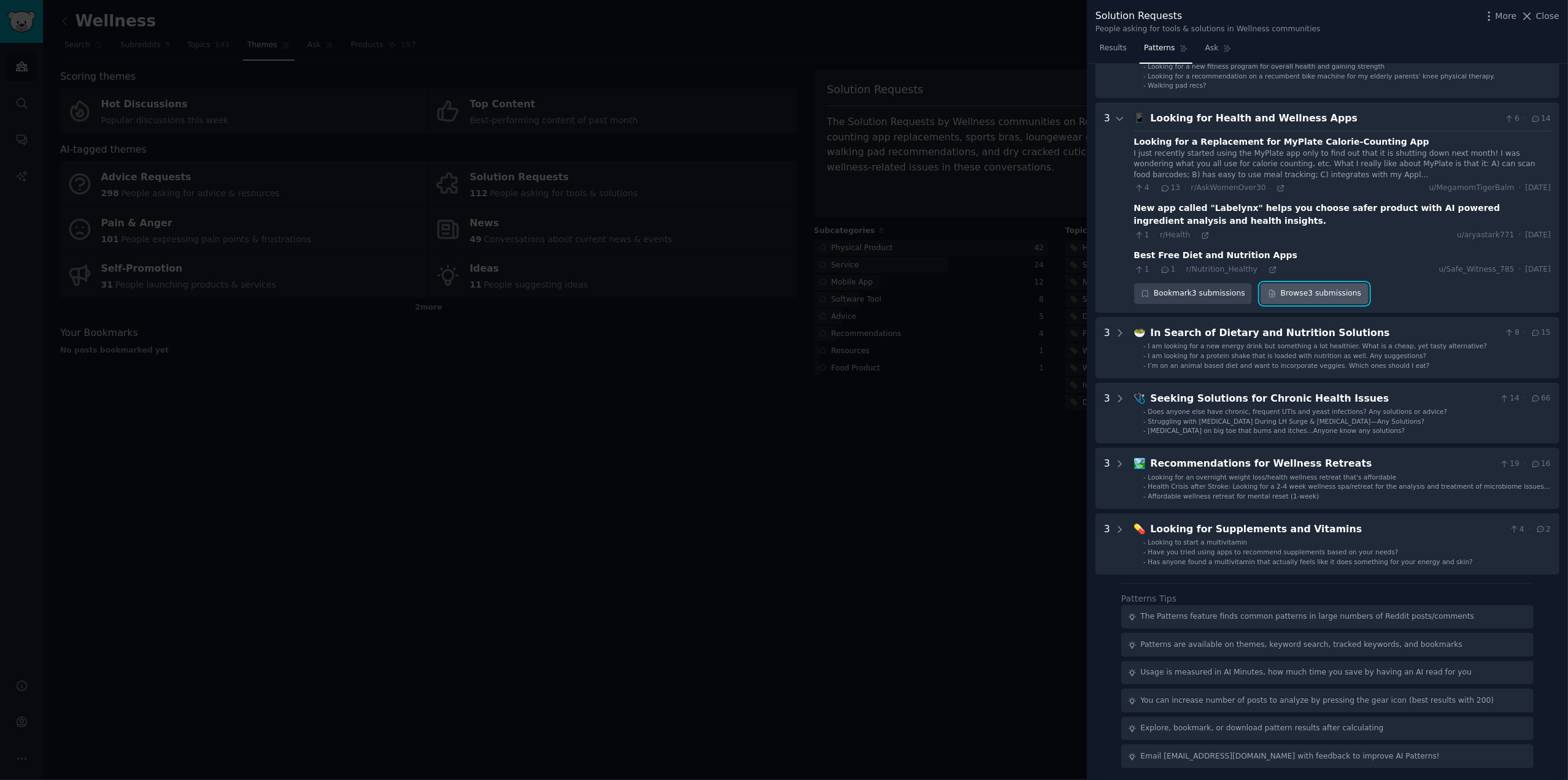
click at [1317, 295] on link "Browse 3 submissions" at bounding box center [1314, 293] width 107 height 21
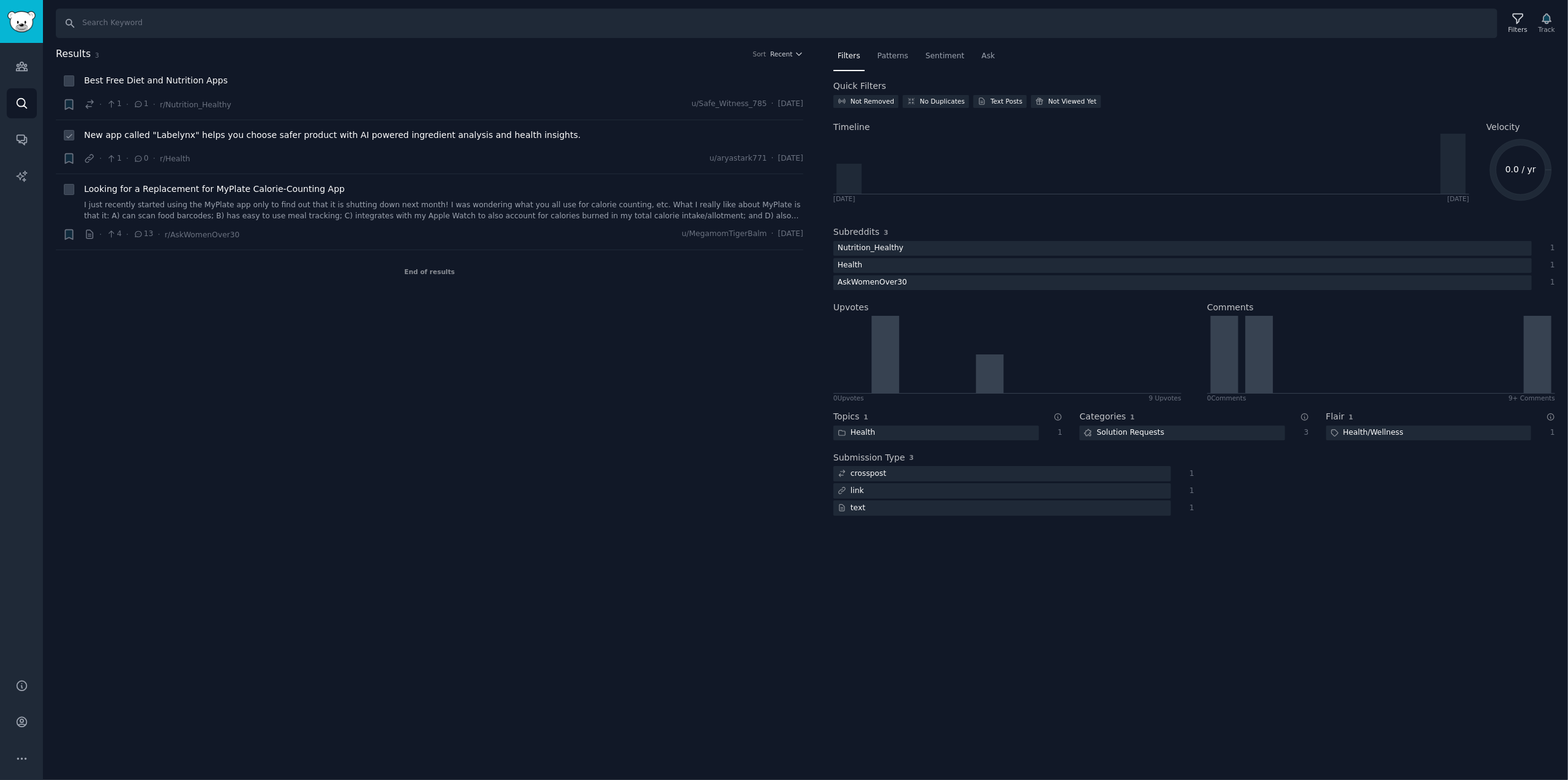
click at [199, 135] on span "New app called "Labelynx" helps you choose safer product with AI powered ingred…" at bounding box center [332, 135] width 496 height 13
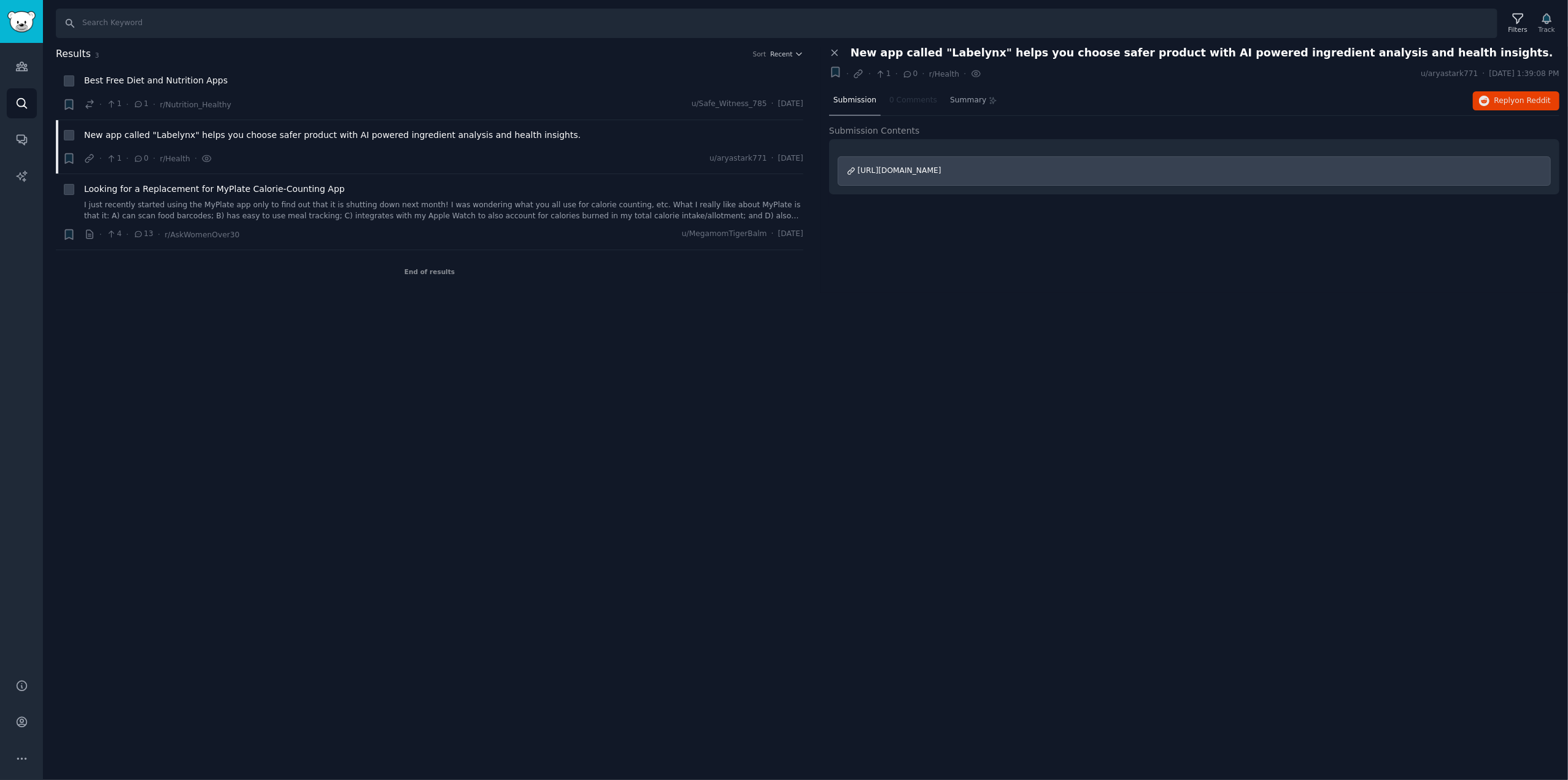
click at [958, 170] on div "[URL][DOMAIN_NAME]" at bounding box center [1193, 171] width 713 height 30
click at [244, 189] on span "Looking for a Replacement for MyPlate Calorie-Counting App" at bounding box center [214, 189] width 261 height 13
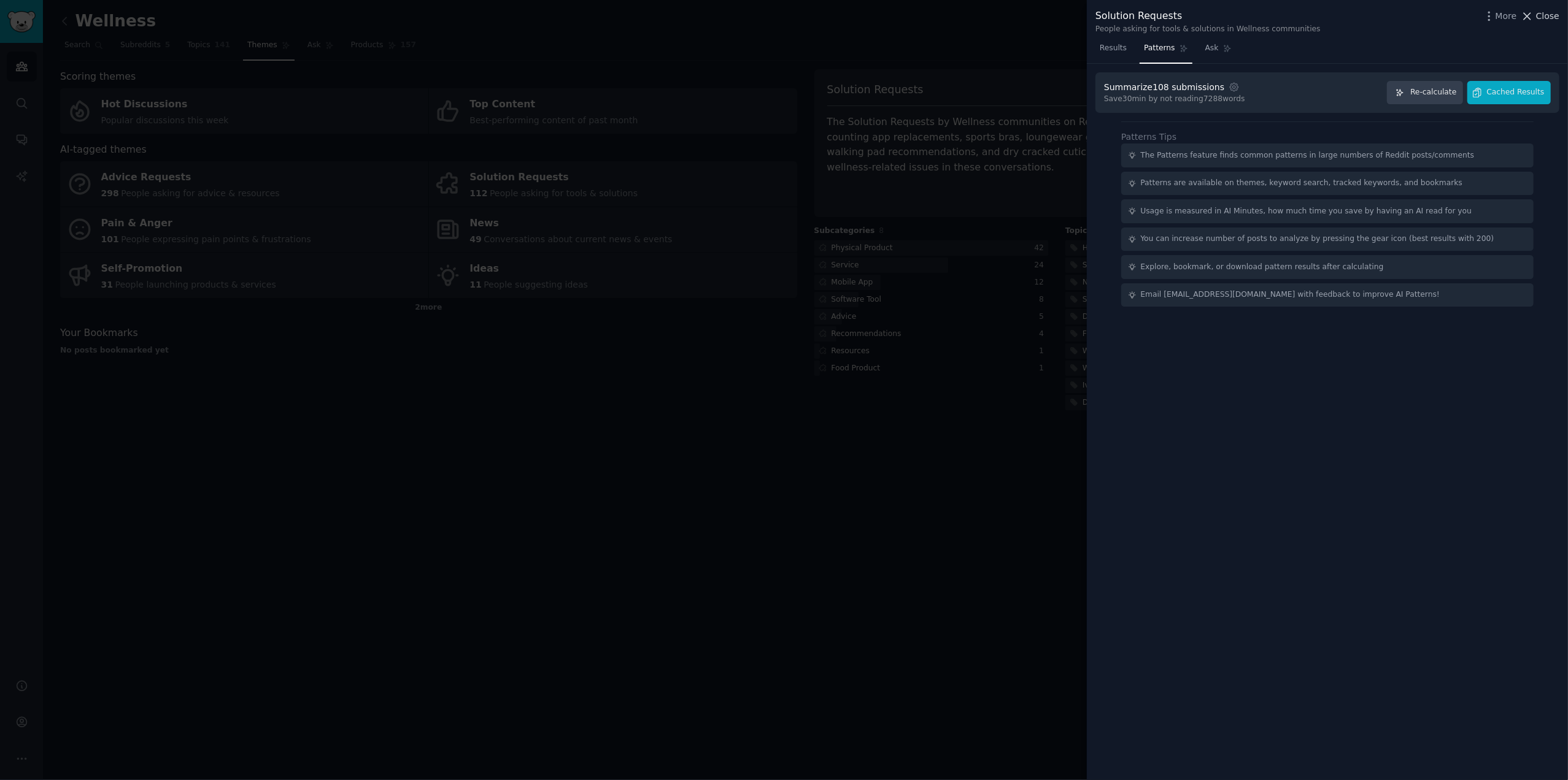
click at [1551, 16] on span "Close" at bounding box center [1548, 16] width 23 height 13
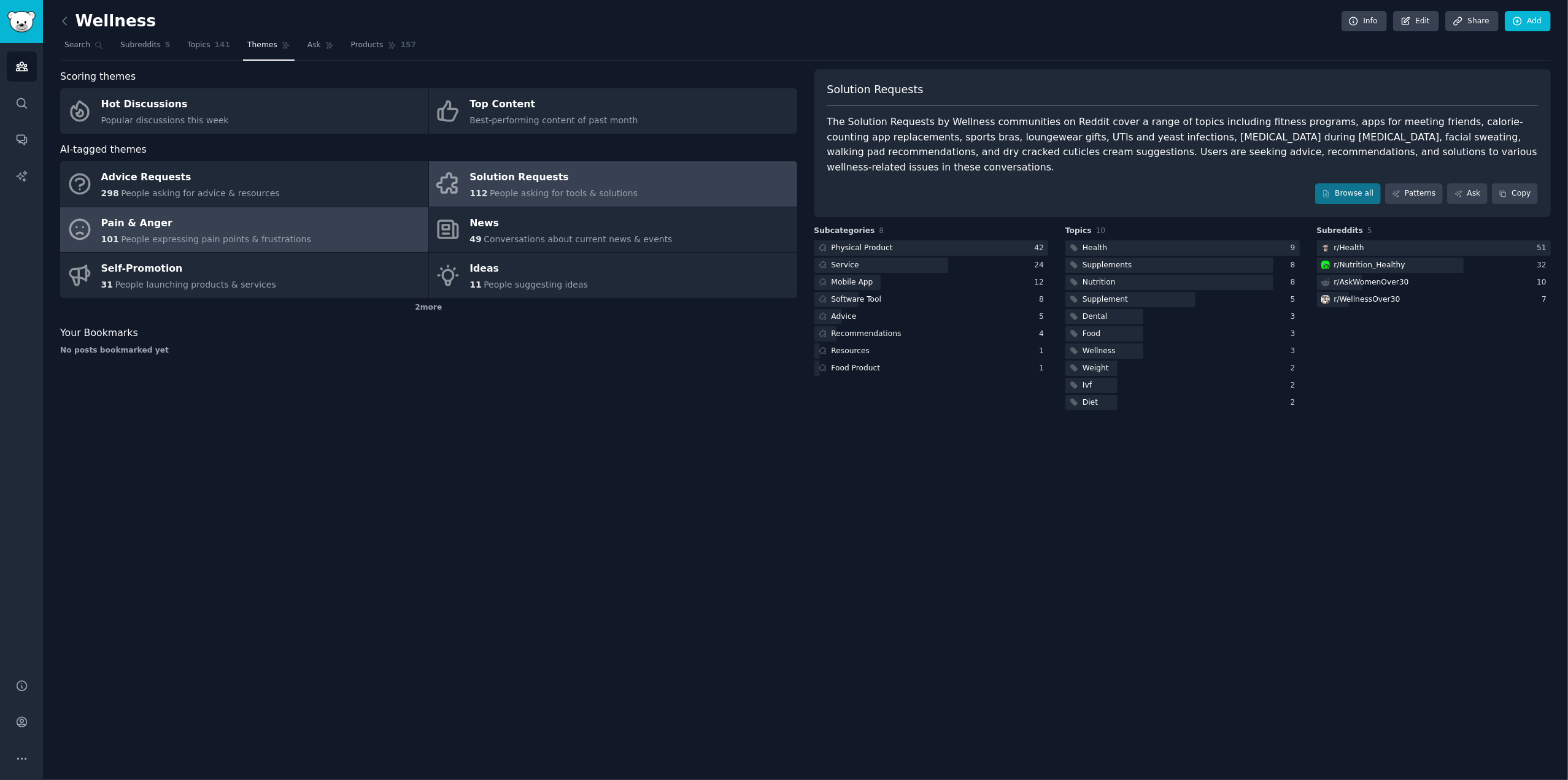
click at [132, 221] on div "Pain & Anger" at bounding box center [206, 223] width 210 height 19
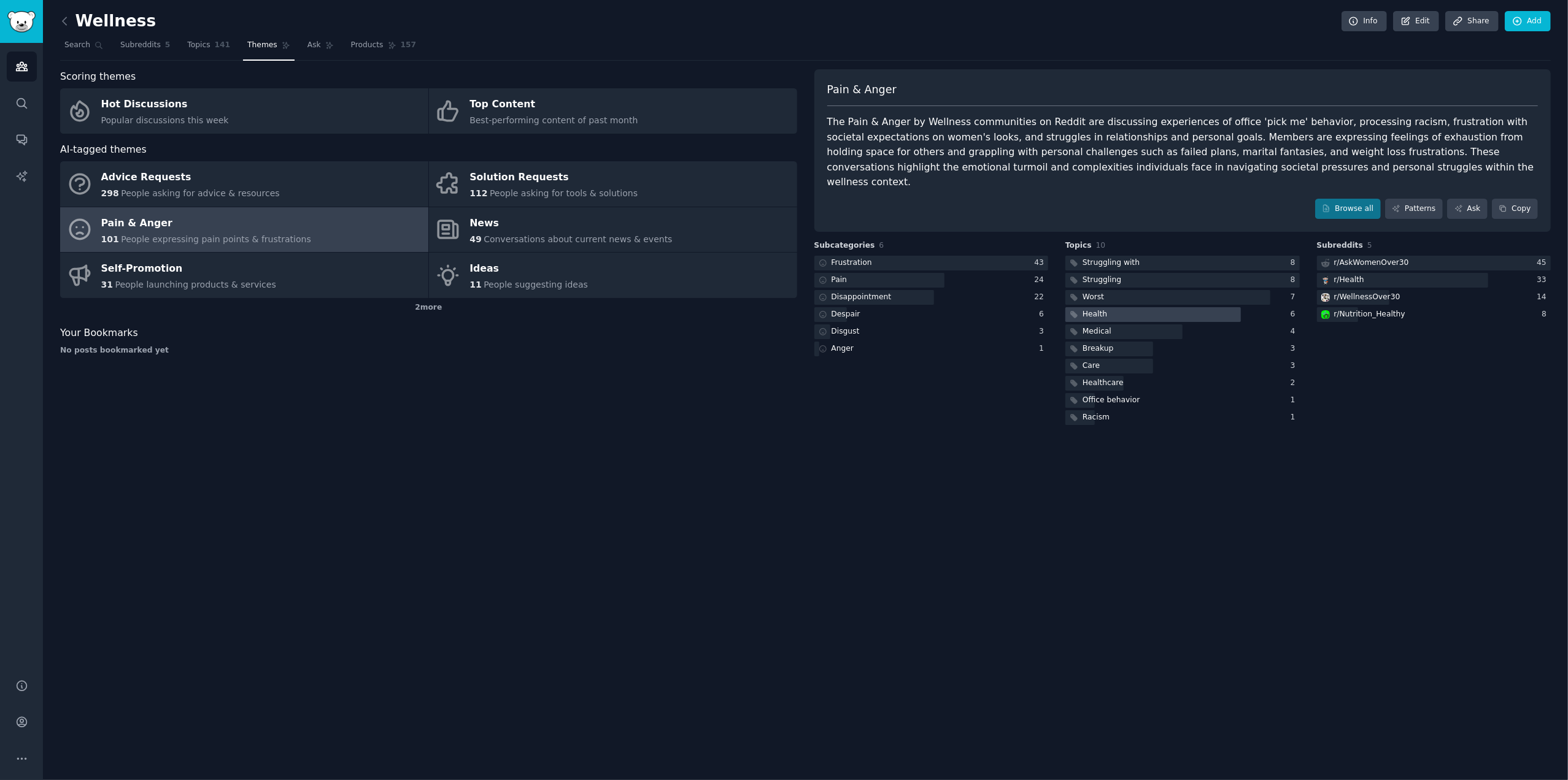
click at [1114, 307] on div at bounding box center [1153, 315] width 175 height 16
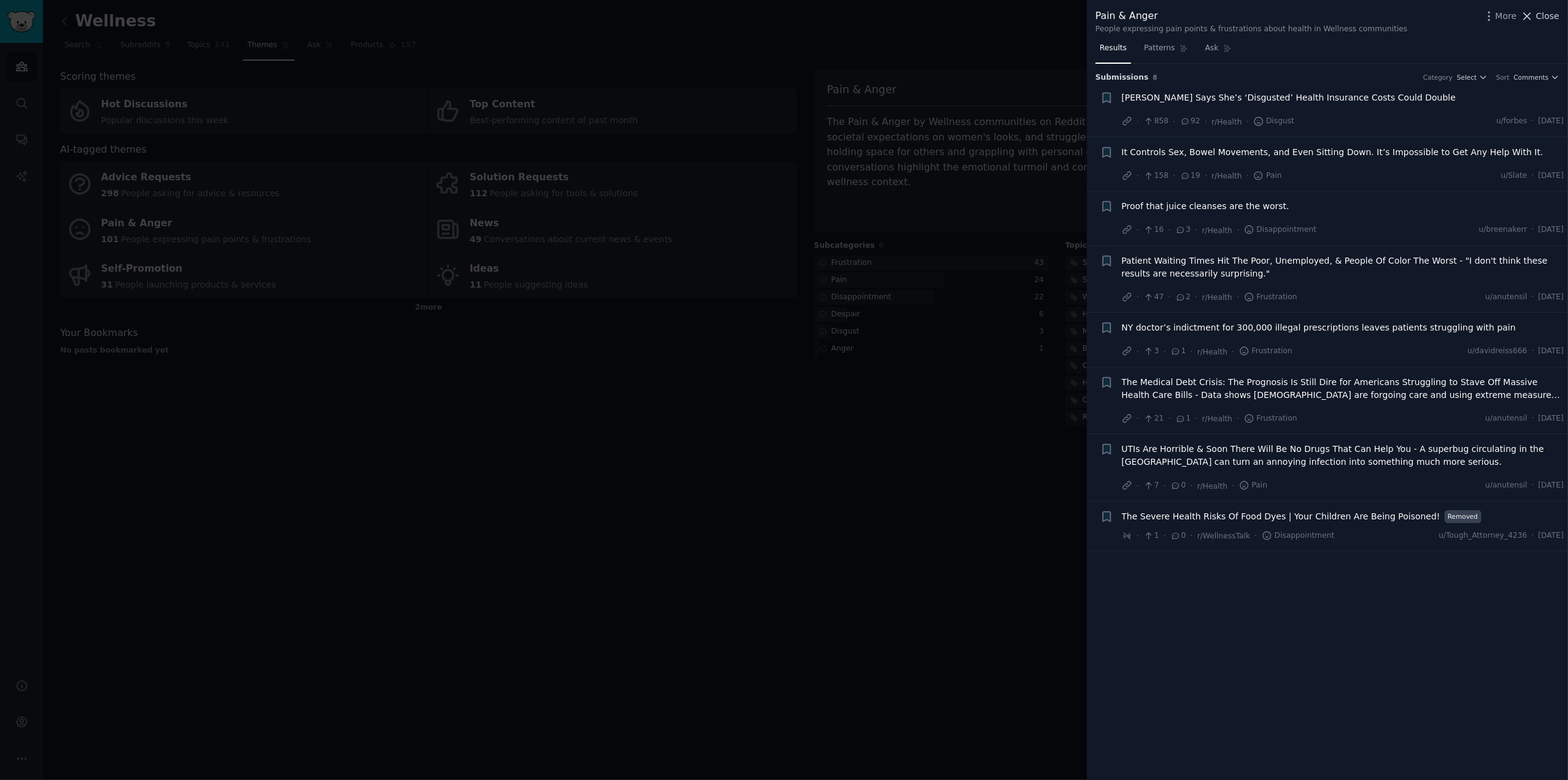
click at [1545, 20] on span "Close" at bounding box center [1548, 16] width 23 height 13
